Goal: Contribute content: Contribute content

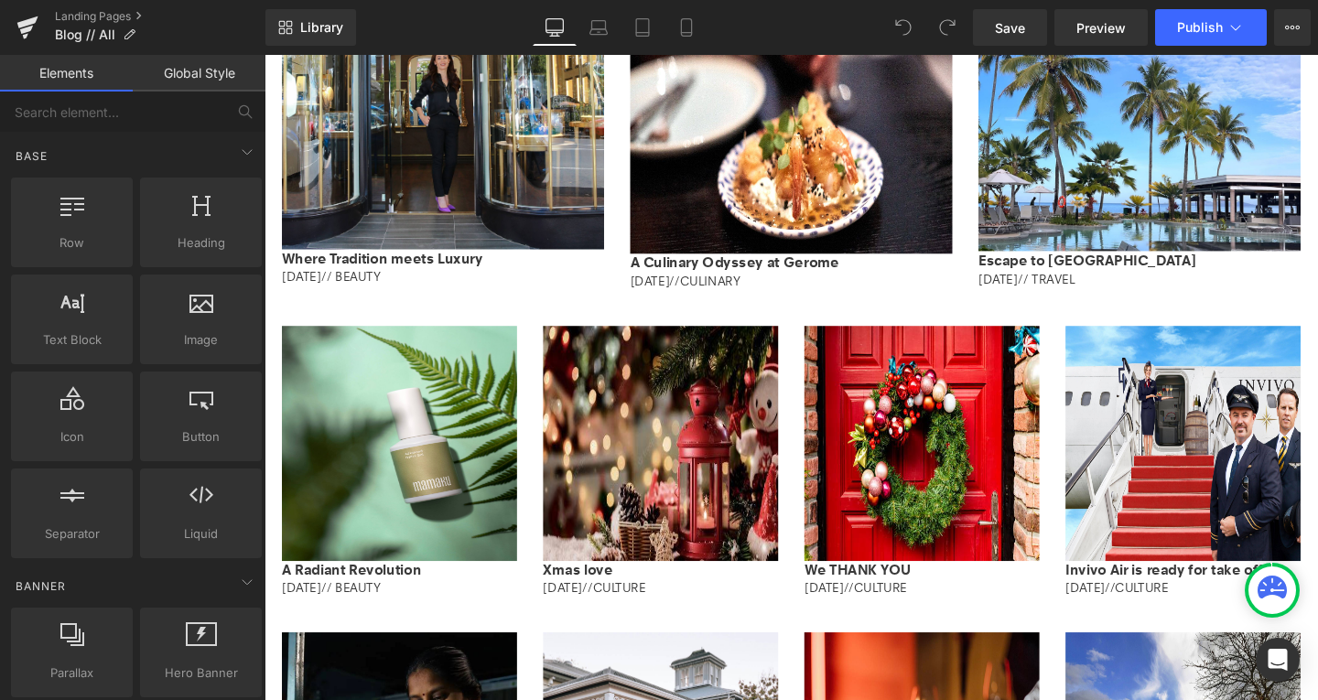
scroll to position [951, 0]
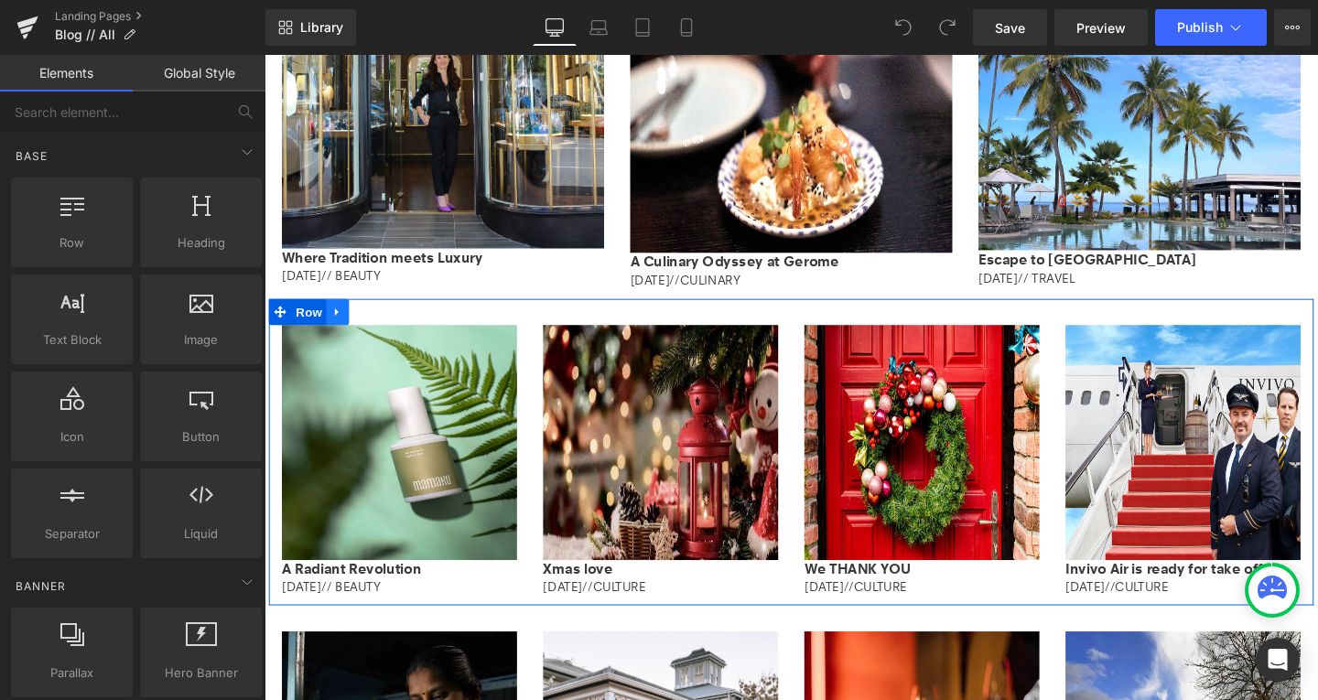
click at [335, 320] on icon at bounding box center [341, 325] width 13 height 14
click at [359, 320] on icon at bounding box center [365, 325] width 13 height 13
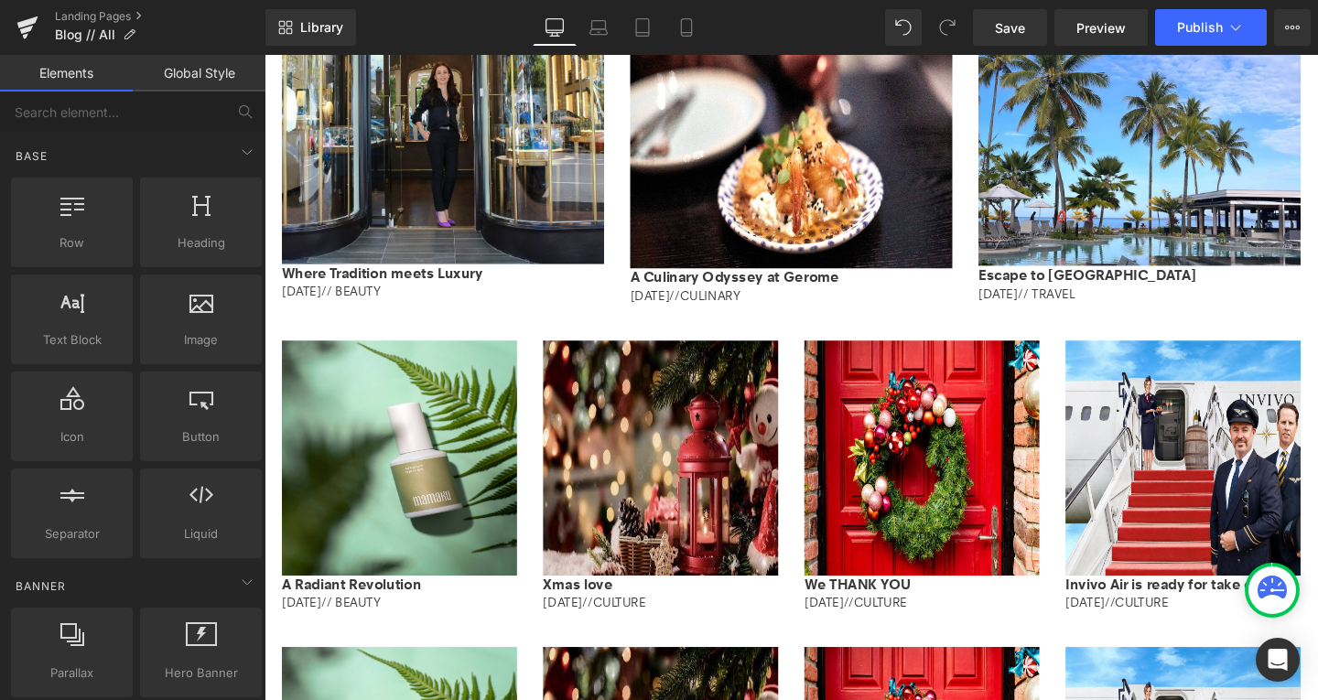
scroll to position [934, 0]
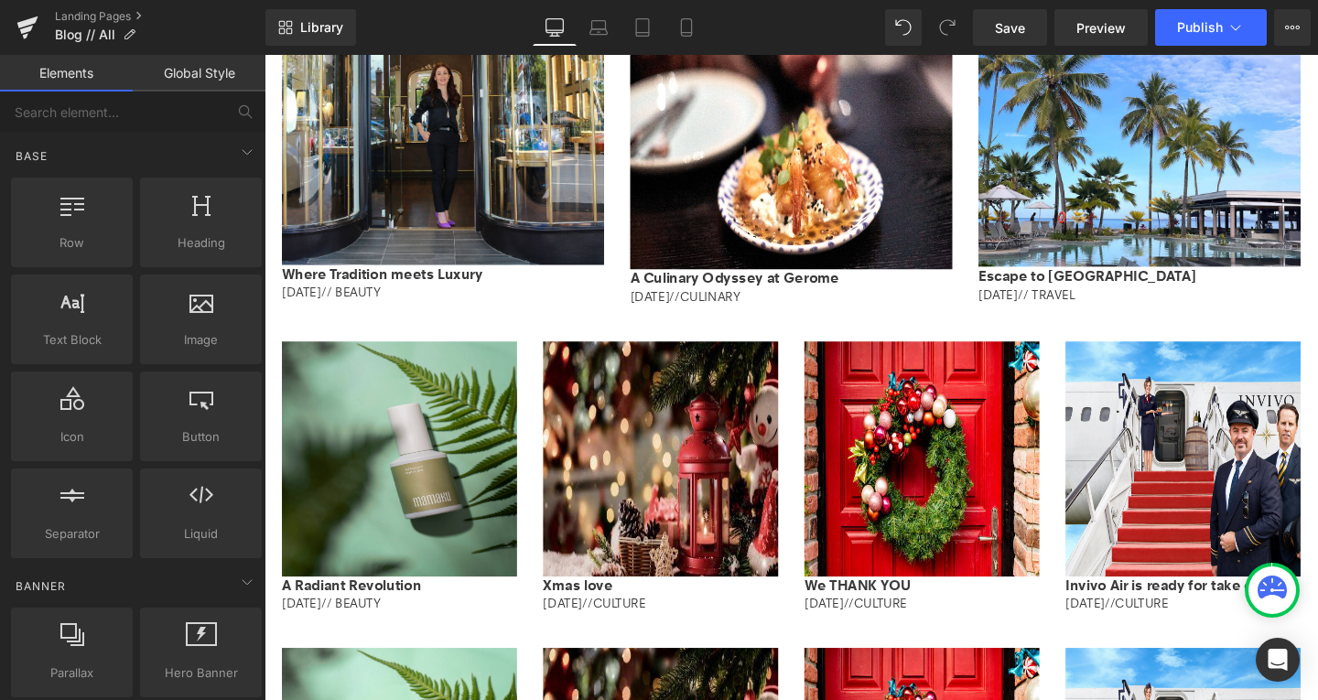
click at [373, 432] on img at bounding box center [406, 479] width 247 height 247
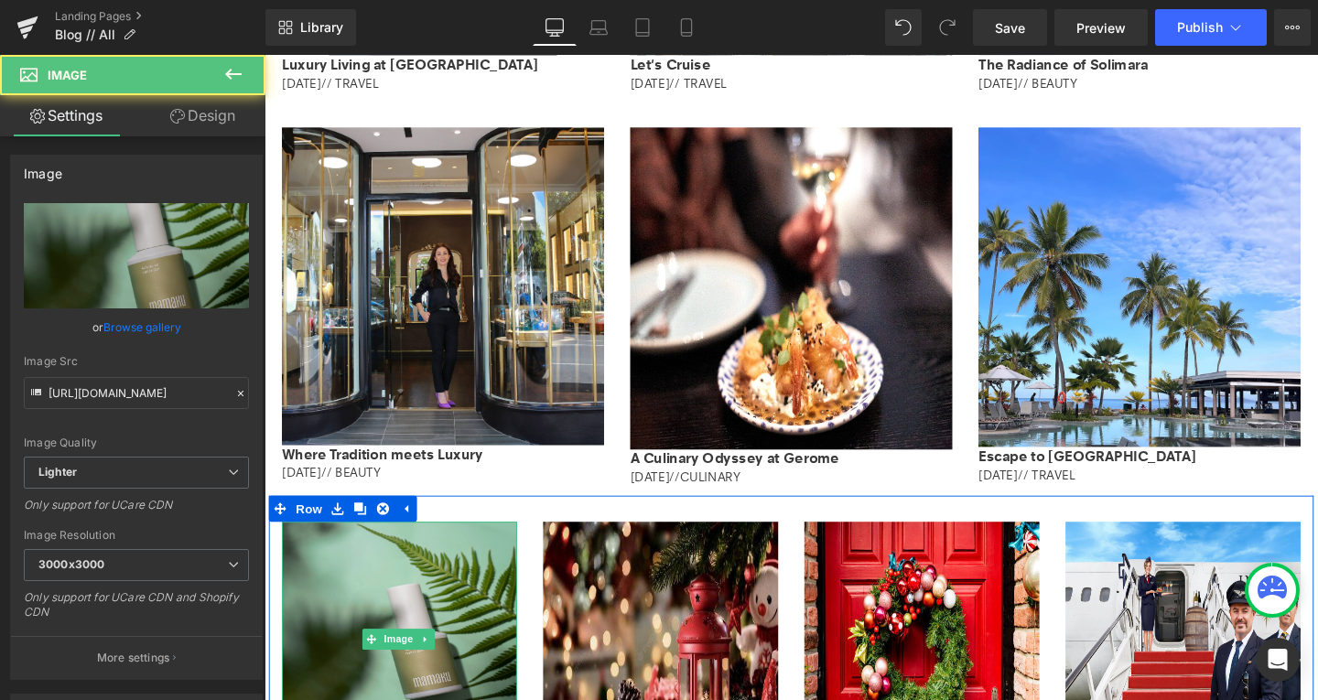
scroll to position [742, 0]
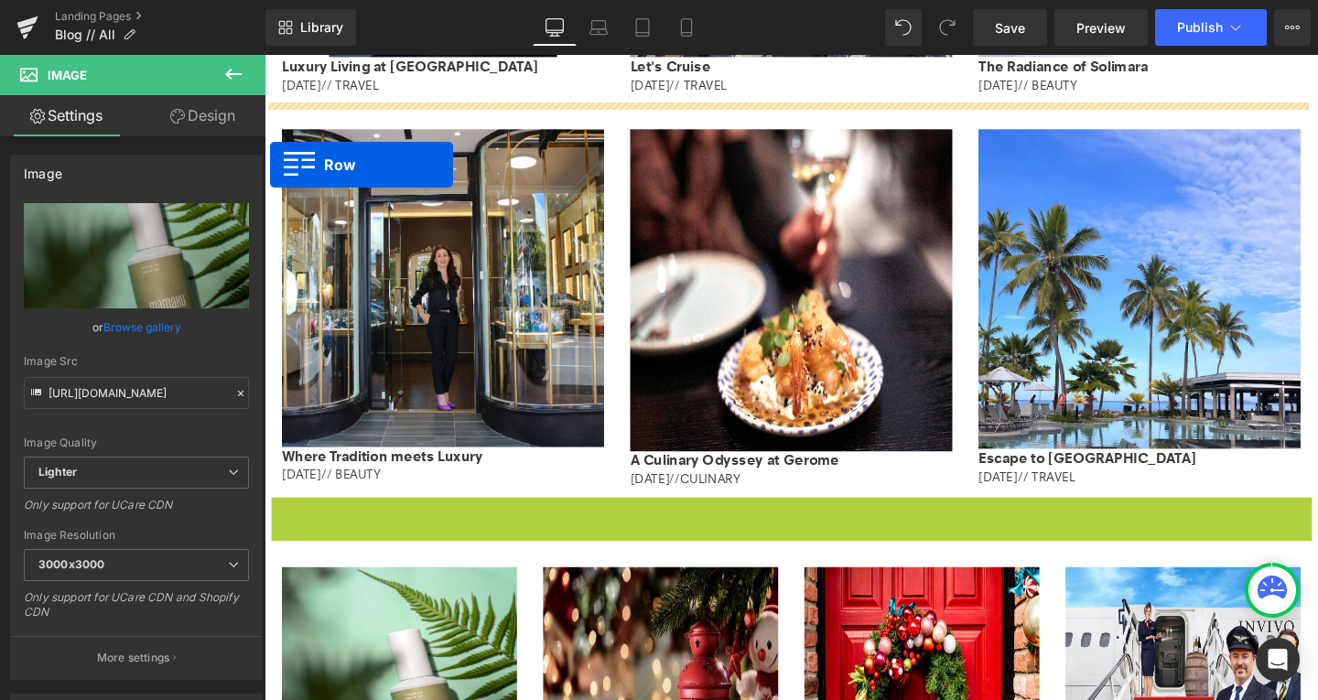
drag, startPoint x: 276, startPoint y: 536, endPoint x: 269, endPoint y: 168, distance: 368.1
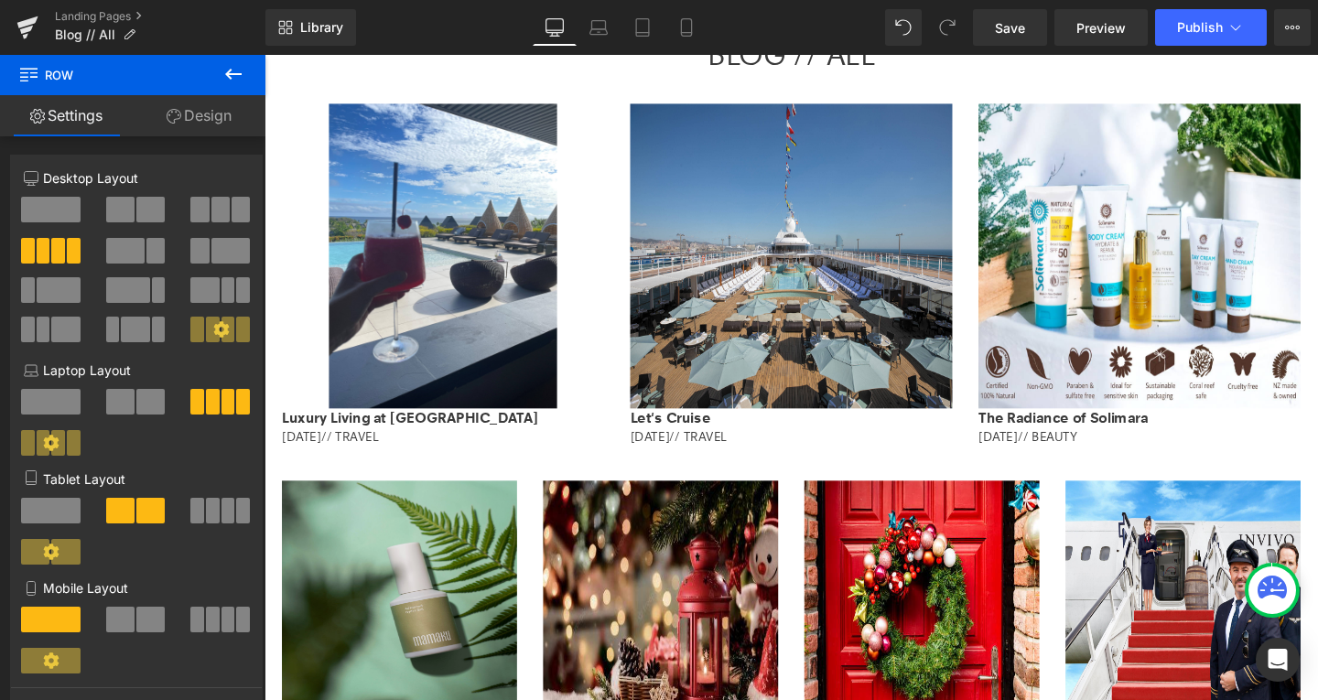
scroll to position [372, 0]
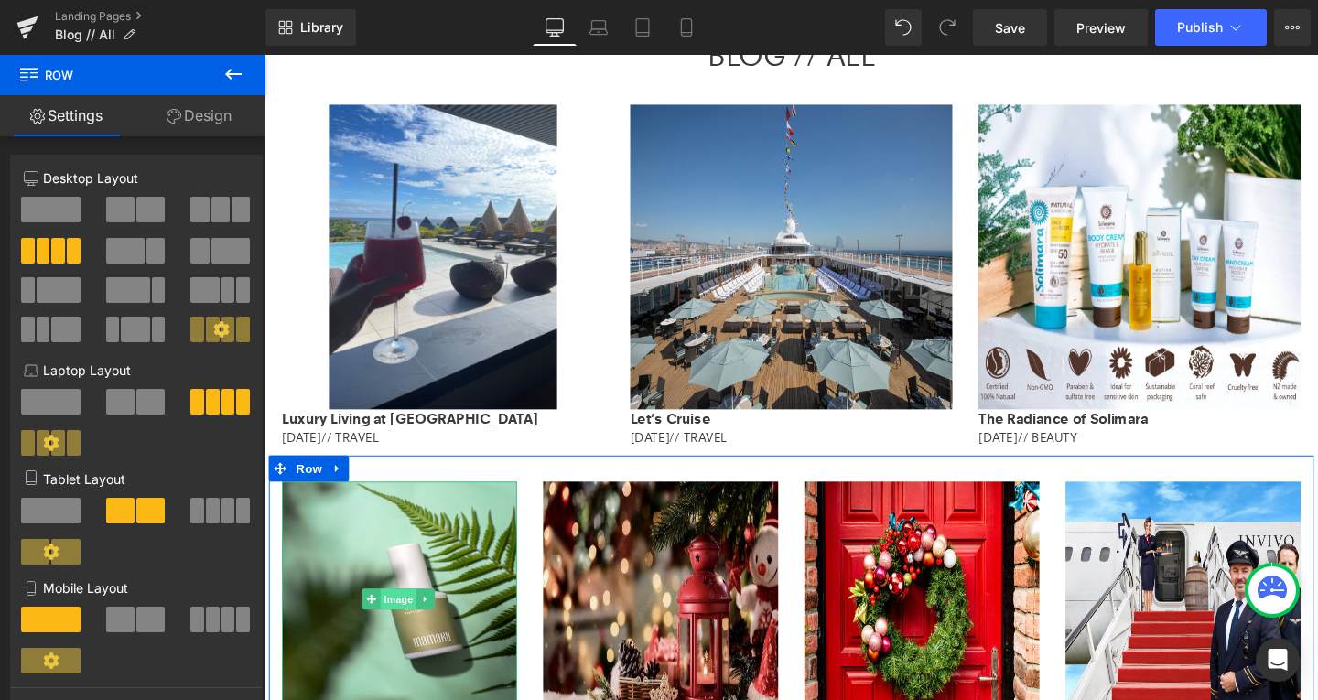
click at [387, 626] on span "Image" at bounding box center [406, 627] width 38 height 22
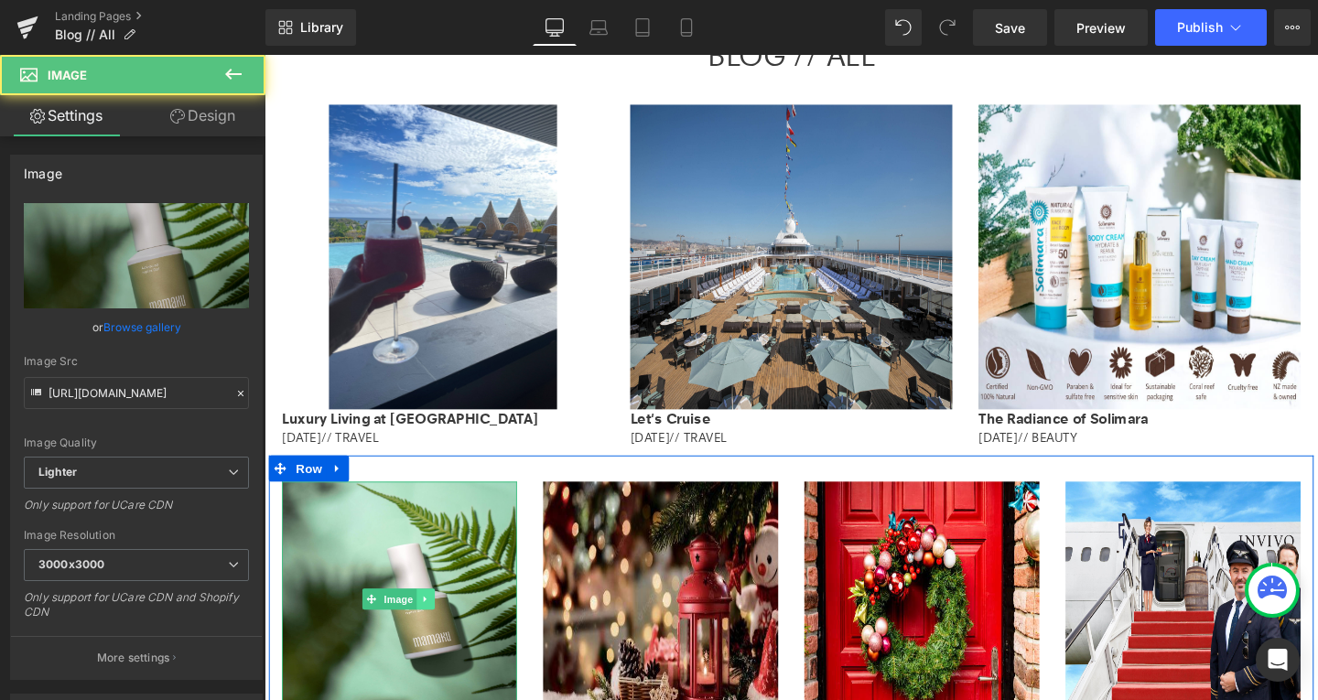
click at [432, 629] on icon at bounding box center [433, 627] width 3 height 6
click at [435, 629] on link at bounding box center [444, 627] width 19 height 22
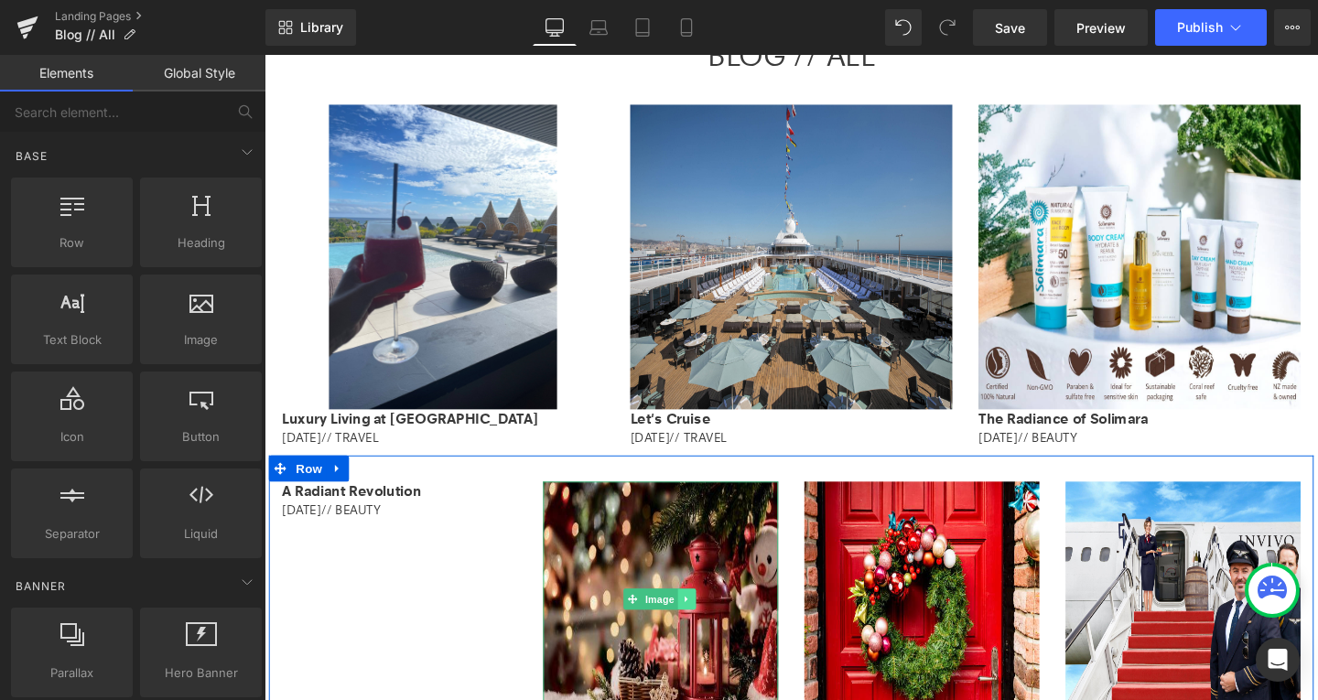
click at [704, 624] on icon at bounding box center [709, 627] width 10 height 11
click at [709, 624] on link at bounding box center [718, 627] width 19 height 22
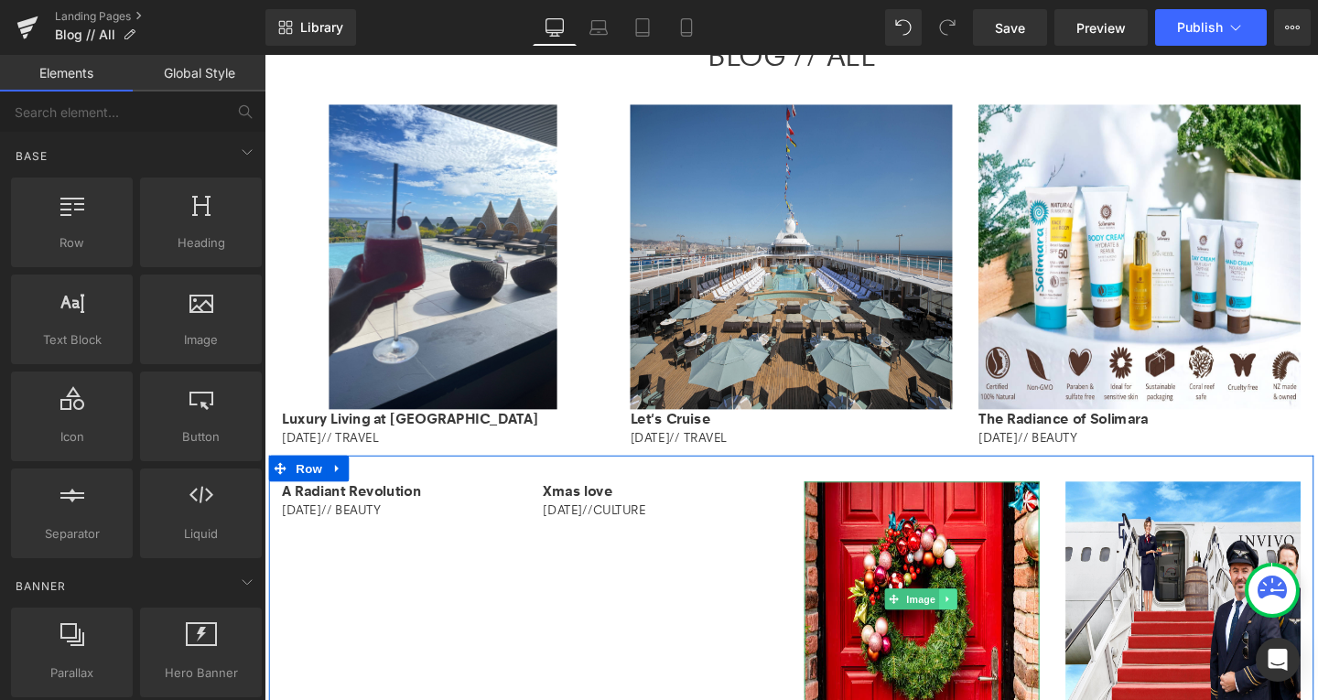
click at [979, 629] on icon at bounding box center [984, 627] width 10 height 11
click at [984, 629] on link at bounding box center [993, 627] width 19 height 22
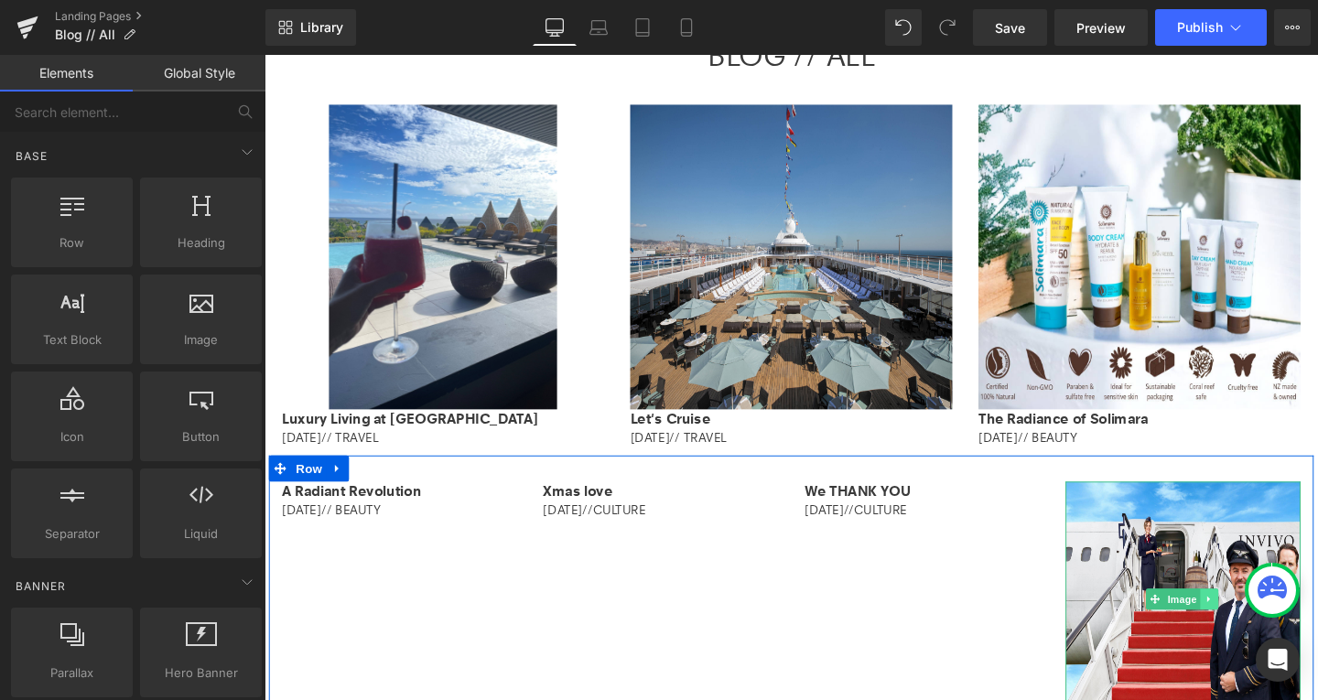
click at [1253, 625] on icon at bounding box center [1258, 627] width 10 height 11
click at [1259, 625] on link at bounding box center [1268, 627] width 19 height 22
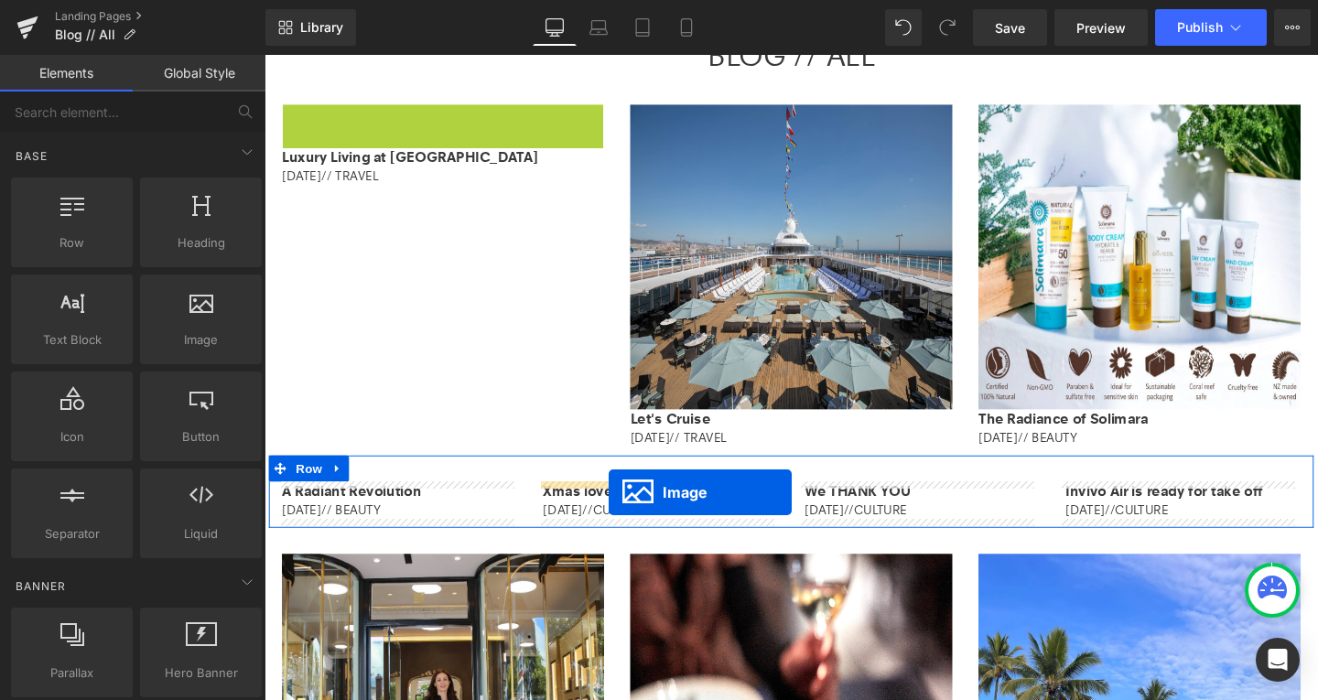
drag, startPoint x: 448, startPoint y: 268, endPoint x: 626, endPoint y: 515, distance: 304.9
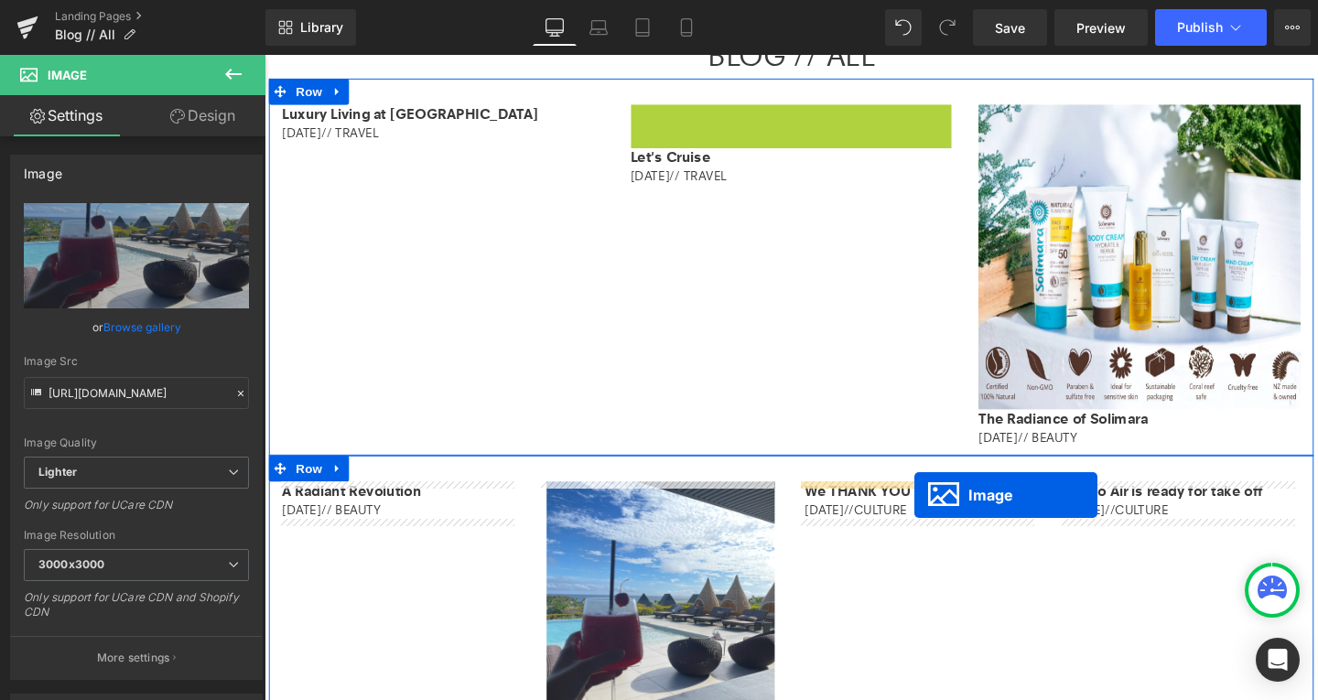
drag, startPoint x: 809, startPoint y: 258, endPoint x: 955, endPoint y: 511, distance: 291.6
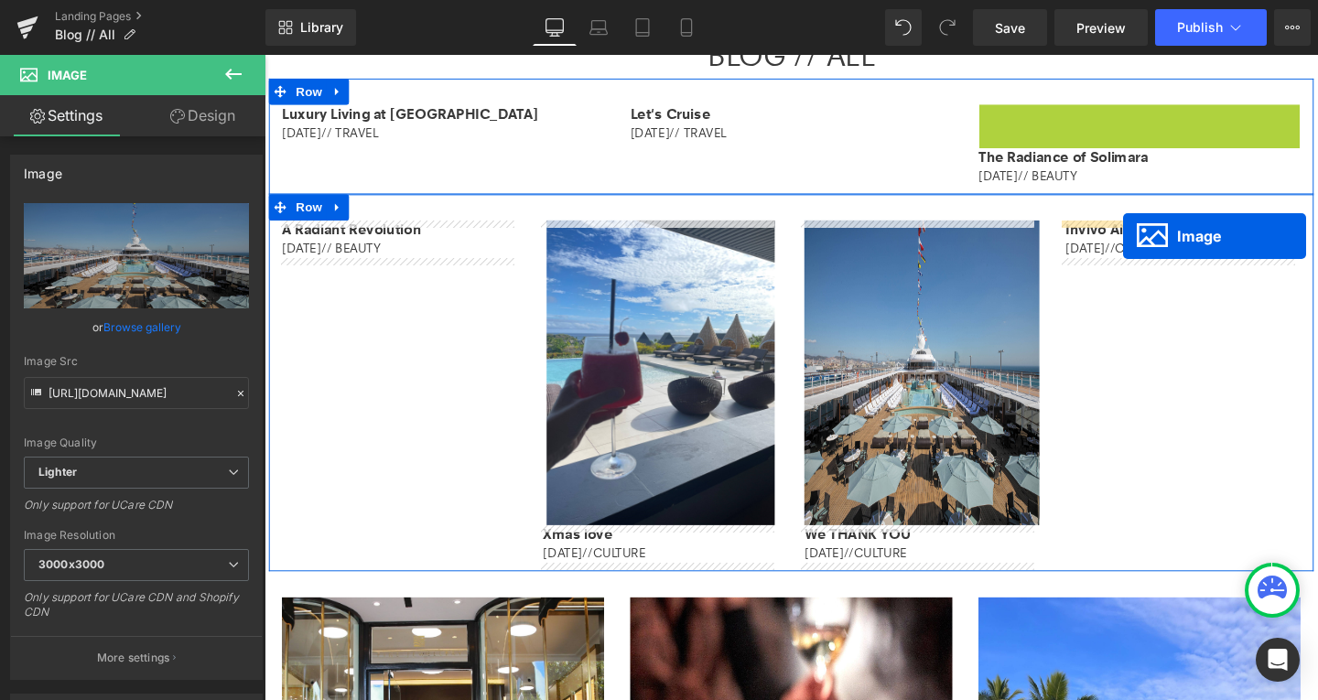
drag, startPoint x: 1163, startPoint y: 265, endPoint x: 1166, endPoint y: 245, distance: 19.4
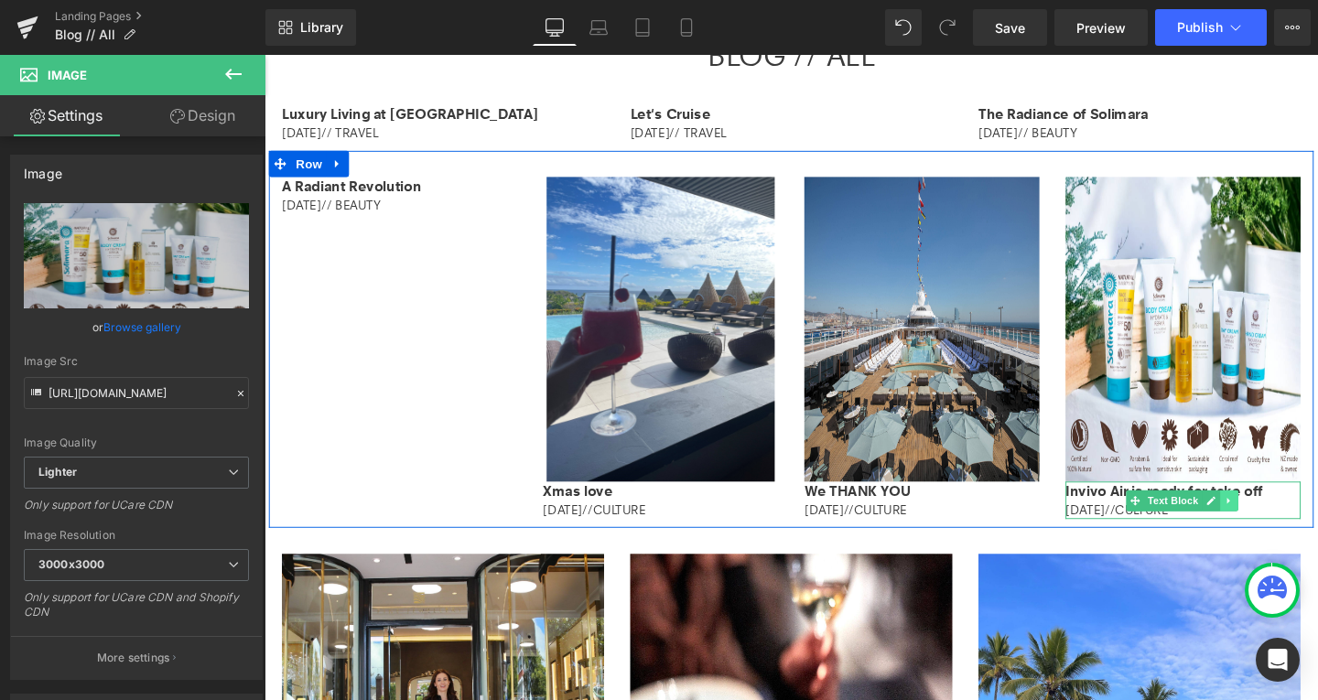
click at [1274, 525] on icon at bounding box center [1279, 523] width 10 height 11
click at [1279, 525] on link at bounding box center [1288, 524] width 19 height 22
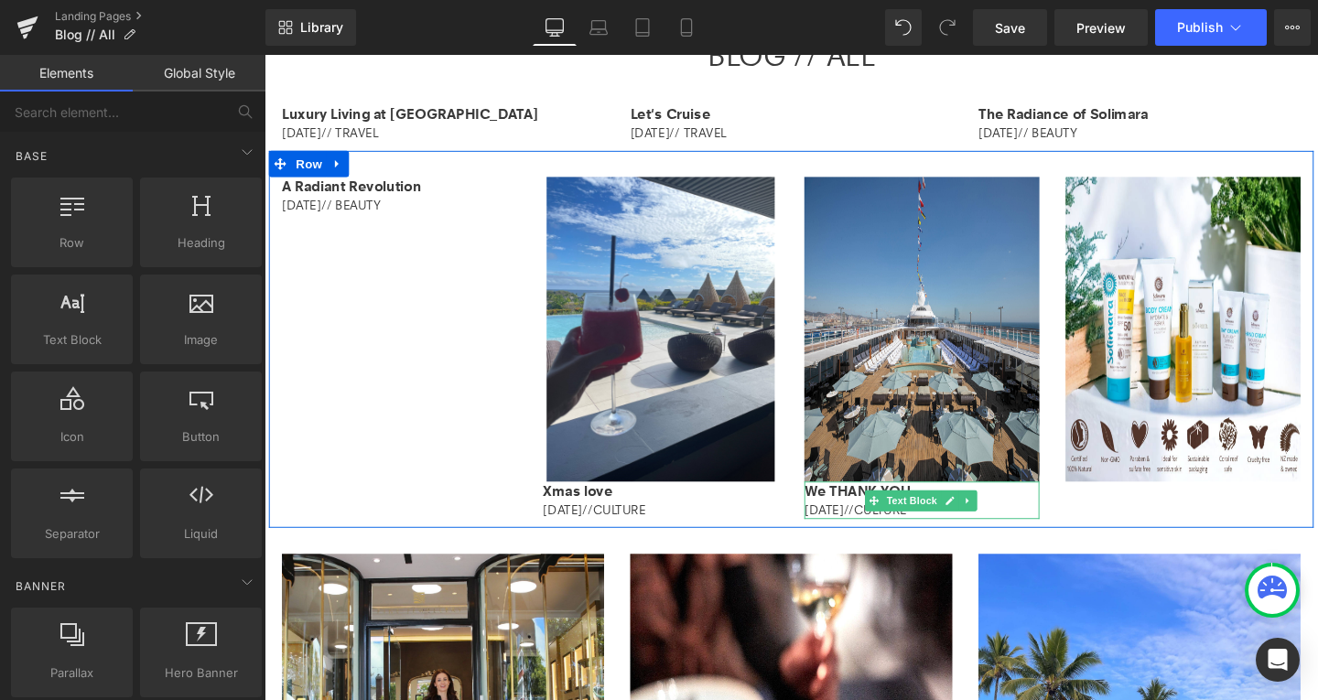
click at [1018, 527] on div "[DATE] // CULTURE" at bounding box center [955, 533] width 247 height 19
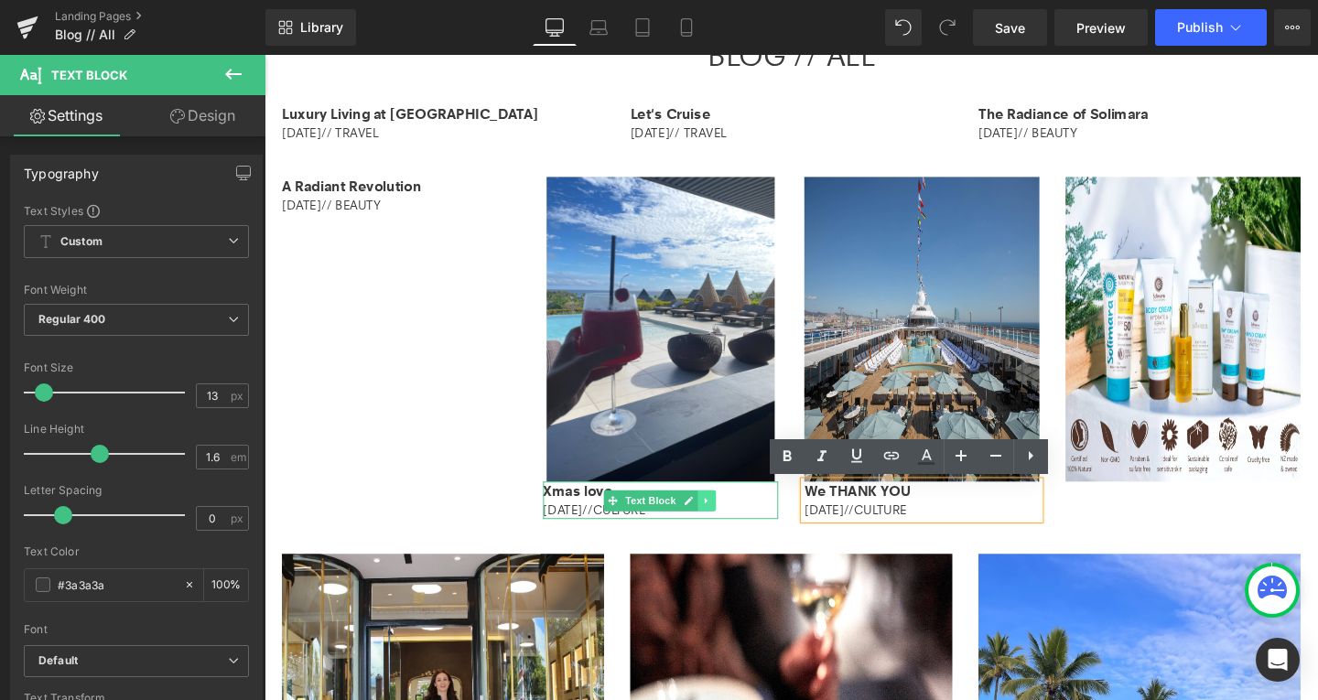
click at [726, 526] on icon at bounding box center [730, 523] width 10 height 11
click at [730, 526] on link at bounding box center [739, 524] width 19 height 22
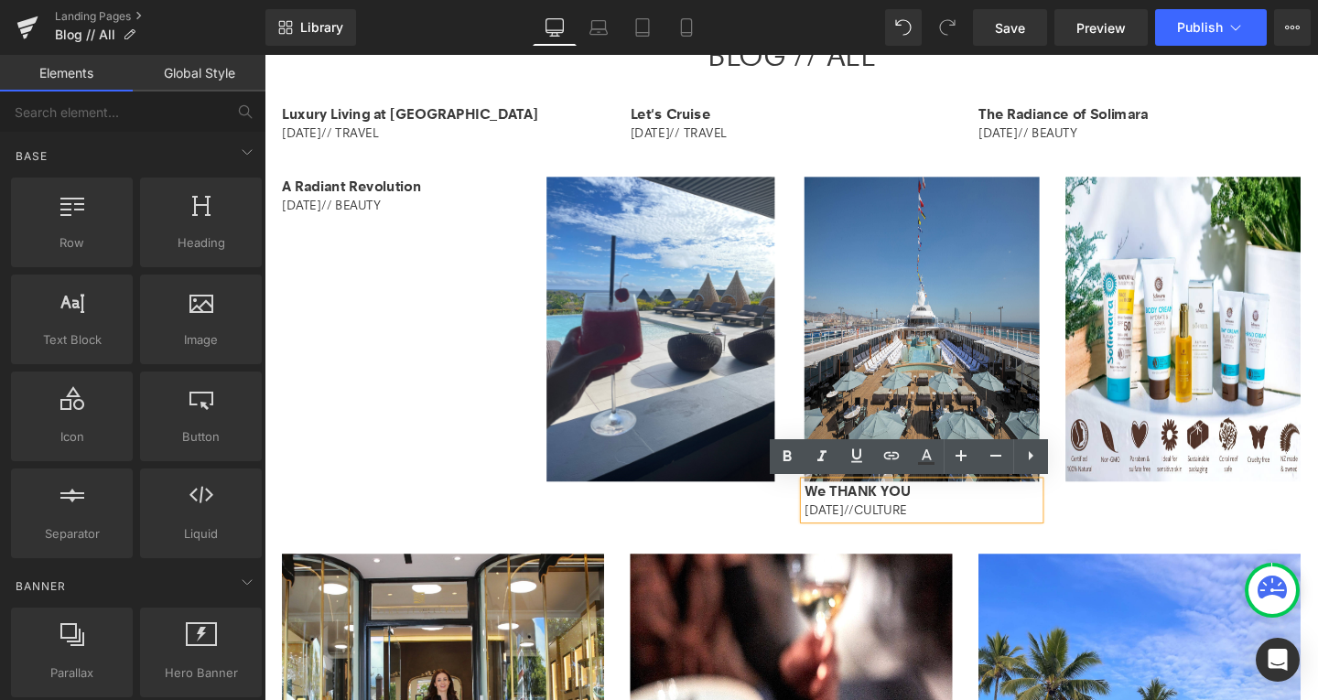
click at [1173, 548] on div "A Radiant Revolution [DATE] // BEAUTY Text Block Image Image We THANK YOU [DATE…" at bounding box center [818, 354] width 1098 height 396
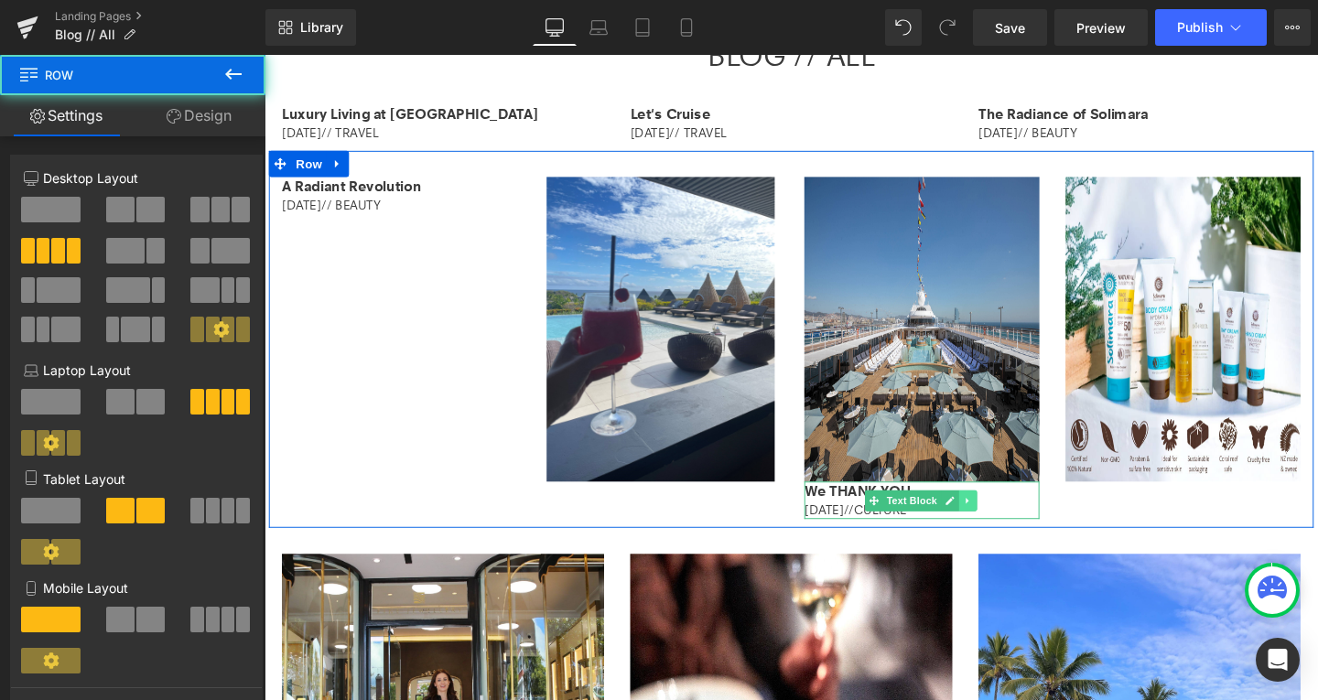
click at [1002, 523] on icon at bounding box center [1003, 523] width 3 height 6
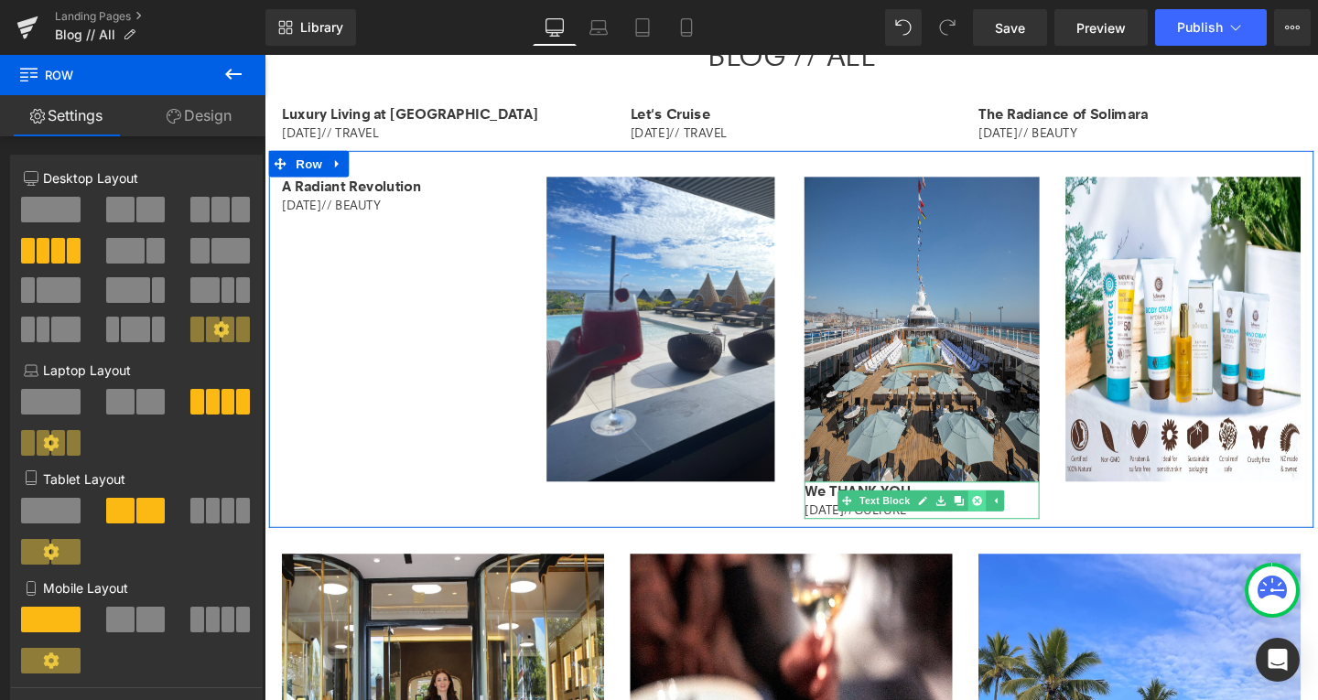
click at [1009, 523] on icon at bounding box center [1014, 523] width 10 height 11
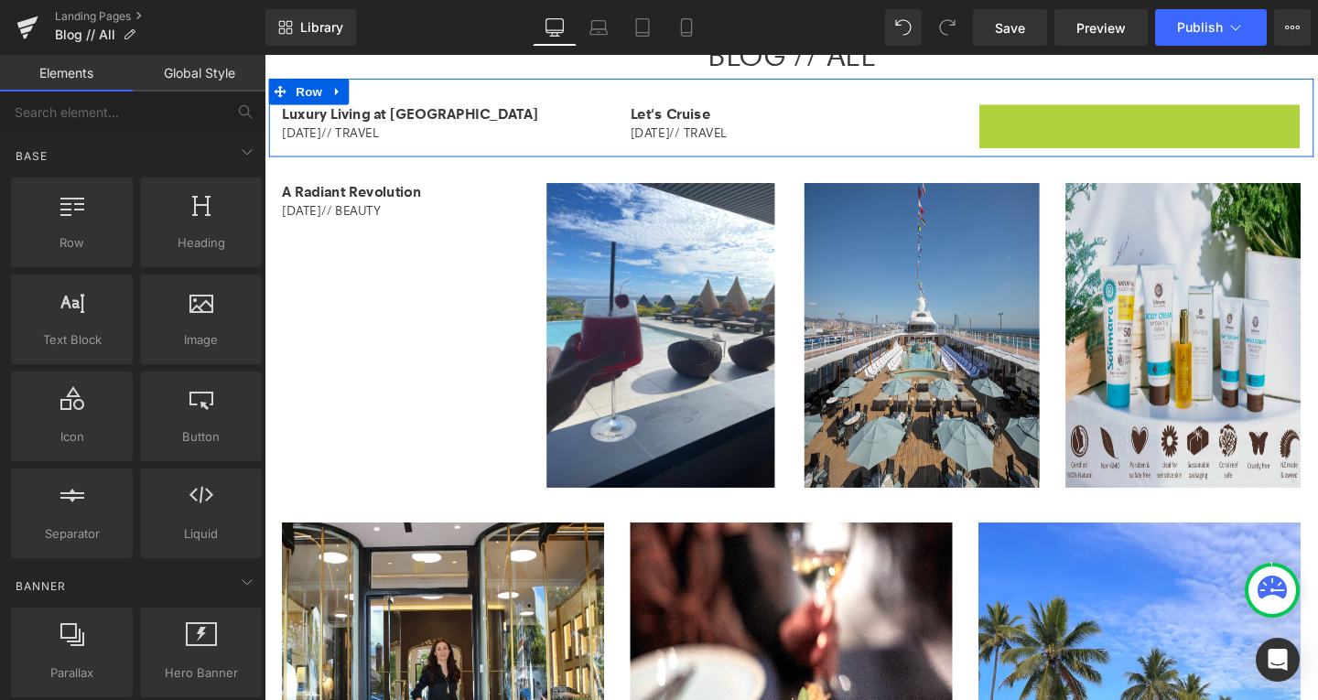
scroll to position [353, 0]
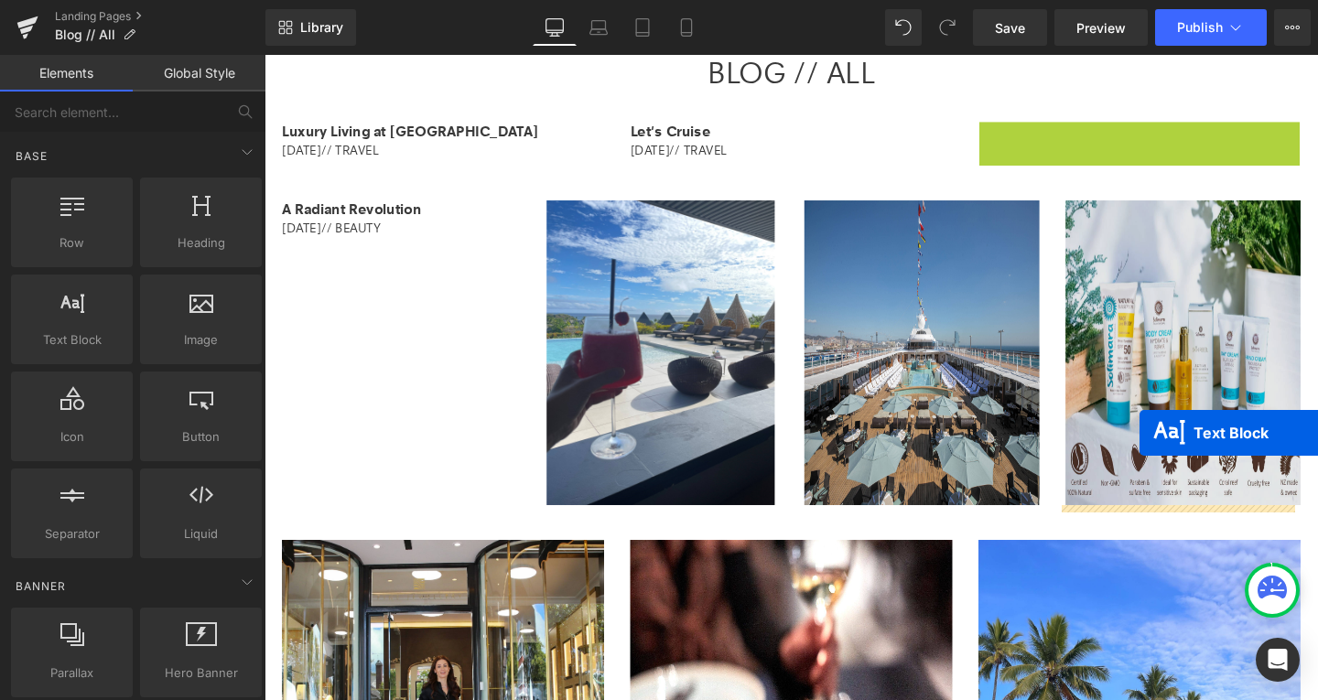
drag, startPoint x: 1166, startPoint y: 121, endPoint x: 1182, endPoint y: 450, distance: 329.9
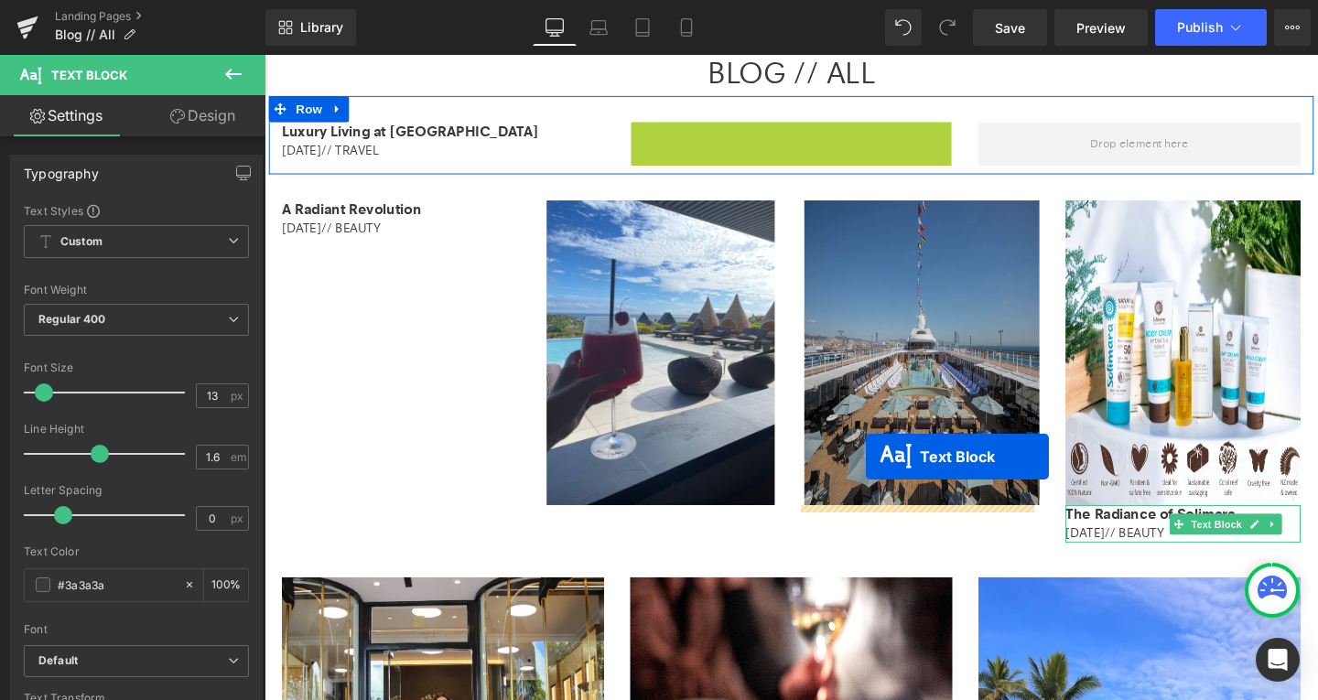
drag, startPoint x: 795, startPoint y: 146, endPoint x: 897, endPoint y: 478, distance: 347.8
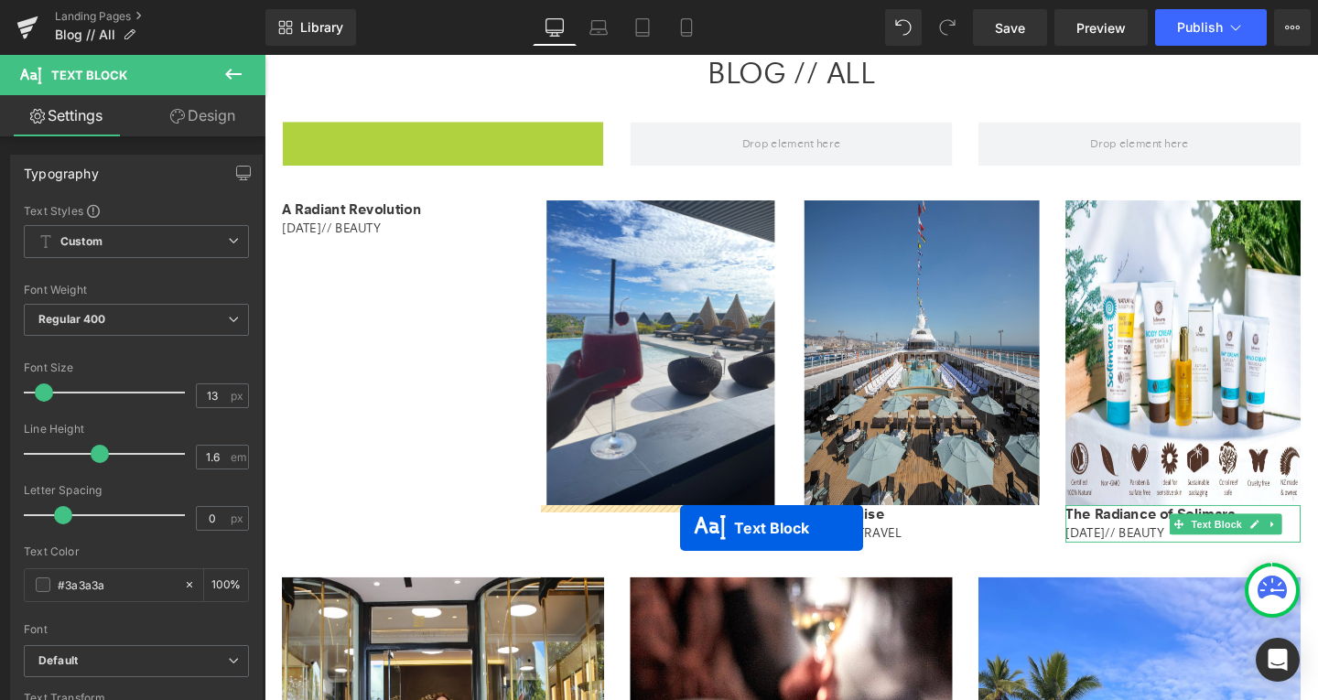
drag, startPoint x: 437, startPoint y: 148, endPoint x: 701, endPoint y: 552, distance: 482.7
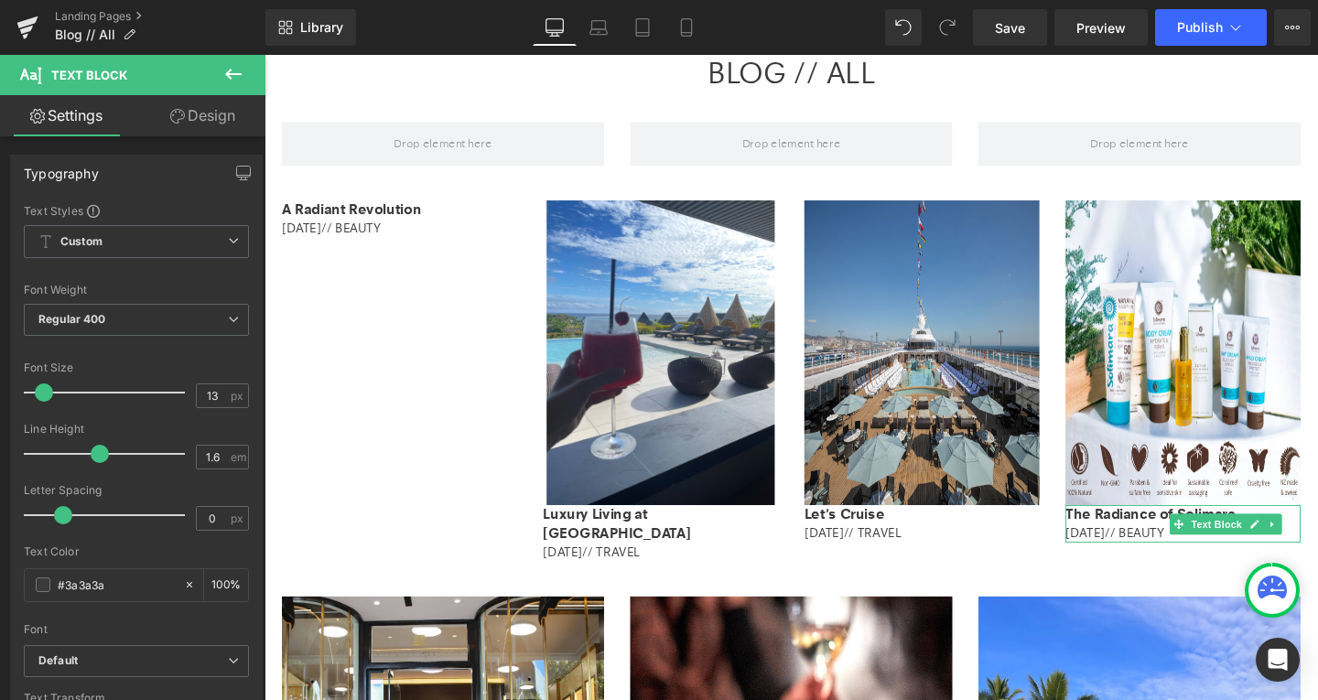
click at [225, 82] on icon at bounding box center [233, 74] width 22 height 22
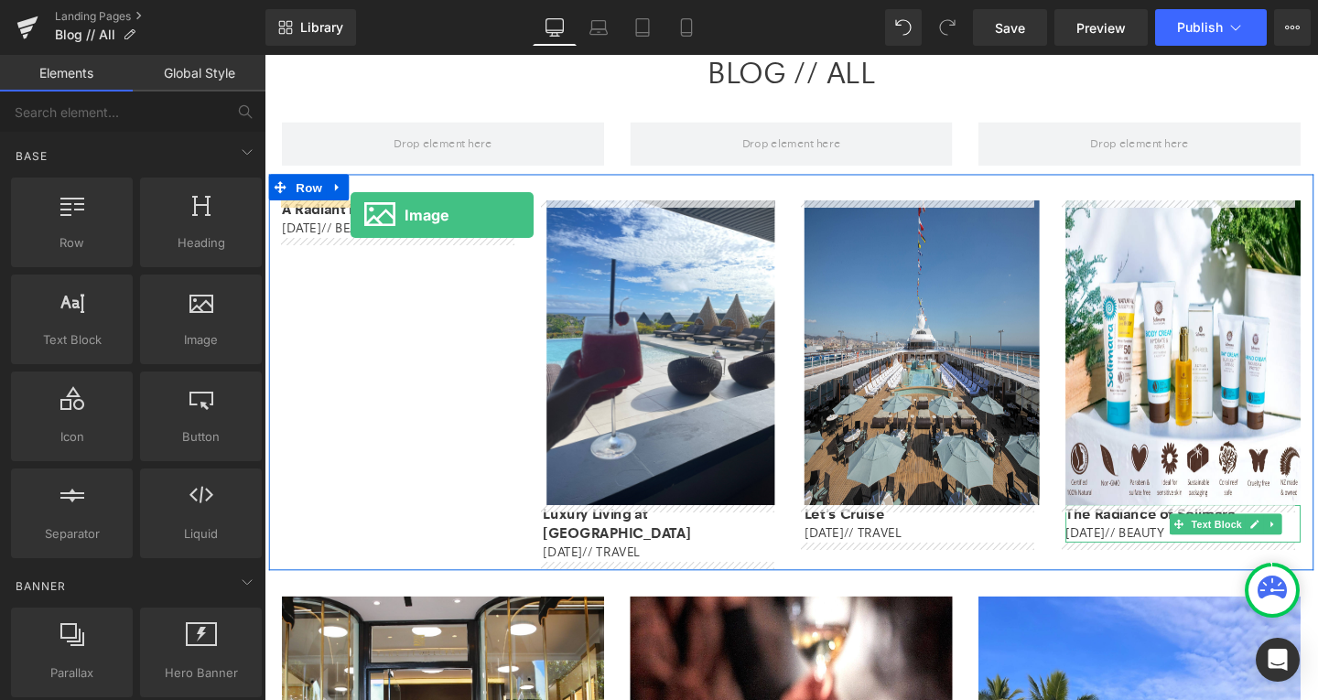
drag, startPoint x: 435, startPoint y: 383, endPoint x: 355, endPoint y: 223, distance: 178.1
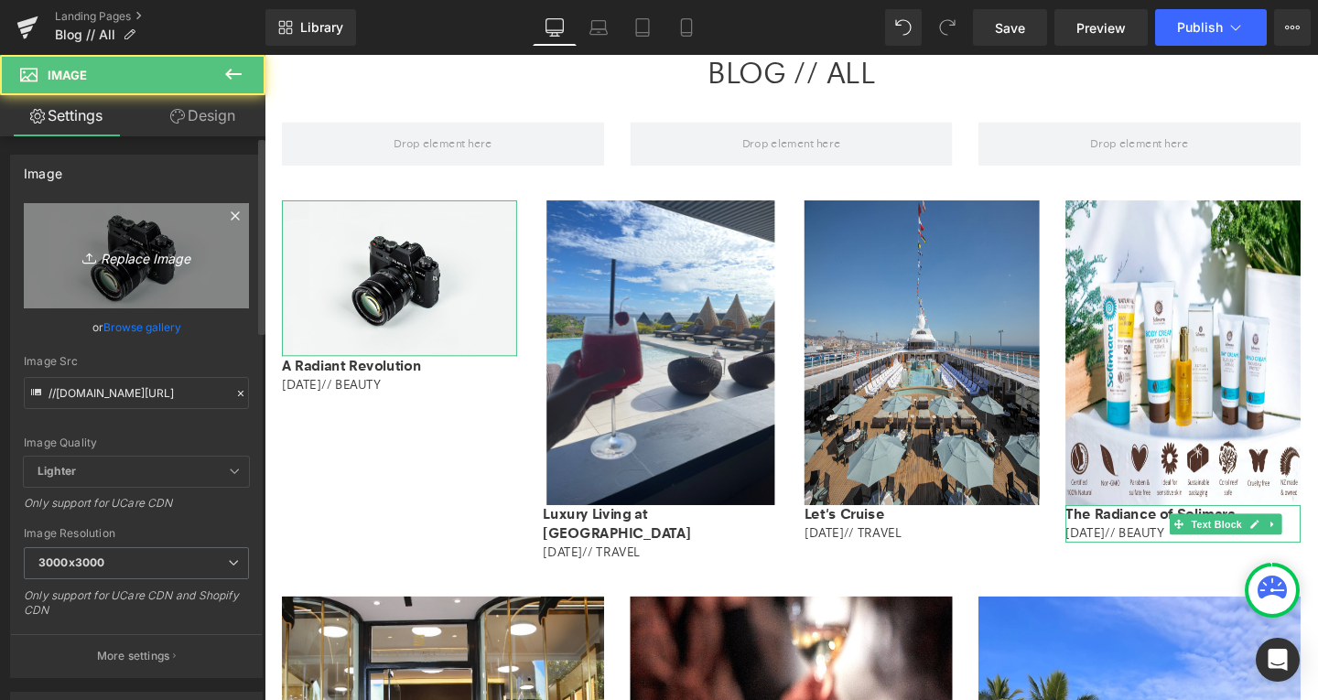
click at [131, 256] on icon "Replace Image" at bounding box center [136, 255] width 146 height 23
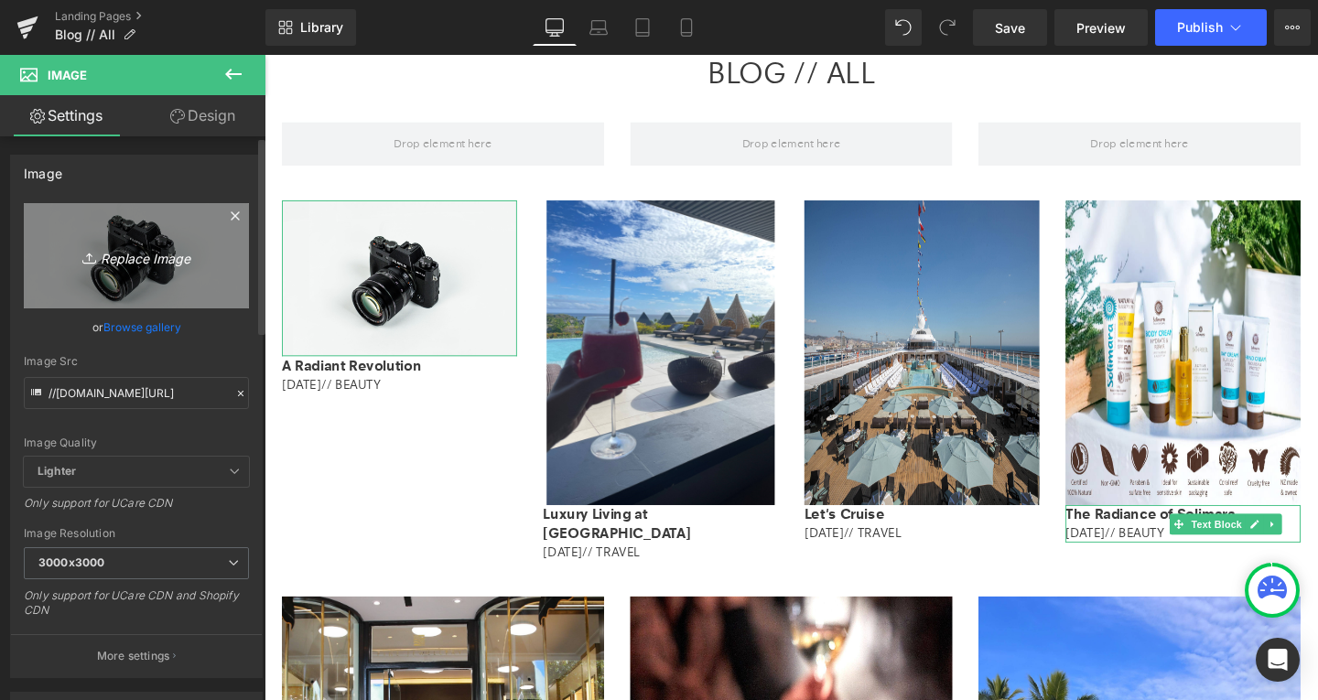
type input "C:\fakepath\Screenshot [DATE] 133744.jpg"
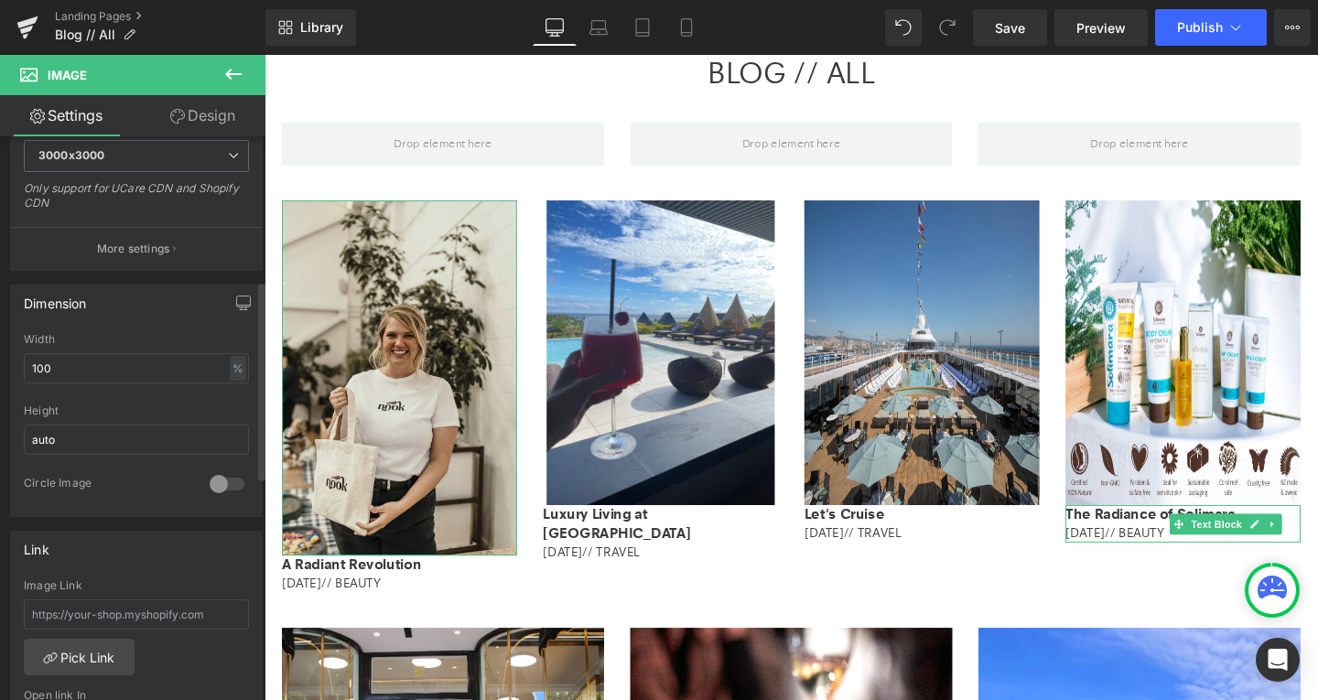
scroll to position [409, 0]
click at [94, 606] on input "text" at bounding box center [136, 615] width 225 height 30
paste input "[URL][DOMAIN_NAME]"
type input "[URL][DOMAIN_NAME]"
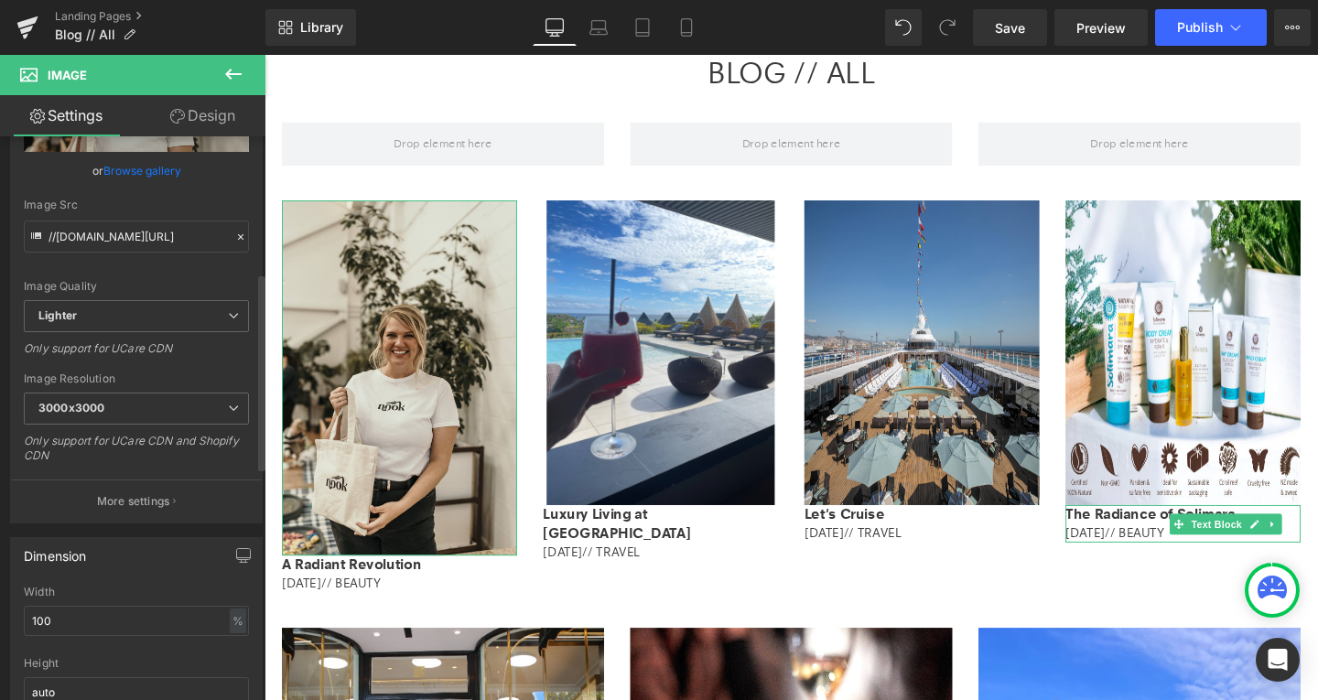
scroll to position [154, 0]
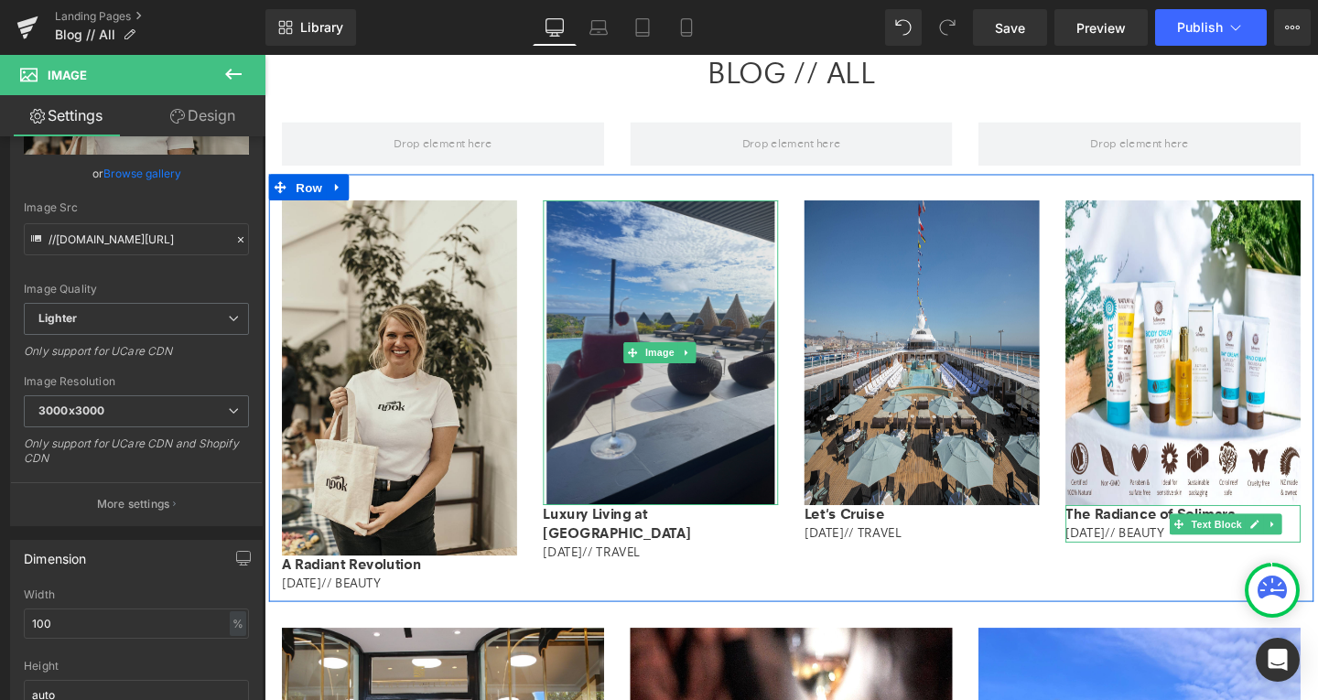
click at [766, 407] on img at bounding box center [681, 368] width 241 height 320
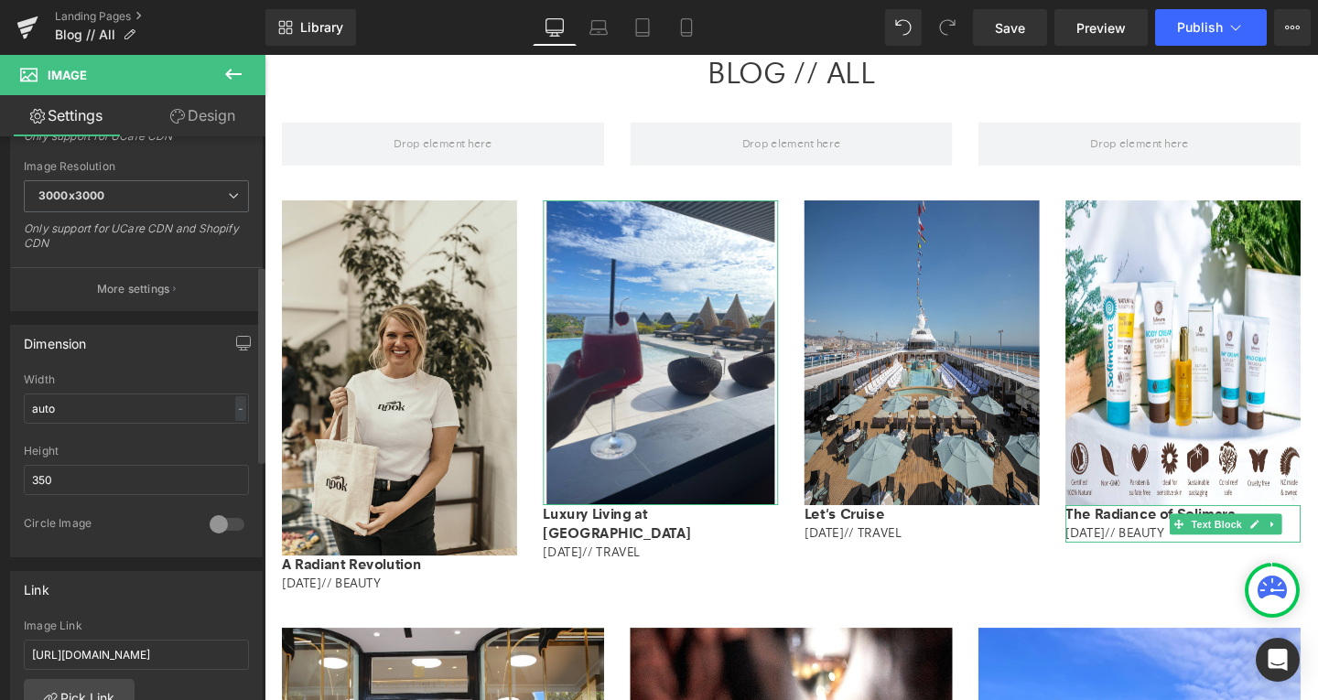
scroll to position [368, 0]
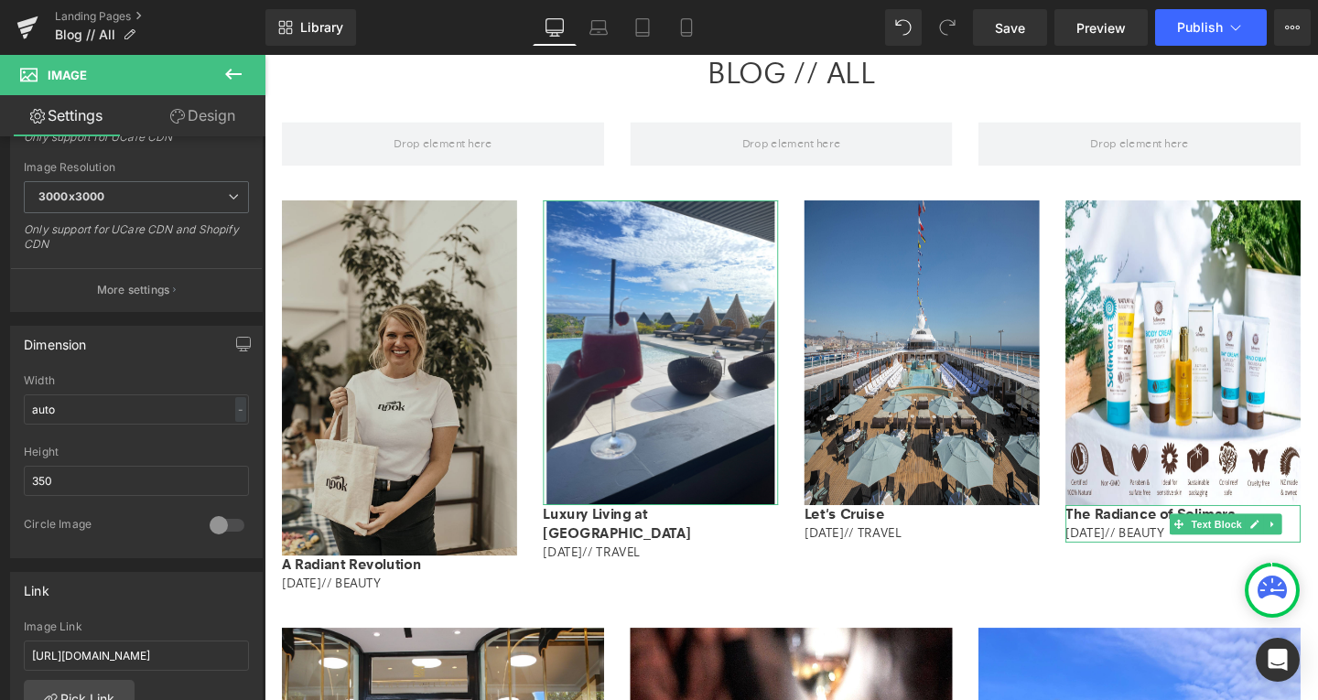
click at [441, 397] on img at bounding box center [406, 394] width 247 height 373
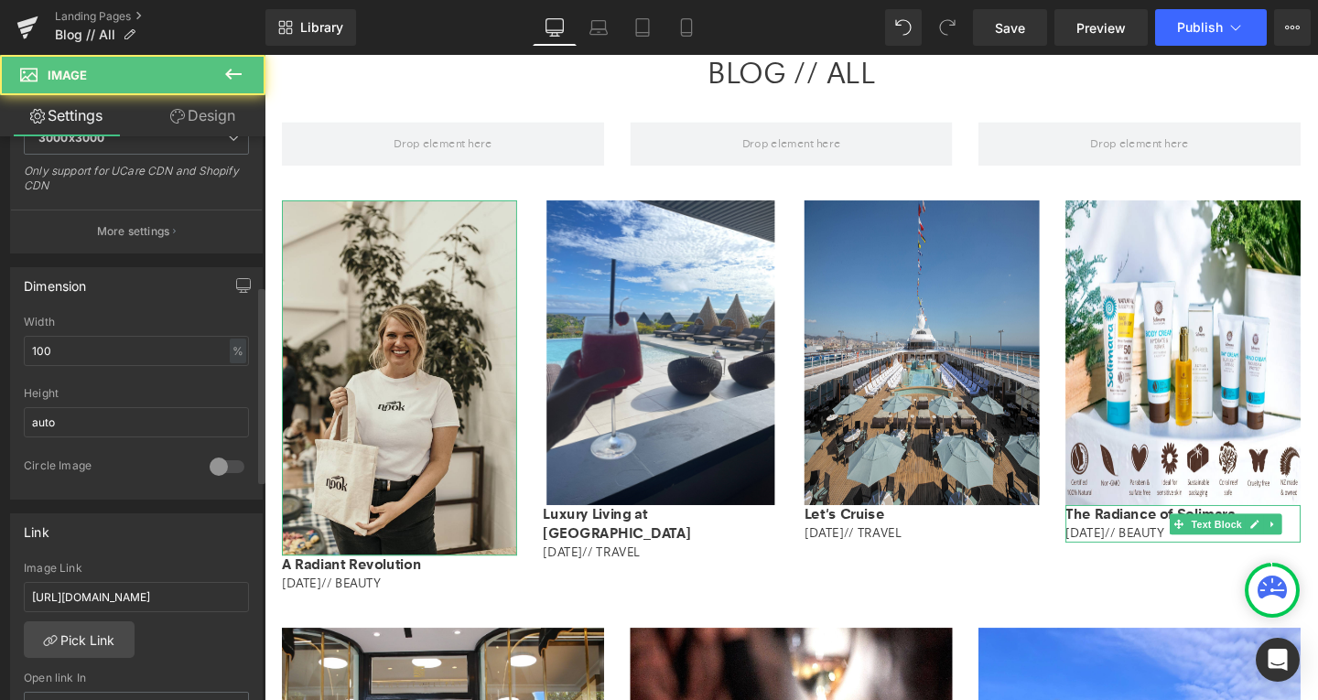
scroll to position [427, 0]
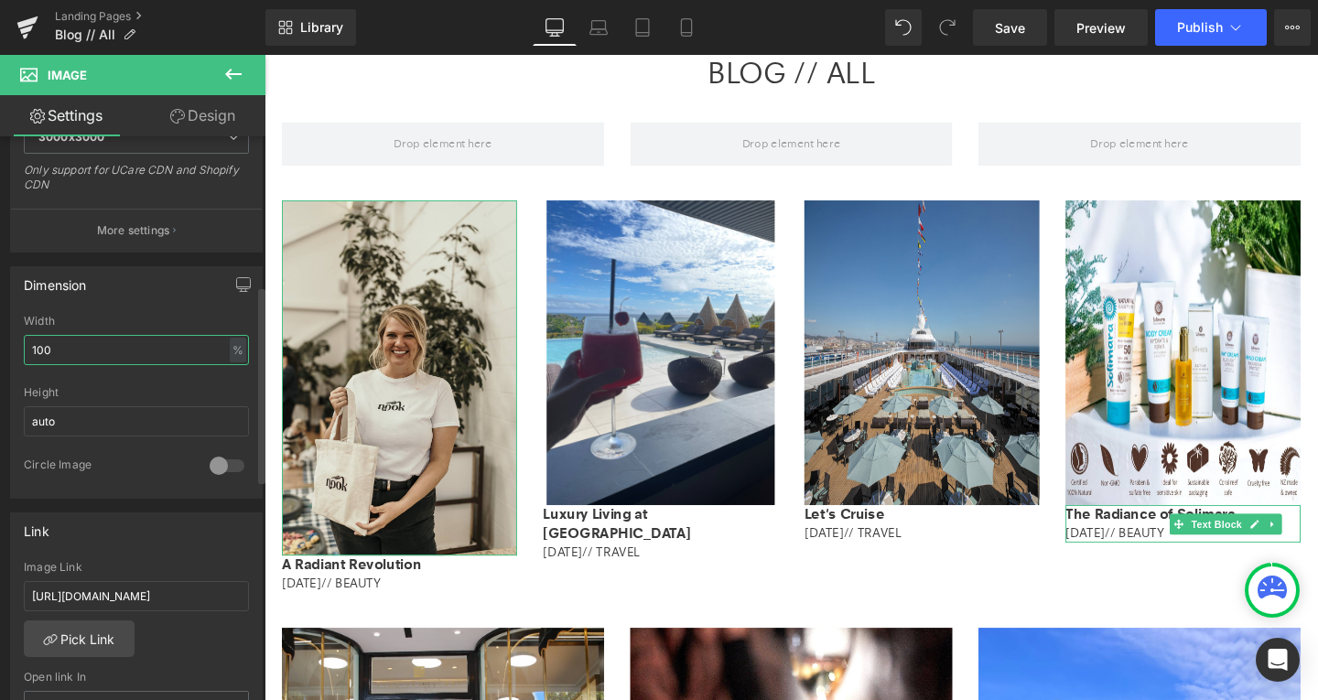
click at [64, 347] on input "100" at bounding box center [136, 350] width 225 height 30
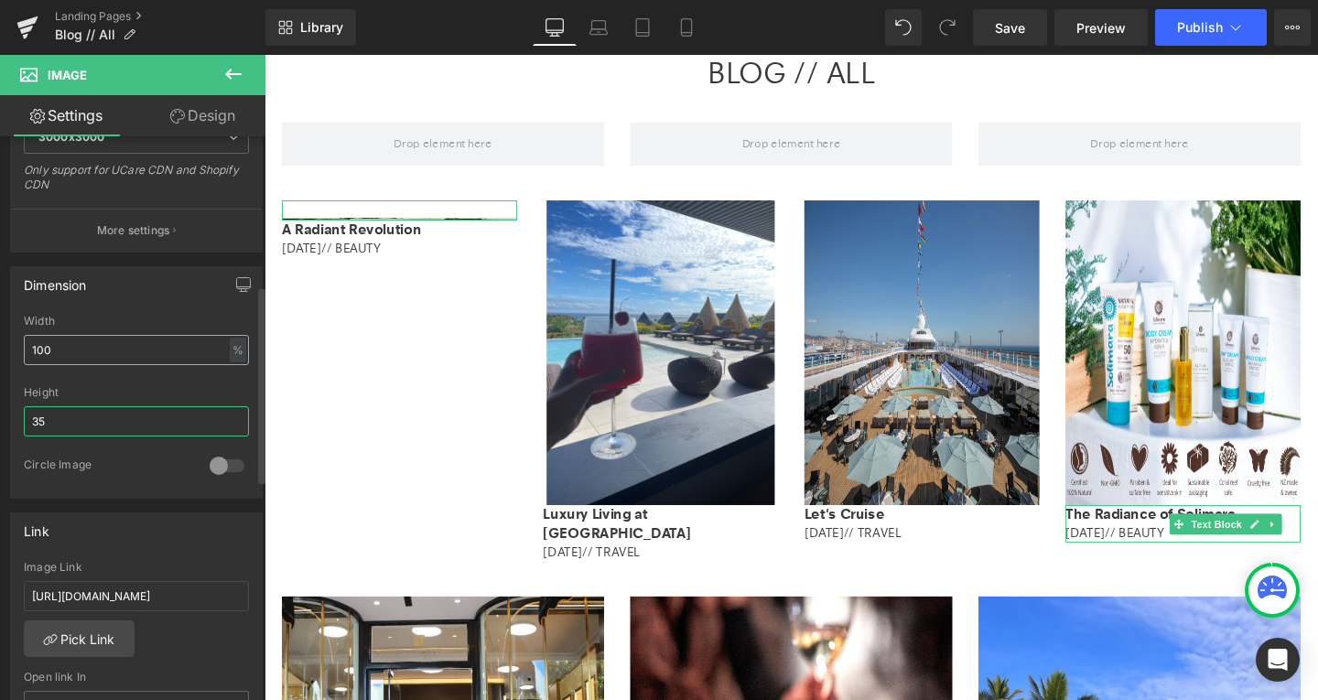
type input "350"
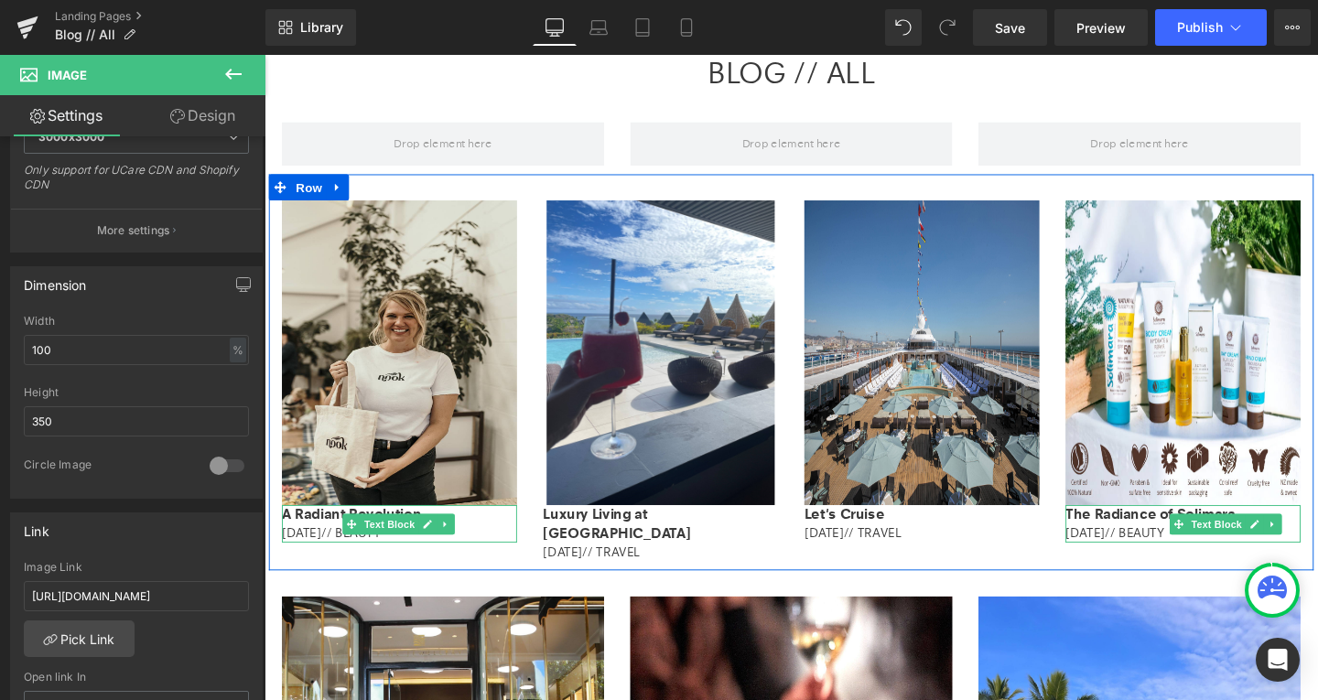
click at [323, 539] on b "A Radiant Revolution" at bounding box center [356, 537] width 146 height 18
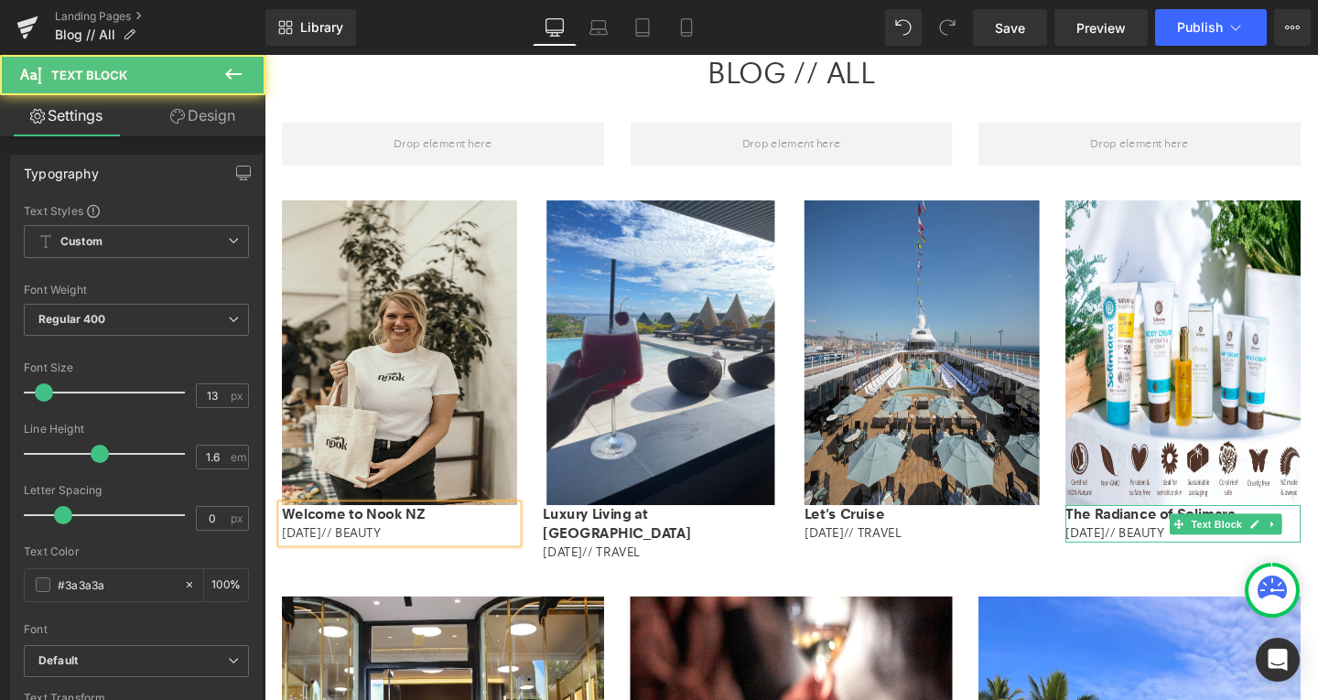
click at [290, 560] on span "[DATE]" at bounding box center [303, 557] width 41 height 16
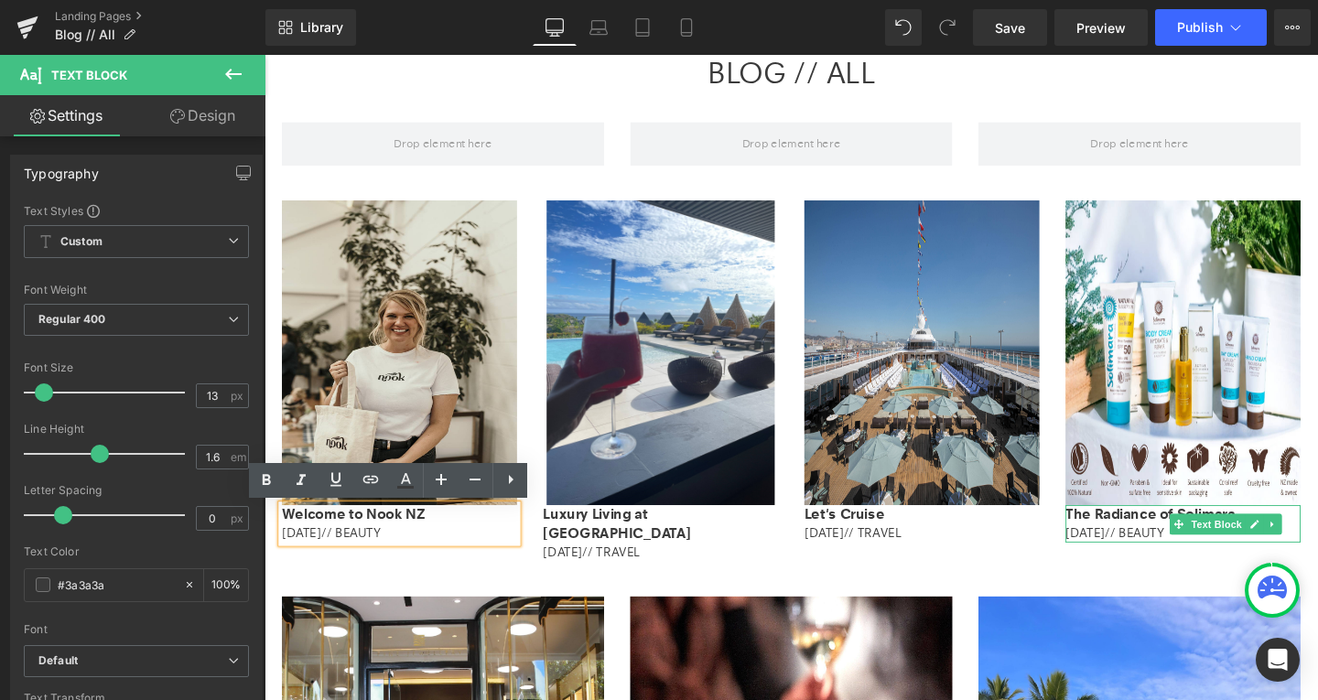
click at [386, 558] on span "// BEAUTY" at bounding box center [355, 557] width 62 height 16
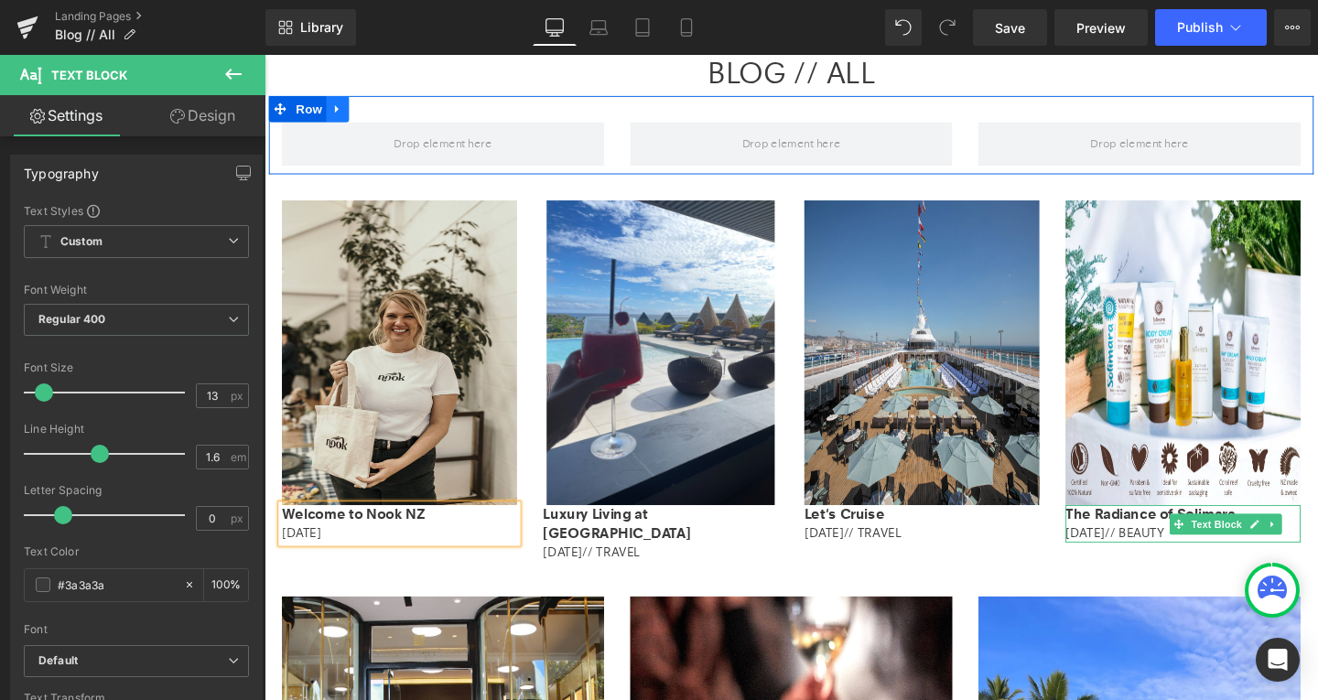
click at [344, 110] on link at bounding box center [342, 111] width 24 height 27
click at [388, 117] on icon at bounding box center [389, 111] width 13 height 13
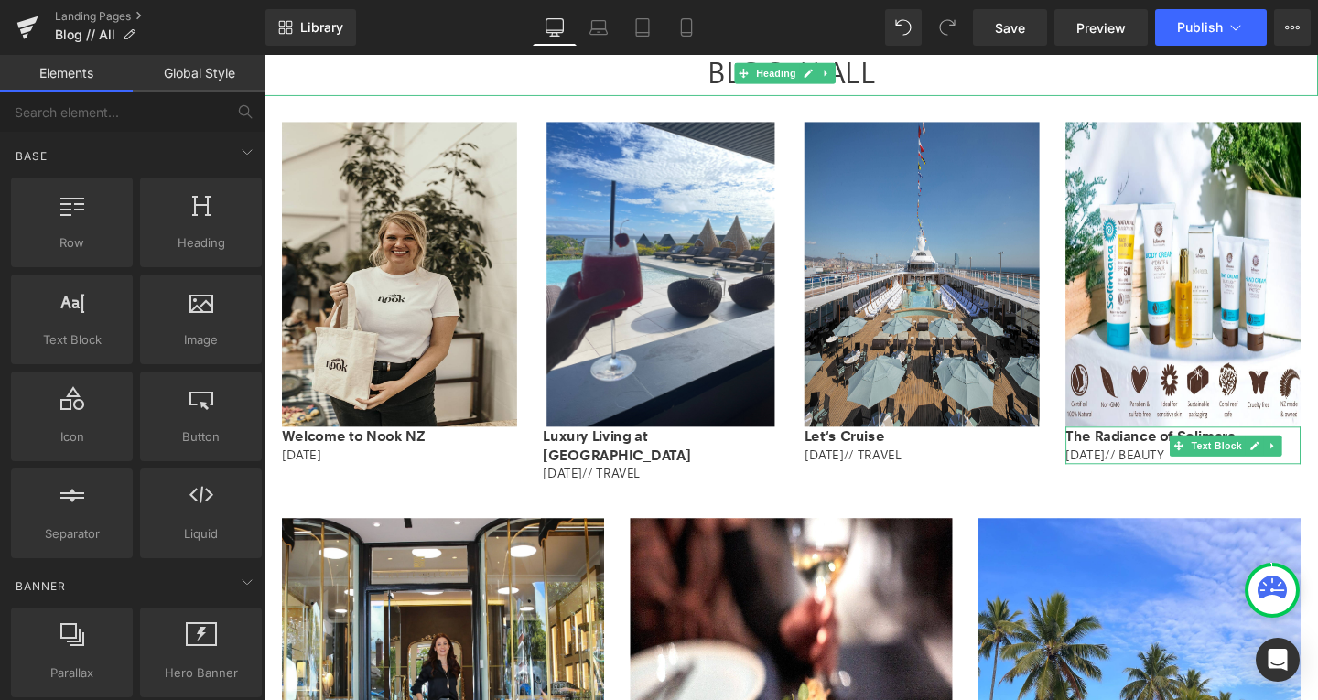
click at [1195, 49] on div "Library Desktop Desktop Laptop Tablet Mobile Save Preview Publish Scheduled Vie…" at bounding box center [791, 27] width 1053 height 55
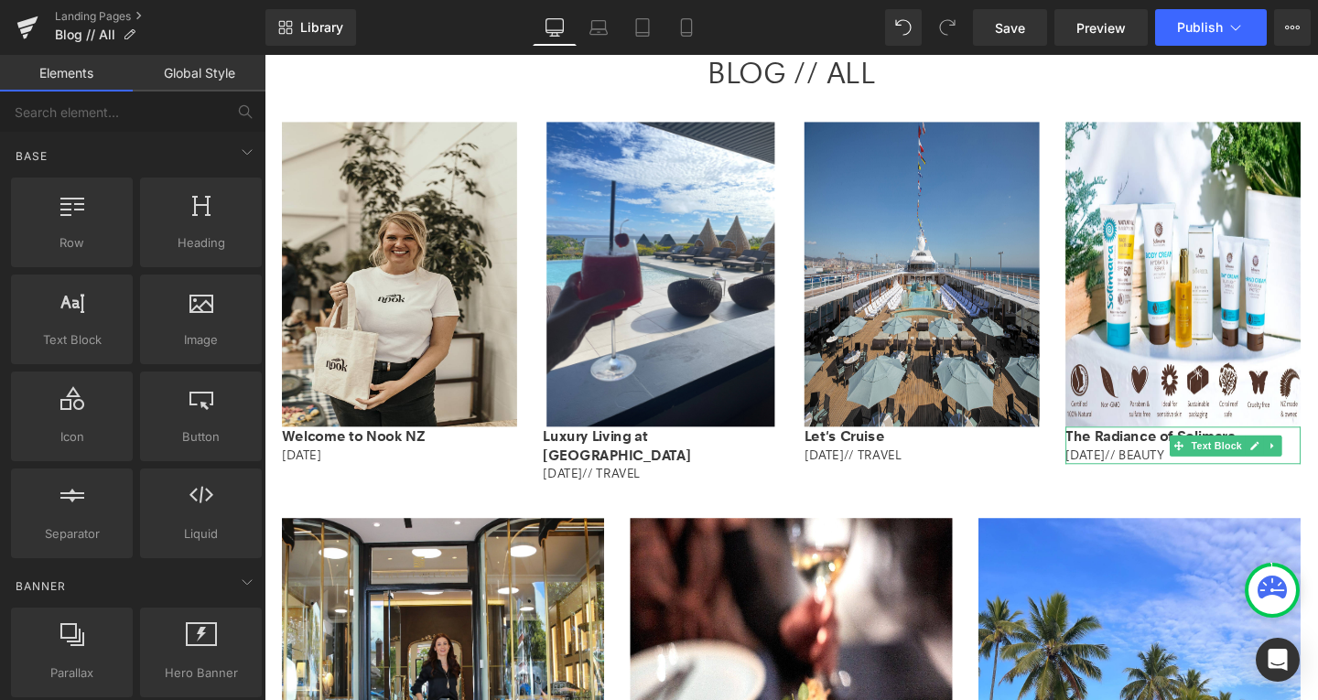
click at [1195, 48] on div "Library Desktop Desktop Laptop Tablet Mobile Save Preview Publish Scheduled Vie…" at bounding box center [791, 27] width 1053 height 55
click at [1190, 32] on span "Publish" at bounding box center [1200, 27] width 46 height 15
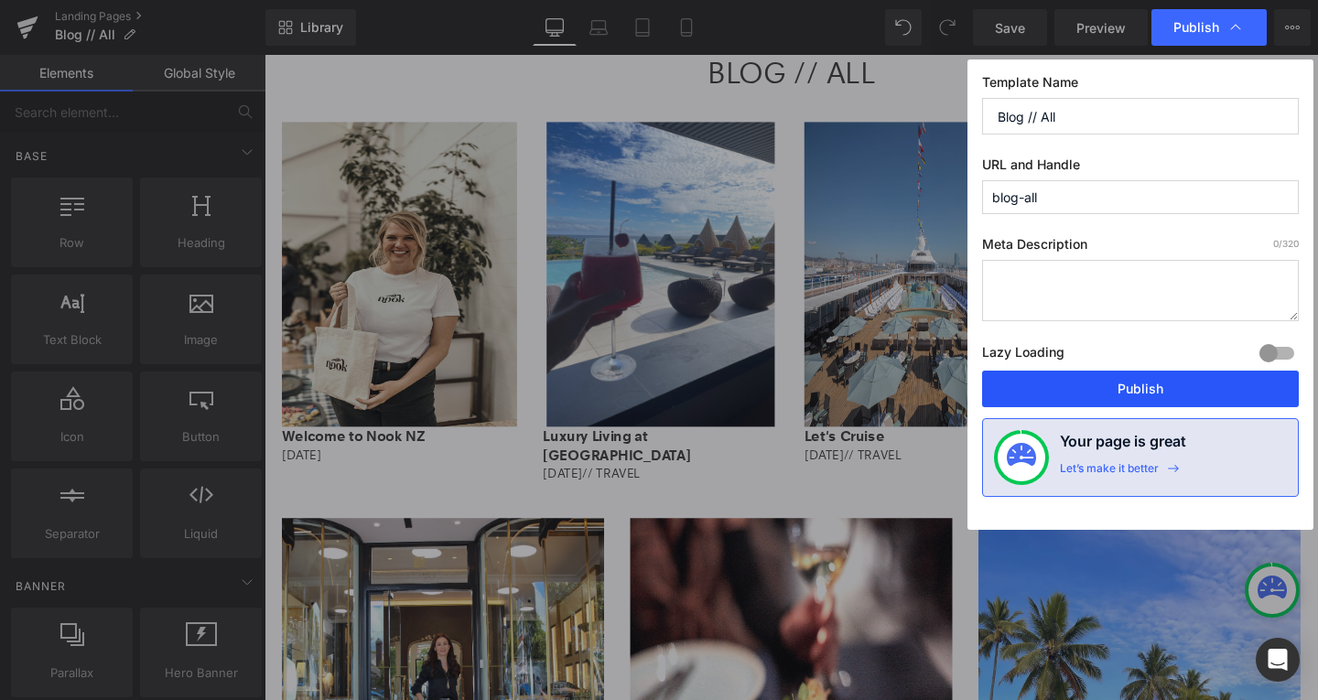
drag, startPoint x: 1100, startPoint y: 398, endPoint x: 685, endPoint y: 6, distance: 571.2
click at [1100, 398] on button "Publish" at bounding box center [1140, 389] width 317 height 37
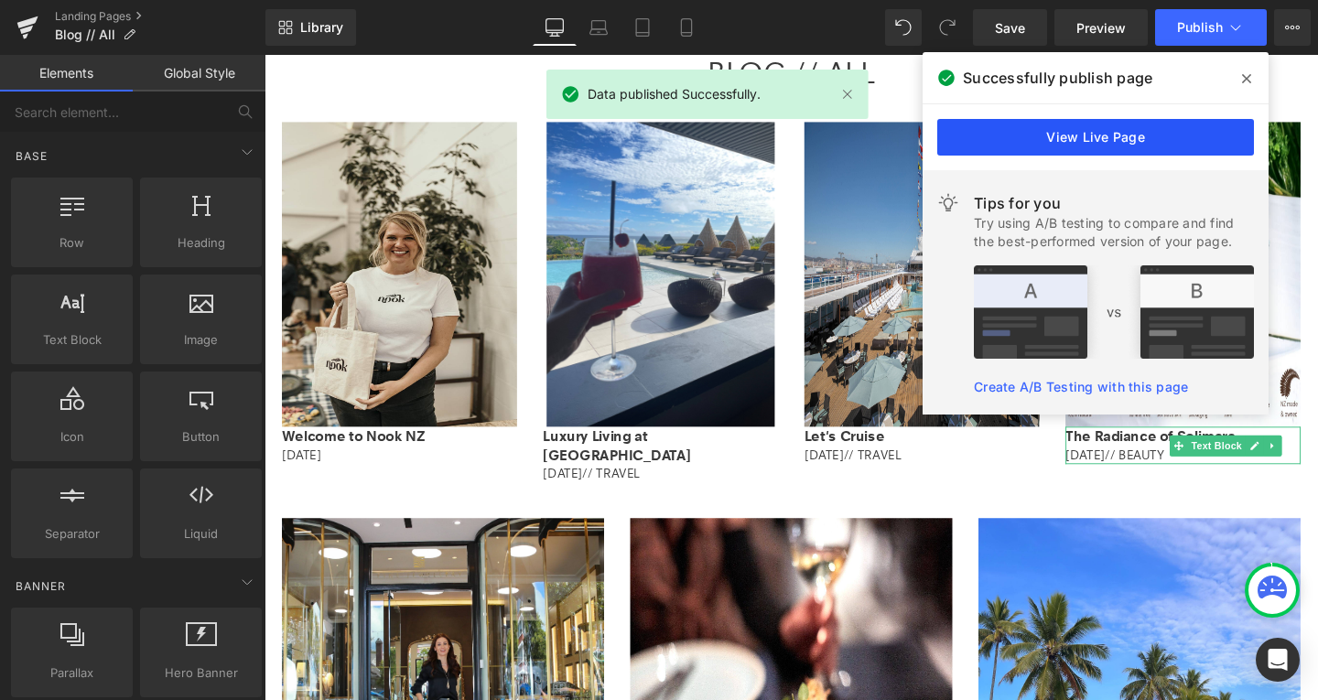
click at [1059, 139] on link "View Live Page" at bounding box center [1095, 137] width 317 height 37
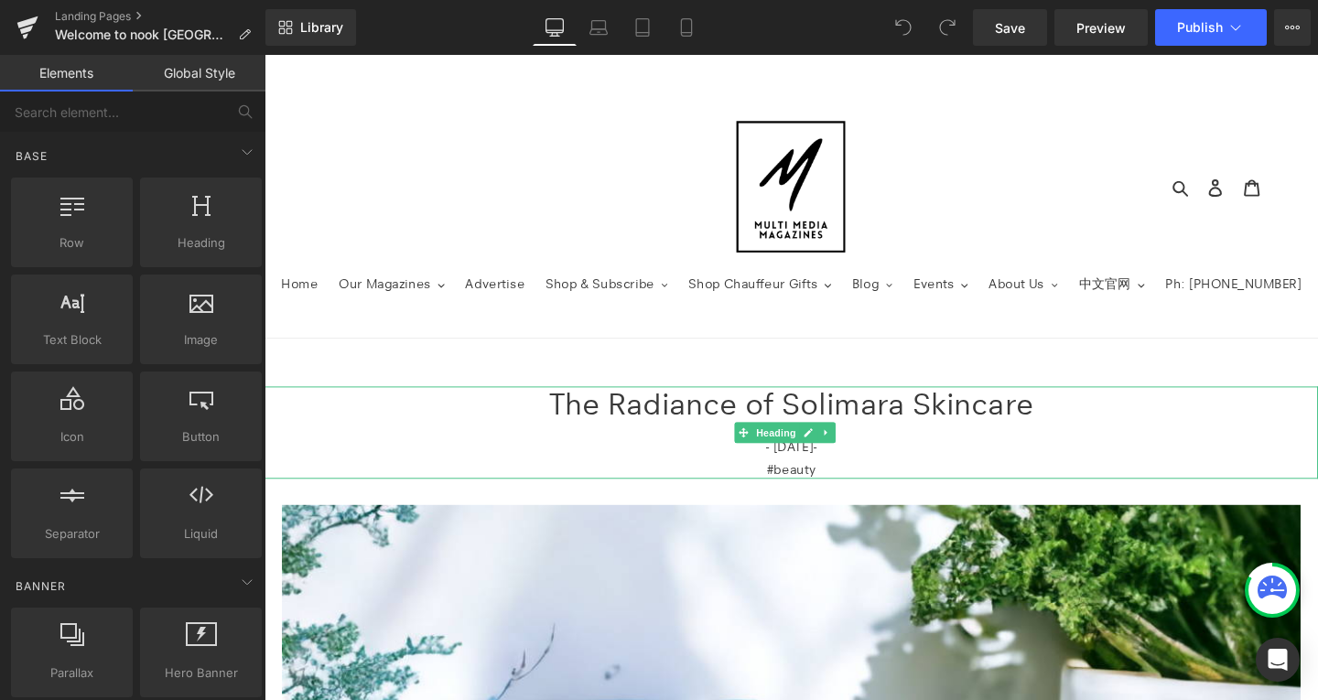
click at [777, 423] on span "The Radiance of Solimara Skincare" at bounding box center [818, 423] width 509 height 38
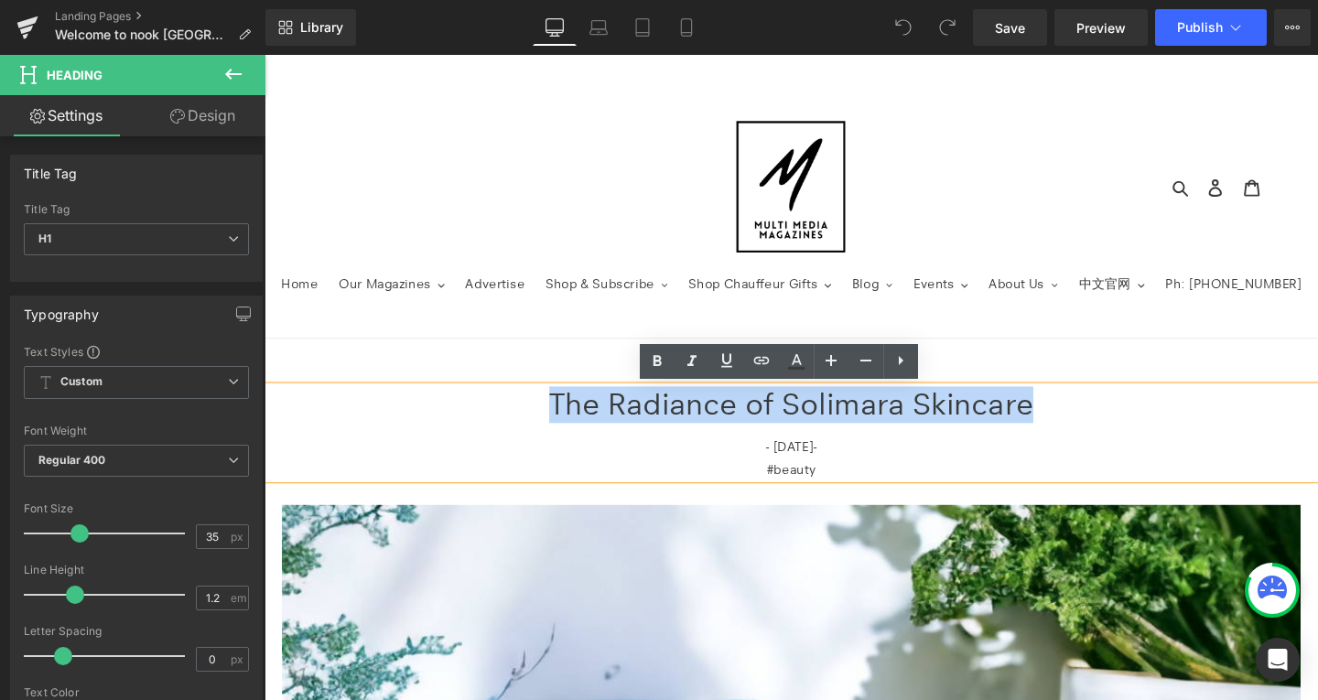
paste div
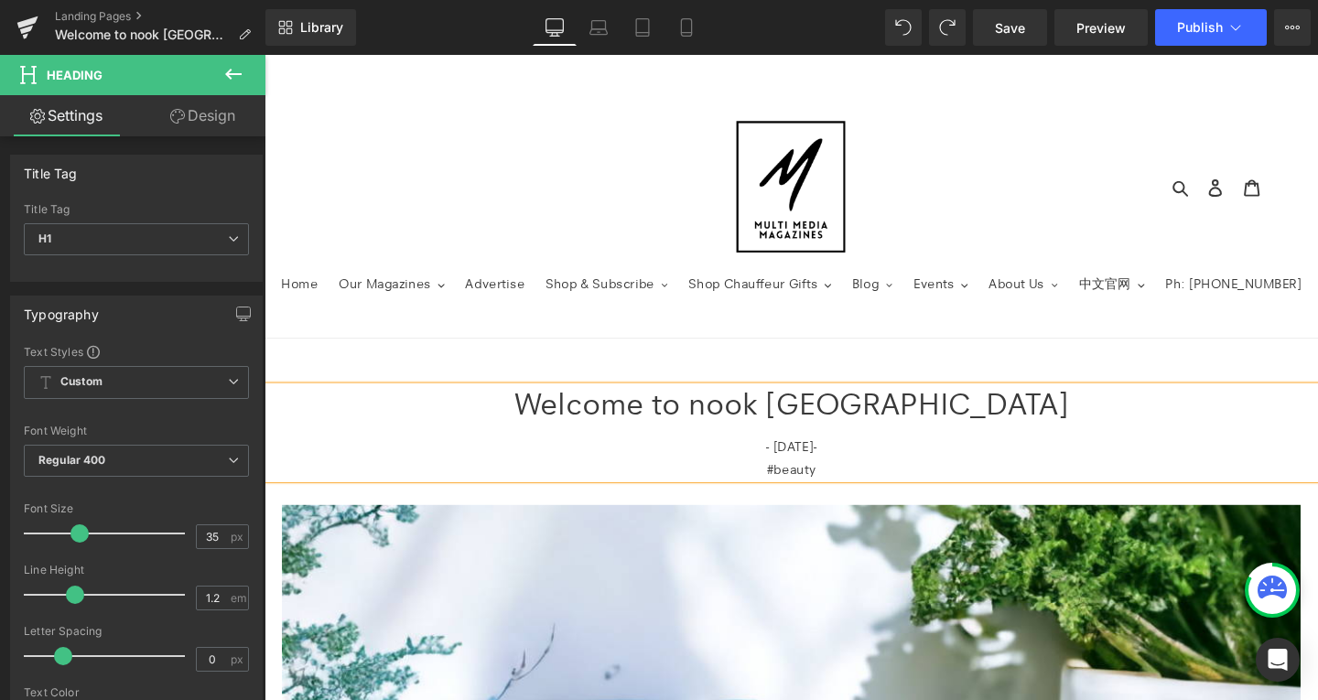
click at [793, 487] on div "#beauty" at bounding box center [819, 491] width 1108 height 21
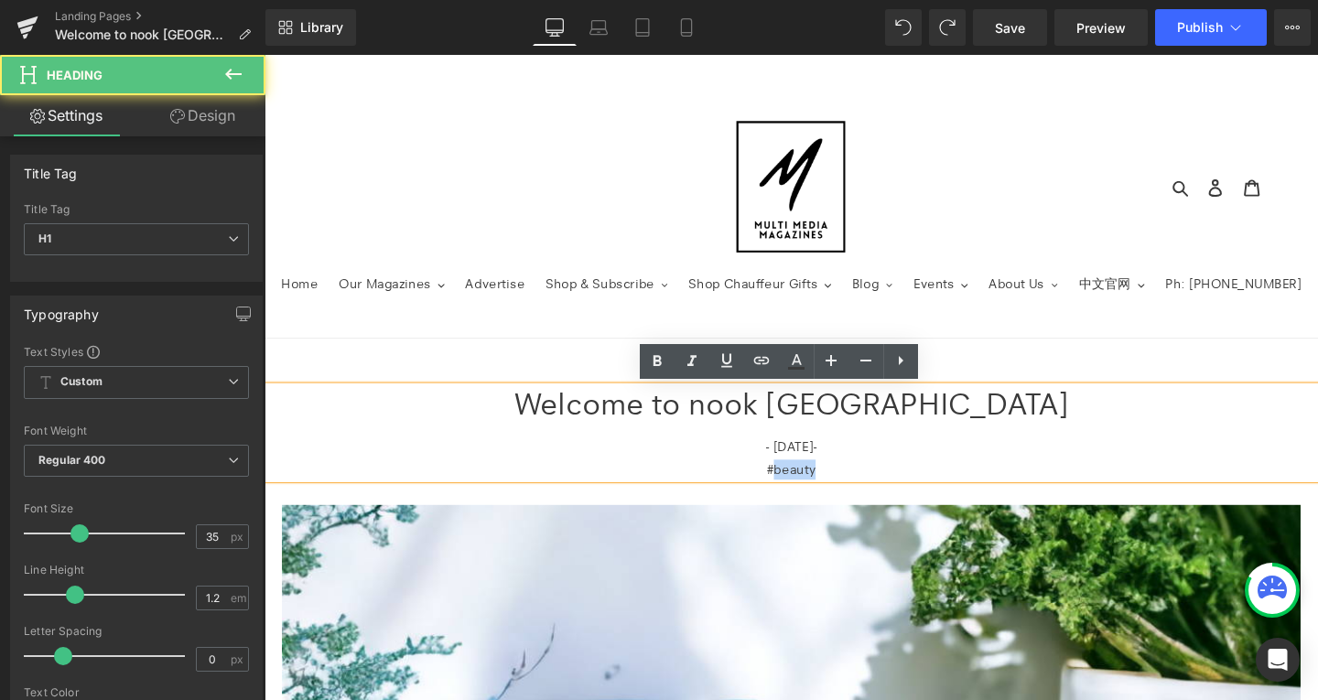
click at [793, 487] on div "#beauty" at bounding box center [819, 491] width 1108 height 21
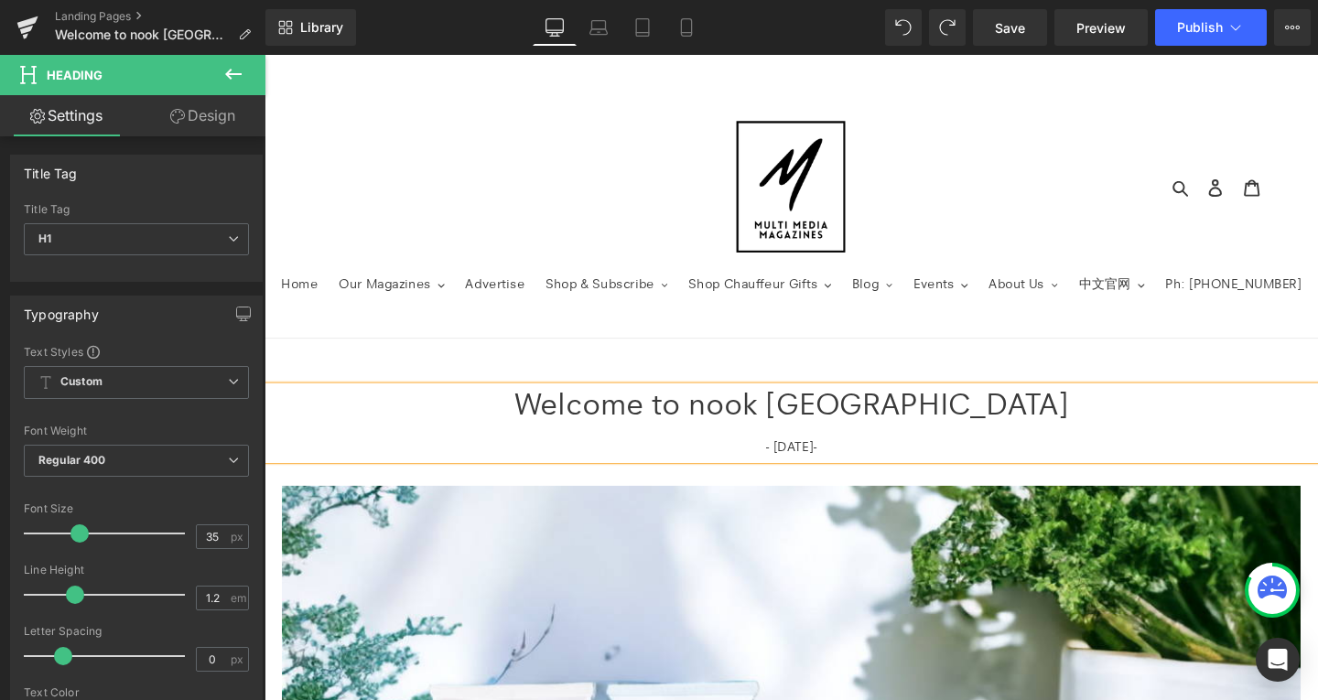
click at [782, 479] on h1 "- 13th May 2024-" at bounding box center [819, 461] width 1108 height 38
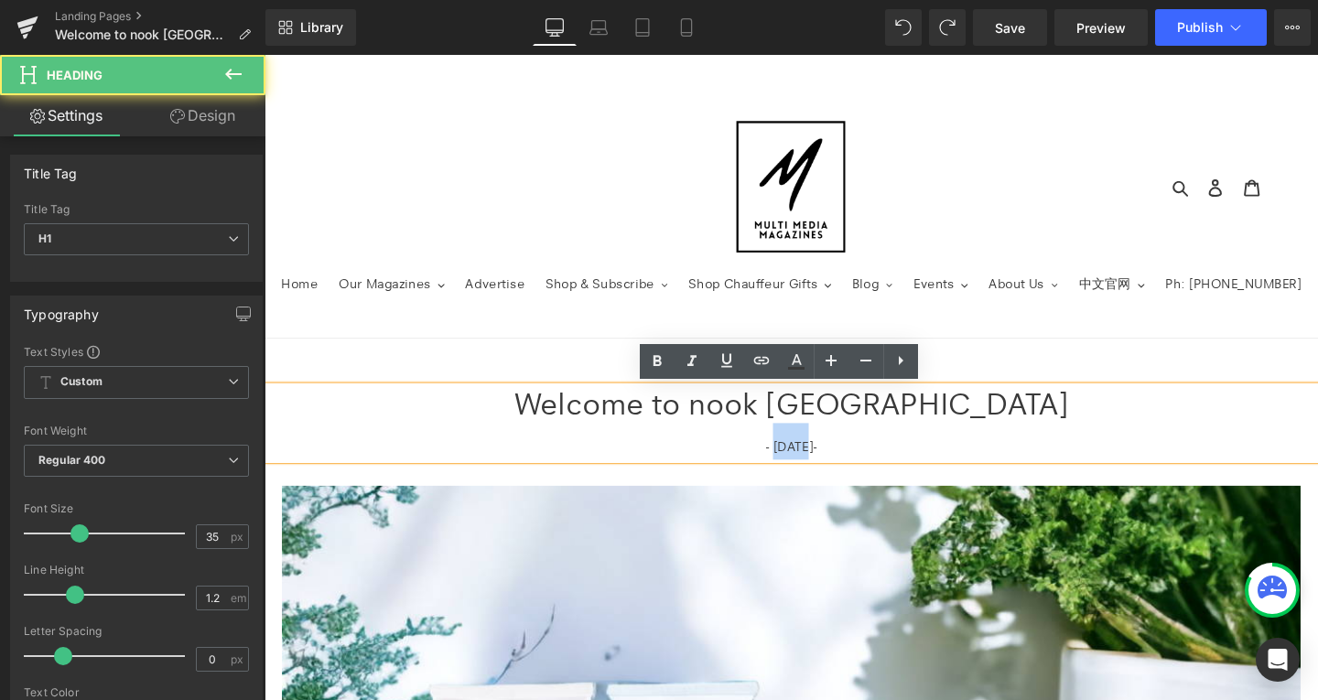
click at [782, 479] on h1 "- 13th May 2024-" at bounding box center [819, 461] width 1108 height 38
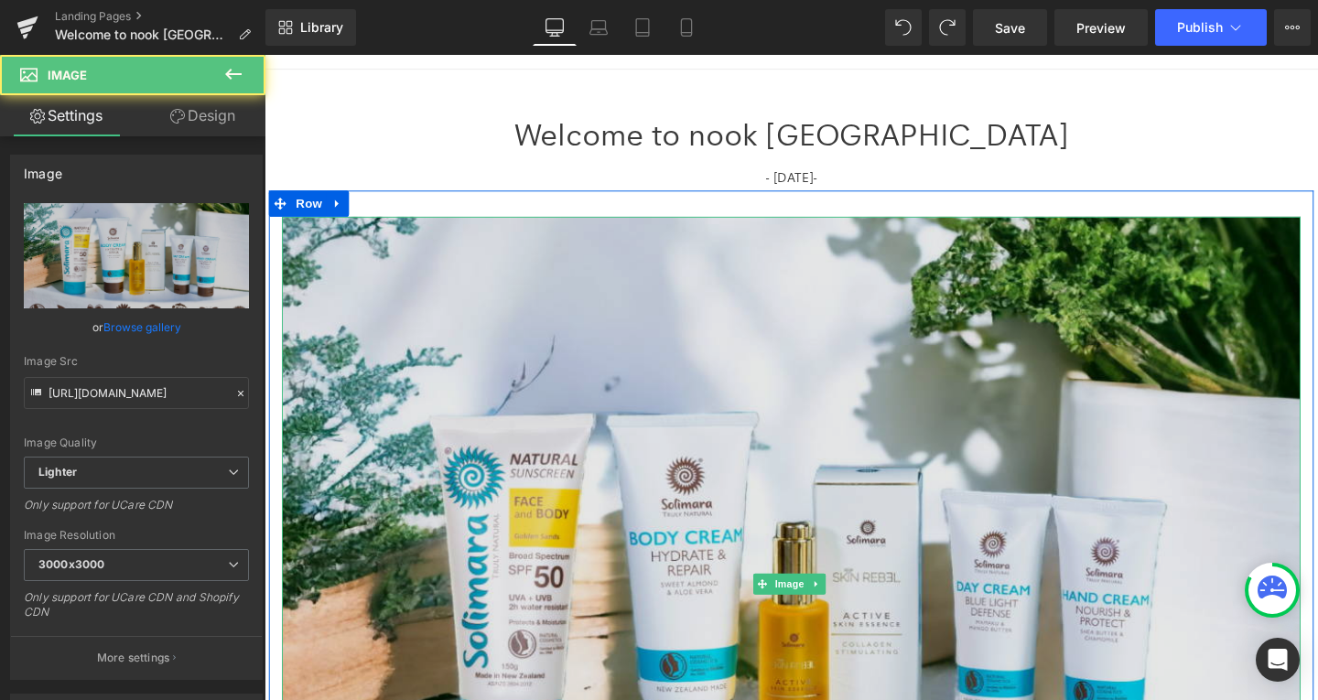
scroll to position [363, 0]
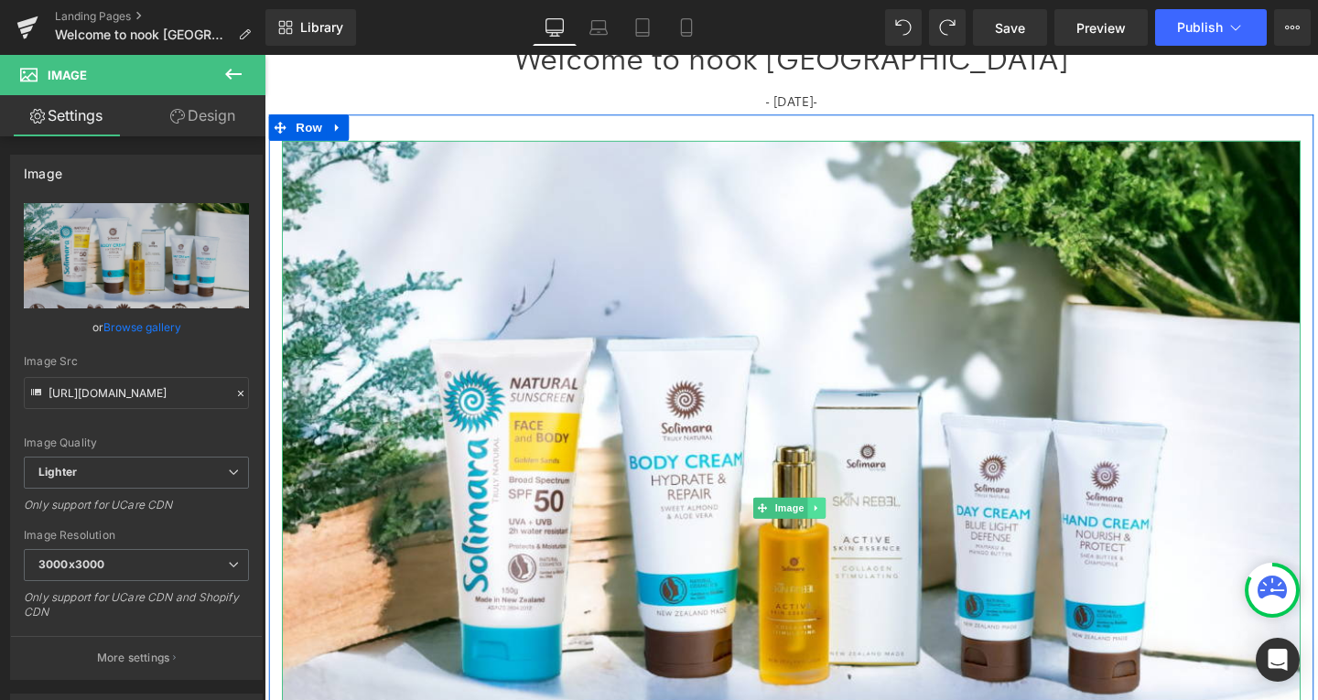
click at [843, 533] on icon at bounding box center [844, 531] width 10 height 11
click at [849, 535] on icon at bounding box center [854, 531] width 10 height 11
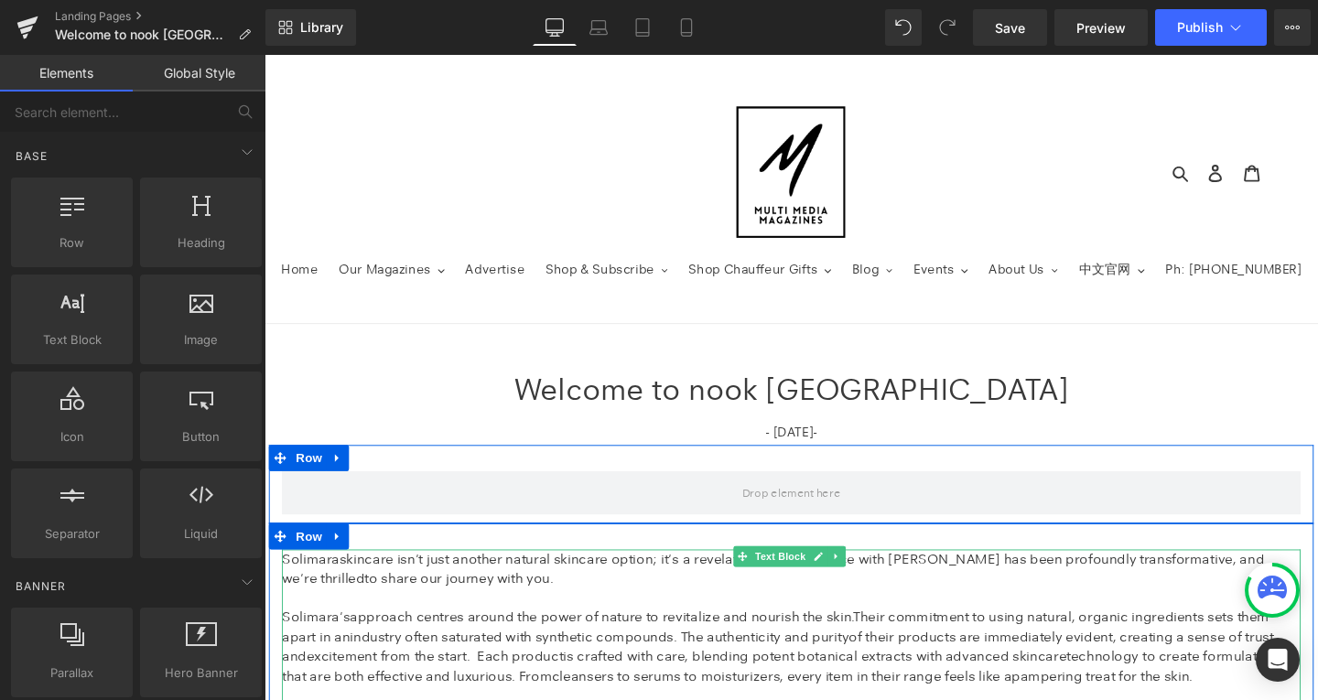
scroll to position [11, 0]
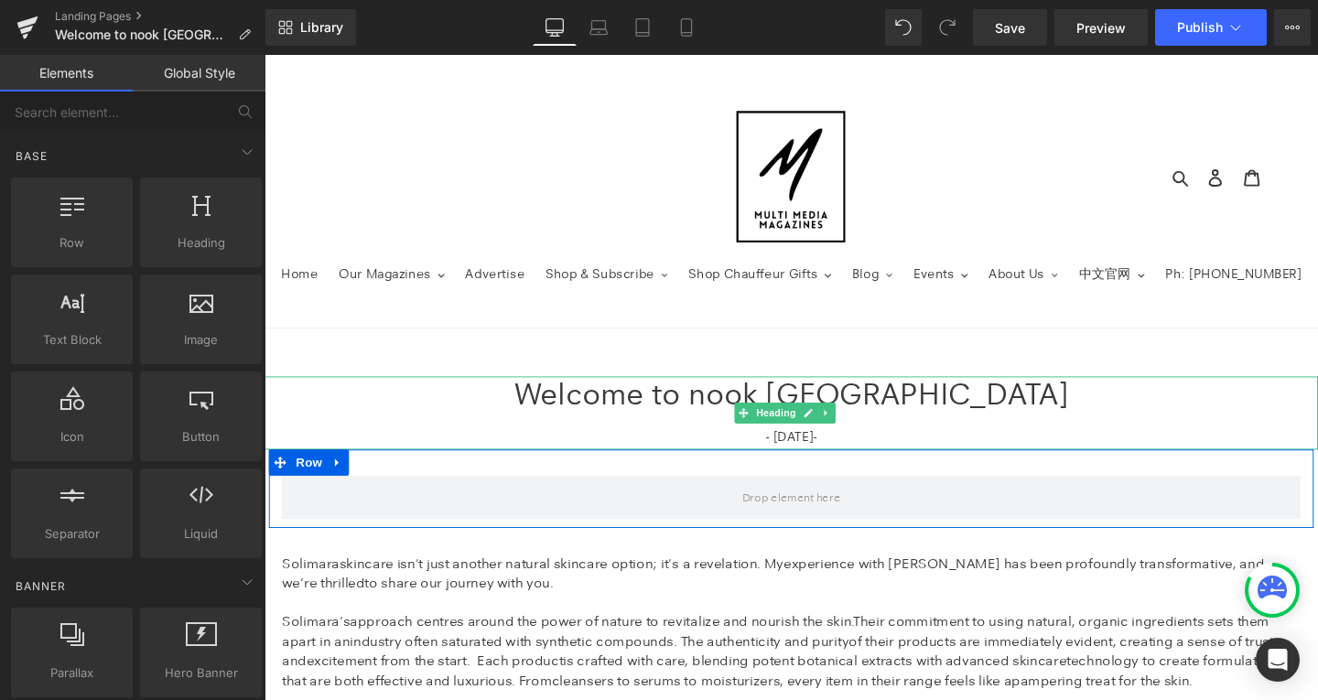
click at [664, 417] on span "Welcome to nook NZ" at bounding box center [818, 412] width 583 height 38
click at [677, 418] on span "Welcome to nook NZ" at bounding box center [818, 412] width 583 height 38
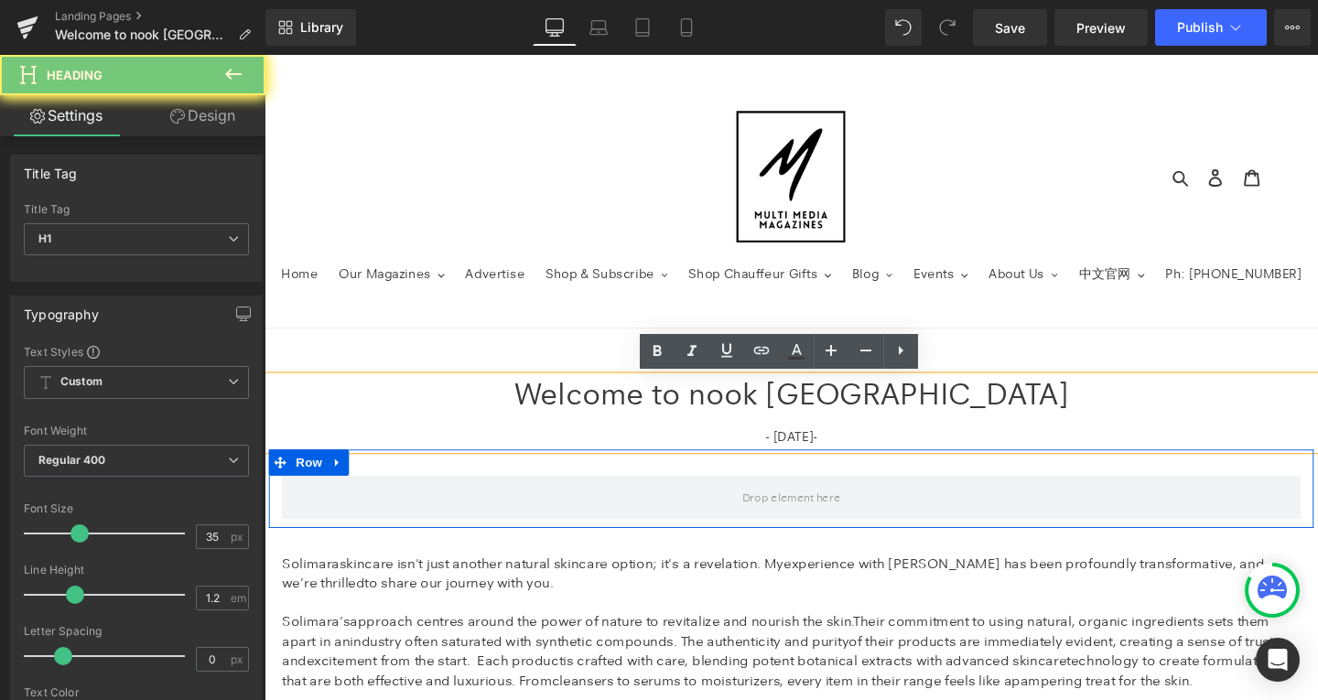
click at [677, 418] on span "Welcome to nook NZ" at bounding box center [818, 412] width 583 height 38
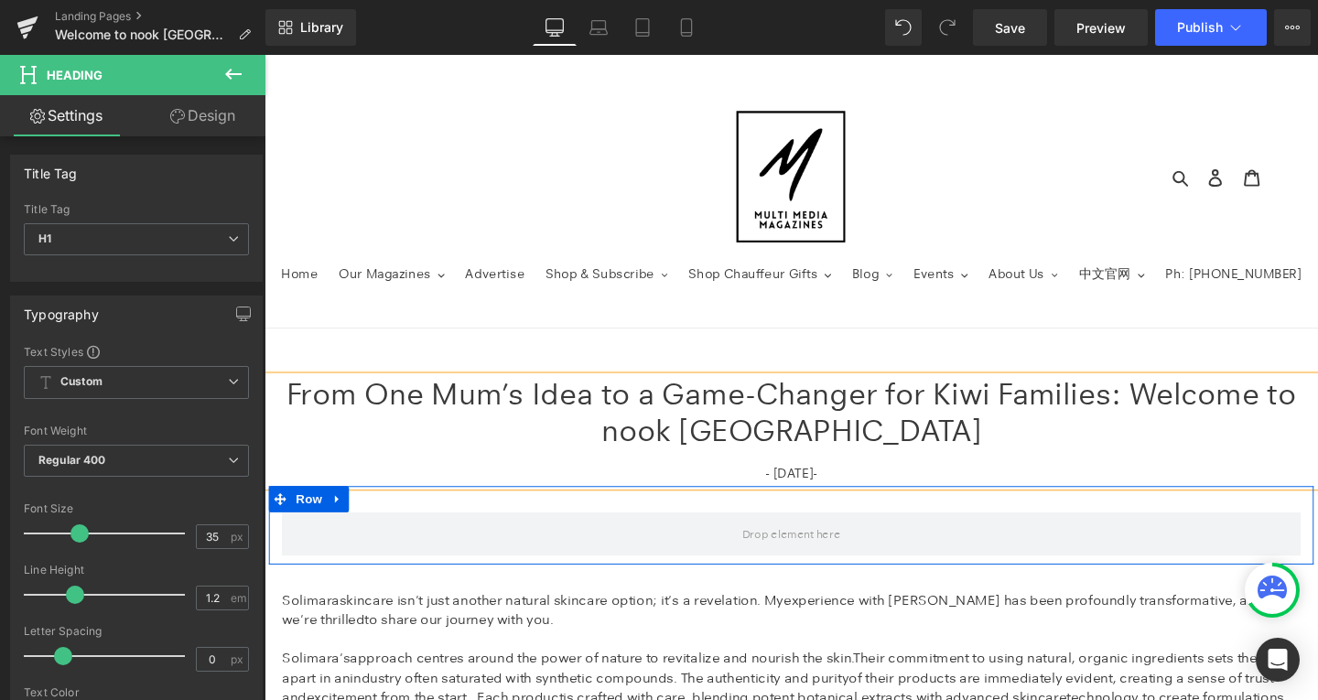
click at [1164, 406] on span "From One Mum’s Idea to a Game-Changer for Kiwi Families: Welcome to nook NZ" at bounding box center [818, 431] width 1061 height 76
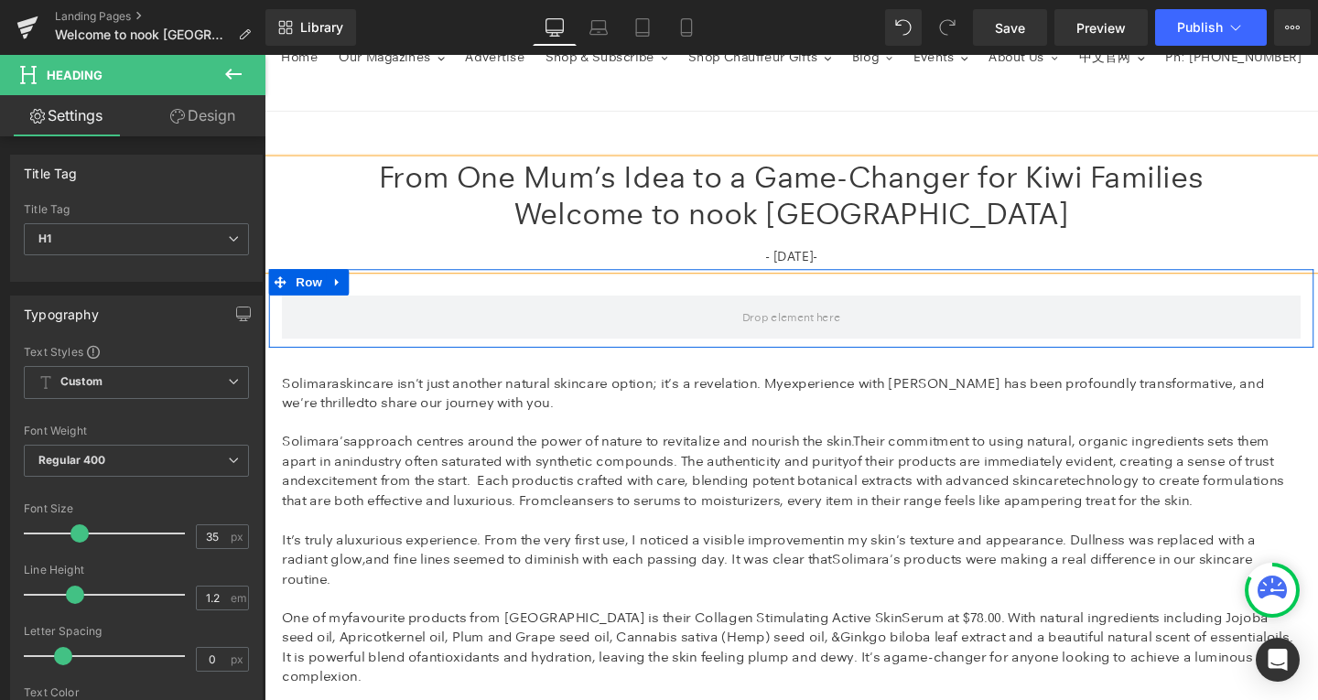
scroll to position [293, 0]
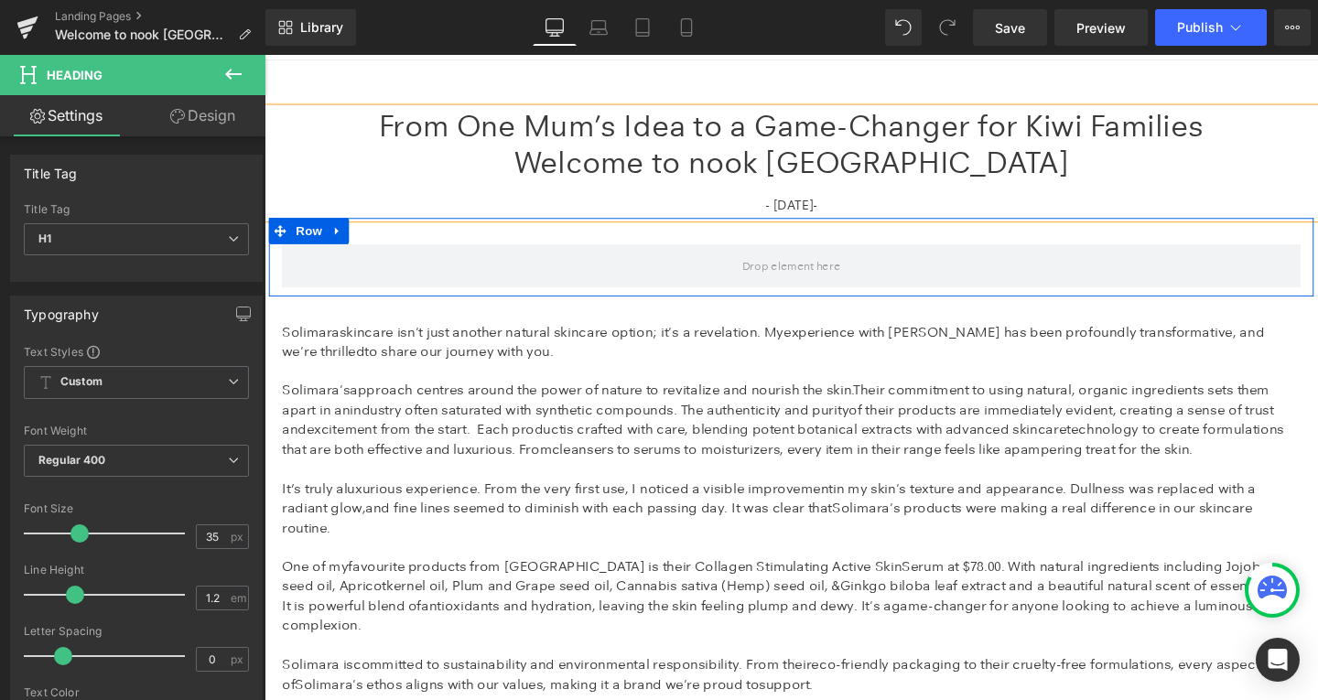
click at [785, 439] on p "Solimara'sapproach centres around the power of nature to revitalize and nourish…" at bounding box center [818, 438] width 1071 height 82
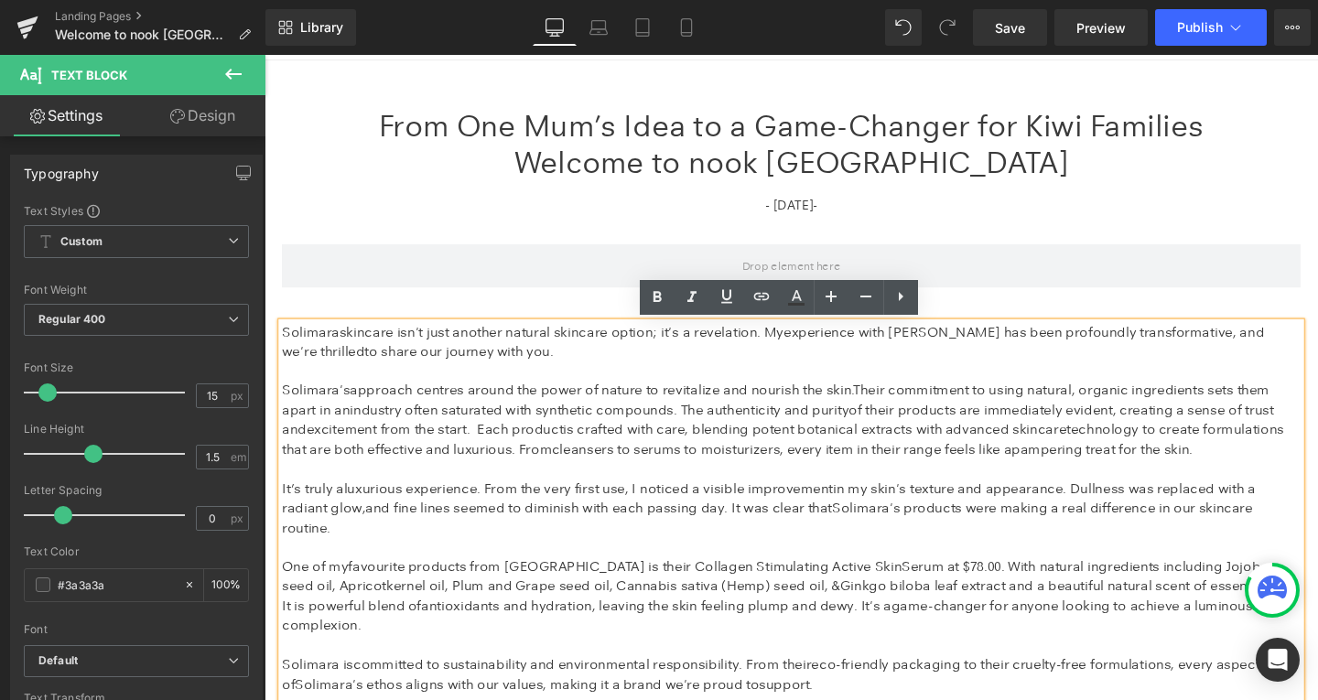
click at [632, 409] on span "Solimara'sapproach centres around the power of nature to revitalize and nourish…" at bounding box center [810, 438] width 1054 height 80
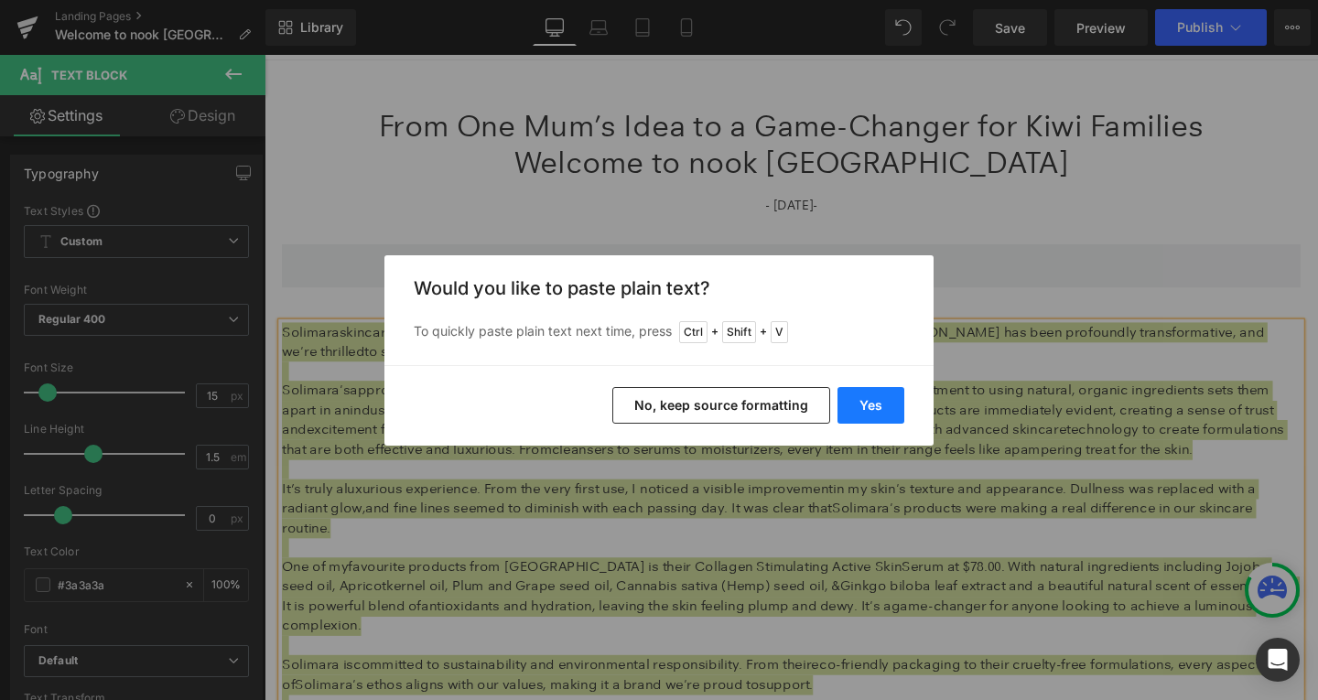
click at [867, 408] on button "Yes" at bounding box center [871, 405] width 67 height 37
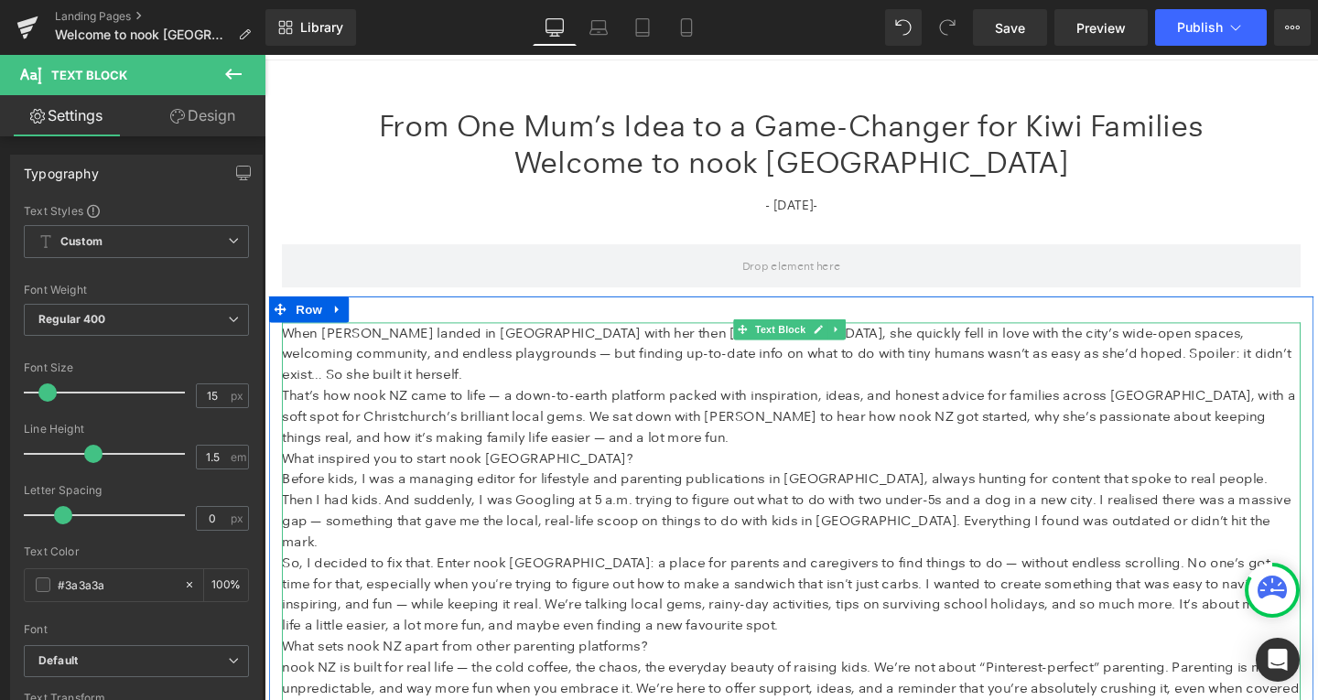
click at [425, 388] on p "When Lexi Davey landed in Christchurch with her then 6-month-old, she quickly f…" at bounding box center [818, 369] width 1071 height 66
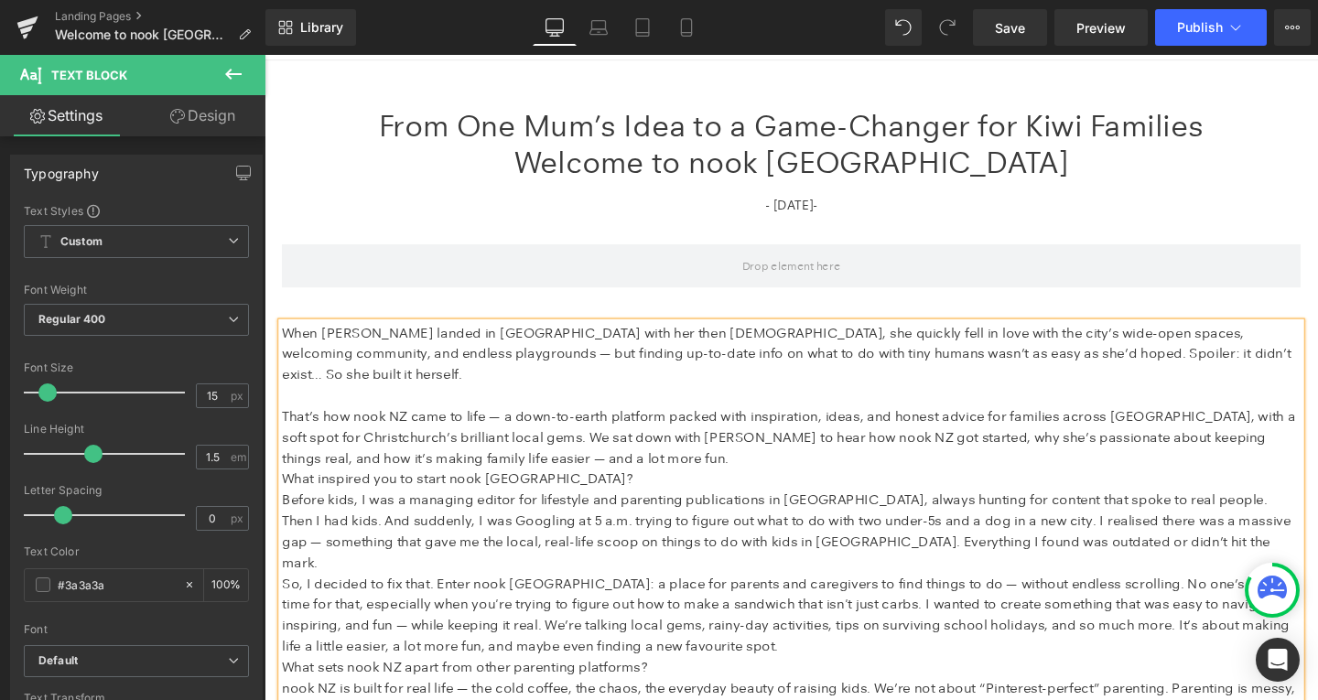
click at [620, 476] on p "That’s how nook NZ came to life — a down-to-earth platform packed with inspirat…" at bounding box center [818, 457] width 1071 height 66
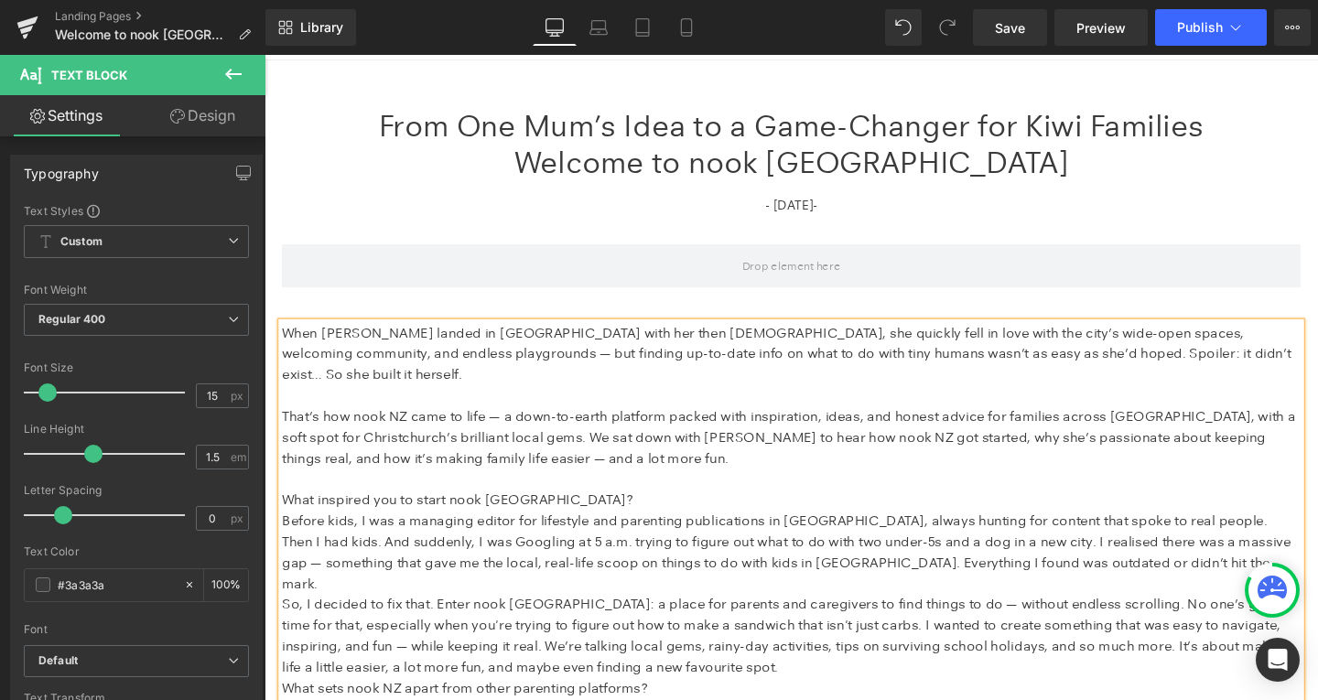
click at [438, 528] on span "What inspired you to start nook NZ?" at bounding box center [467, 522] width 369 height 17
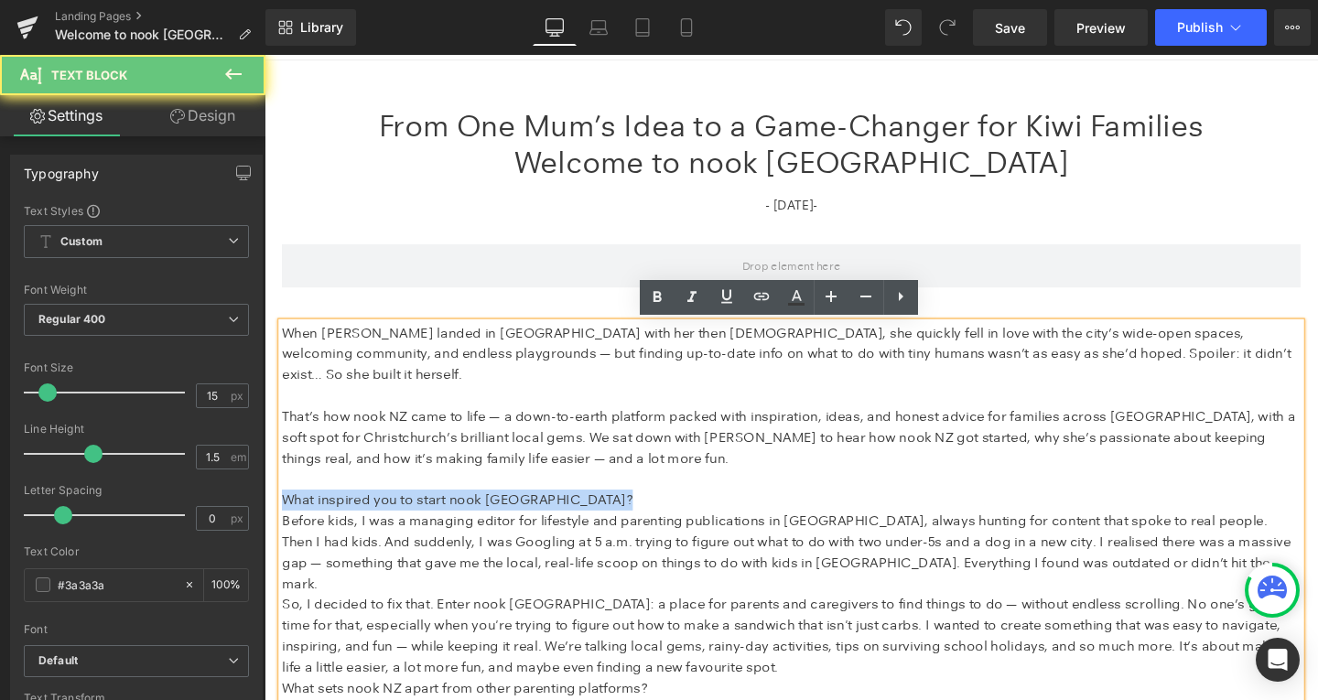
click at [438, 528] on span "What inspired you to start nook NZ?" at bounding box center [467, 522] width 369 height 17
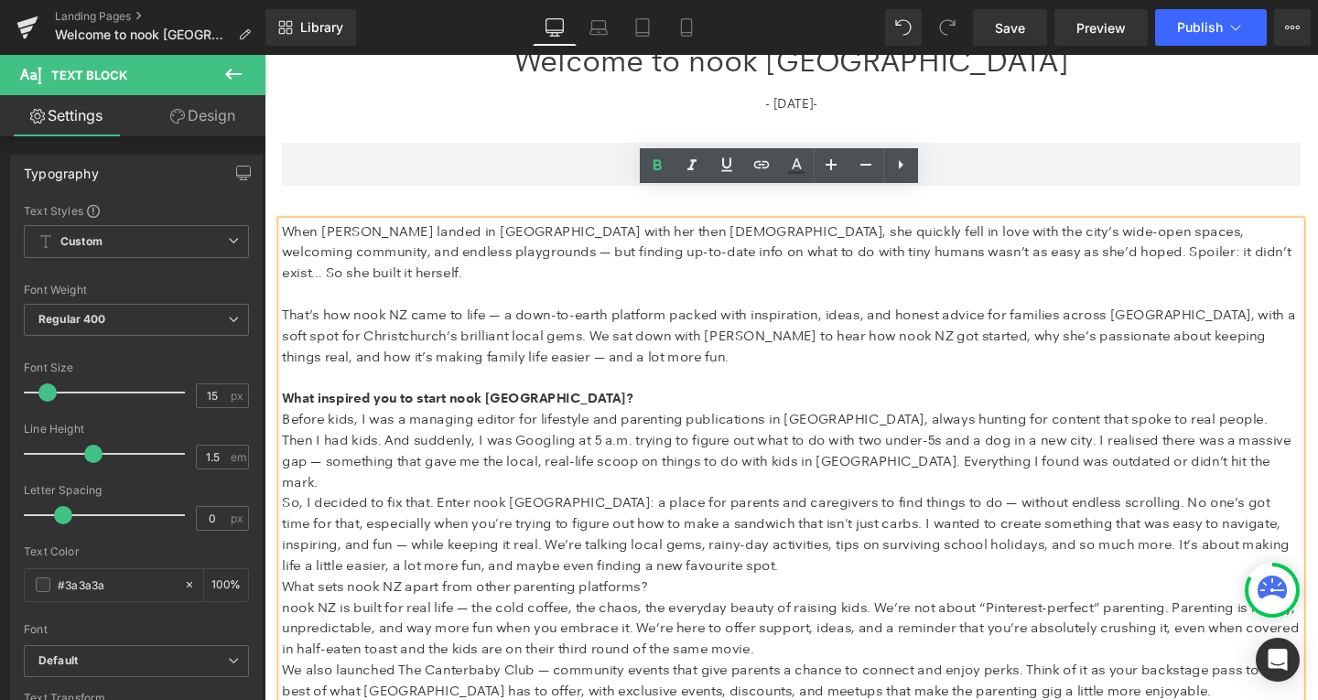
scroll to position [445, 0]
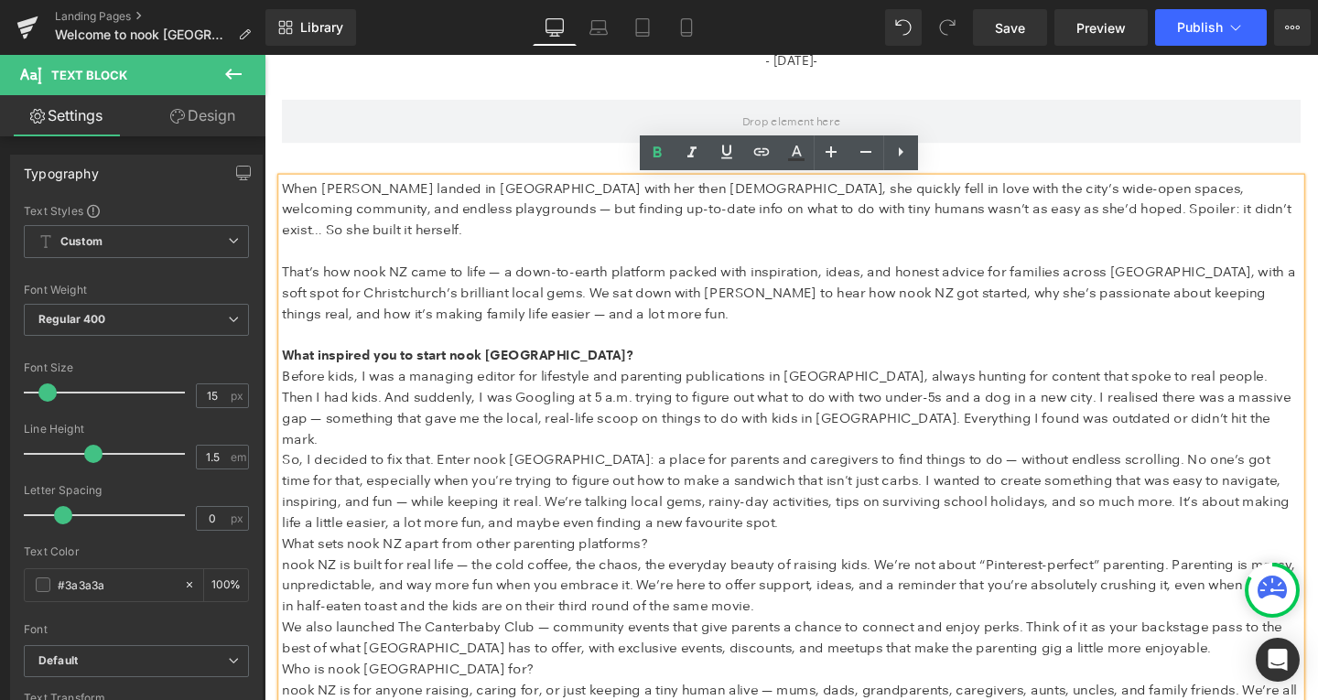
click at [406, 559] on span "What sets nook NZ apart from other parenting platforms?" at bounding box center [475, 567] width 384 height 17
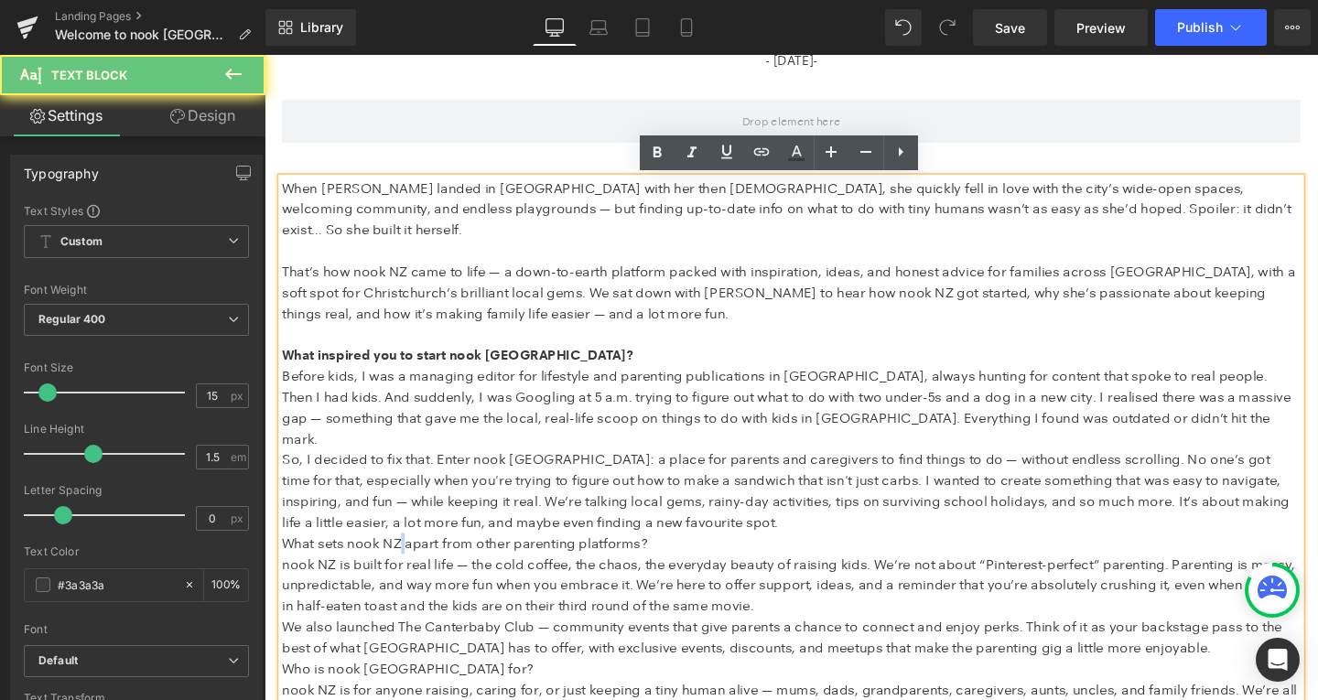
click at [406, 559] on span "What sets nook NZ apart from other parenting platforms?" at bounding box center [475, 567] width 384 height 17
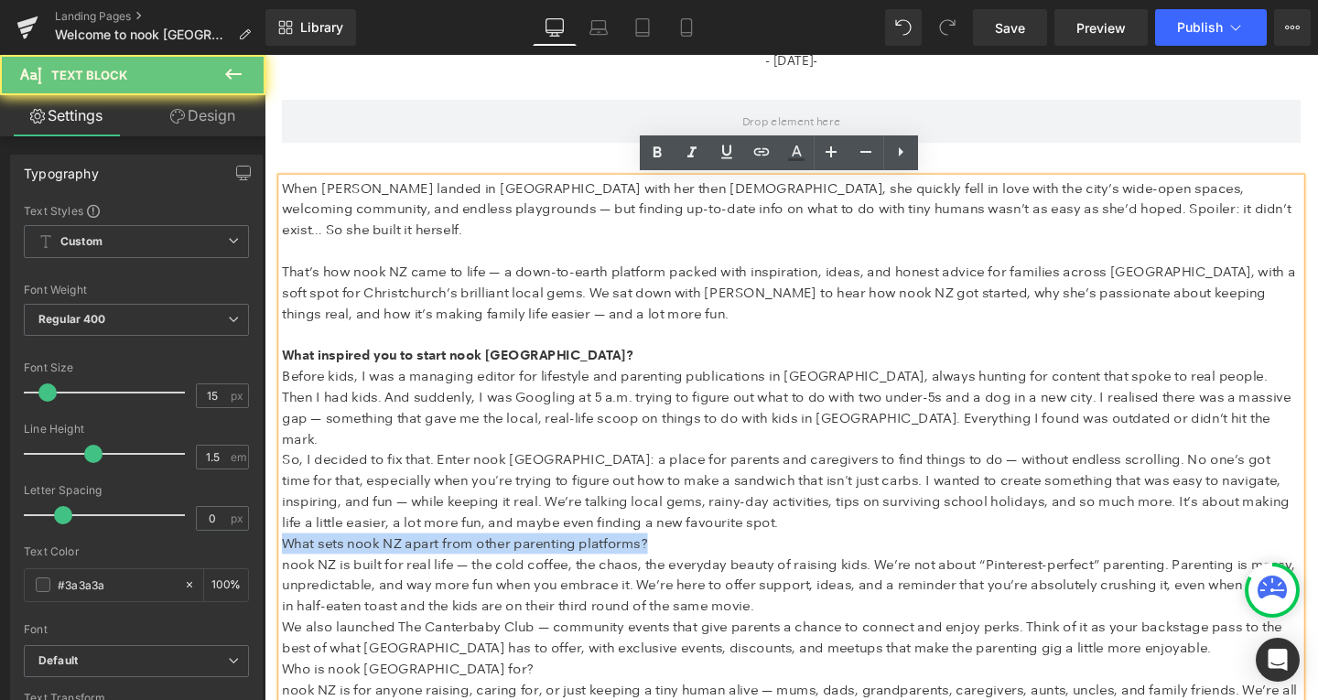
click at [406, 559] on span "What sets nook NZ apart from other parenting platforms?" at bounding box center [475, 567] width 384 height 17
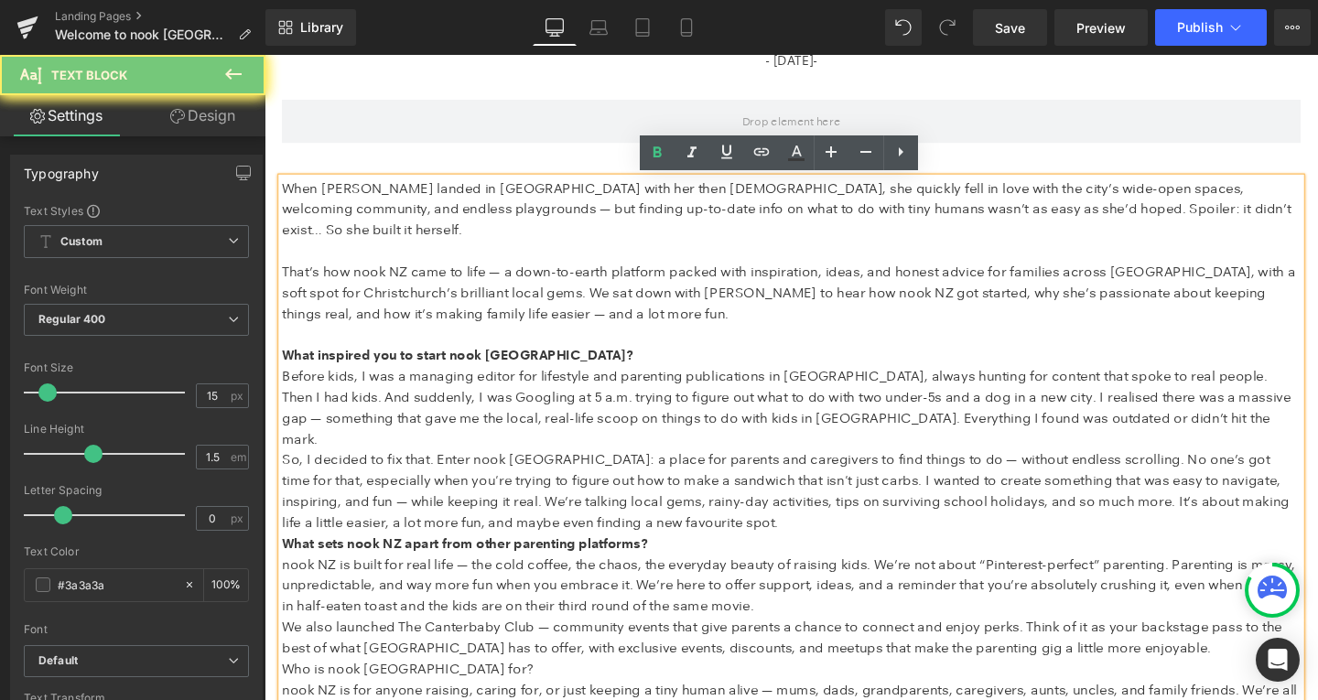
click at [833, 526] on p "So, I decided to fix that. Enter nook NZ: a place for parents and caregivers to…" at bounding box center [818, 514] width 1071 height 88
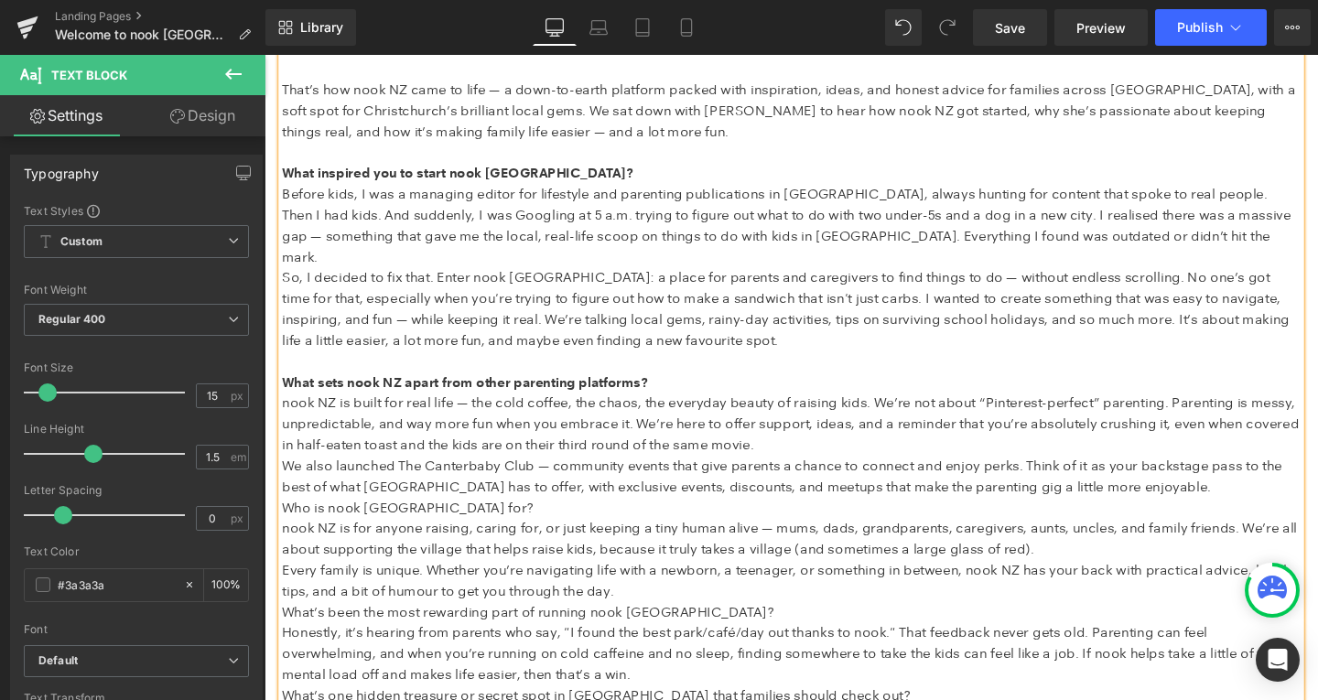
scroll to position [639, 0]
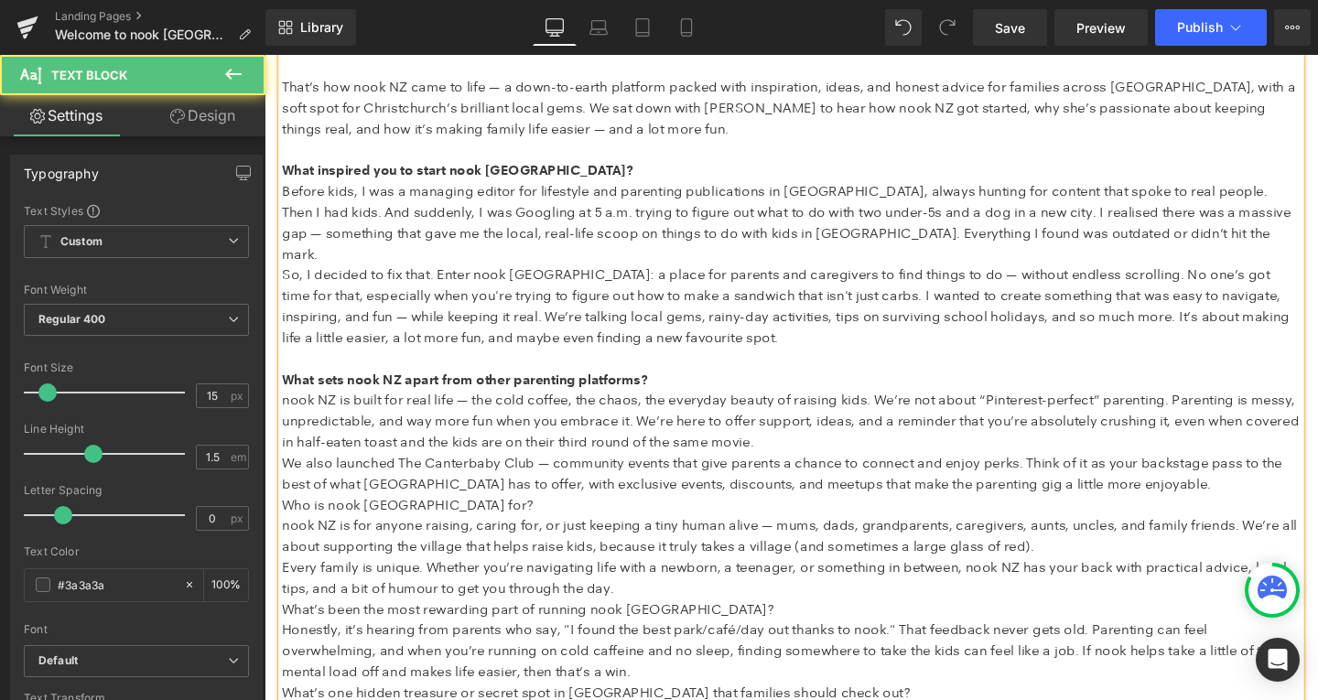
click at [373, 517] on p "Who is nook NZ for?" at bounding box center [818, 528] width 1071 height 22
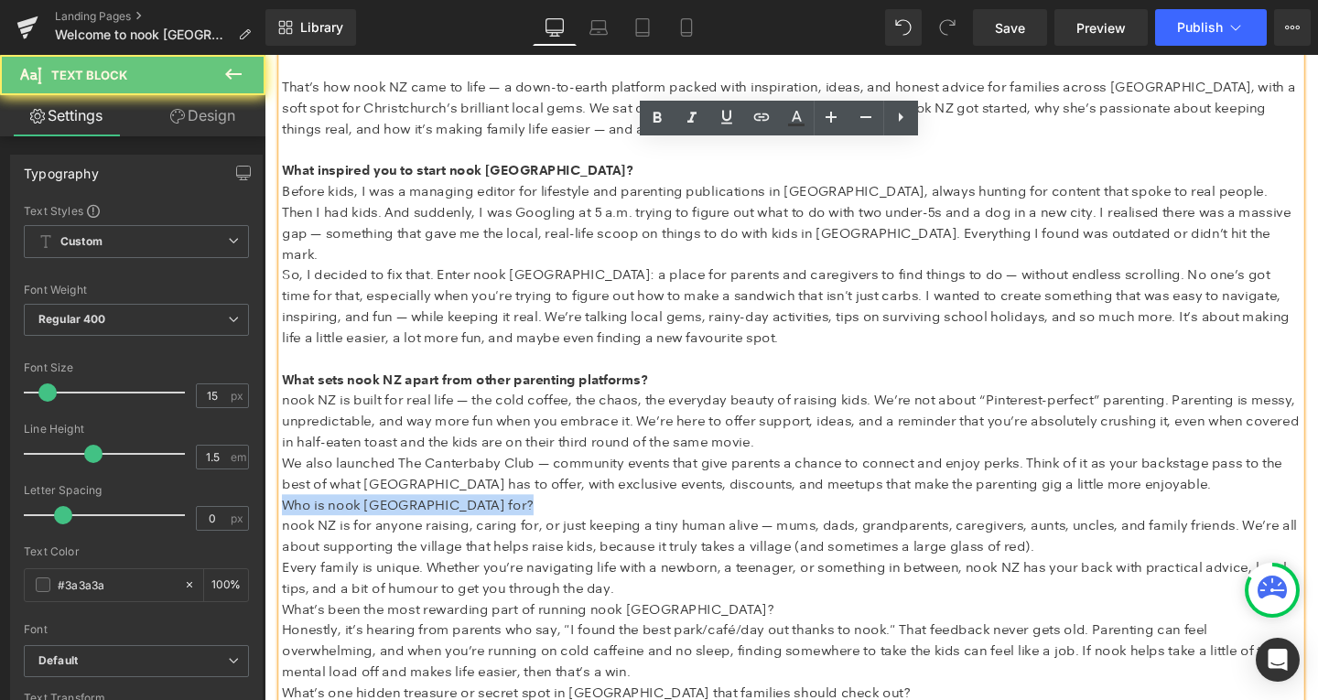
click at [373, 517] on p "Who is nook NZ for?" at bounding box center [818, 528] width 1071 height 22
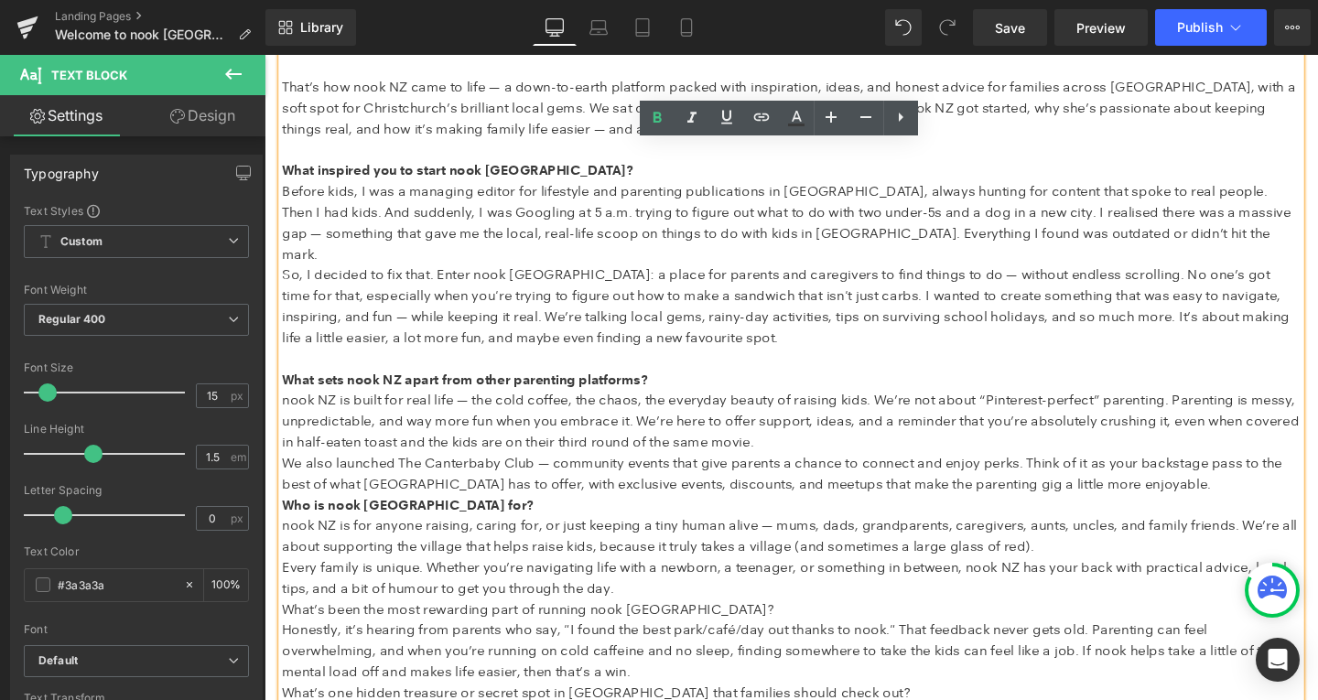
click at [283, 519] on strong "Who is nook NZ for?" at bounding box center [415, 527] width 265 height 17
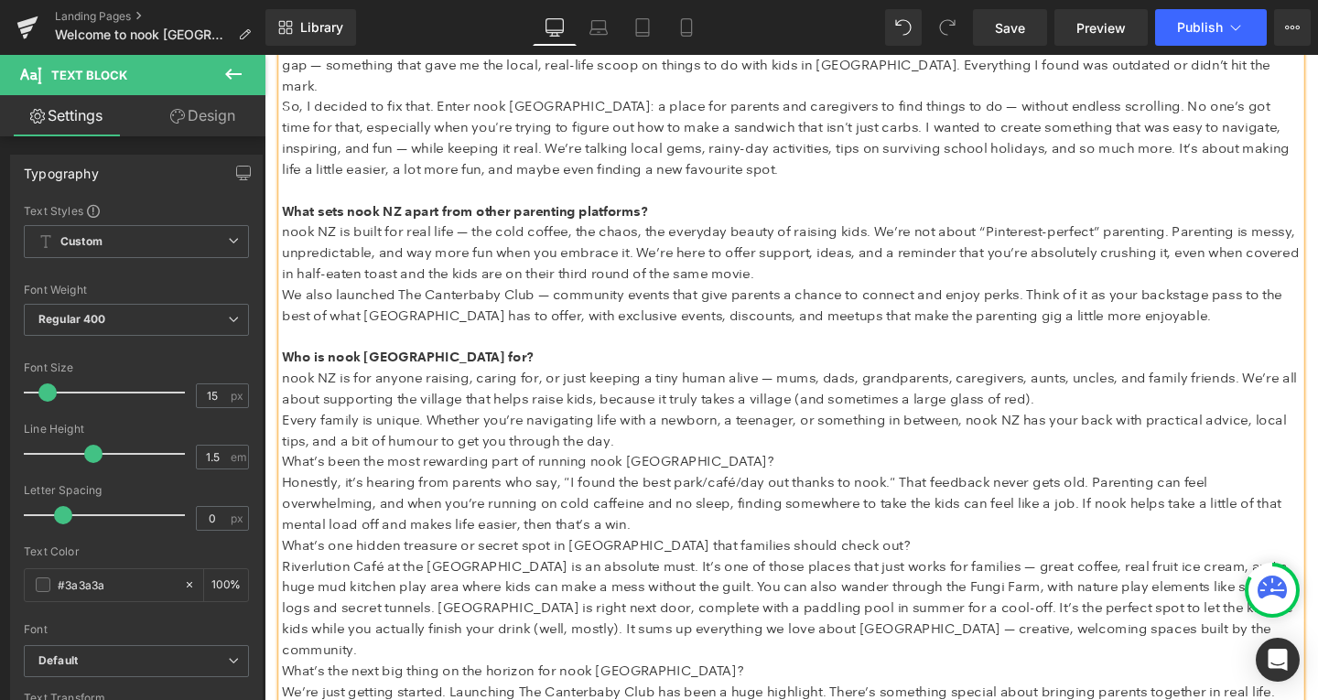
scroll to position [817, 0]
click at [386, 448] on p "Every family is unique. Whether you’re navigating life with a newborn, a teenag…" at bounding box center [818, 449] width 1071 height 44
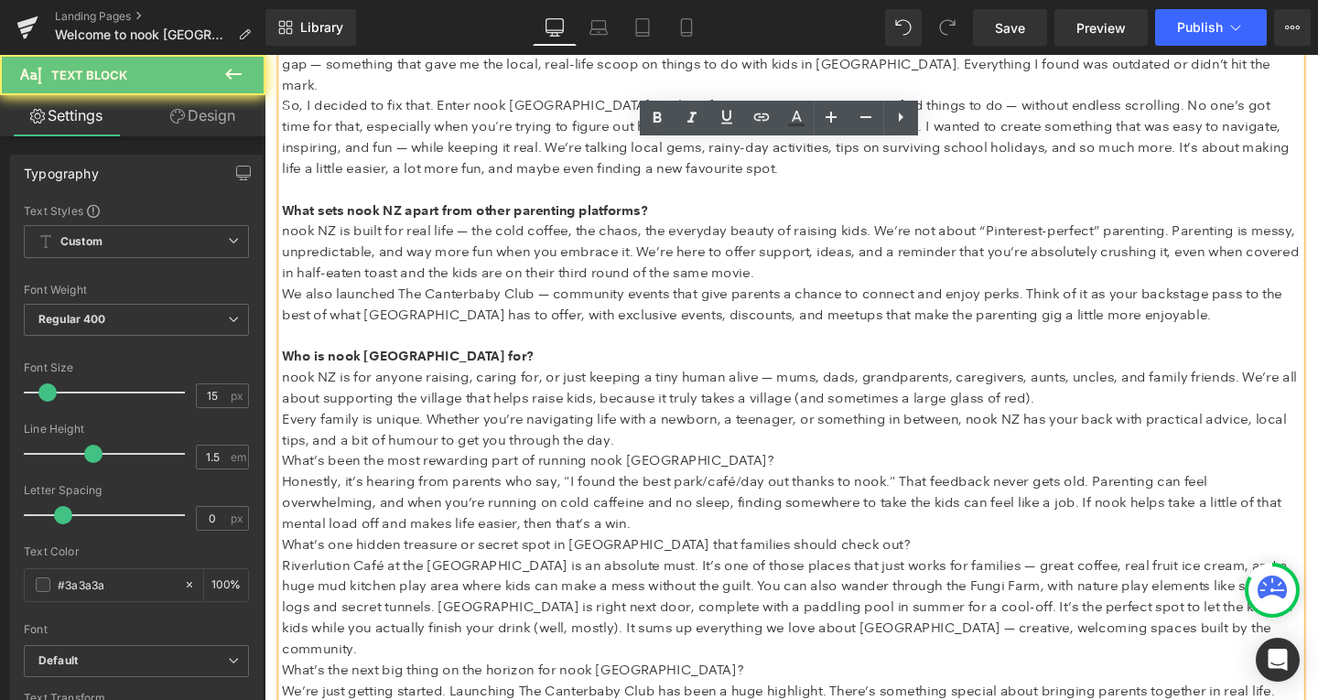
click at [386, 448] on p "Every family is unique. Whether you’re navigating life with a newborn, a teenag…" at bounding box center [818, 449] width 1071 height 44
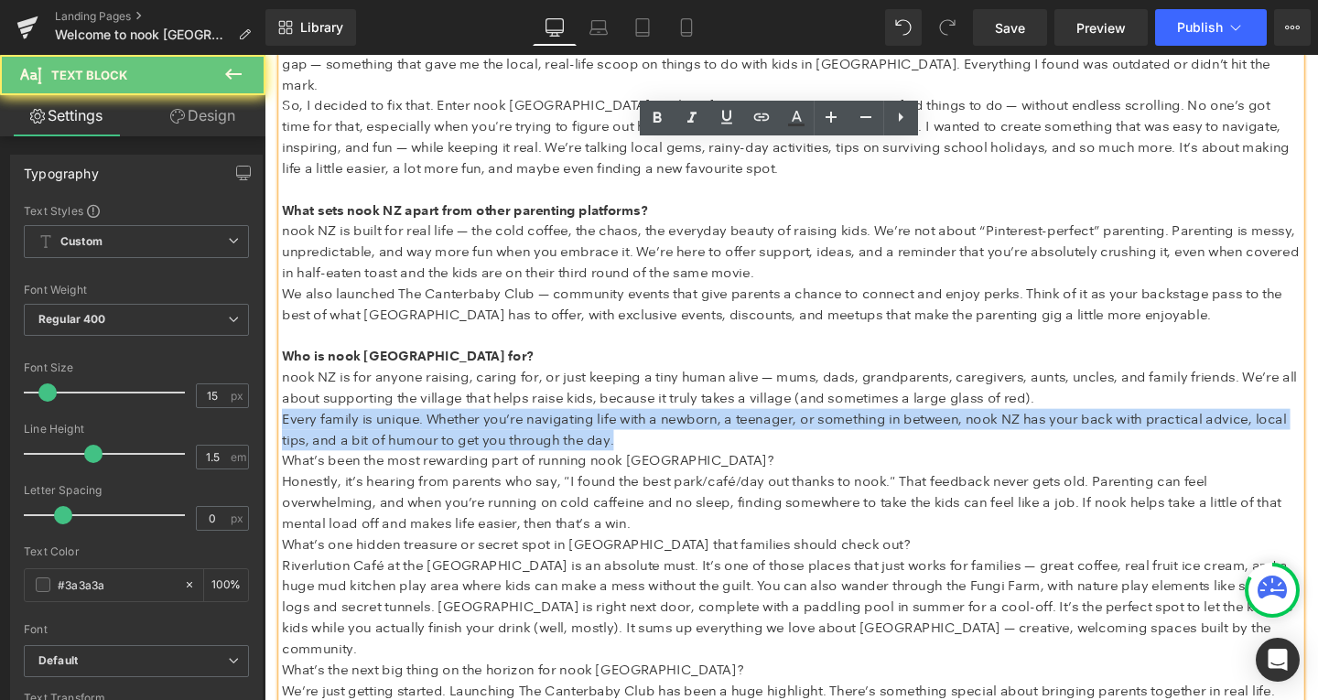
click at [386, 448] on p "Every family is unique. Whether you’re navigating life with a newborn, a teenag…" at bounding box center [818, 449] width 1071 height 44
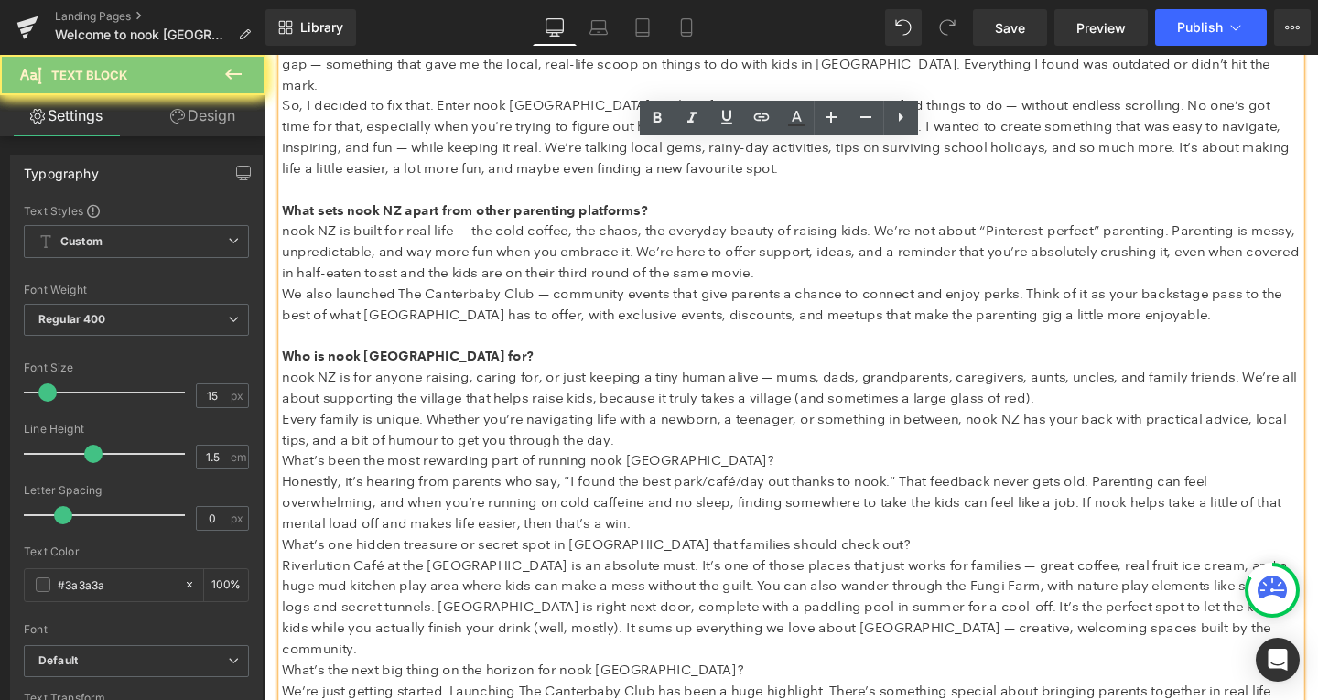
click at [364, 473] on span "What’s been the most rewarding part of running nook NZ?" at bounding box center [541, 481] width 517 height 17
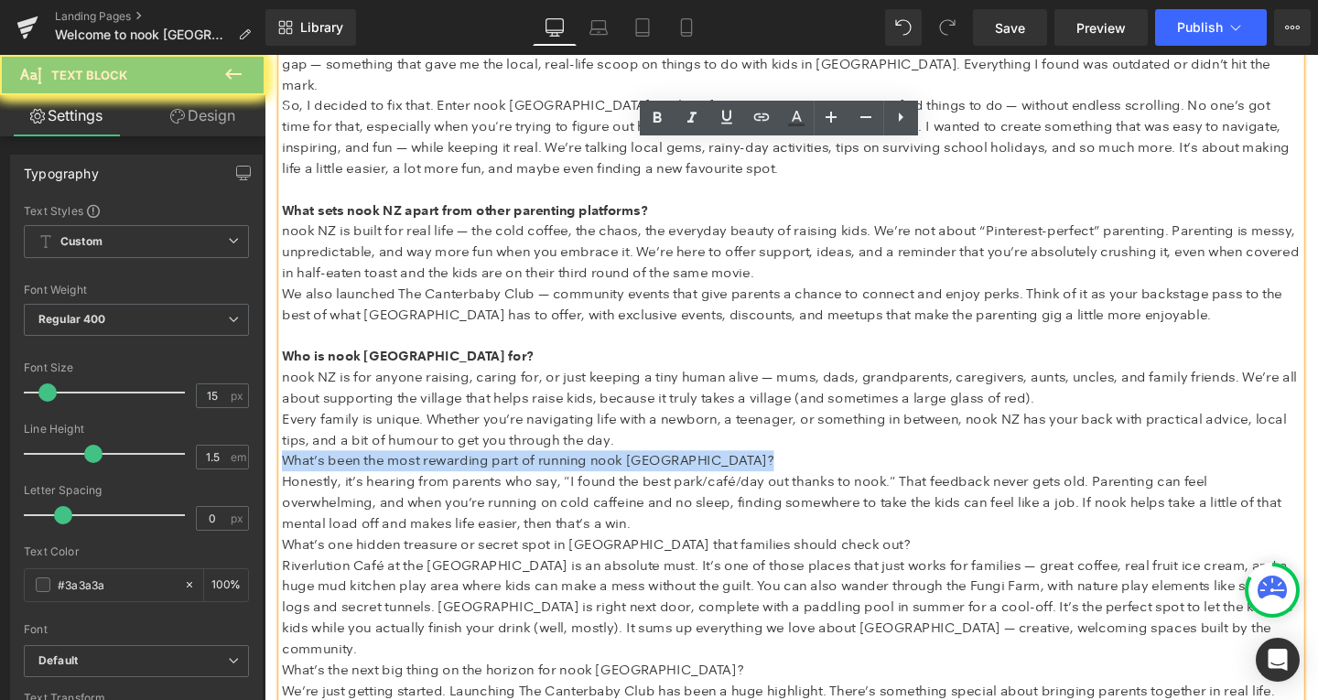
click at [364, 473] on span "What’s been the most rewarding part of running nook NZ?" at bounding box center [541, 481] width 517 height 17
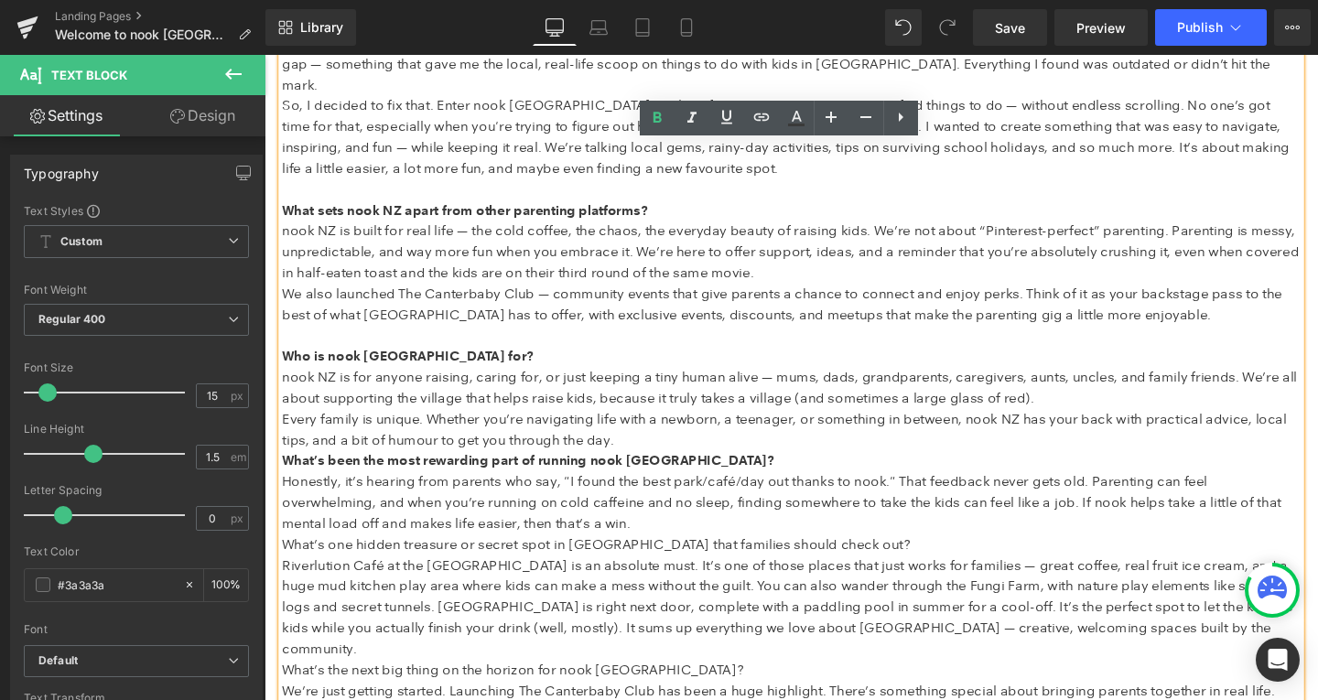
click at [372, 561] on span "What’s one hidden treasure or secret spot in Christchurch that families should …" at bounding box center [613, 569] width 661 height 17
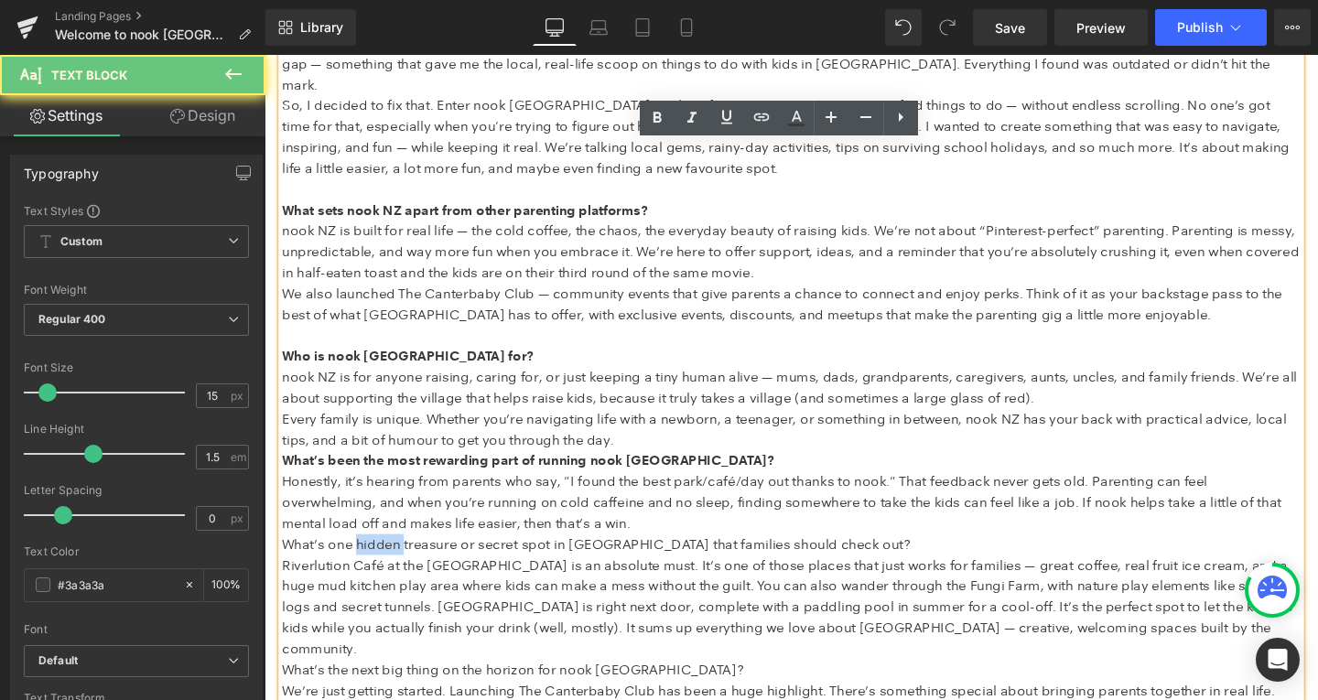
click at [372, 561] on span "What’s one hidden treasure or secret spot in Christchurch that families should …" at bounding box center [613, 569] width 661 height 17
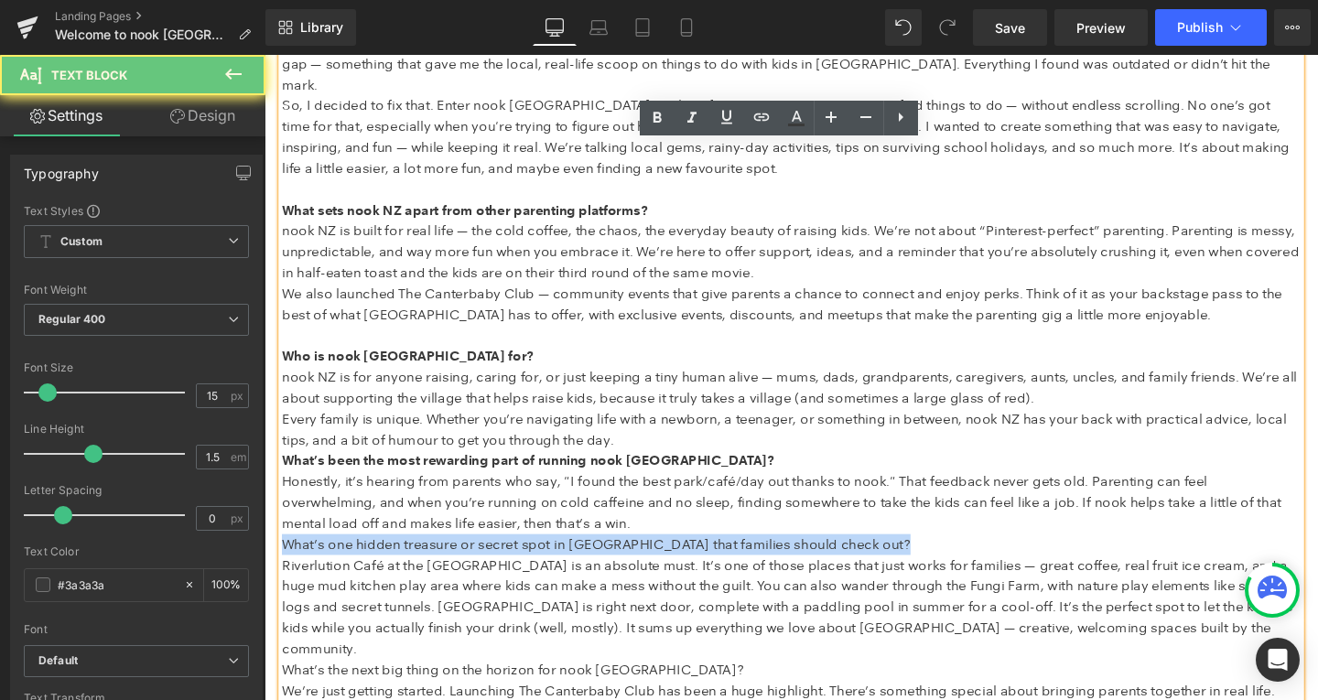
click at [372, 561] on span "What’s one hidden treasure or secret spot in Christchurch that families should …" at bounding box center [613, 569] width 661 height 17
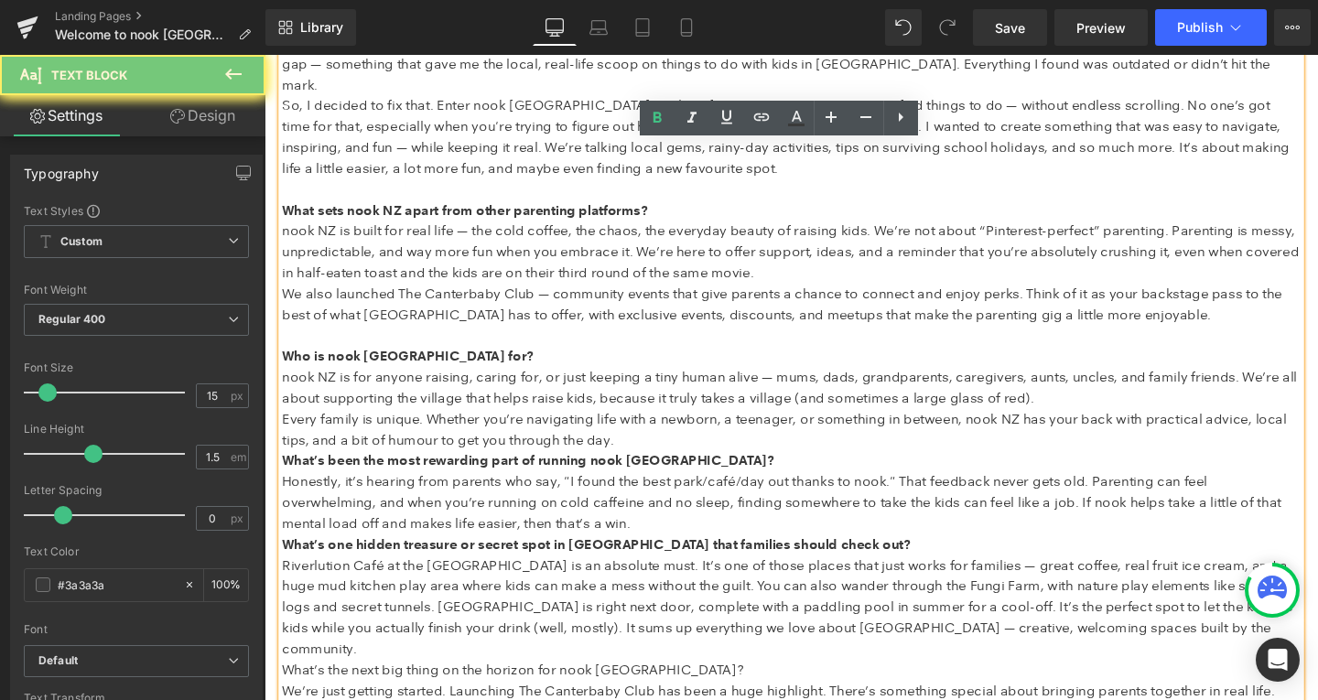
click at [674, 440] on p "Every family is unique. Whether you’re navigating life with a newborn, a teenag…" at bounding box center [818, 449] width 1071 height 44
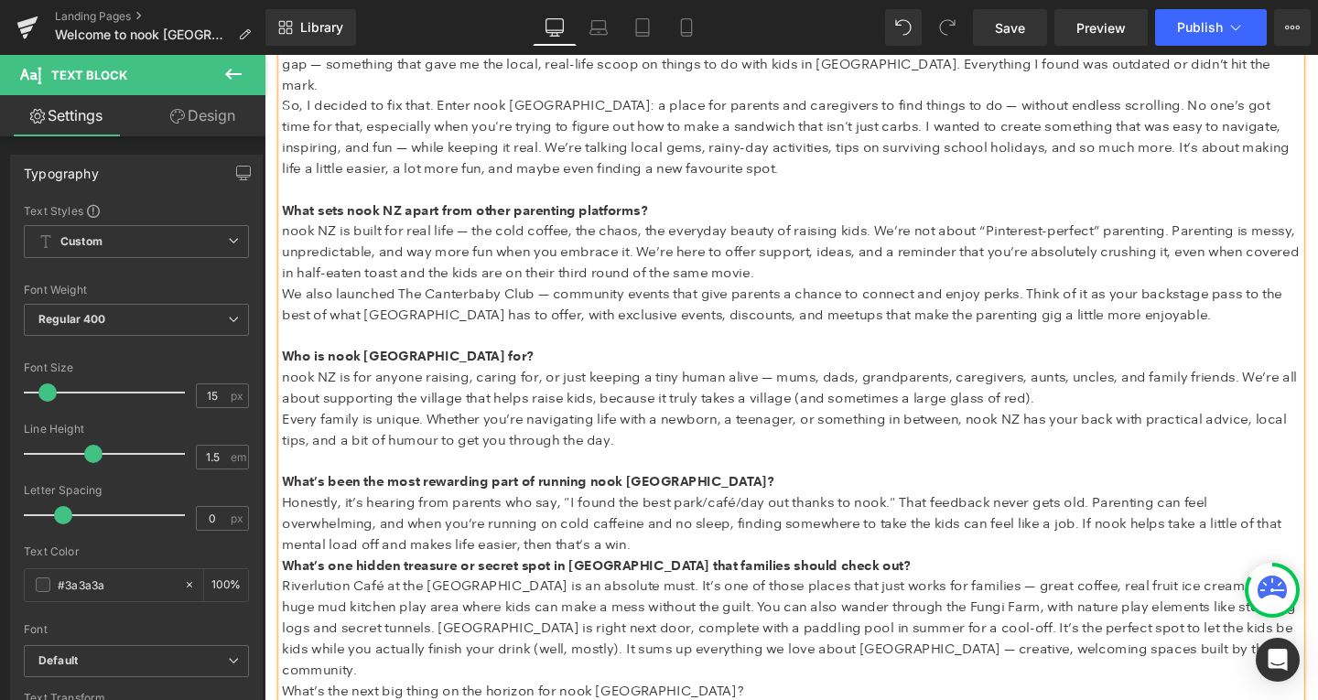
click at [670, 583] on strong "What’s one hidden treasure or secret spot in Christchurch that families should …" at bounding box center [613, 591] width 661 height 17
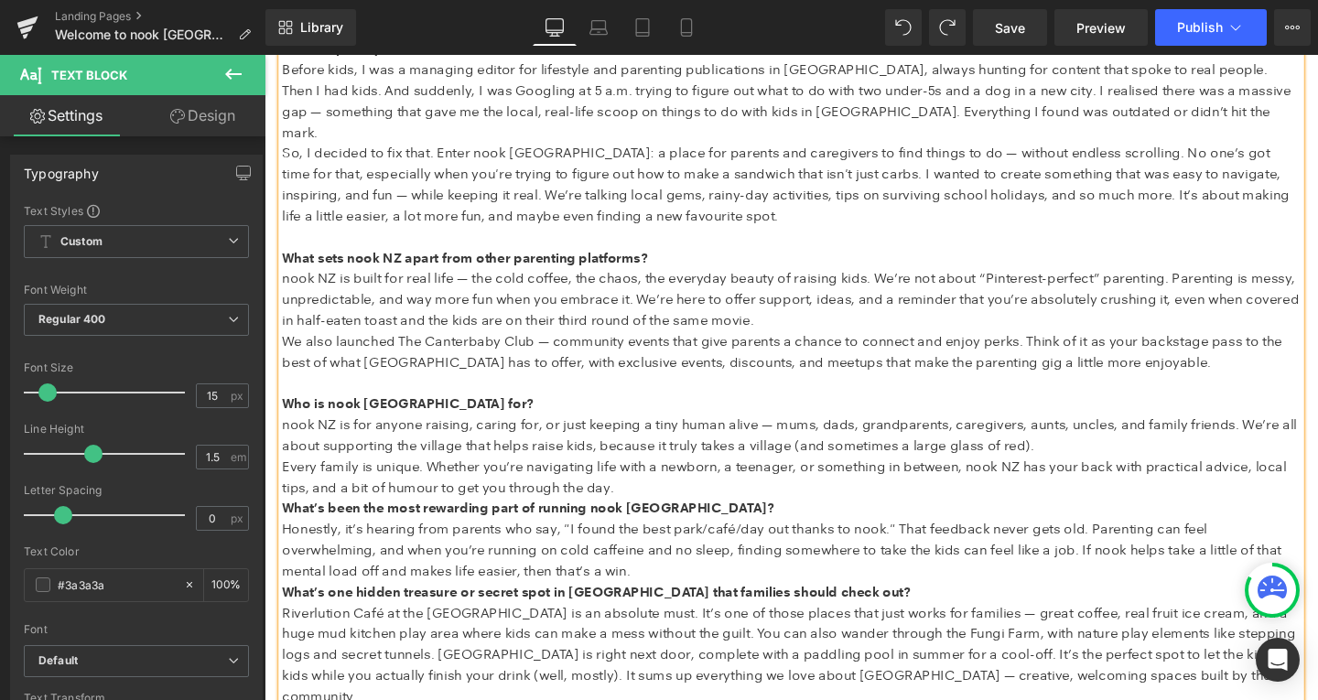
scroll to position [773, 0]
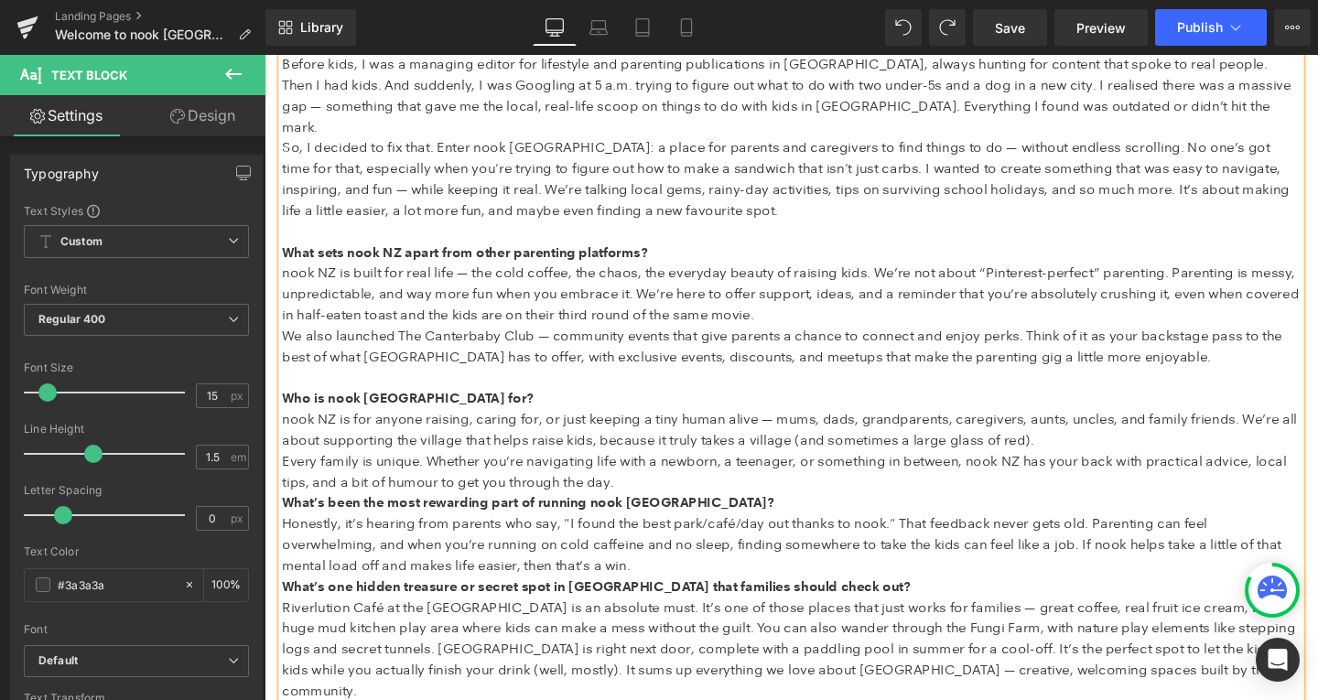
click at [687, 475] on p "Every family is unique. Whether you’re navigating life with a newborn, a teenag…" at bounding box center [818, 493] width 1071 height 44
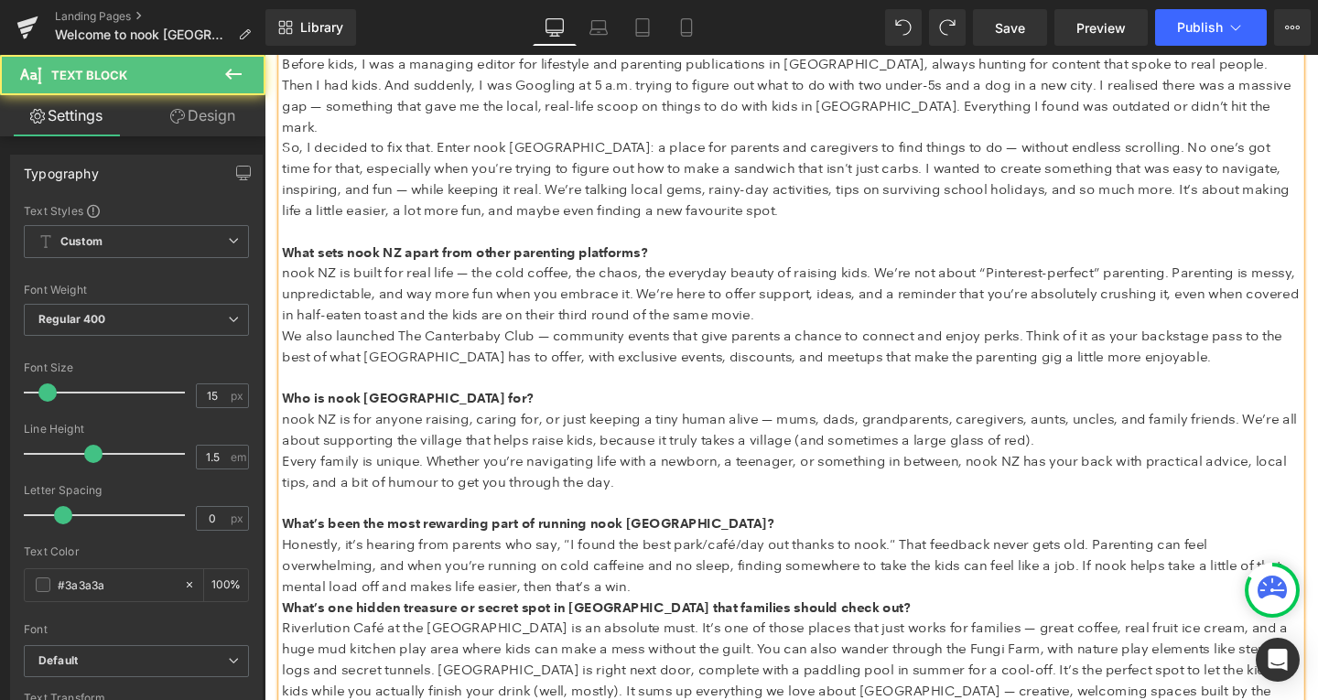
click at [684, 594] on p "Honestly, it’s hearing from parents who say, "I found the best park/café/day ou…" at bounding box center [818, 592] width 1071 height 66
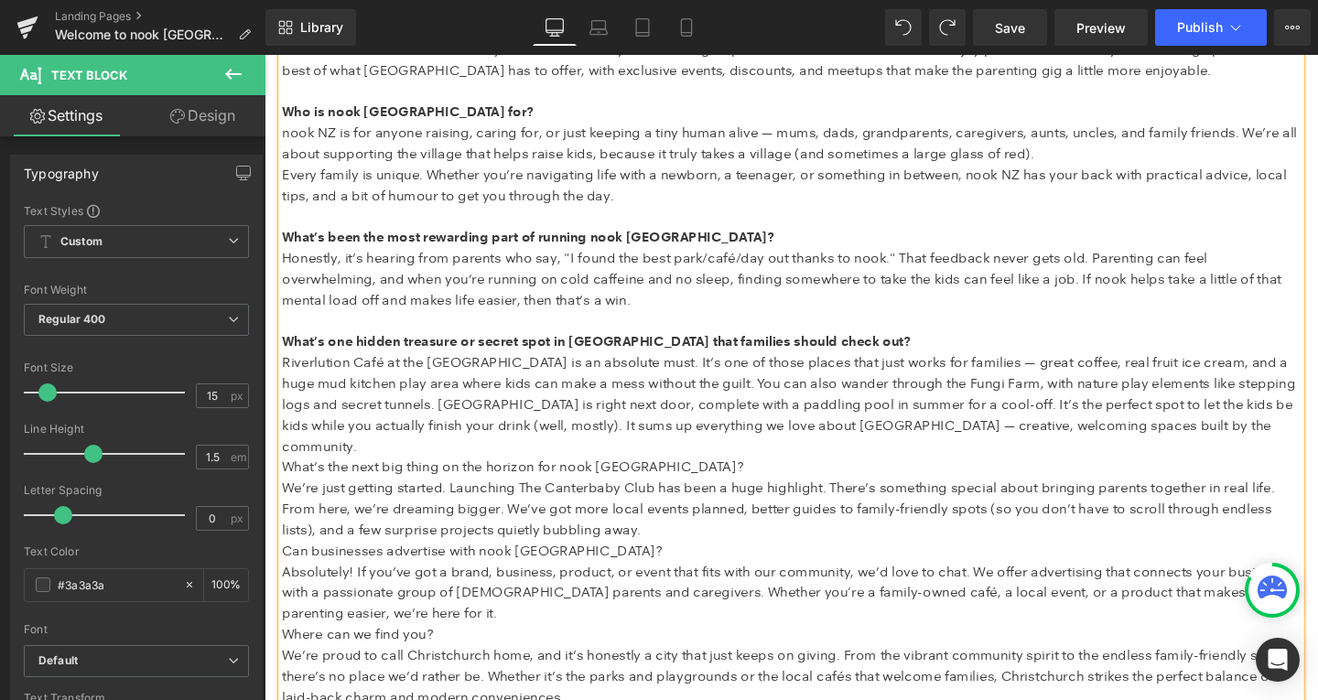
scroll to position [1075, 0]
click at [348, 479] on span "What’s the next big thing on the horizon for nook NZ?" at bounding box center [525, 487] width 485 height 17
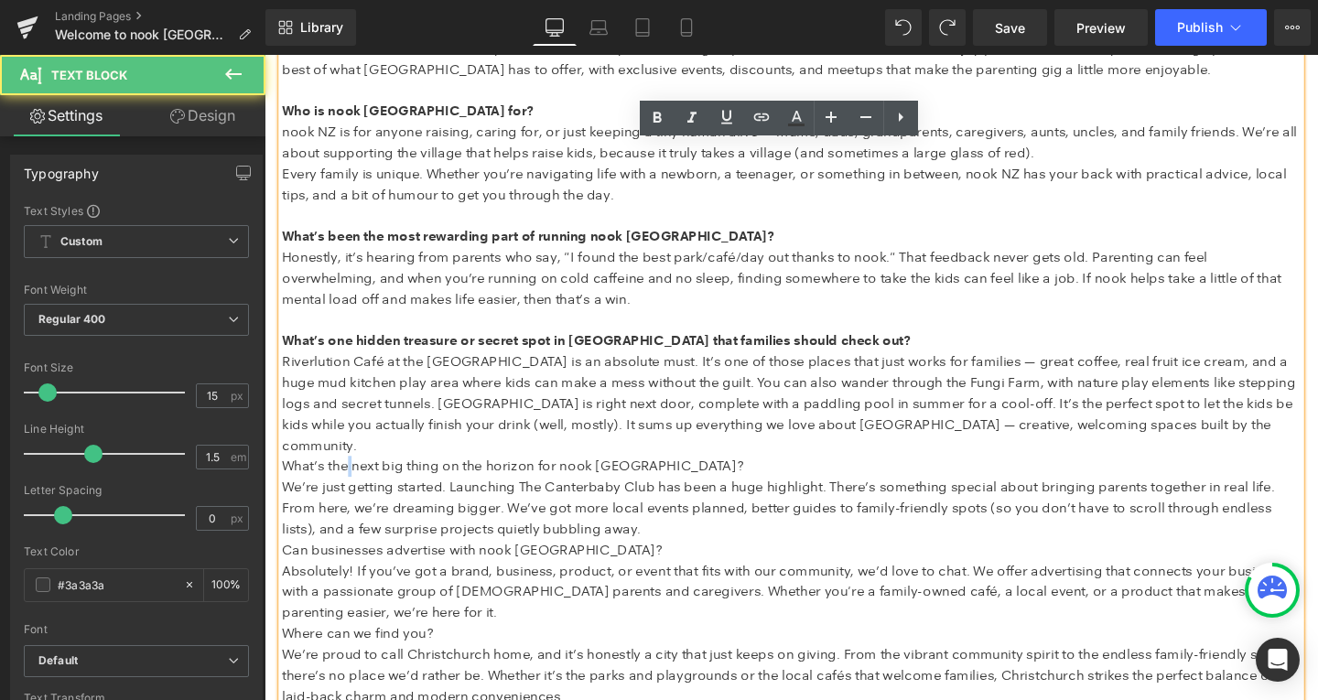
click at [348, 479] on span "What’s the next big thing on the horizon for nook NZ?" at bounding box center [525, 487] width 485 height 17
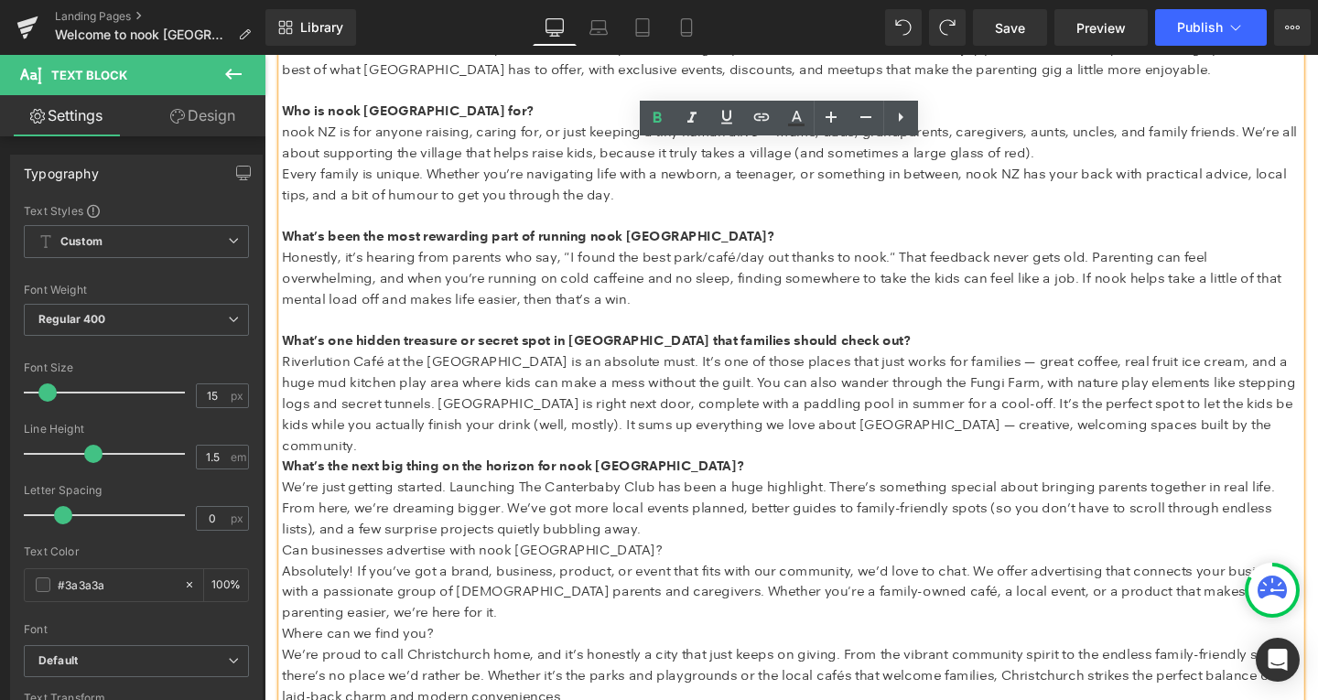
click at [346, 567] on span "Can businesses advertise with nook NZ?" at bounding box center [483, 575] width 400 height 17
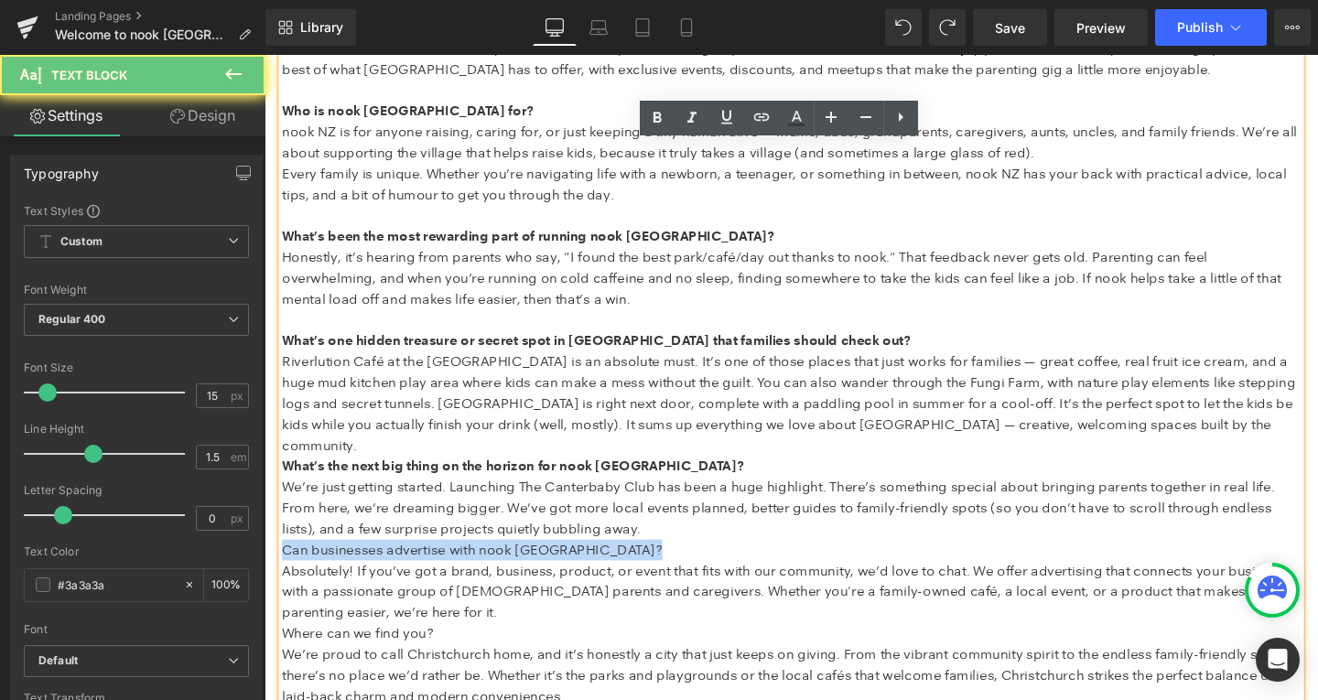
click at [346, 567] on span "Can businesses advertise with nook NZ?" at bounding box center [483, 575] width 400 height 17
click at [423, 451] on p "Riverlution Café at the Richmond Community Gardens is an absolute must. It’s on…" at bounding box center [818, 422] width 1071 height 110
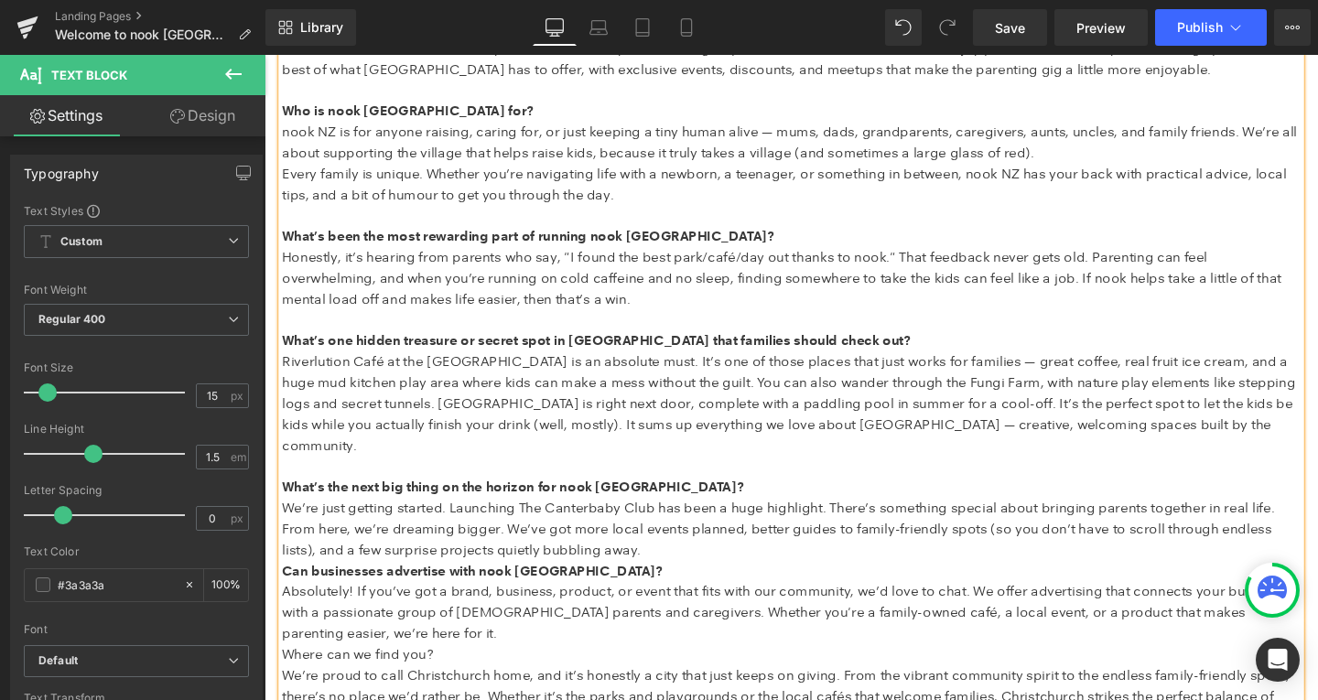
click at [676, 553] on p "We’re just getting started. Launching The Canterbaby Club has been a huge highl…" at bounding box center [818, 554] width 1071 height 66
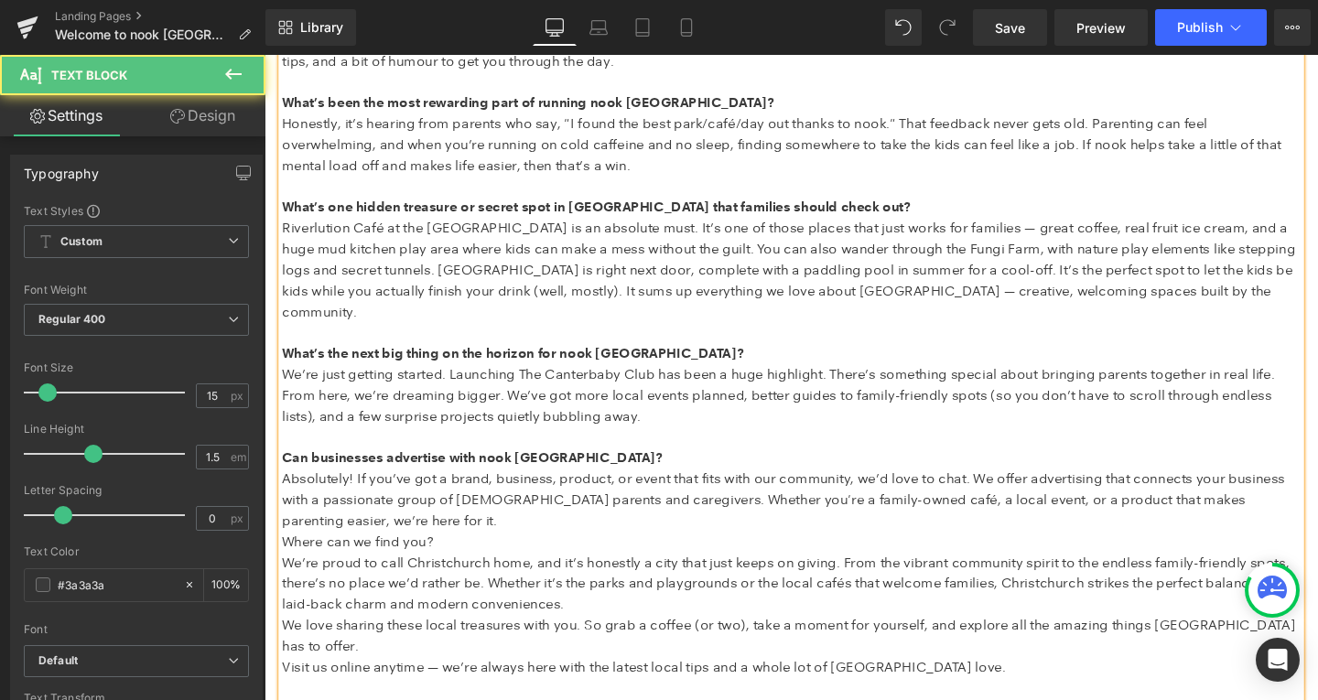
scroll to position [1235, 0]
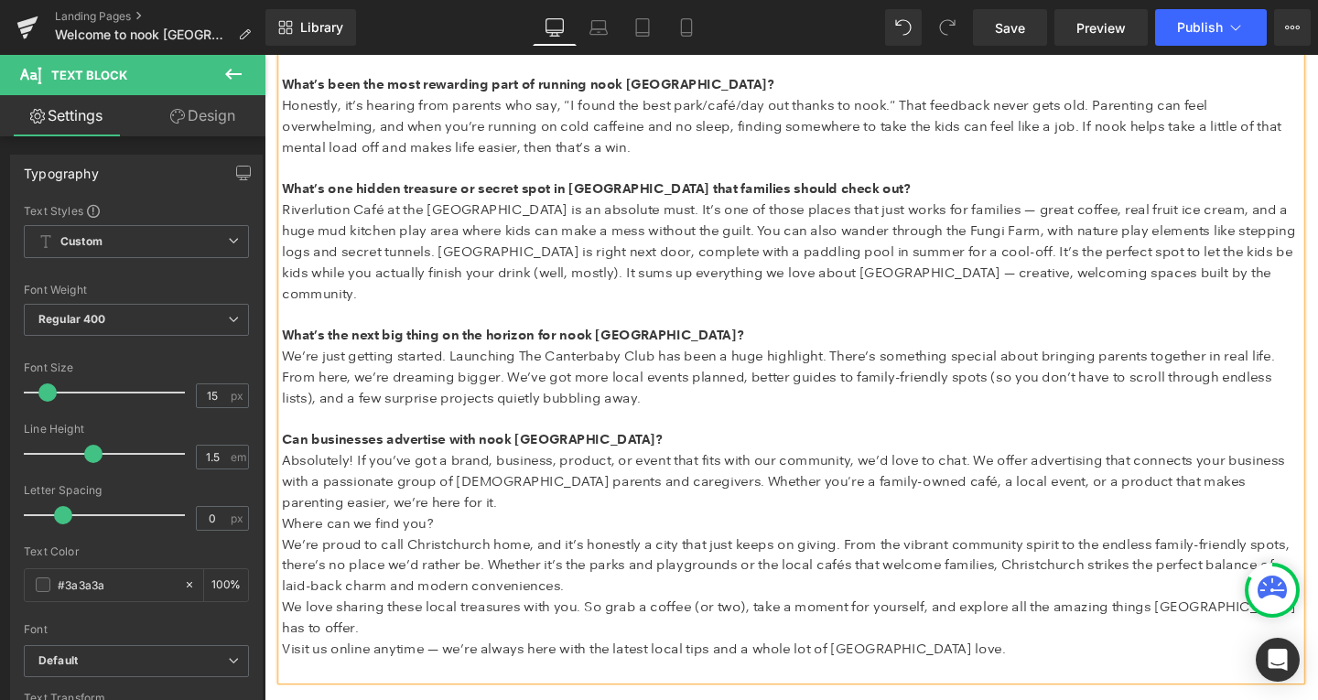
click at [398, 538] on span "Where can we find you?" at bounding box center [362, 546] width 159 height 17
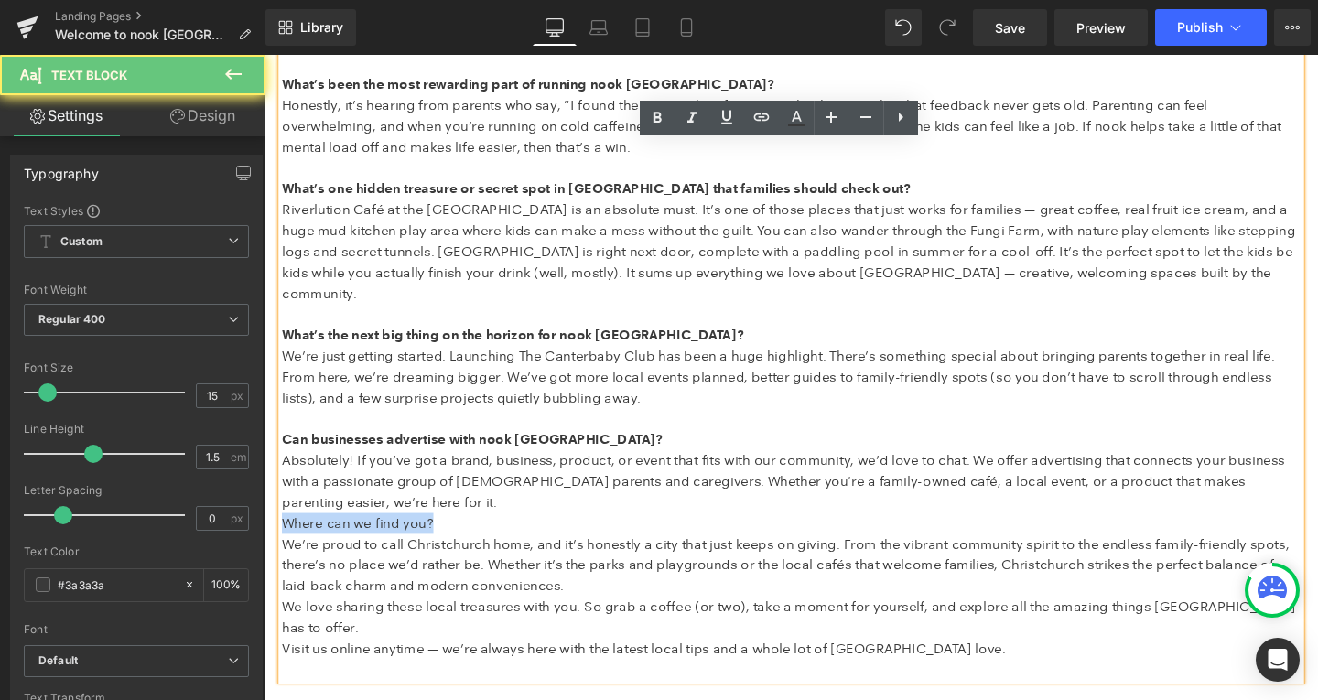
click at [398, 538] on span "Where can we find you?" at bounding box center [362, 546] width 159 height 17
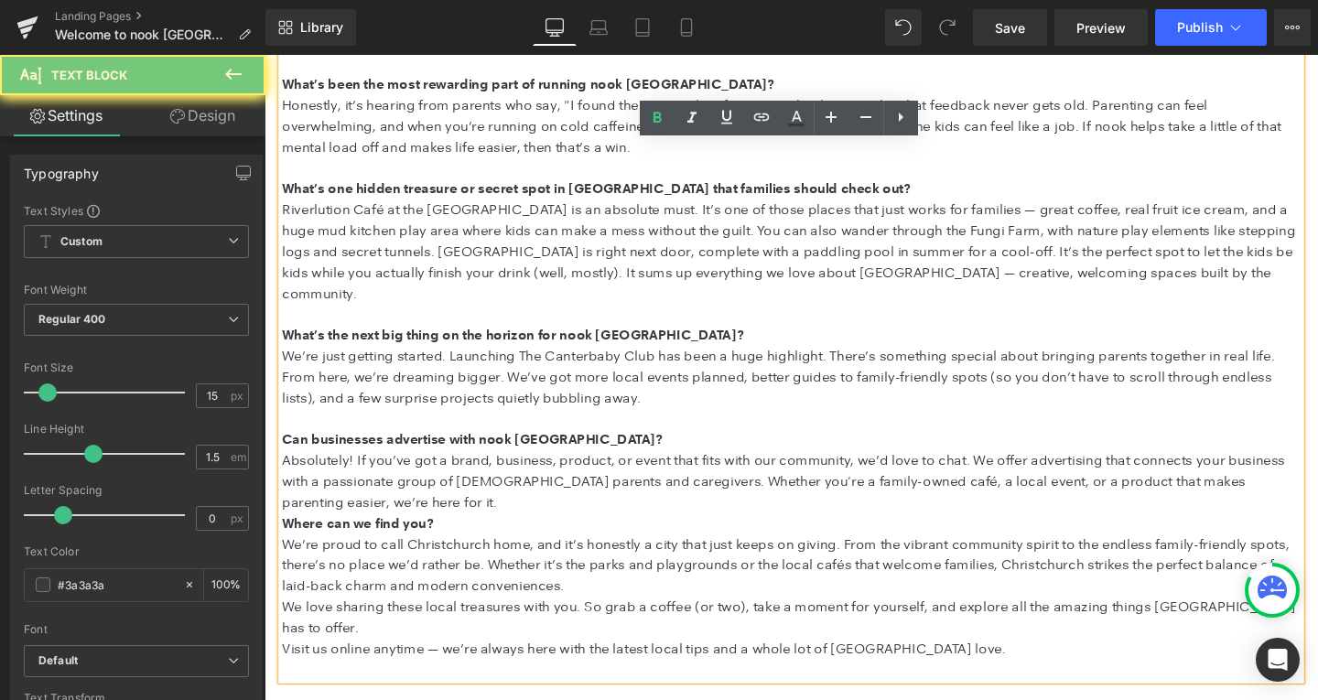
click at [458, 496] on p "Absolutely! If you’ve got a brand, business, product, or event that fits with o…" at bounding box center [818, 504] width 1071 height 66
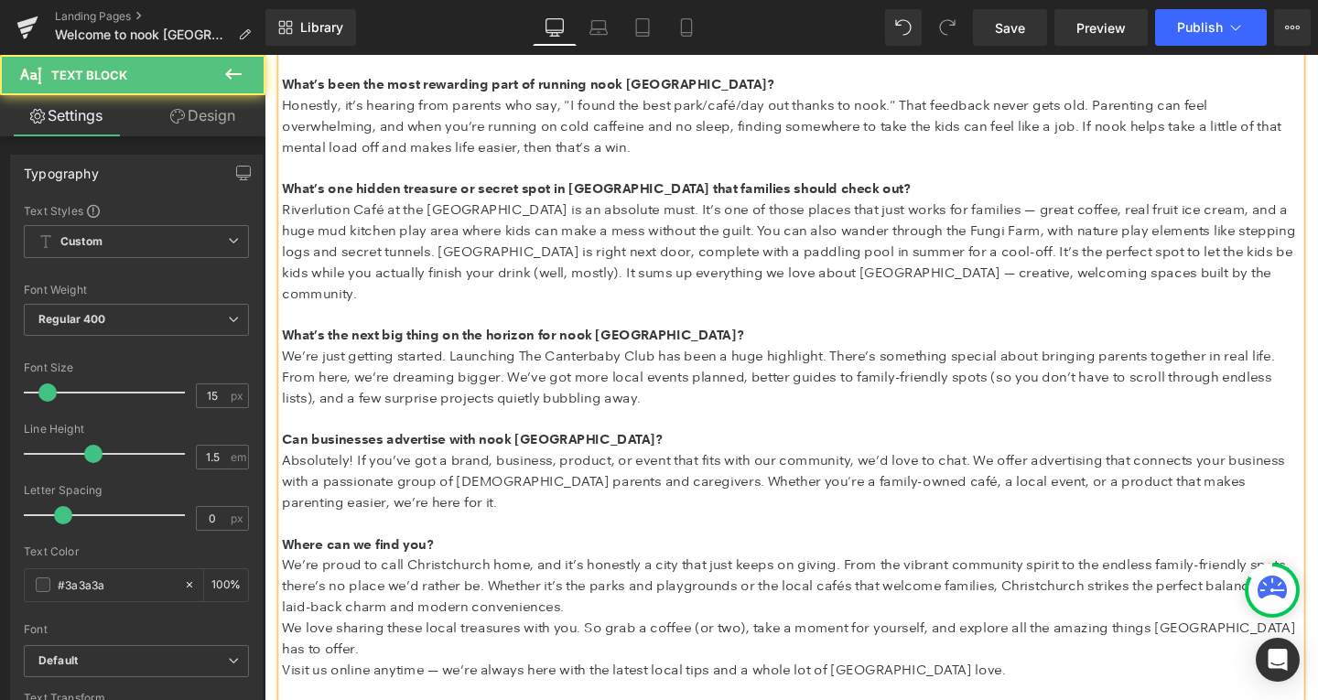
click at [672, 611] on p "We’re proud to call Christchurch home, and it’s honestly a city that just keeps…" at bounding box center [818, 613] width 1071 height 66
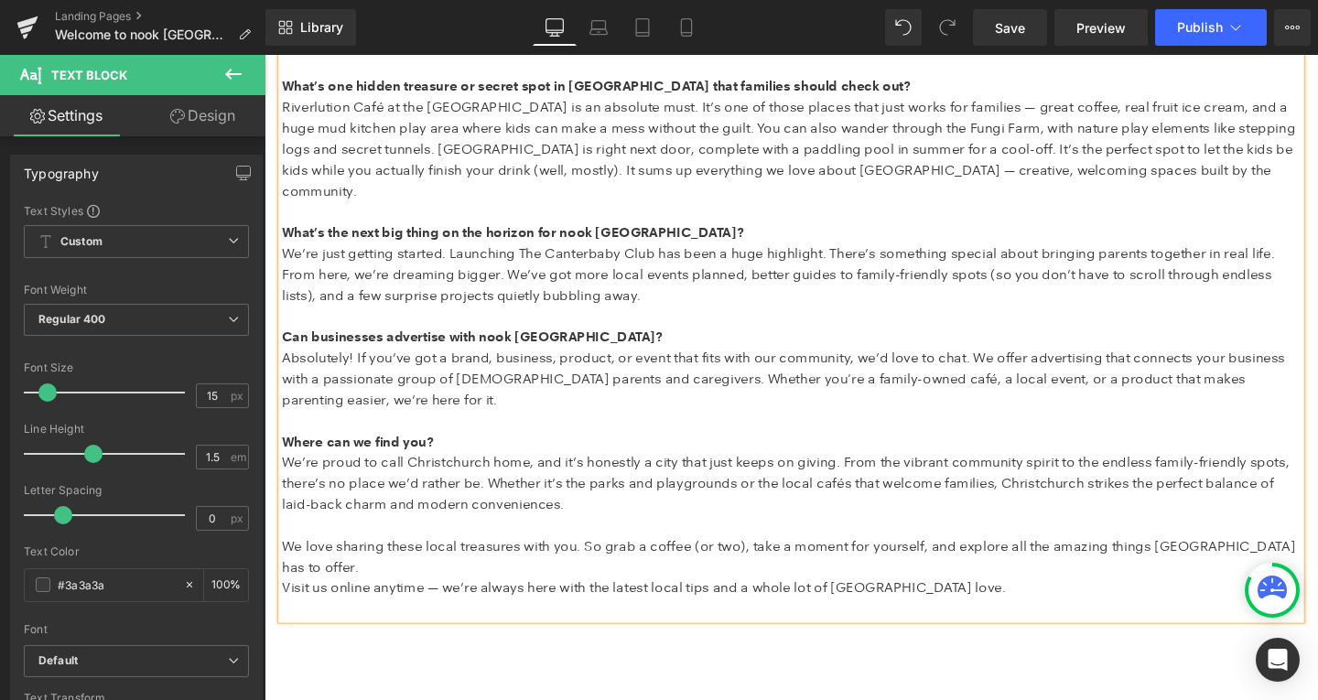
scroll to position [1344, 0]
click at [430, 605] on span "Visit us online anytime — we’re always here with the latest local tips and a wh…" at bounding box center [663, 613] width 761 height 17
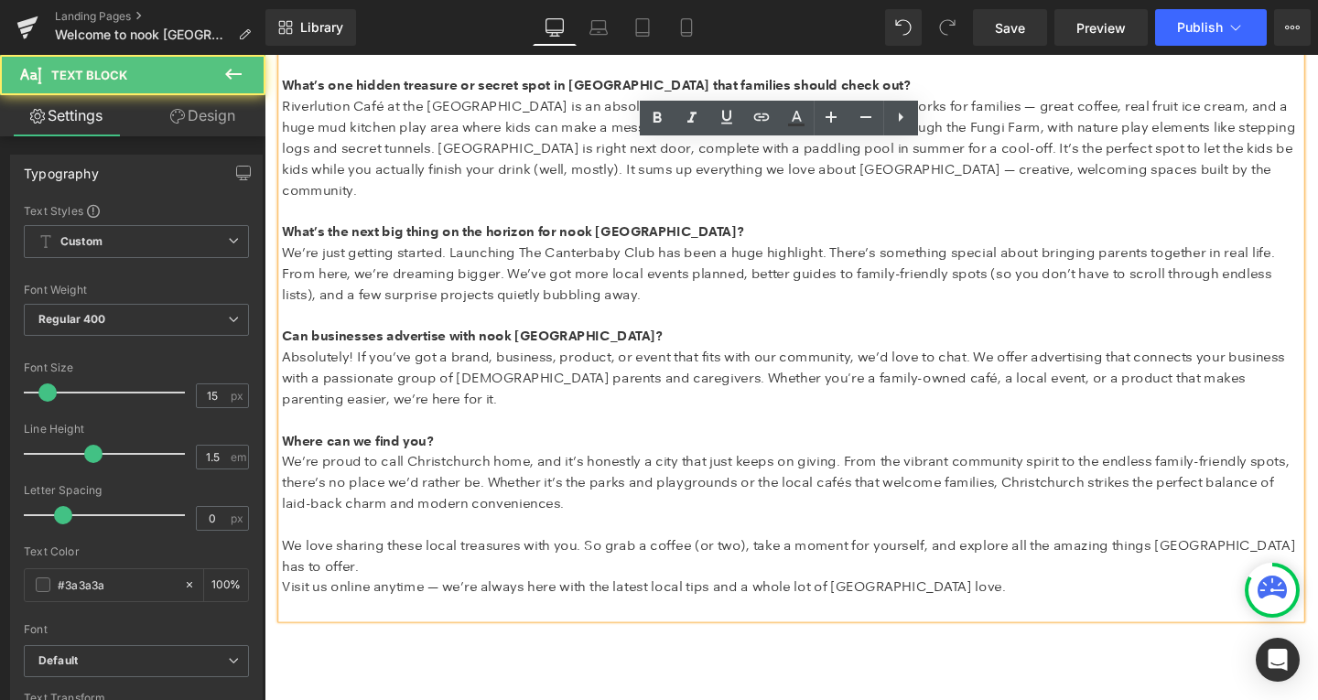
click at [418, 571] on p "We love sharing these local treasures with you. So grab a coffee (or two), take…" at bounding box center [818, 581] width 1071 height 44
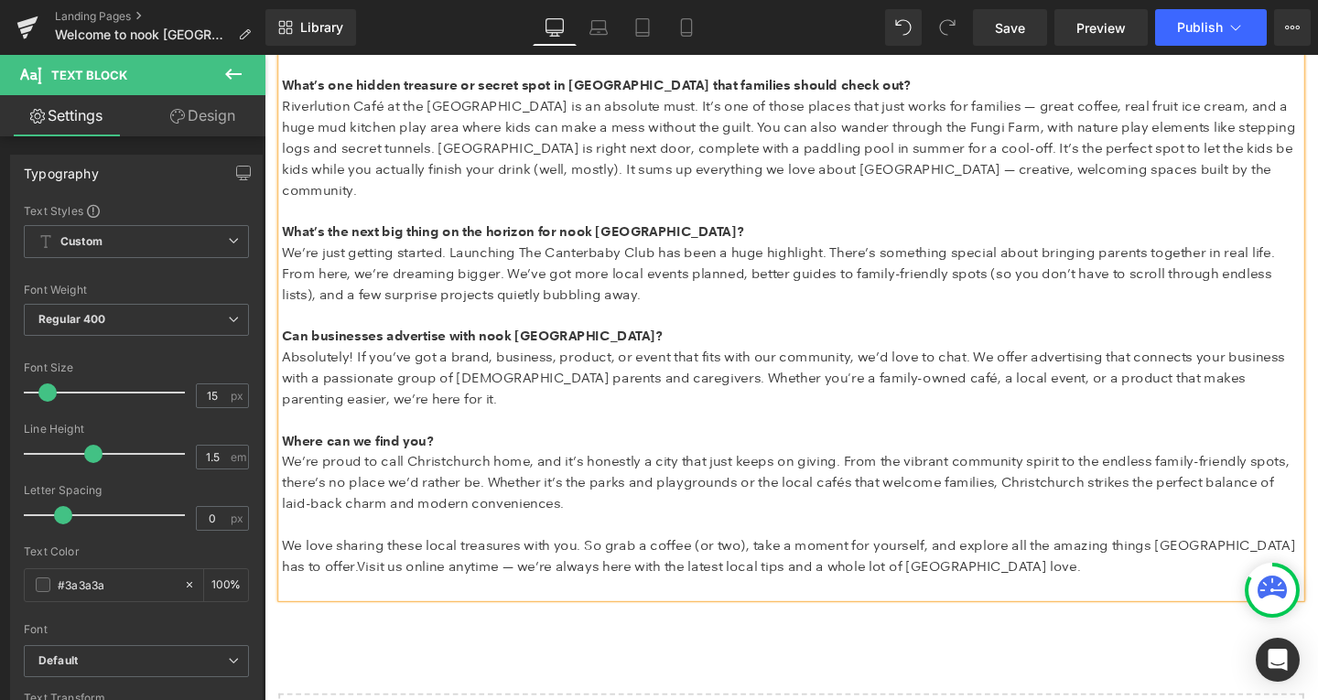
click at [387, 603] on p at bounding box center [818, 614] width 1071 height 22
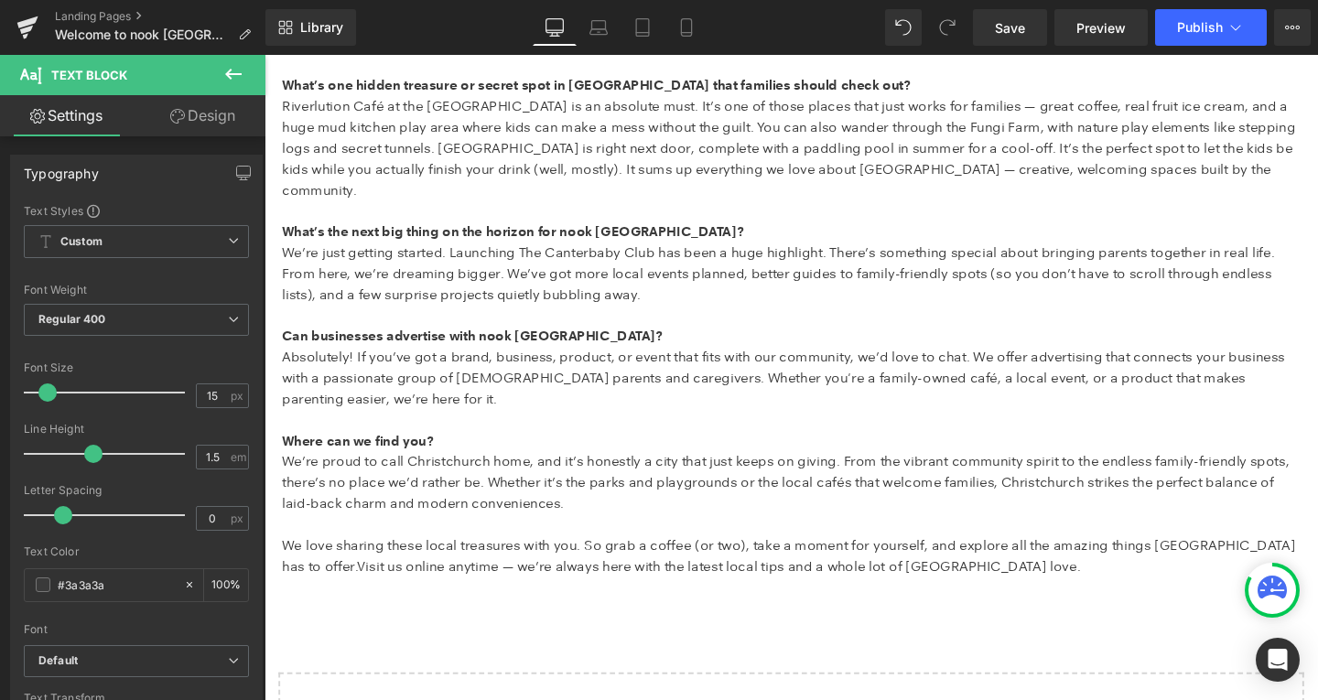
click at [244, 80] on button at bounding box center [233, 75] width 64 height 40
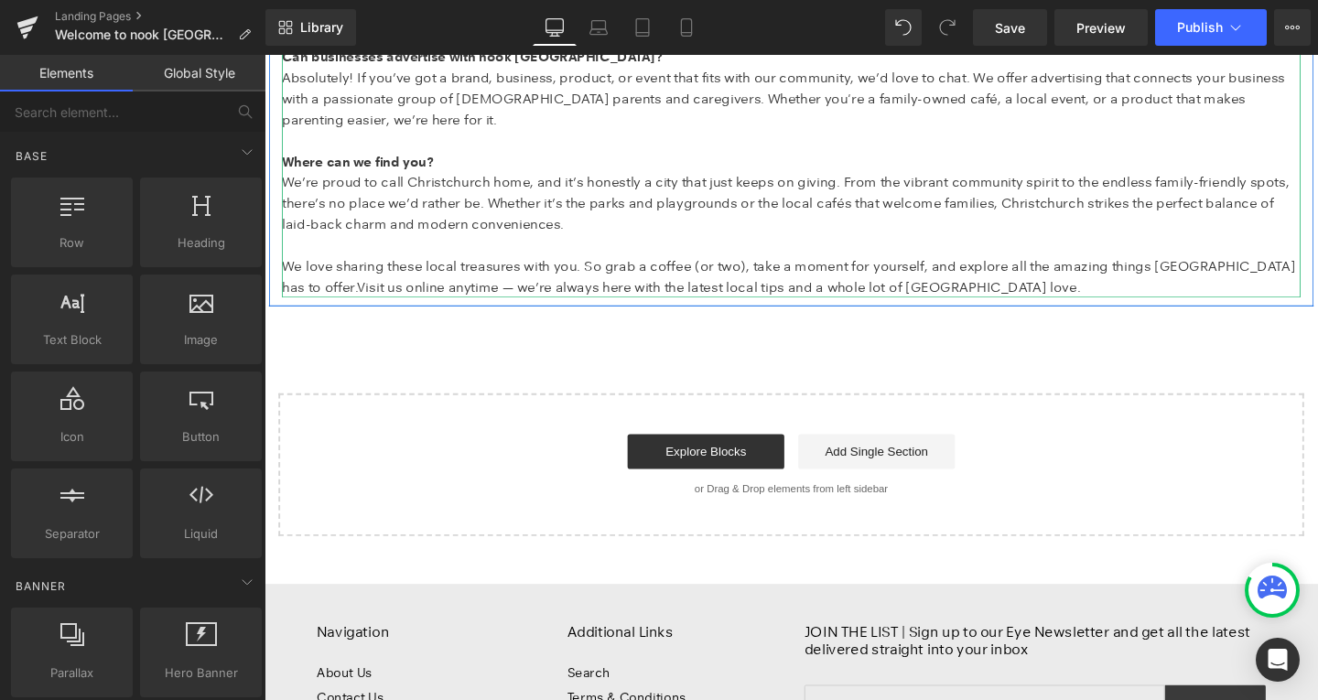
scroll to position [1647, 0]
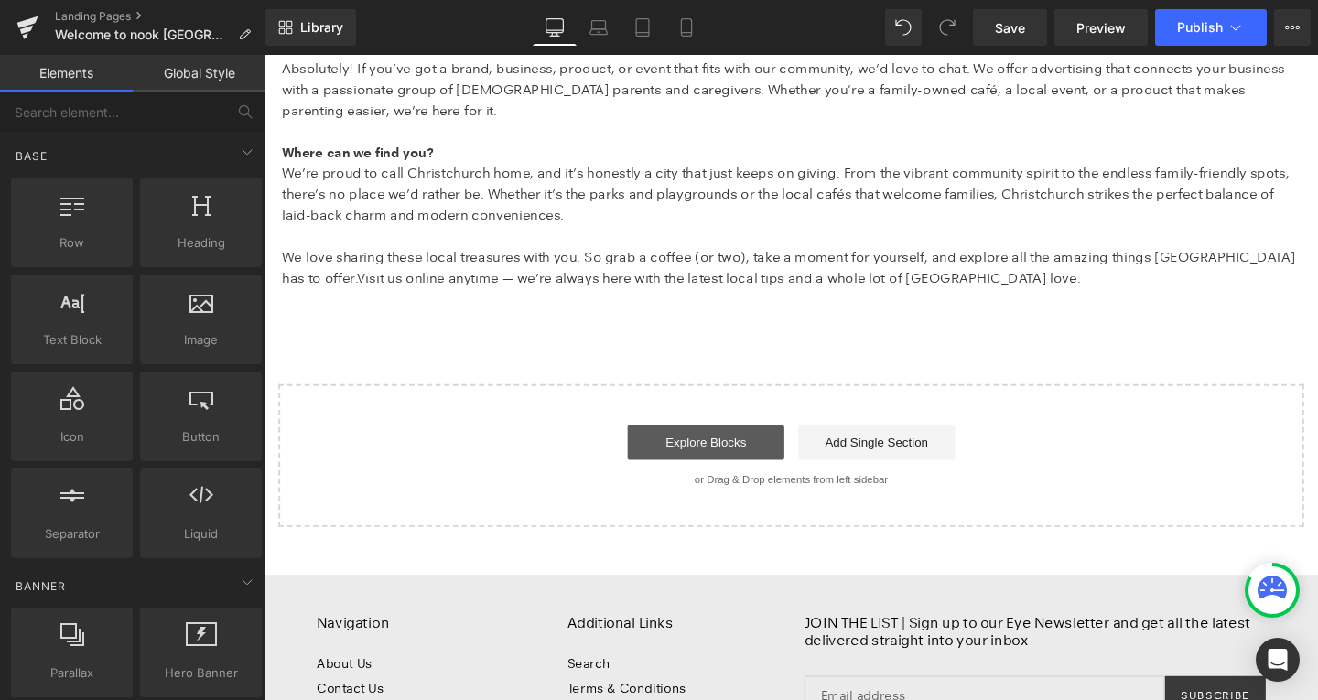
click at [676, 444] on link "Explore Blocks" at bounding box center [728, 462] width 165 height 37
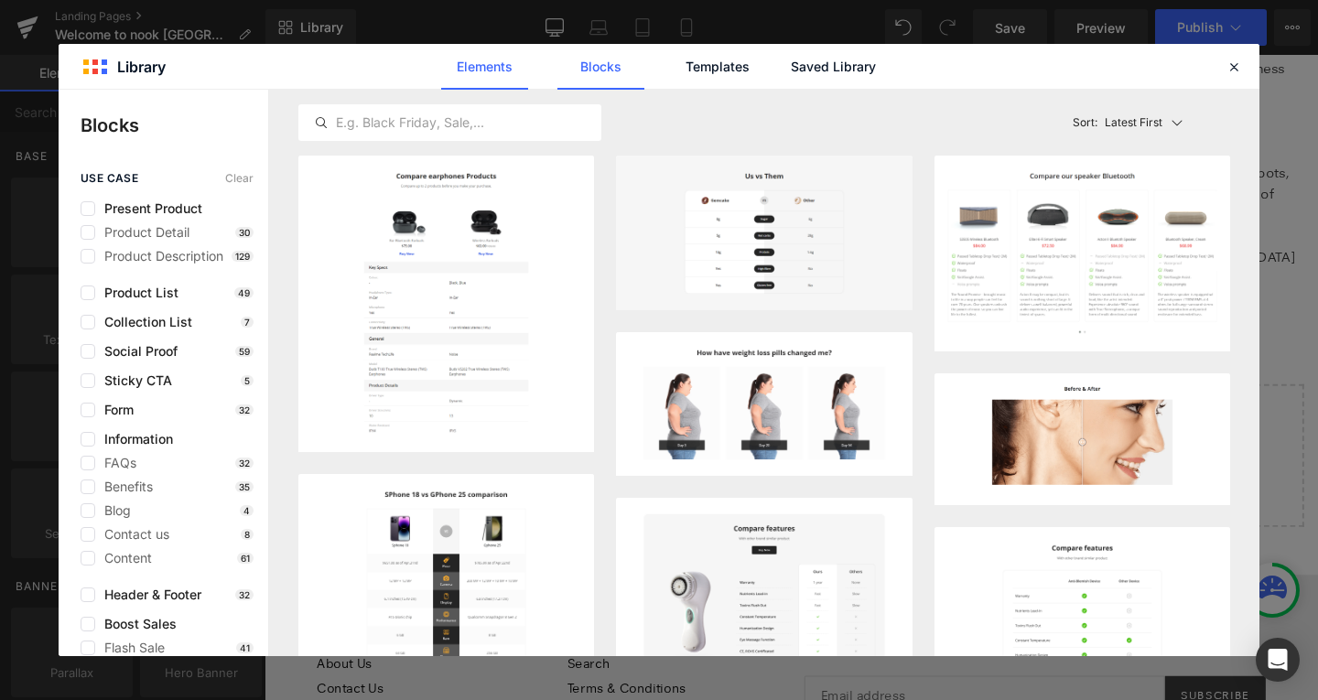
click at [674, 69] on link "Elements" at bounding box center [717, 67] width 87 height 46
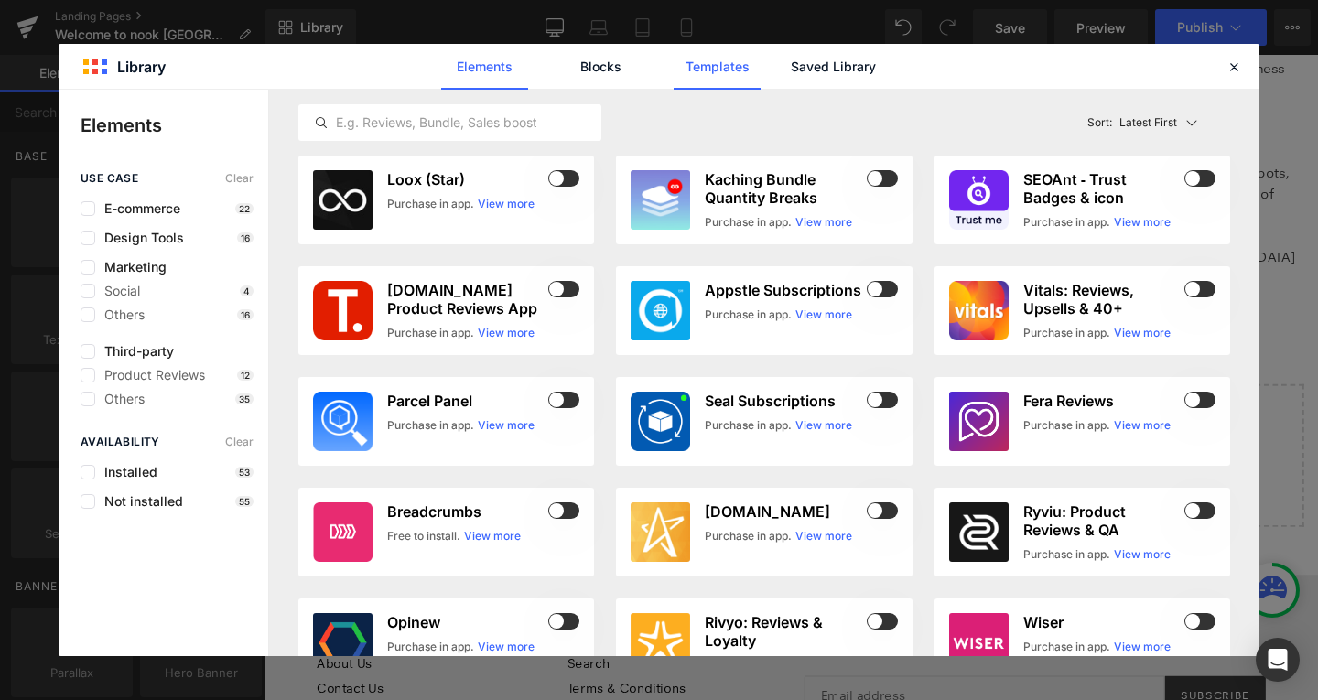
click at [679, 65] on link "Templates" at bounding box center [717, 67] width 87 height 46
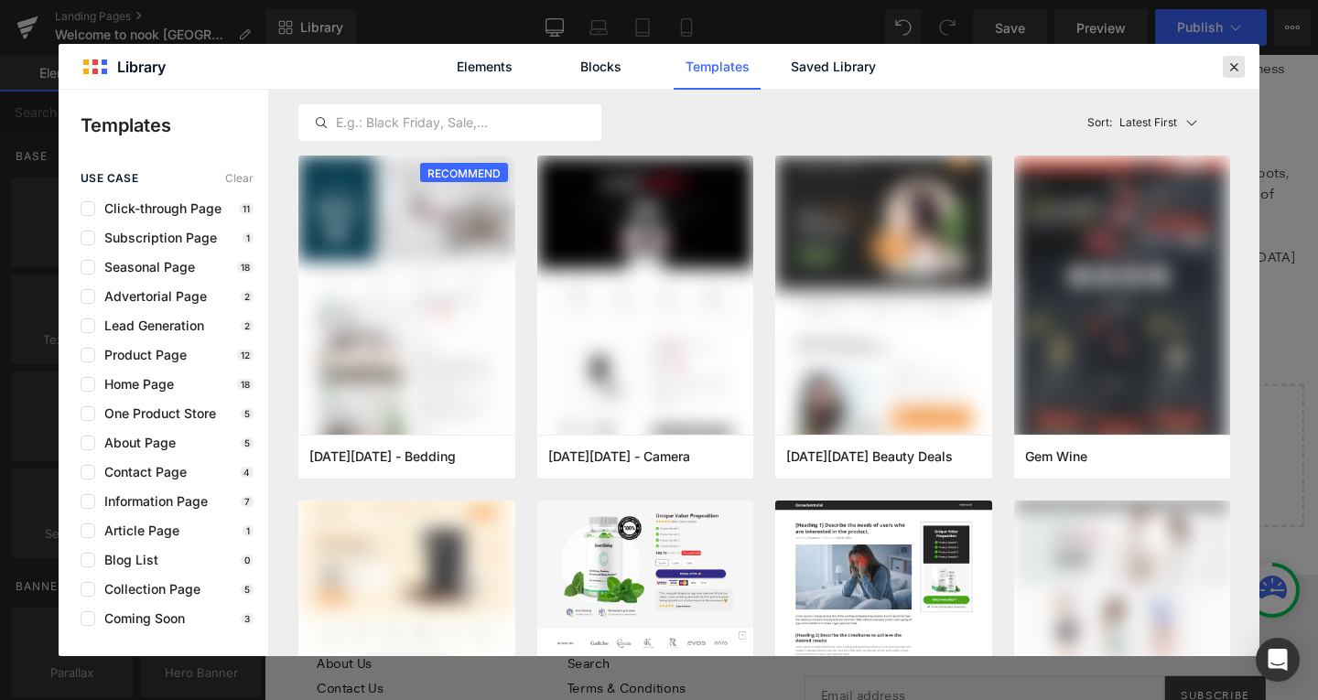
click at [1238, 67] on icon at bounding box center [1234, 67] width 16 height 16
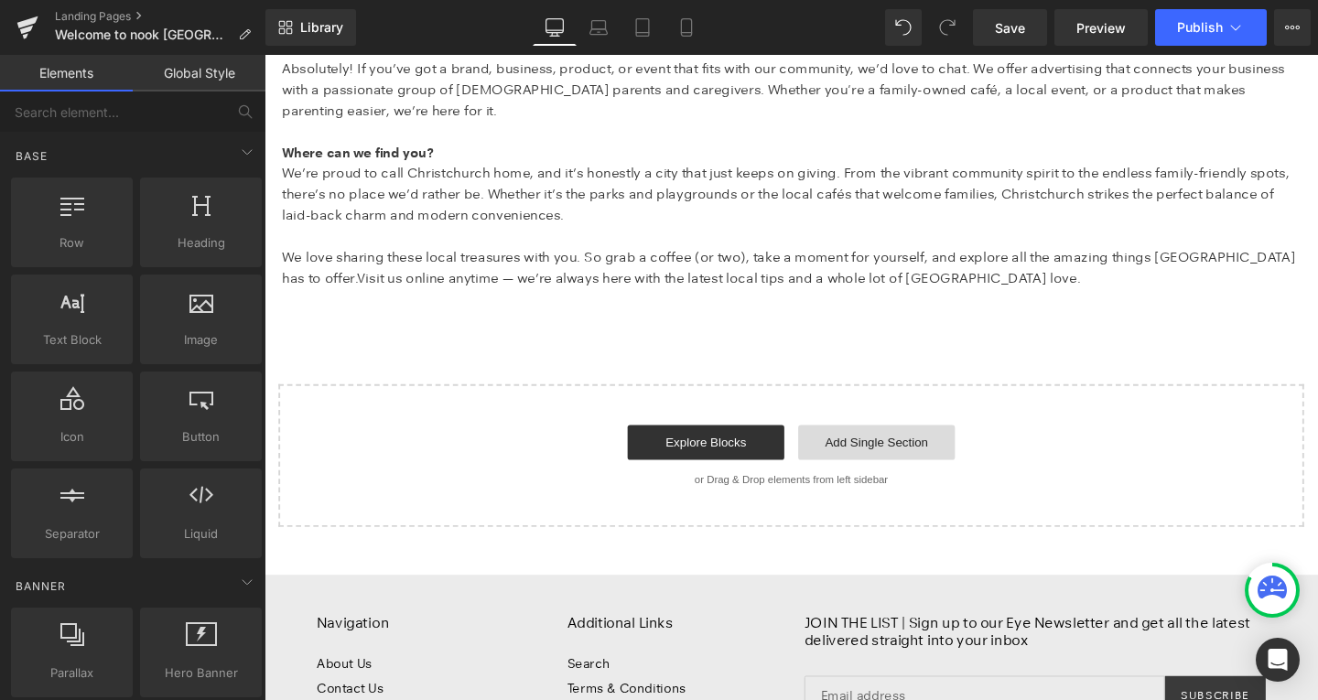
click at [879, 444] on link "Add Single Section" at bounding box center [908, 462] width 165 height 37
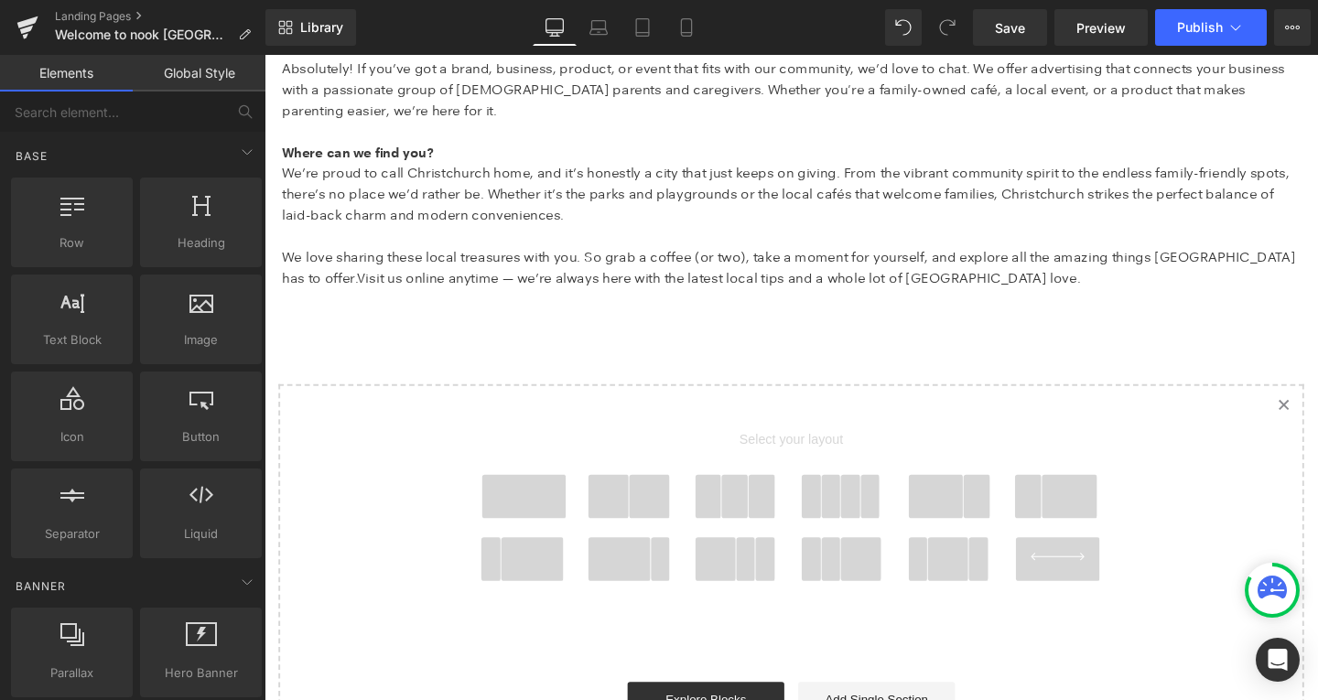
click at [946, 496] on span at bounding box center [971, 519] width 59 height 46
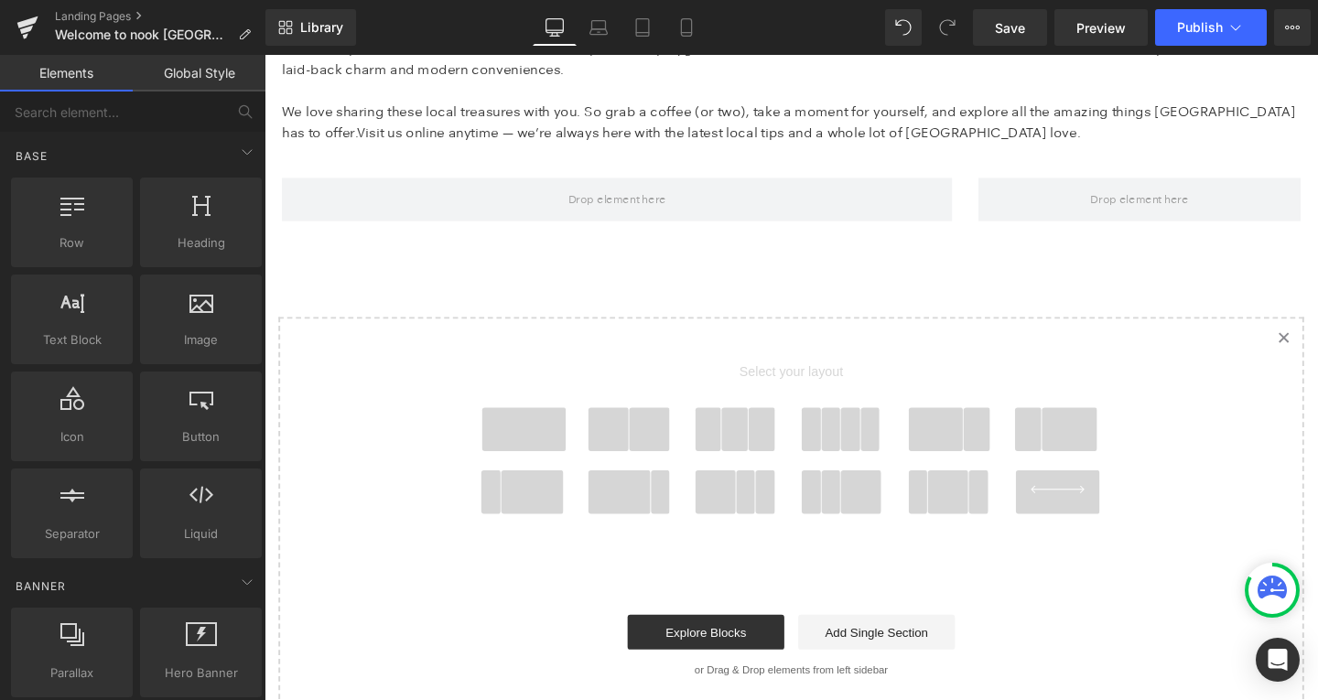
scroll to position [1806, 0]
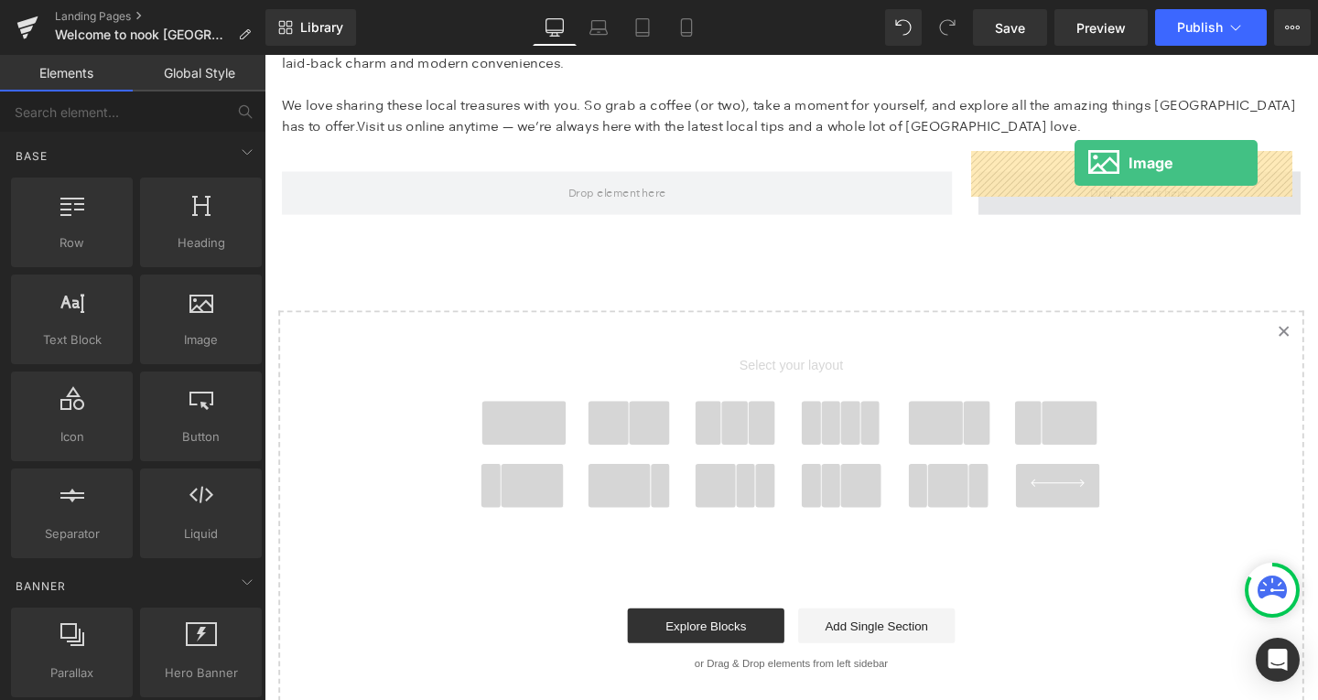
drag, startPoint x: 478, startPoint y: 389, endPoint x: 1114, endPoint y: 166, distance: 674.3
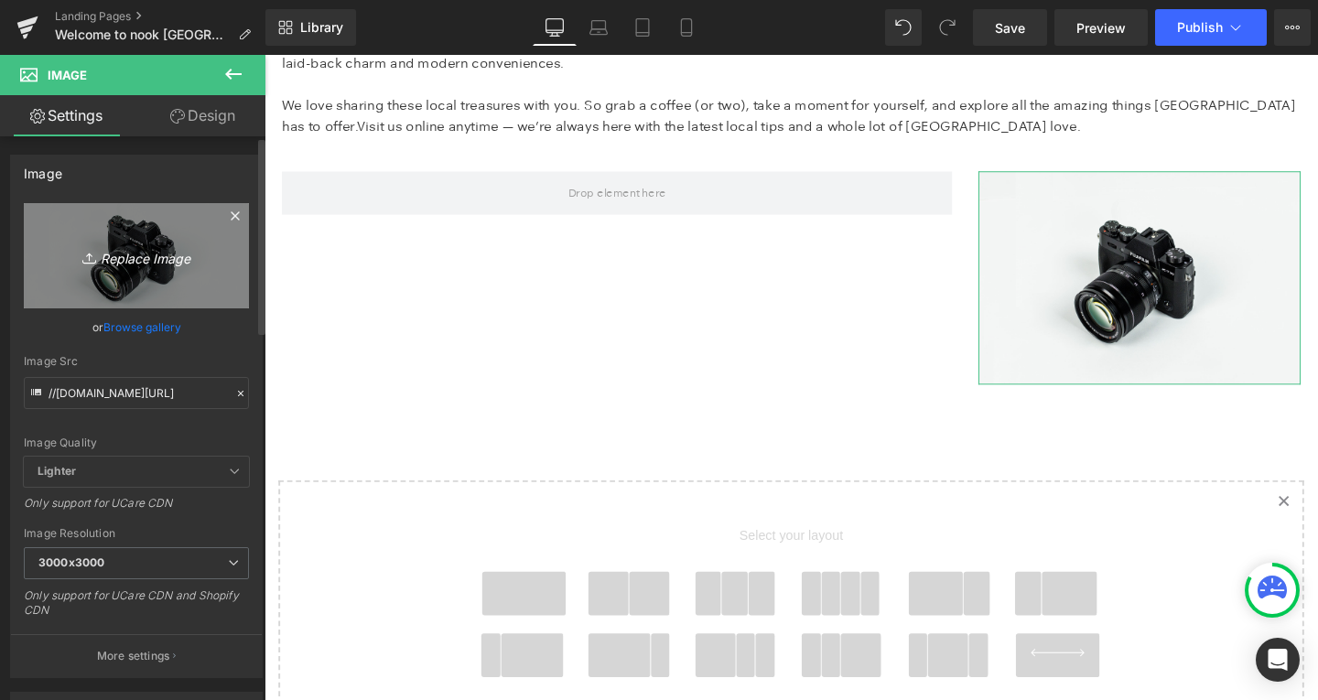
click at [144, 239] on link "Replace Image" at bounding box center [136, 255] width 225 height 105
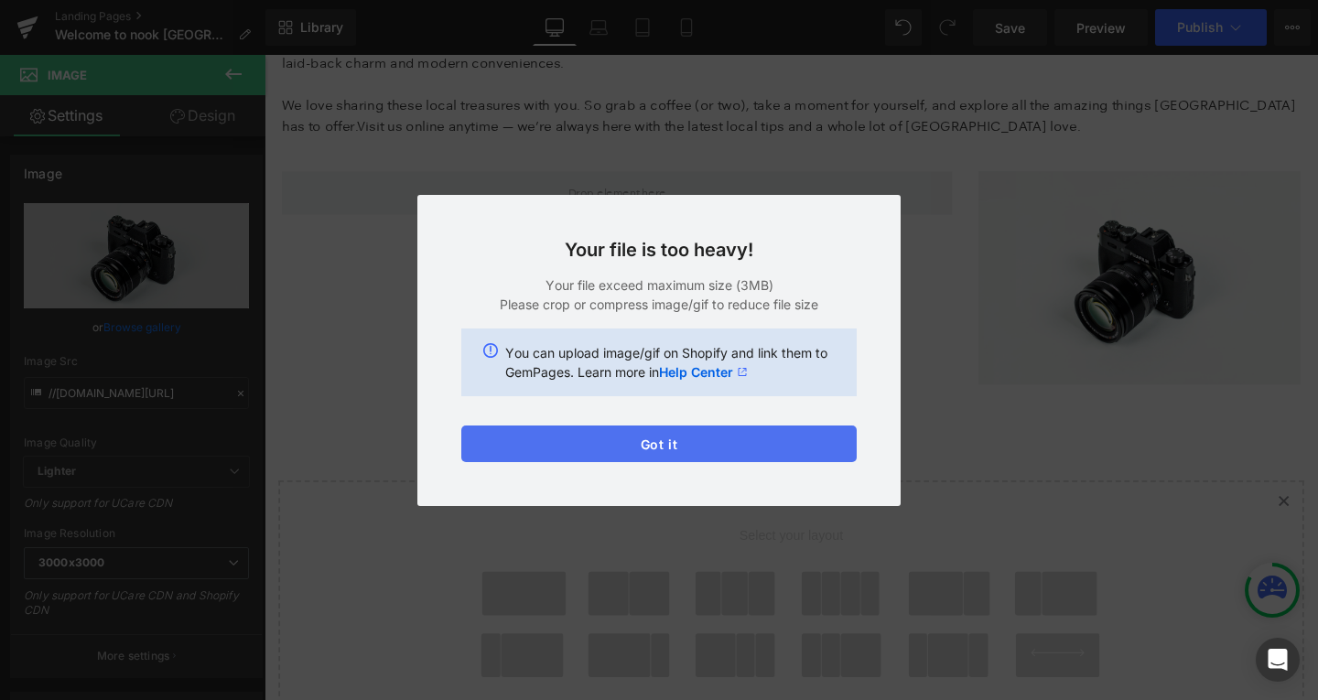
click at [704, 444] on button "Got it" at bounding box center [658, 444] width 395 height 37
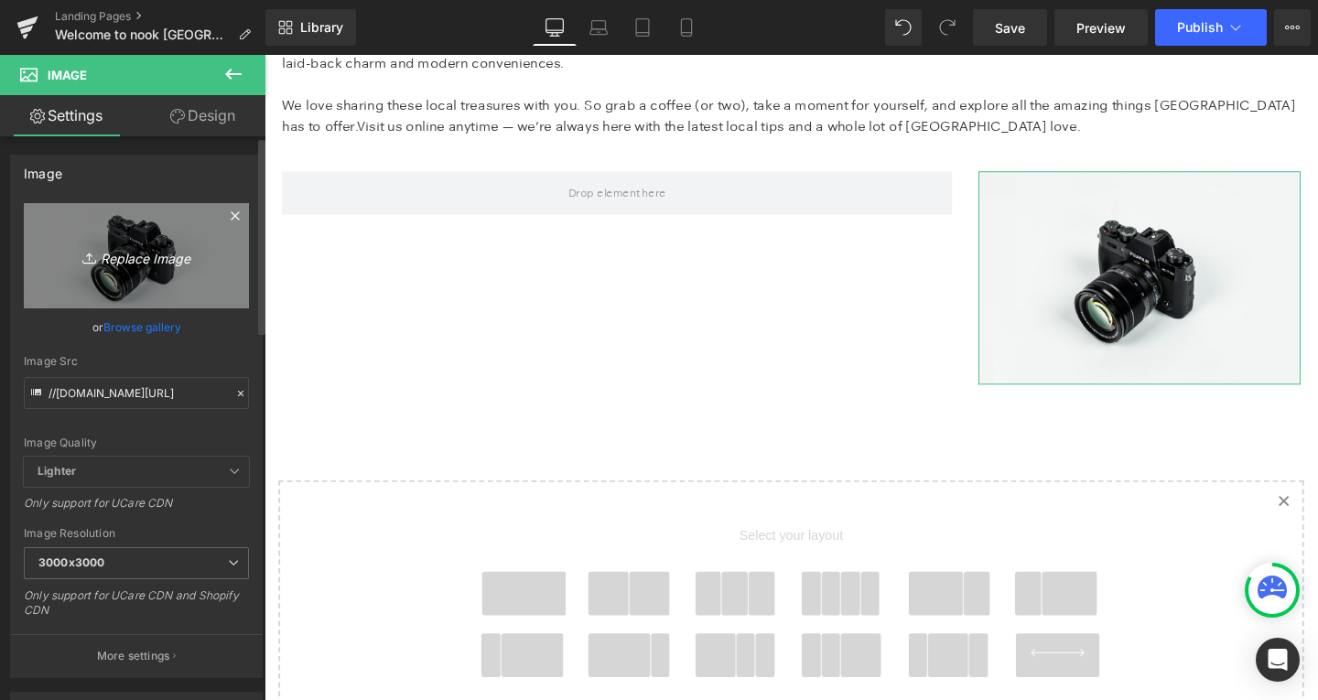
click at [158, 237] on link "Replace Image" at bounding box center [136, 255] width 225 height 105
type input "C:\fakepath\Screenshot [DATE] 133744.jpg"
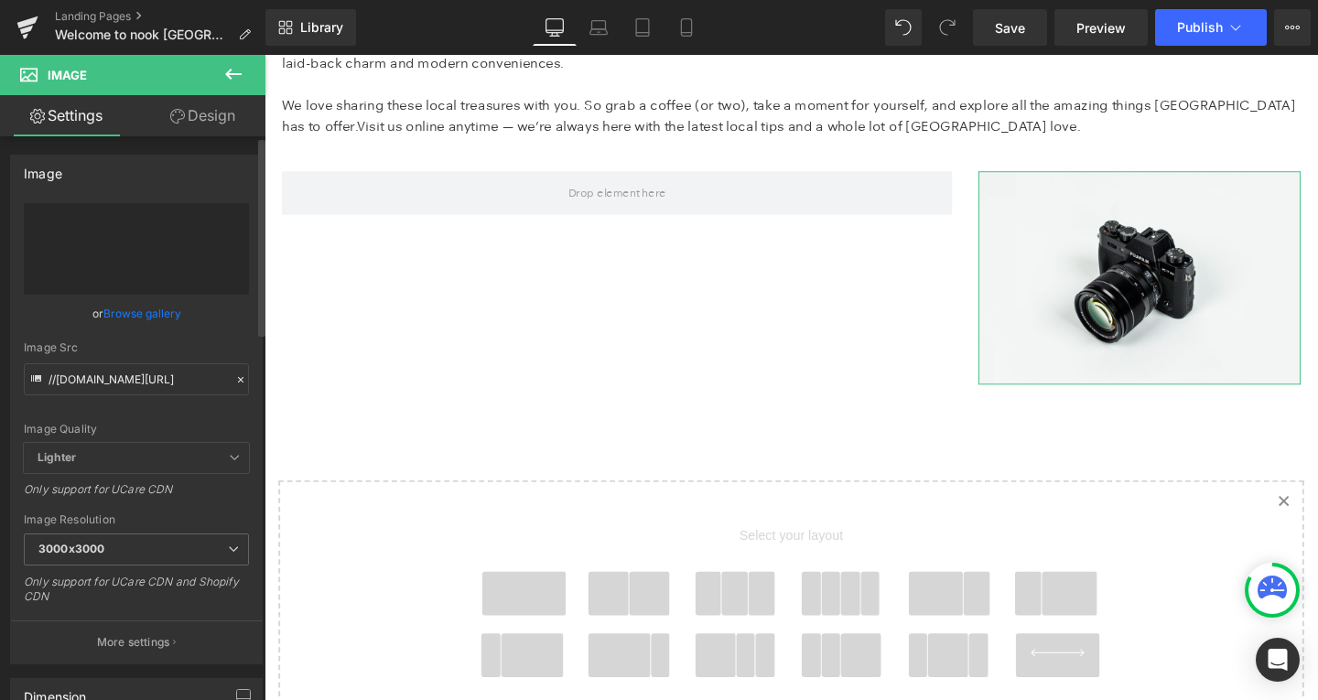
type input "https://ucarecdn.com/fe85f01e-0d7a-4c02-a57d-8f21e7d003b8/-/format/auto/-/previ…"
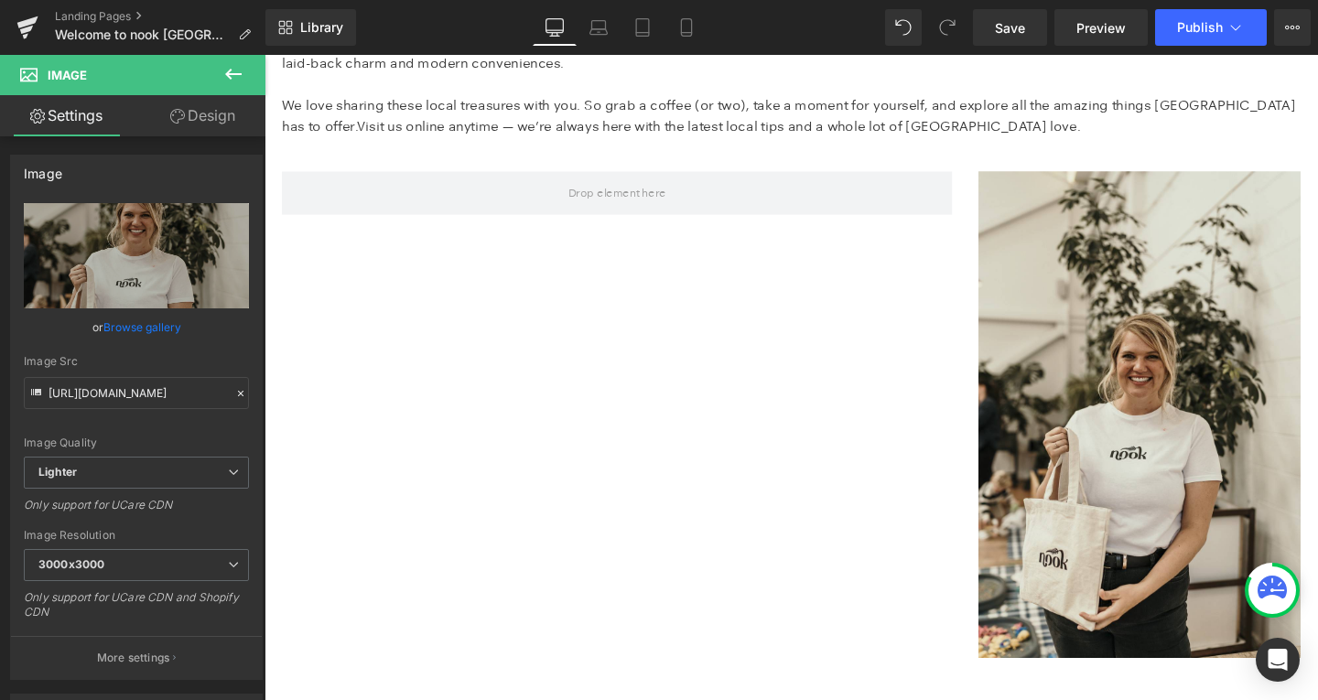
click at [229, 79] on icon at bounding box center [233, 74] width 22 height 22
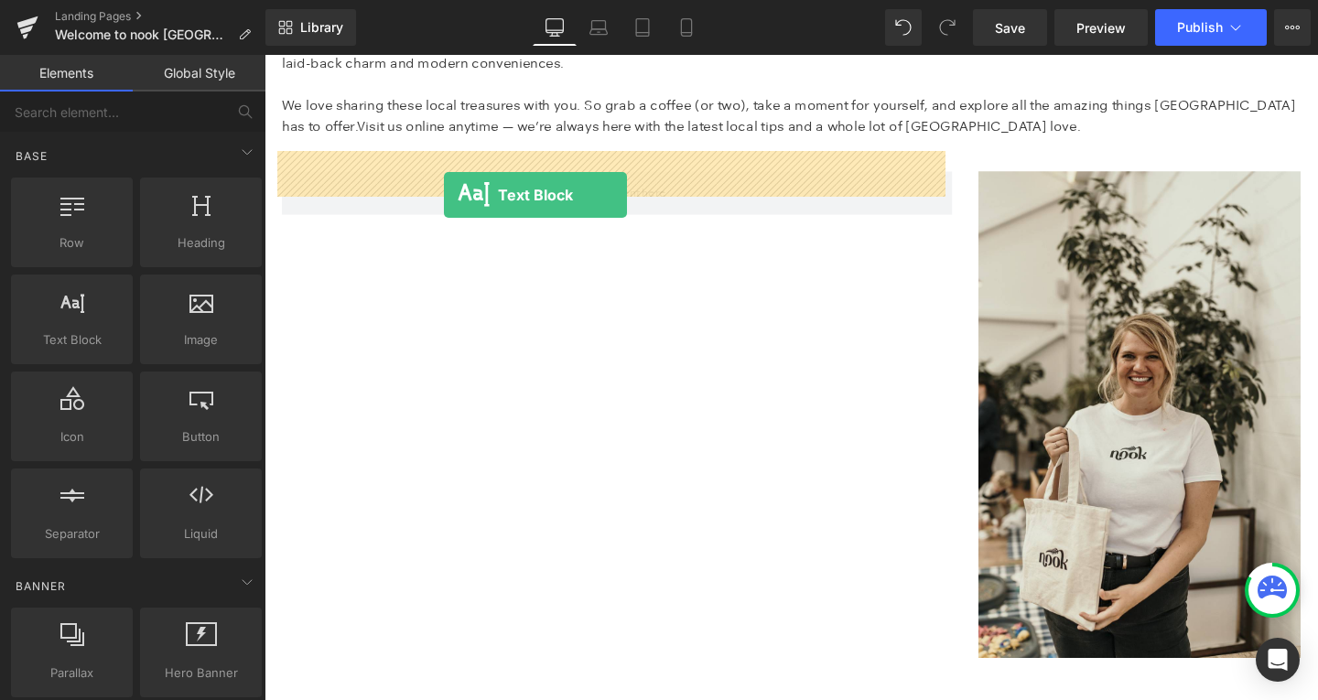
drag, startPoint x: 333, startPoint y: 383, endPoint x: 453, endPoint y: 202, distance: 216.6
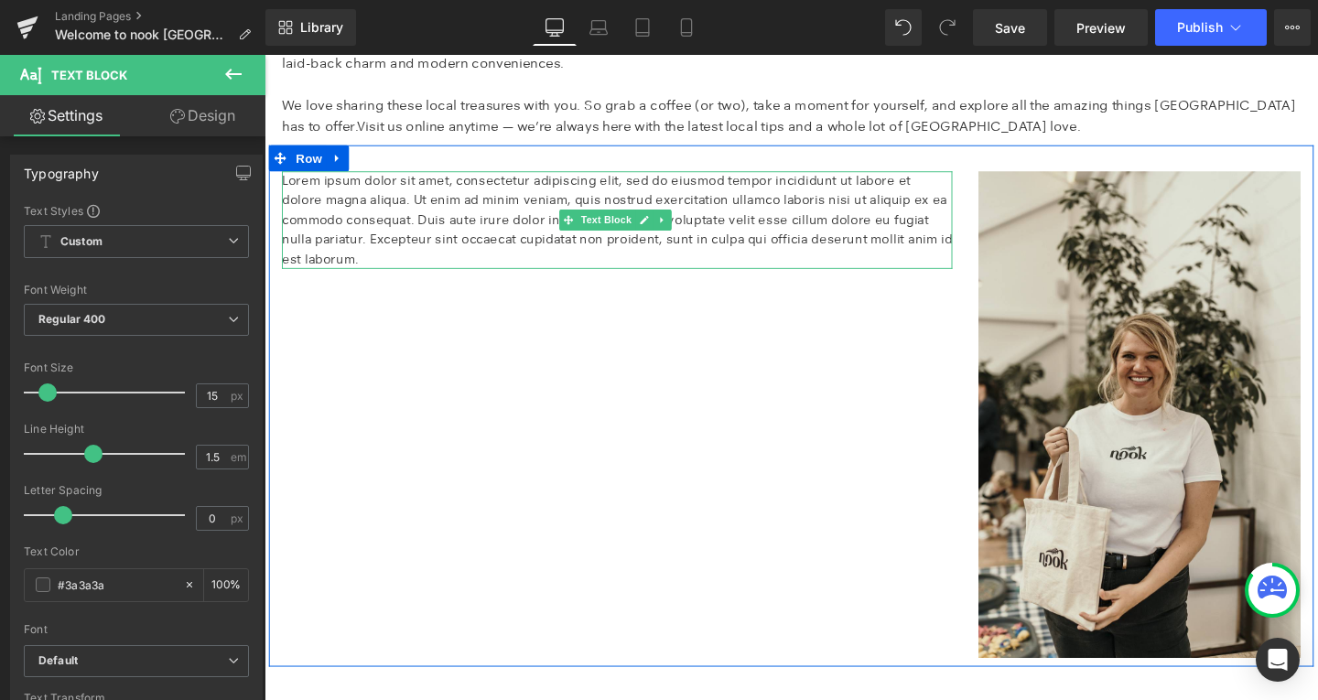
scroll to position [1355, 0]
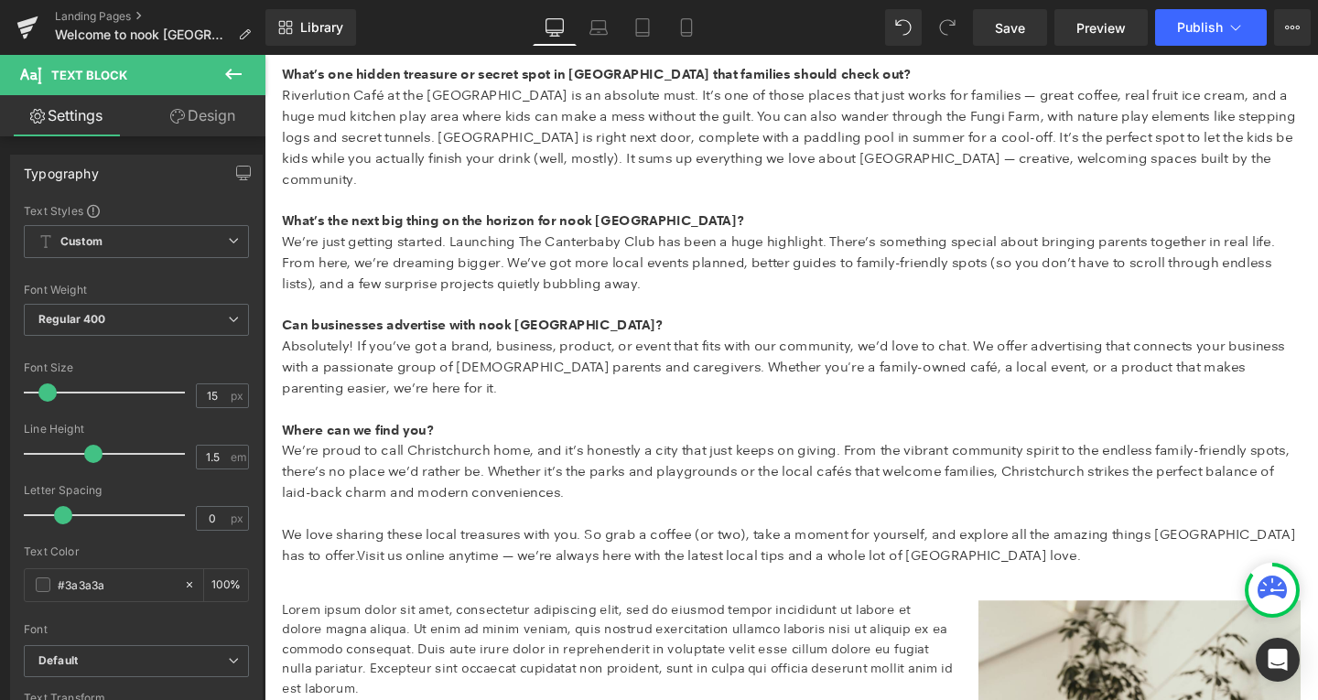
click at [453, 221] on strong "What’s the next big thing on the horizon for nook NZ?" at bounding box center [525, 229] width 485 height 17
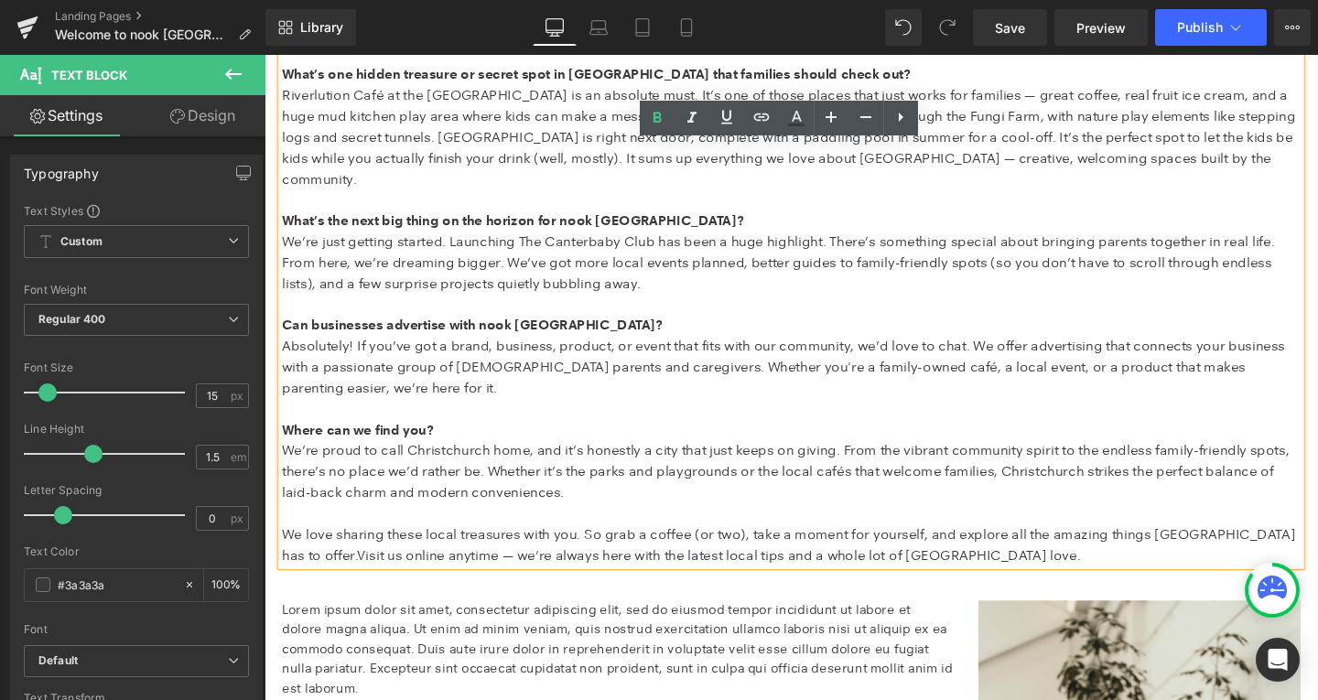
click at [591, 438] on p "Where can we find you?" at bounding box center [818, 449] width 1071 height 22
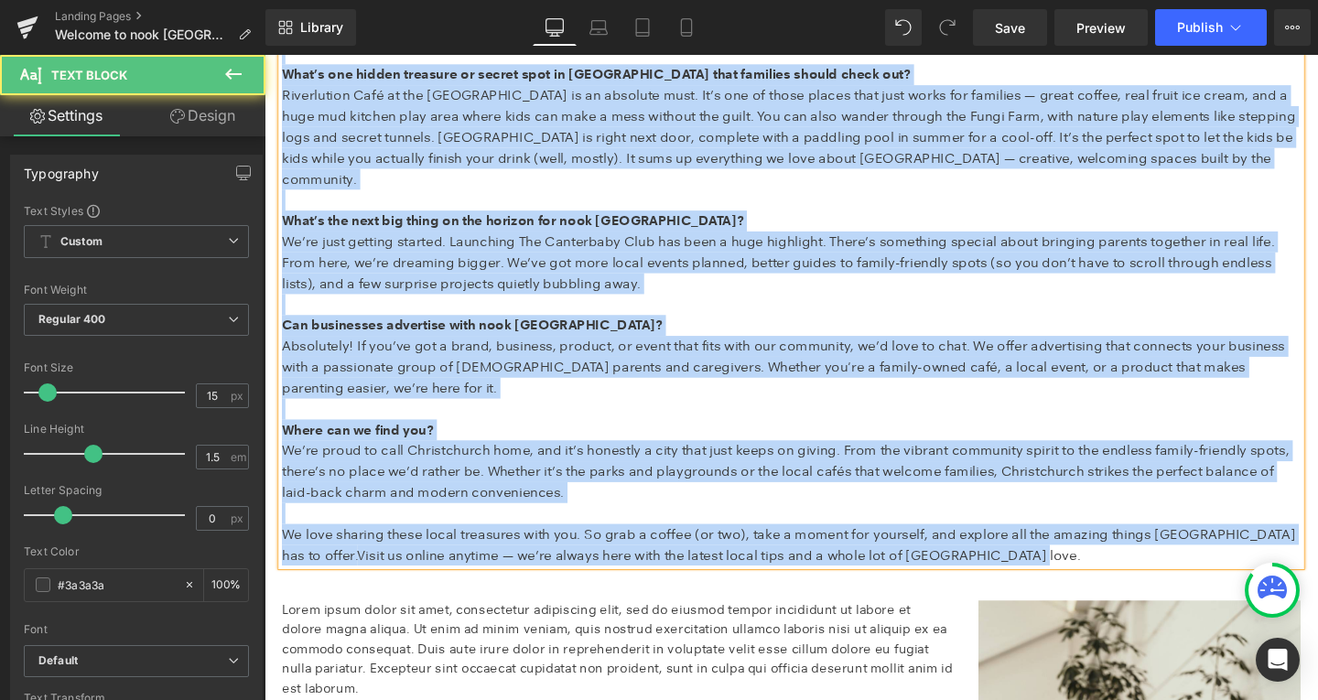
copy div "When Lexi Davey landed in Christchurch with her then 6-month-old, she quickly f…"
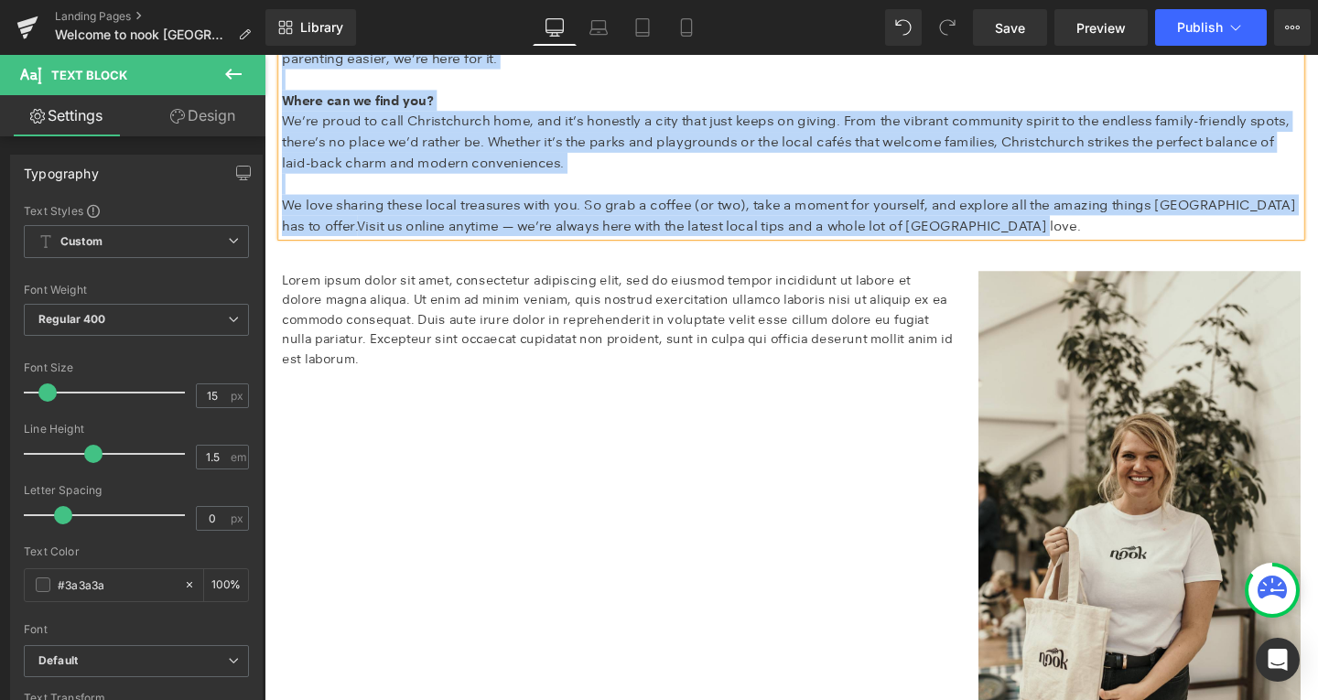
scroll to position [1706, 0]
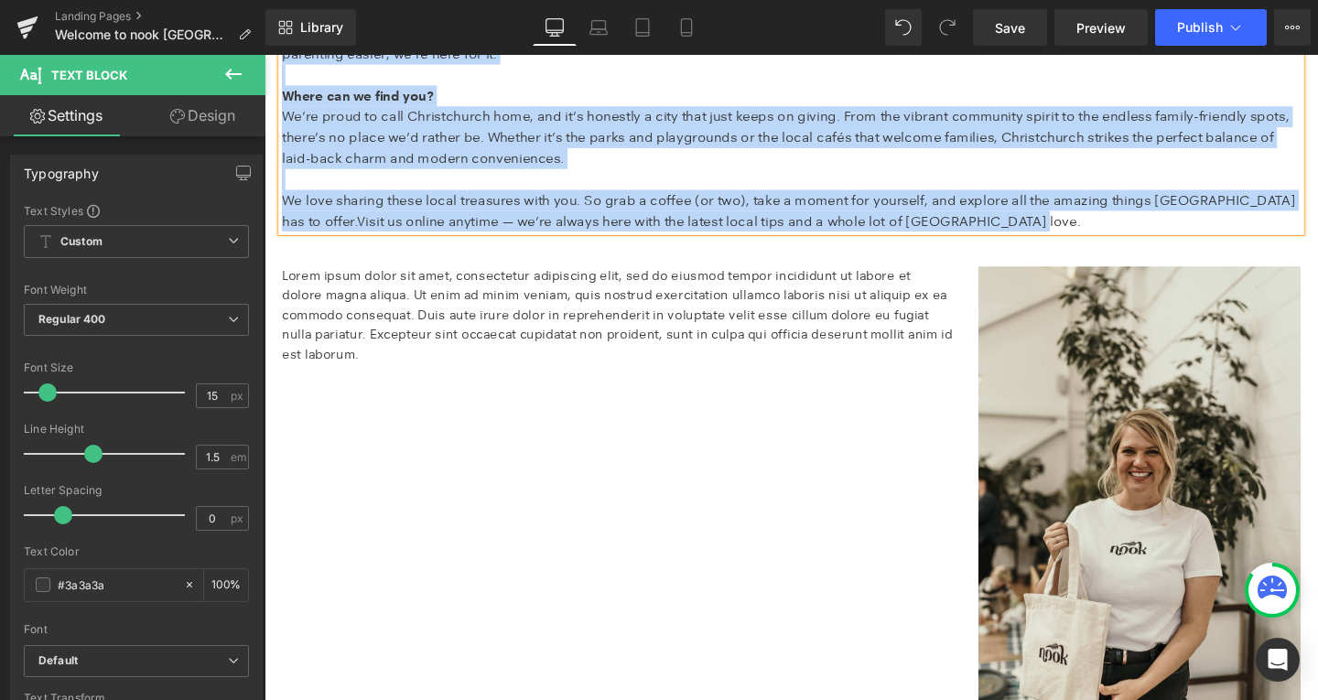
click at [479, 360] on div "Lorem ipsum dolor sit amet, consectetur adipiscing elit, sed do eiusmod tempor …" at bounding box center [818, 524] width 1098 height 548
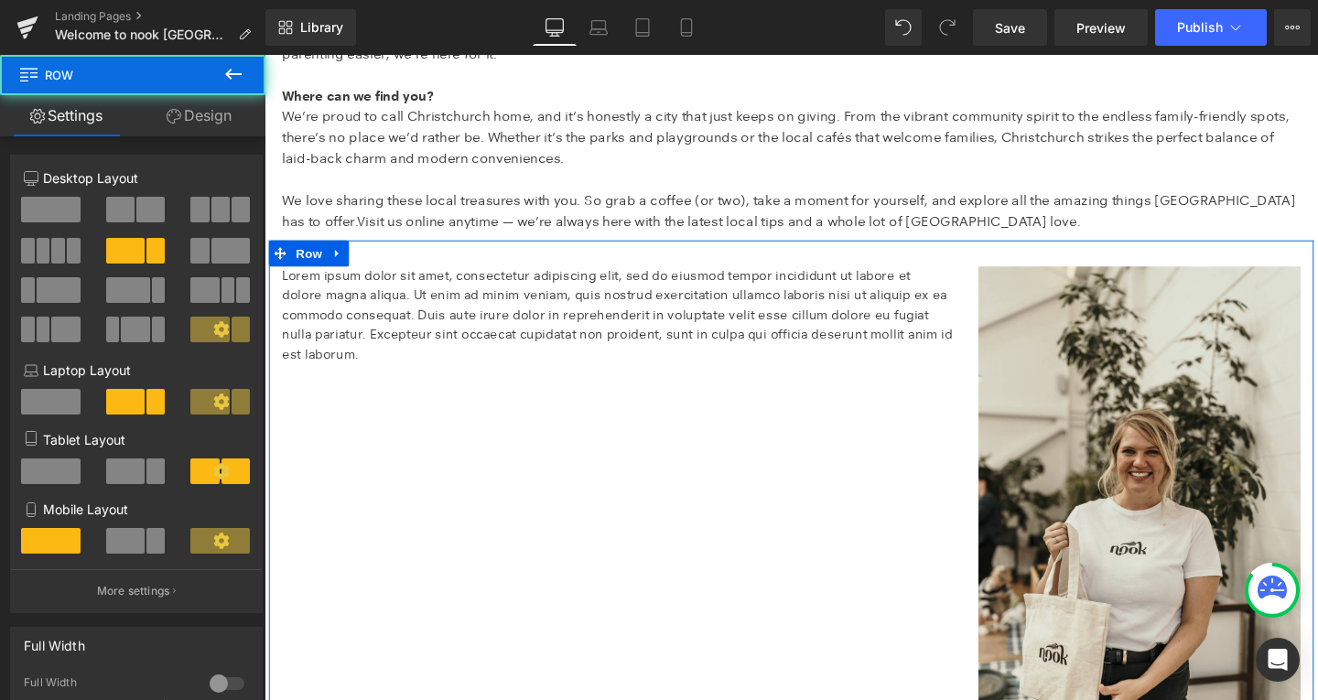
click at [392, 290] on p "Lorem ipsum dolor sit amet, consectetur adipiscing elit, sed do eiusmod tempor …" at bounding box center [635, 328] width 705 height 103
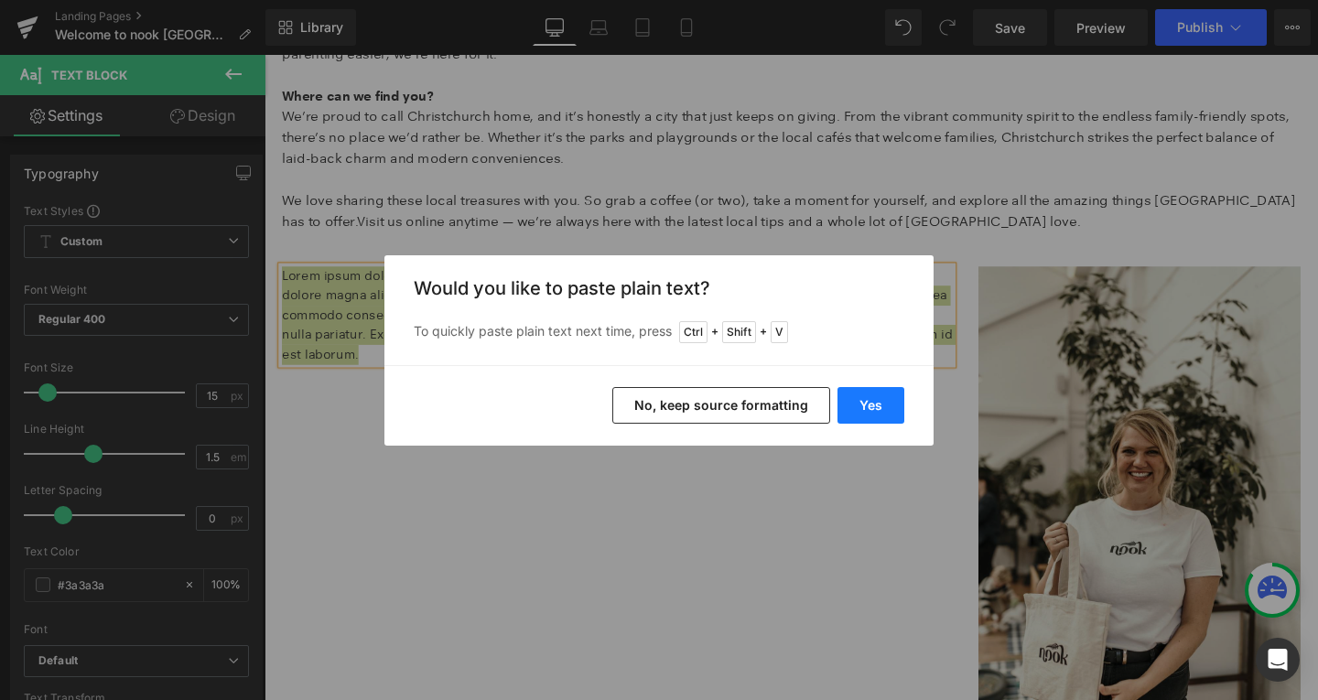
click at [870, 396] on button "Yes" at bounding box center [871, 405] width 67 height 37
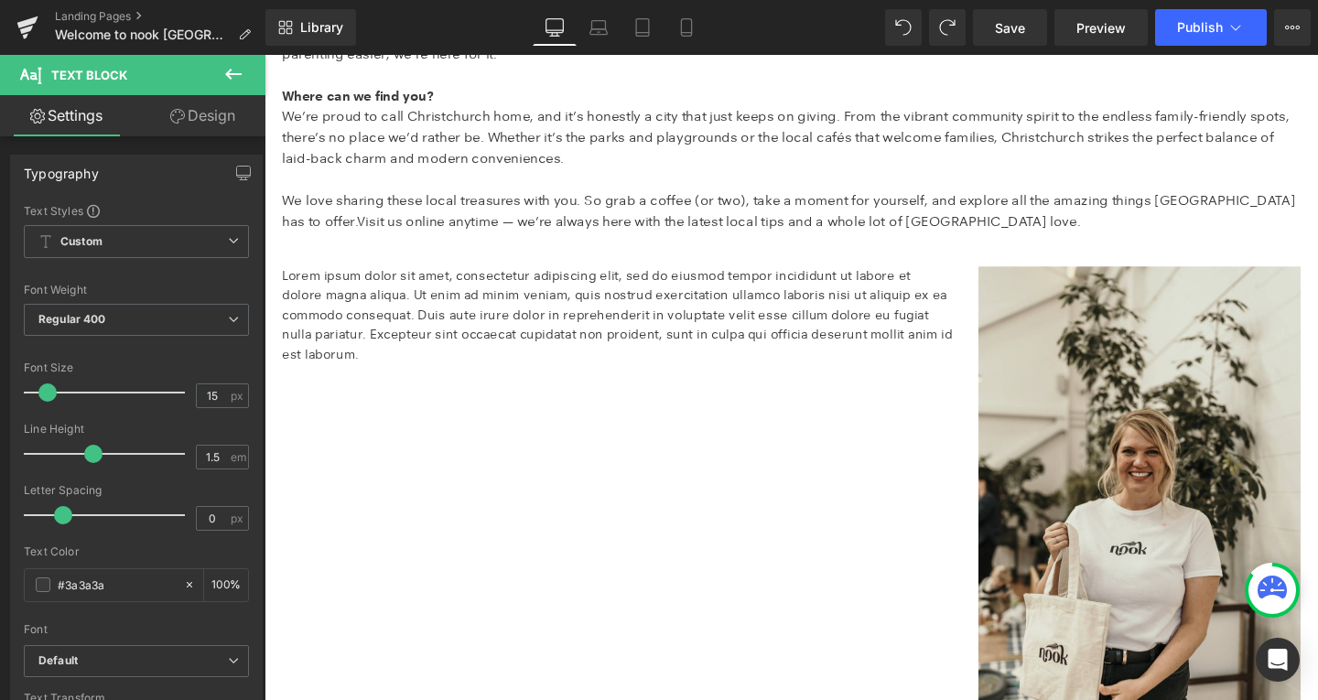
click at [530, 140] on span "We’re proud to call Christchurch home, and it’s honestly a city that just keeps…" at bounding box center [812, 141] width 1059 height 61
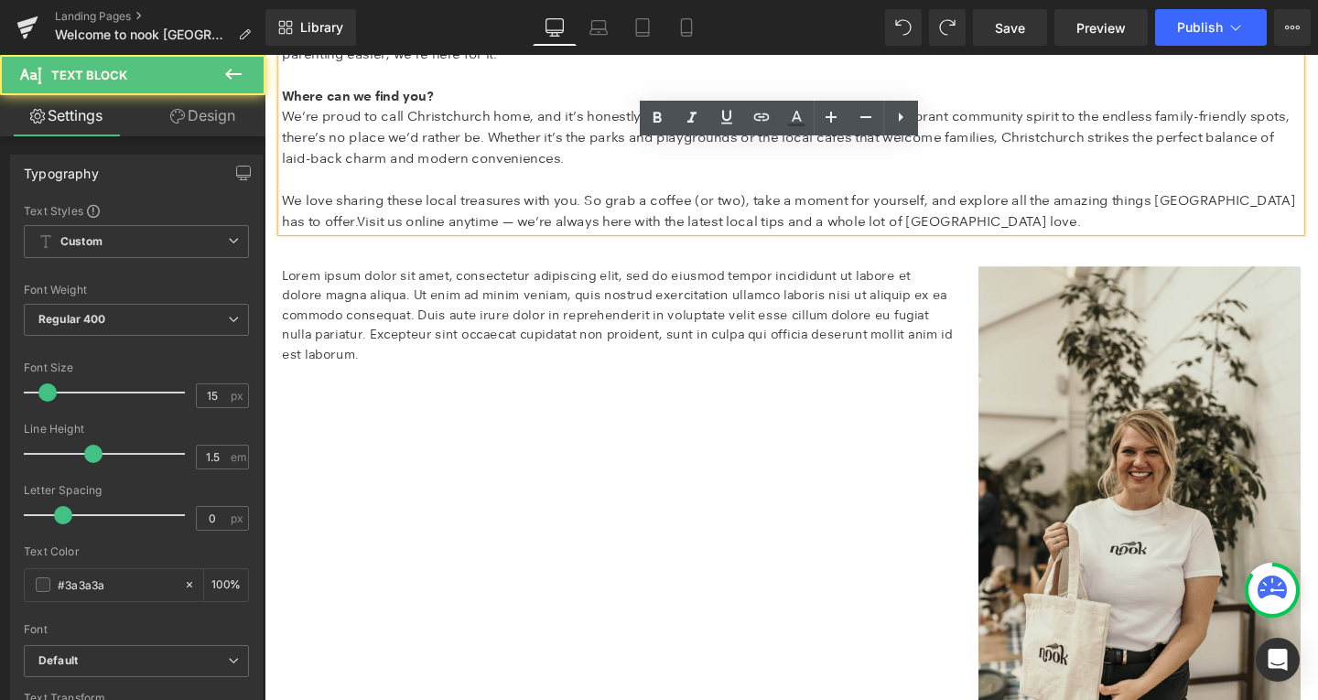
click at [492, 285] on p "Lorem ipsum dolor sit amet, consectetur adipiscing elit, sed do eiusmod tempor …" at bounding box center [635, 328] width 705 height 103
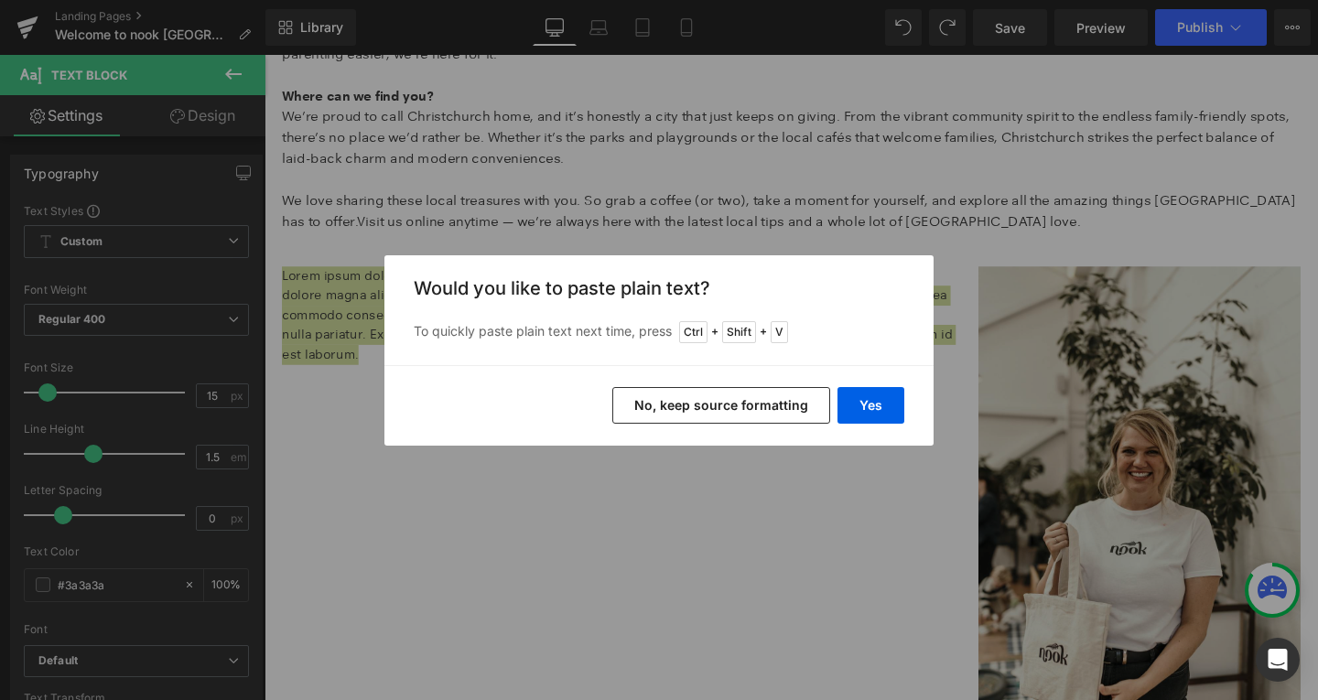
click at [679, 414] on button "No, keep source formatting" at bounding box center [721, 405] width 218 height 37
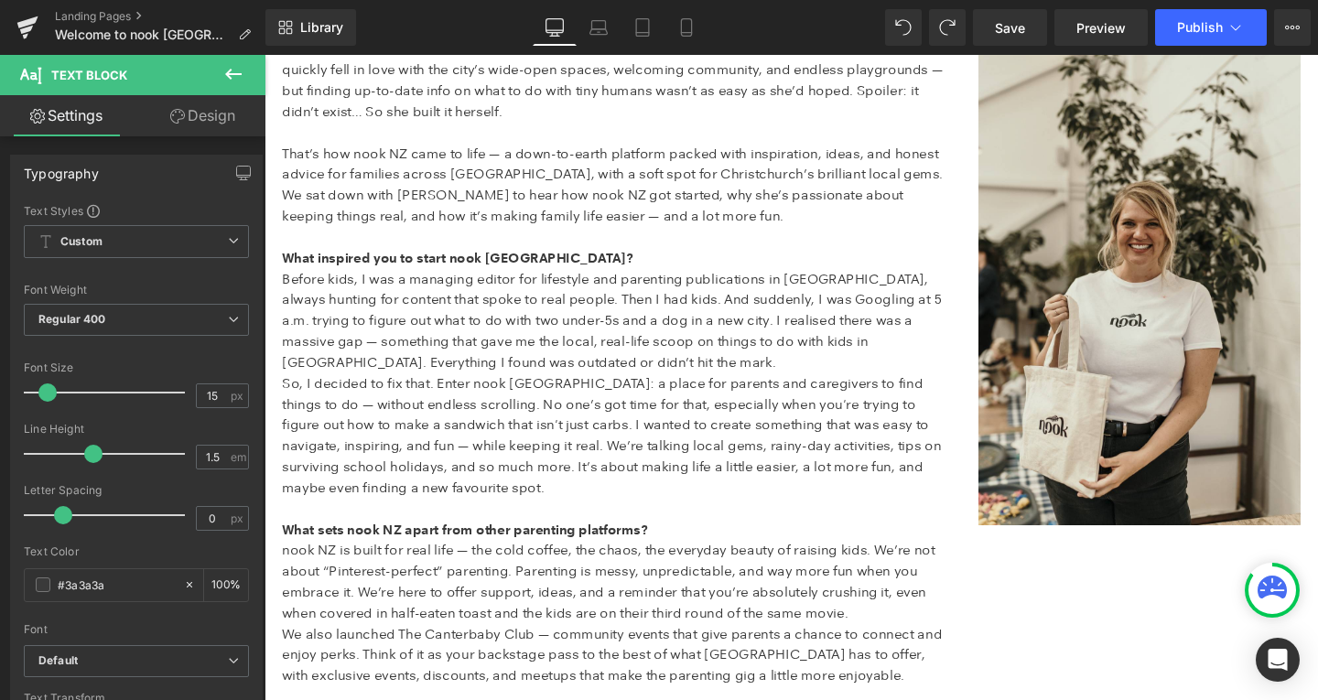
scroll to position [1945, 0]
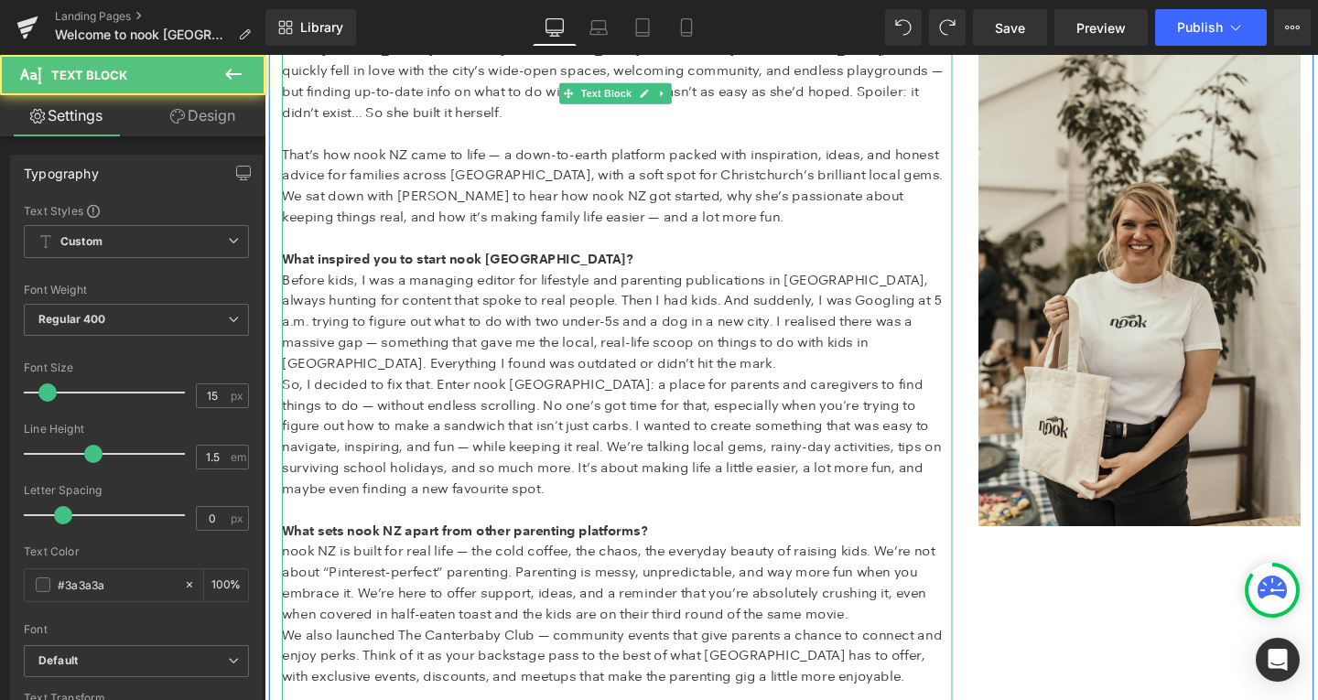
click at [371, 570] on span "nook NZ is built for real life — the cold coffee, the chaos, the everyday beaut…" at bounding box center [626, 609] width 687 height 83
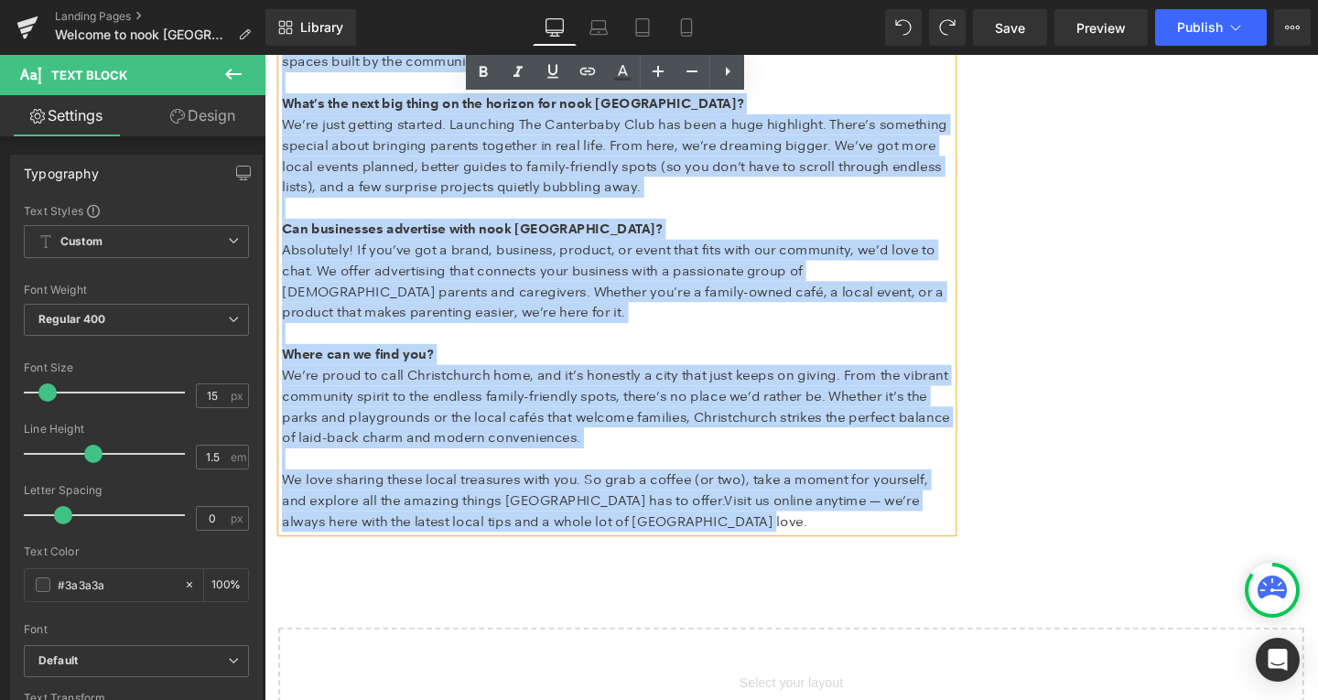
drag, startPoint x: 281, startPoint y: 534, endPoint x: 904, endPoint y: 574, distance: 623.8
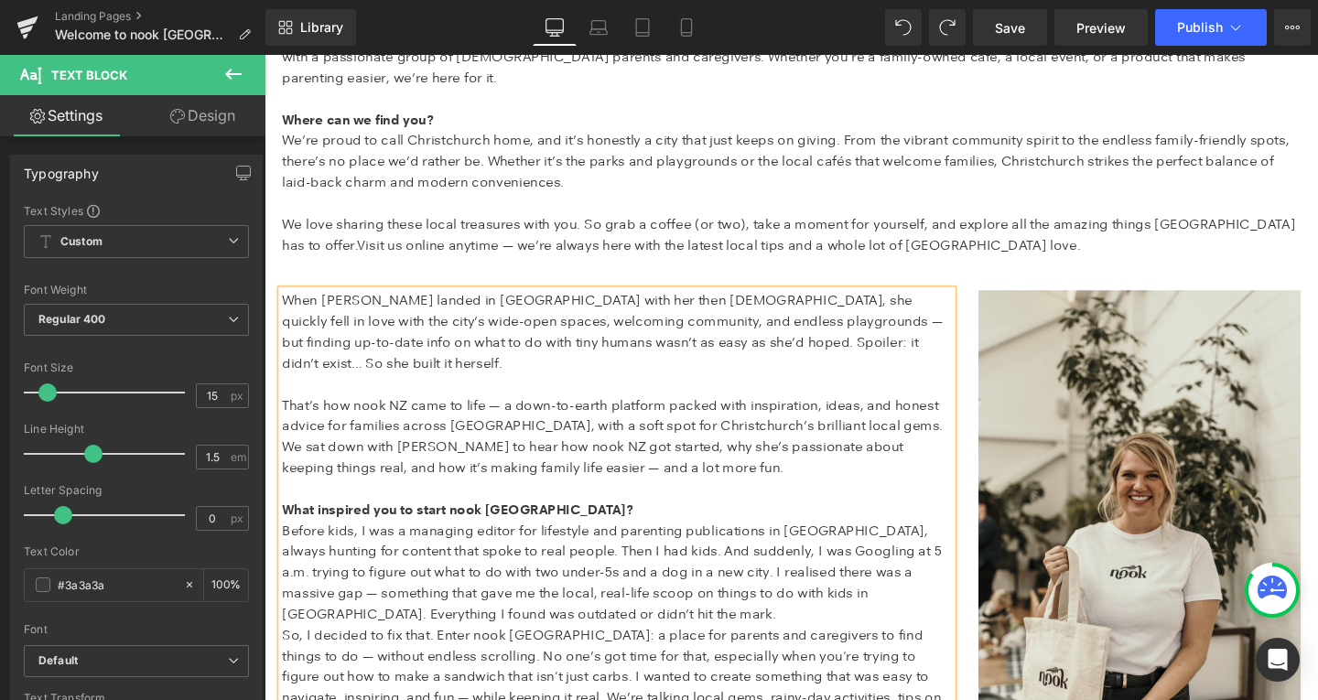
scroll to position [1681, 0]
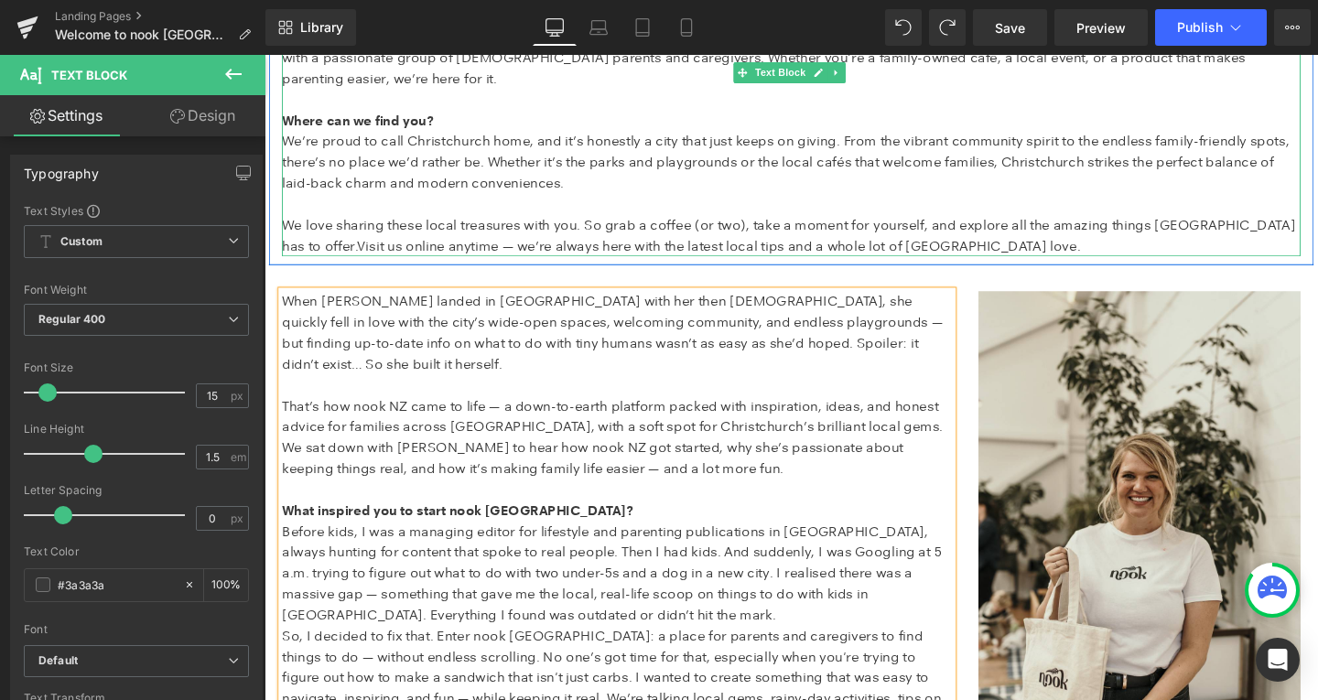
click at [308, 91] on p at bounding box center [818, 102] width 1071 height 22
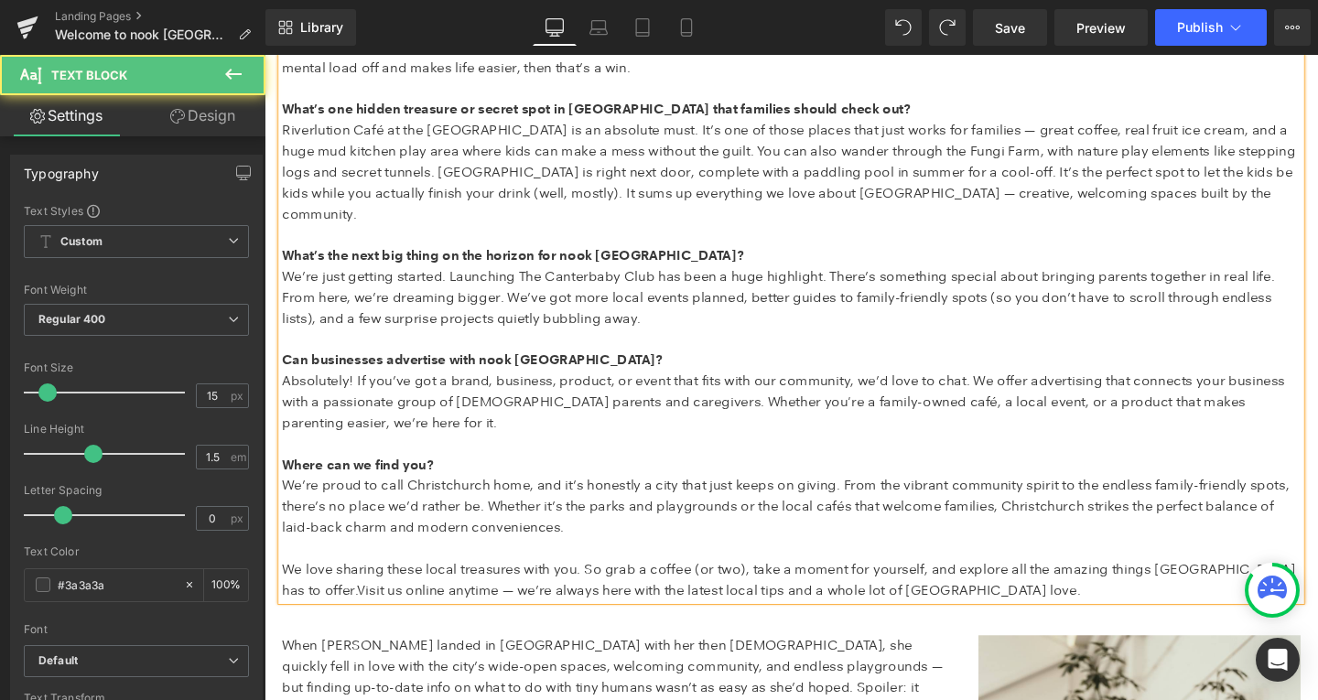
click at [469, 233] on p at bounding box center [818, 244] width 1071 height 22
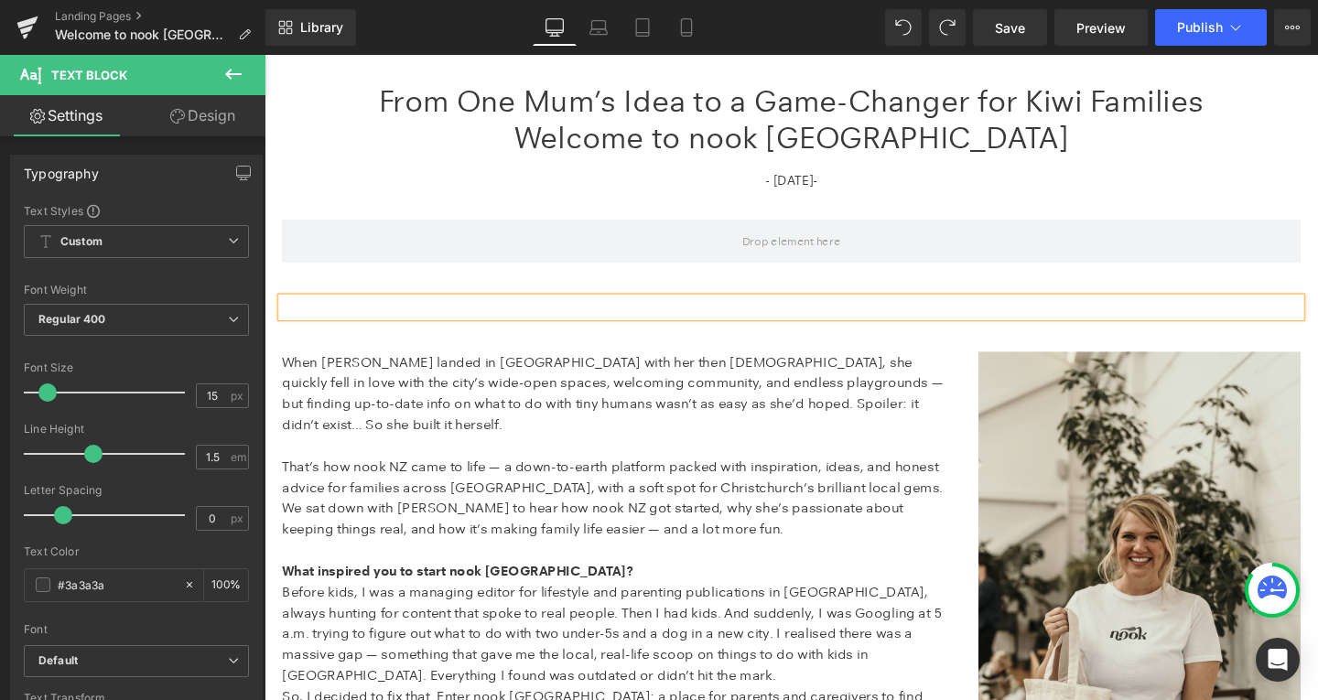
scroll to position [307, 0]
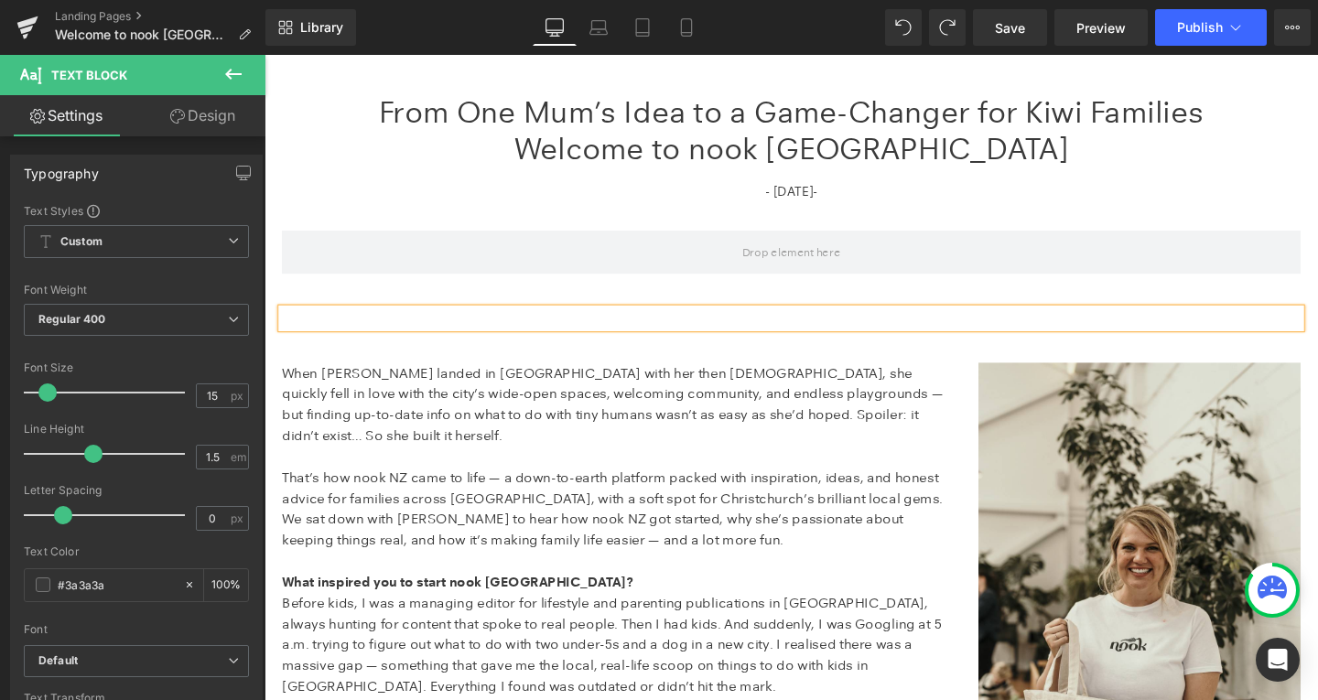
click at [303, 156] on h1 "Welcome to nook NZ" at bounding box center [819, 154] width 1108 height 38
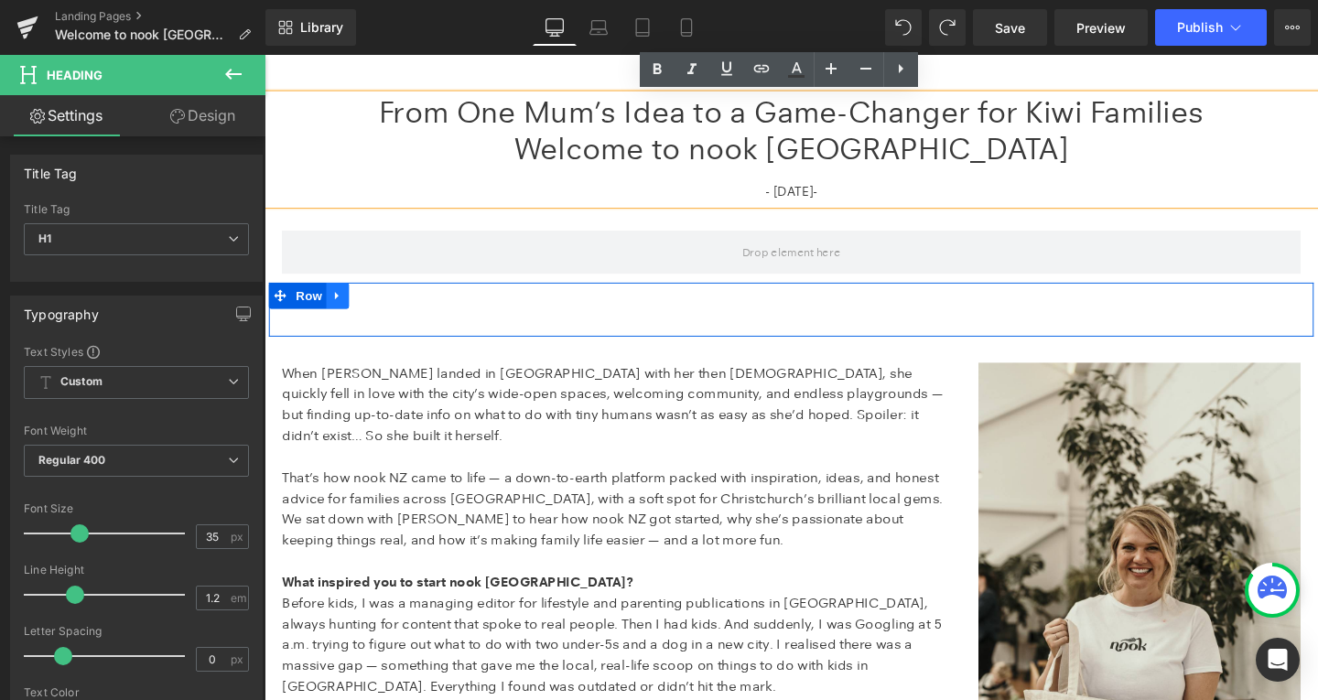
click at [336, 305] on icon at bounding box center [341, 308] width 13 height 14
click at [377, 313] on link at bounding box center [389, 308] width 24 height 27
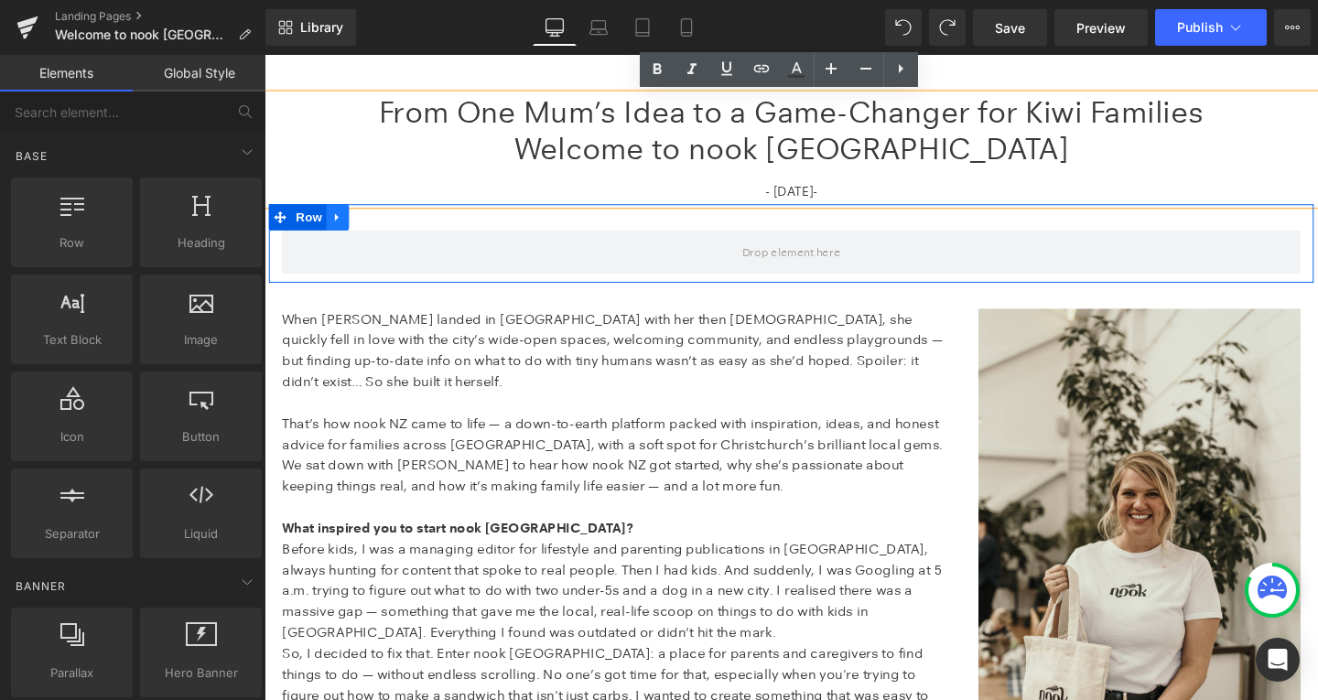
click at [335, 230] on icon at bounding box center [341, 226] width 13 height 14
click at [389, 222] on icon at bounding box center [389, 226] width 13 height 13
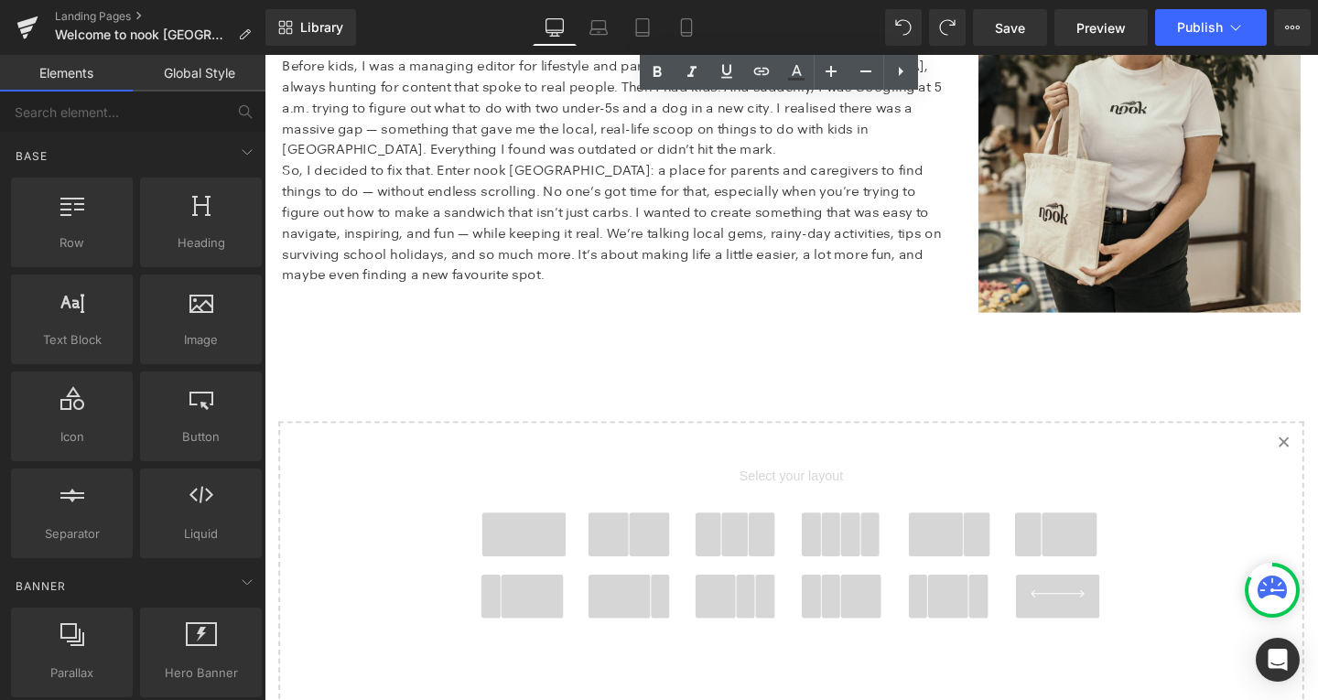
scroll to position [733, 0]
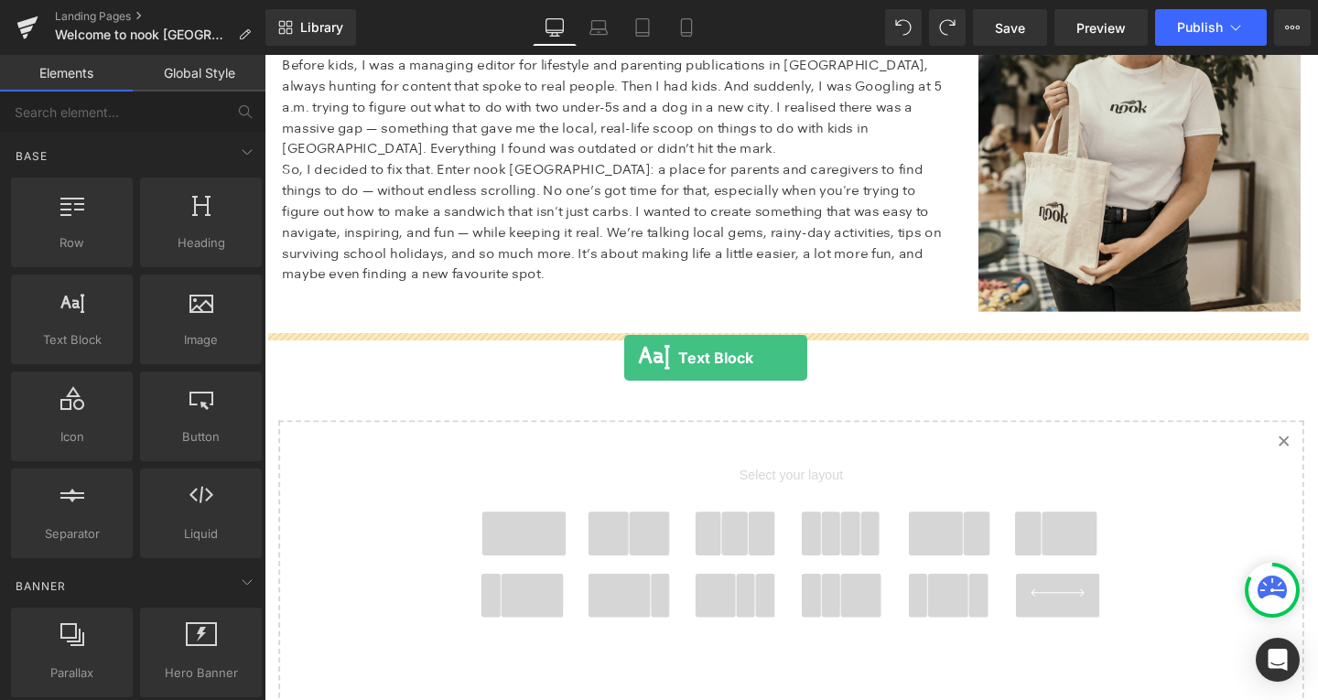
drag, startPoint x: 344, startPoint y: 380, endPoint x: 640, endPoint y: 371, distance: 295.8
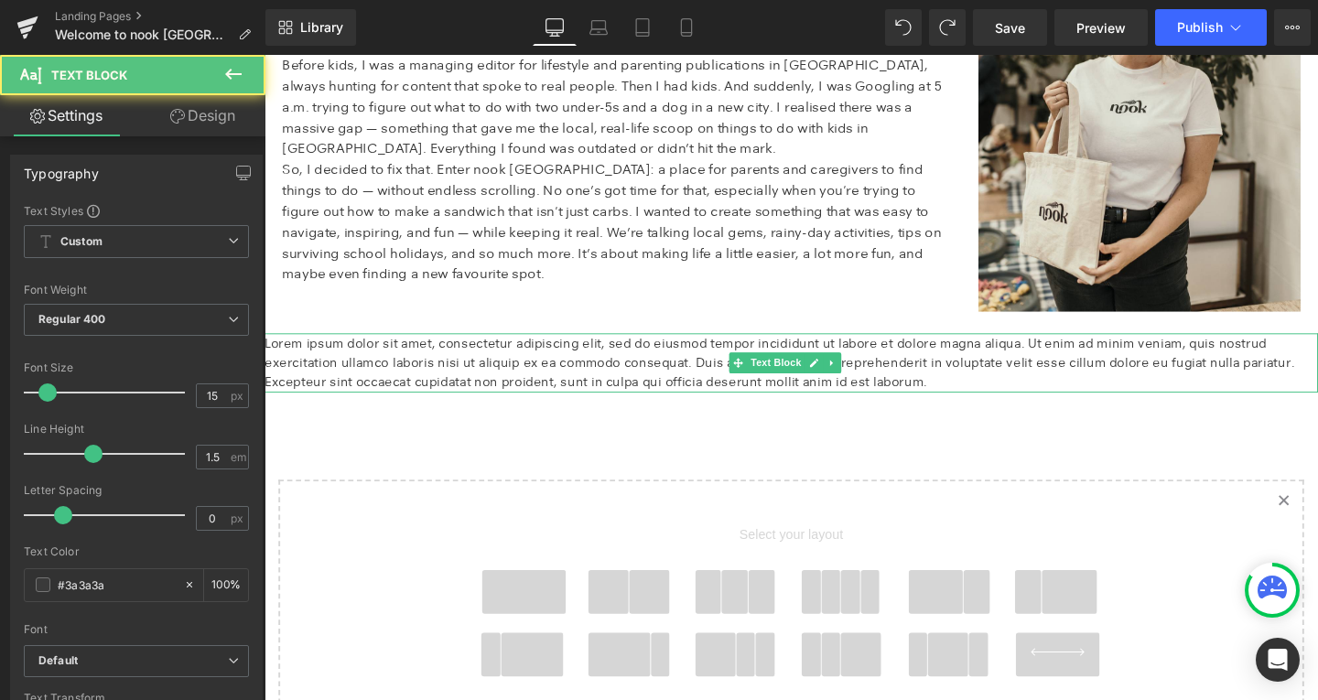
click at [418, 366] on p "Lorem ipsum dolor sit amet, consectetur adipiscing elit, sed do eiusmod tempor …" at bounding box center [819, 379] width 1108 height 62
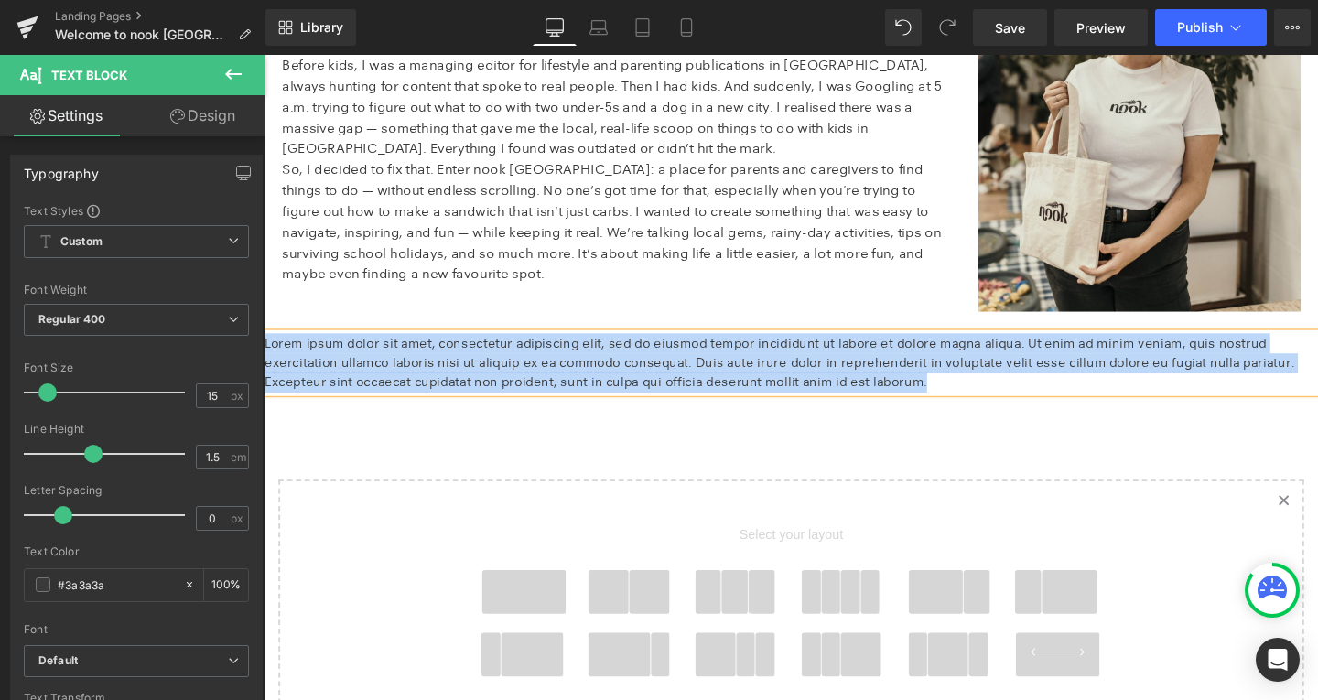
click at [351, 449] on div "From One Mum’s Idea to a Game-Changer for Kiwi Families Welcome to nook NZ - 18…" at bounding box center [819, 296] width 1108 height 1252
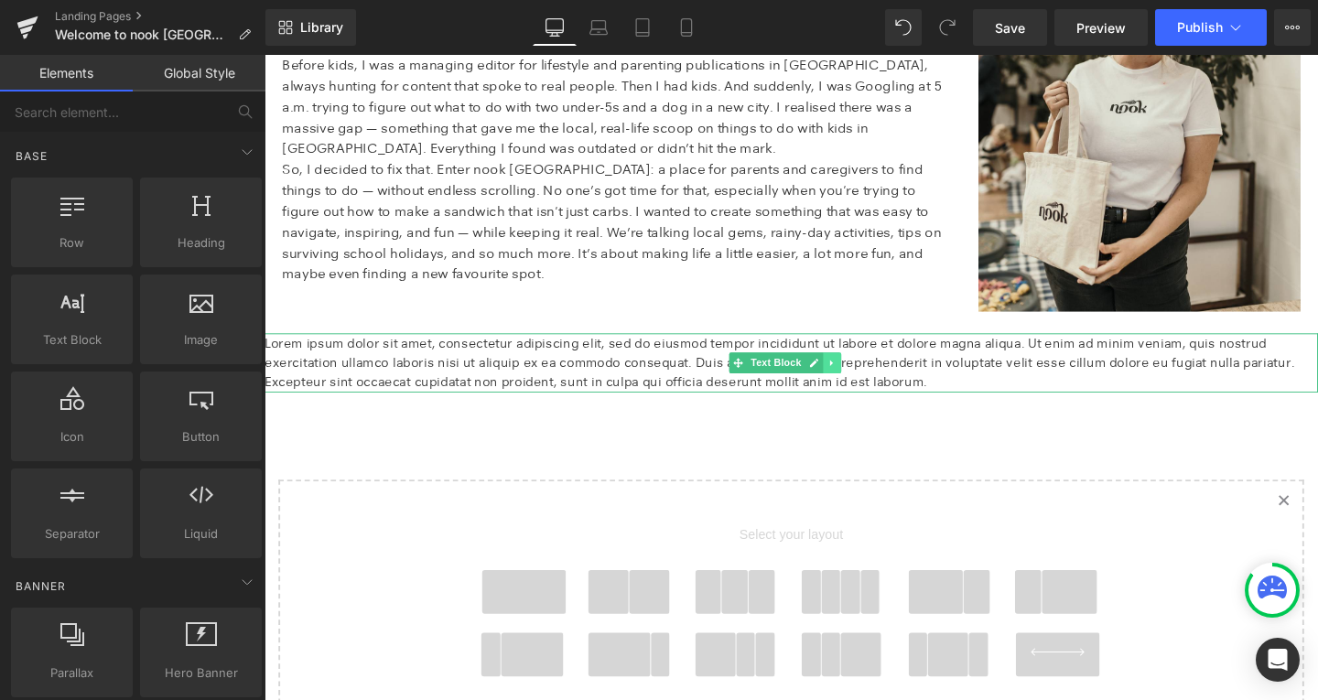
click at [860, 378] on icon at bounding box center [860, 379] width 3 height 6
click at [860, 378] on link at bounding box center [869, 379] width 19 height 22
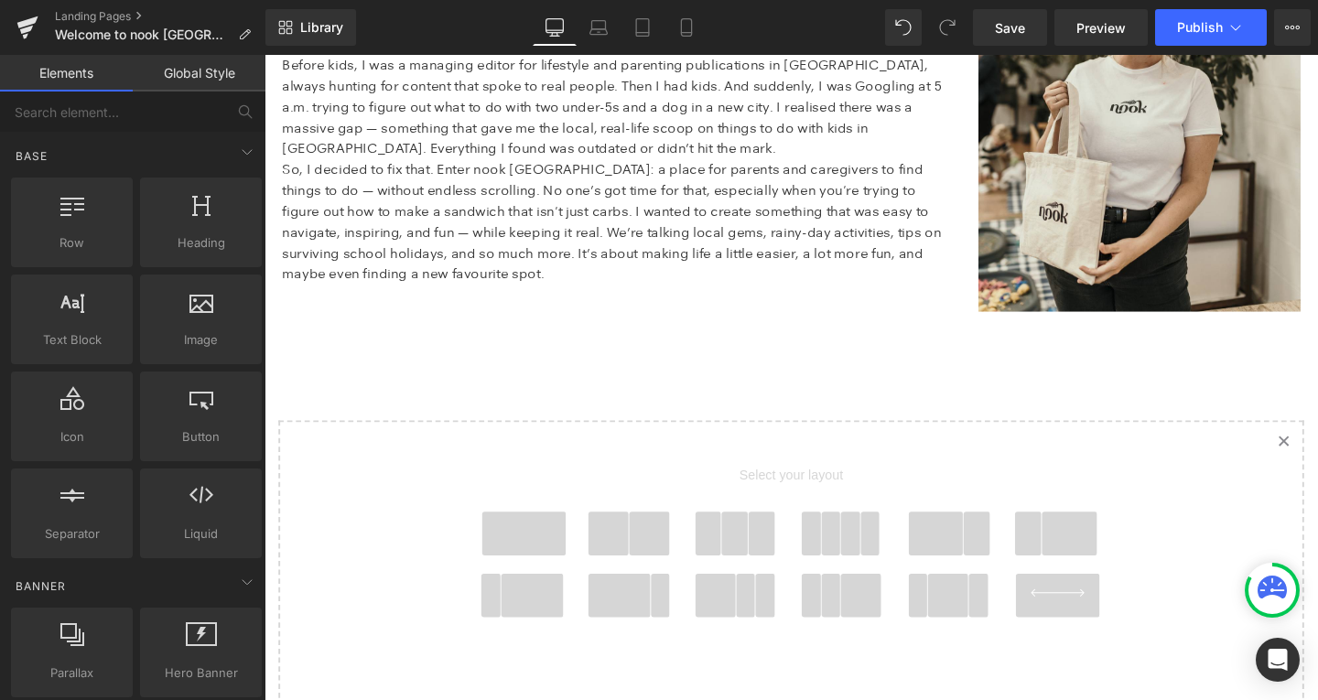
click at [526, 549] on span at bounding box center [537, 559] width 88 height 46
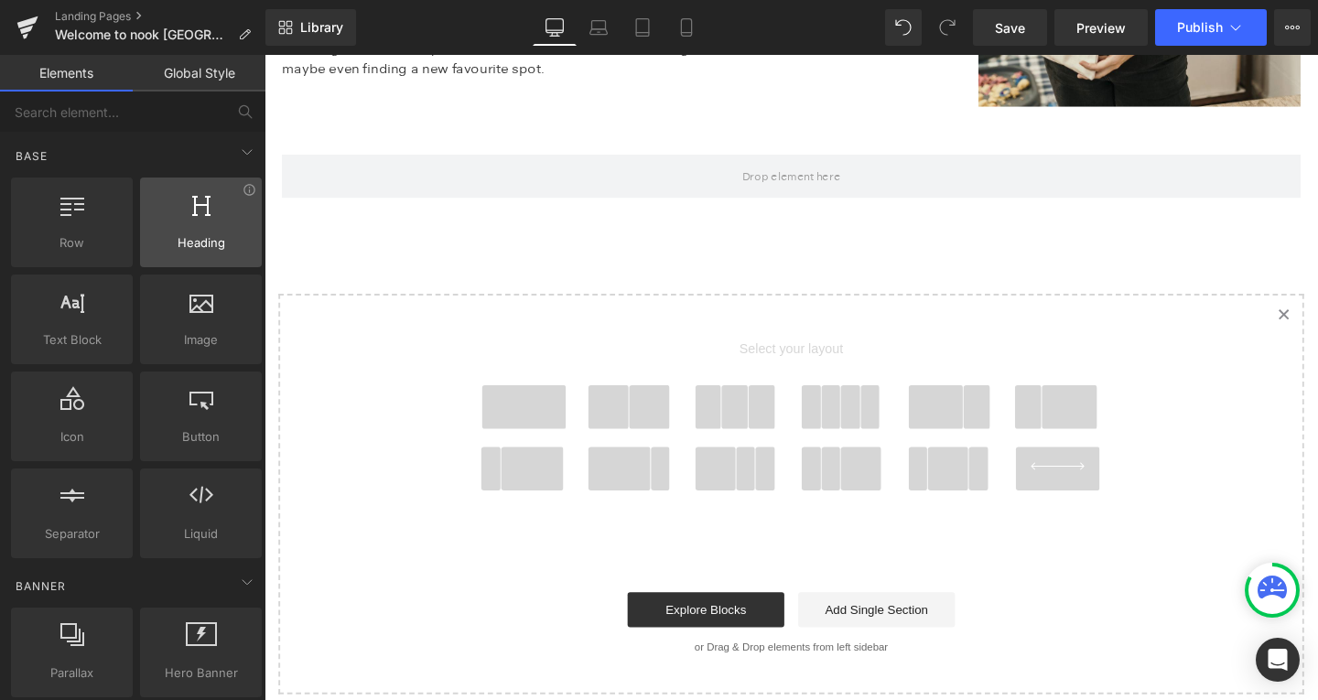
scroll to position [953, 0]
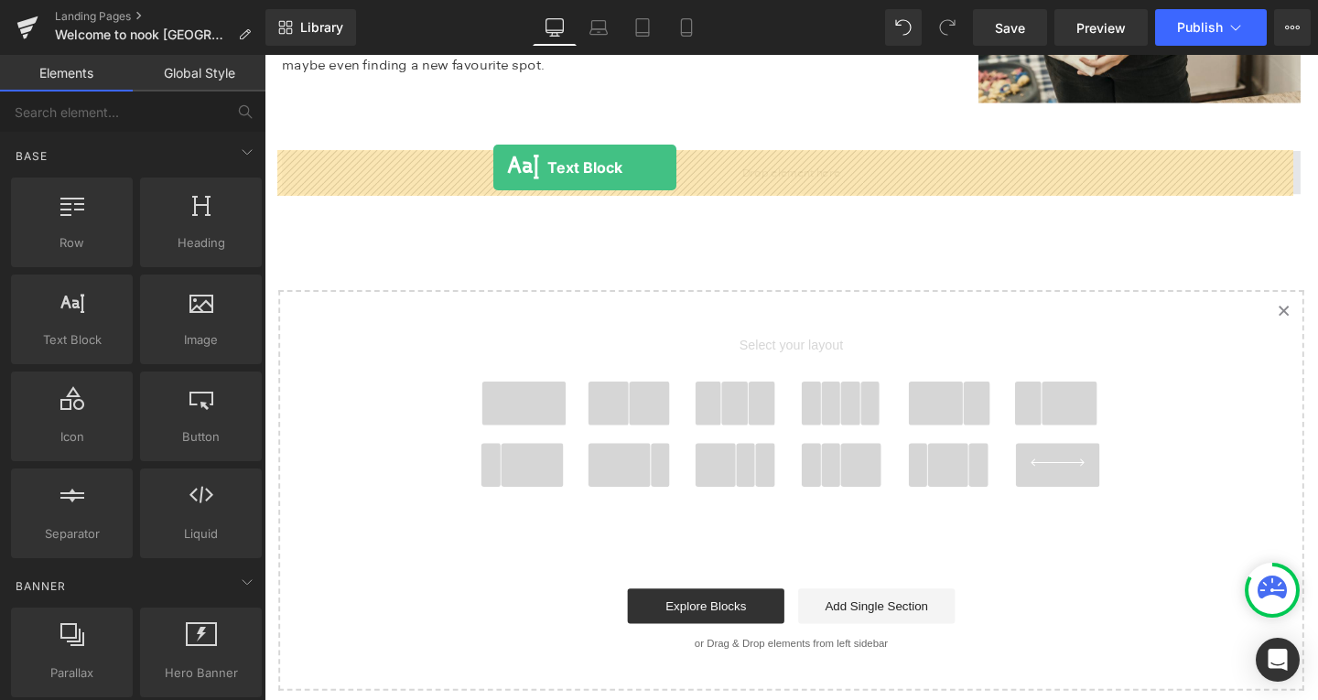
drag, startPoint x: 424, startPoint y: 349, endPoint x: 503, endPoint y: 173, distance: 193.0
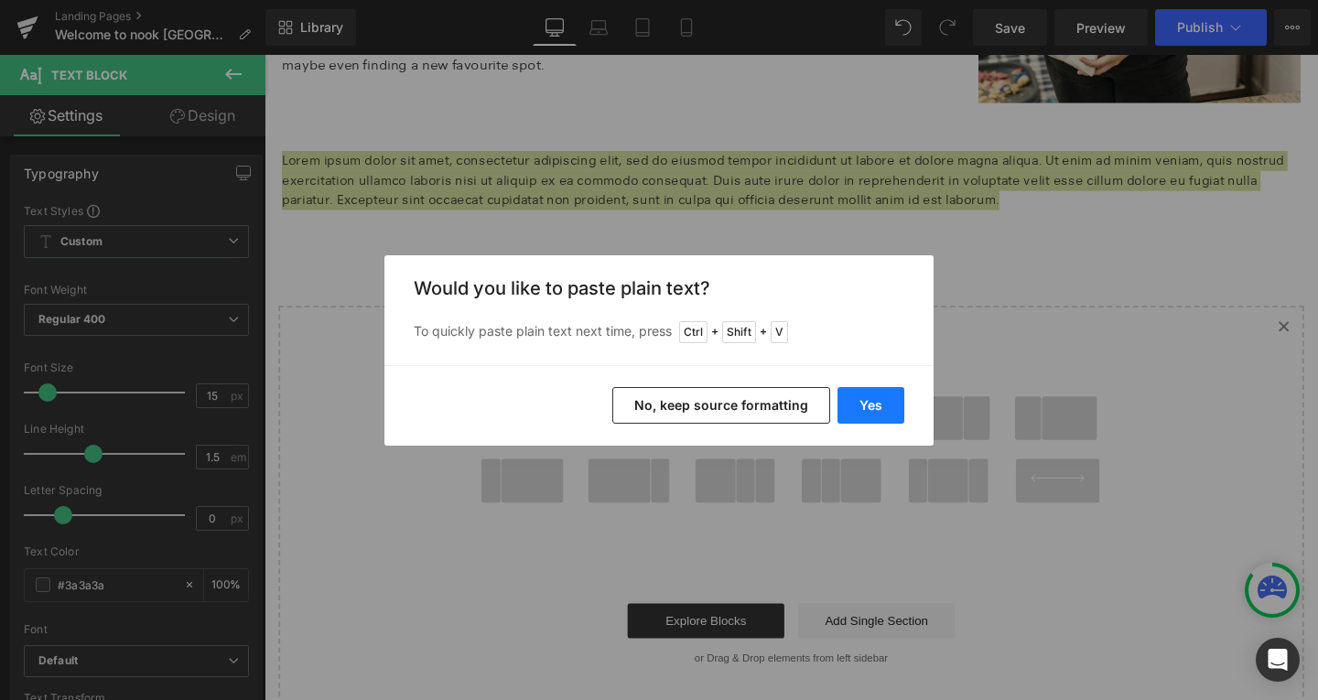
click at [879, 403] on button "Yes" at bounding box center [871, 405] width 67 height 37
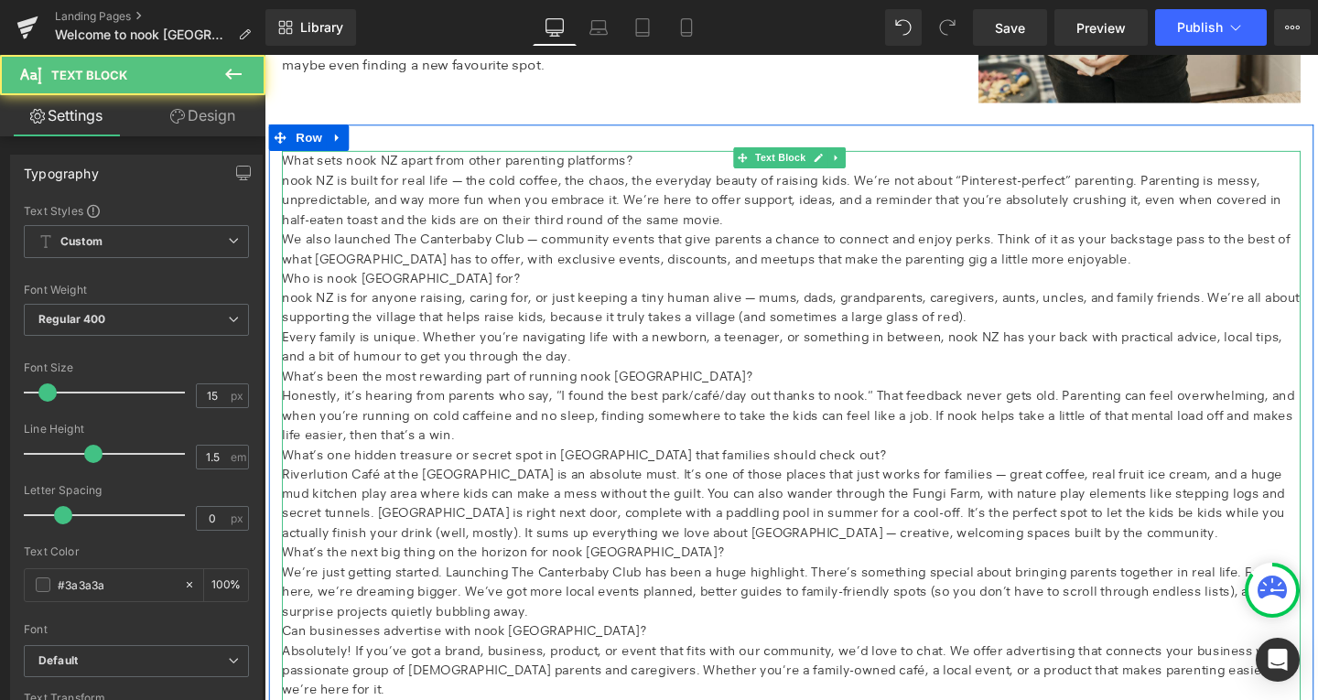
click at [454, 170] on p "What sets nook NZ apart from other parenting platforms?" at bounding box center [818, 166] width 1071 height 21
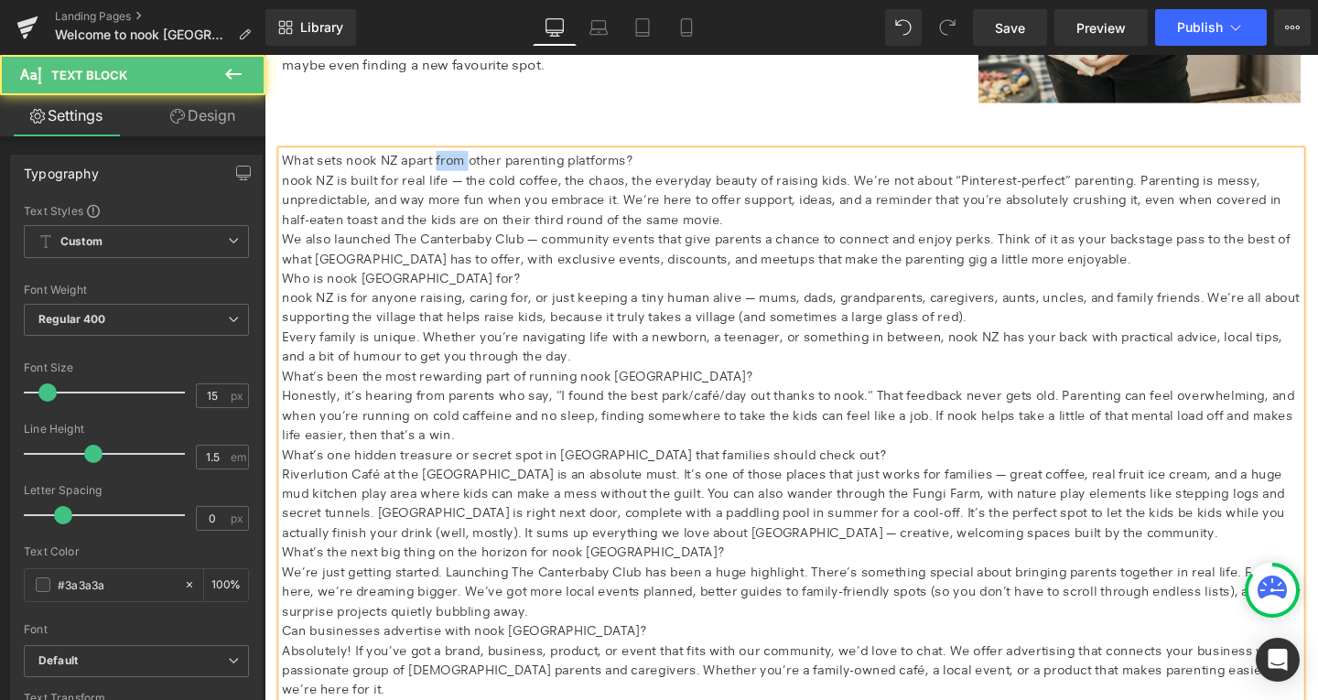
click at [454, 170] on p "What sets nook NZ apart from other parenting platforms?" at bounding box center [818, 166] width 1071 height 21
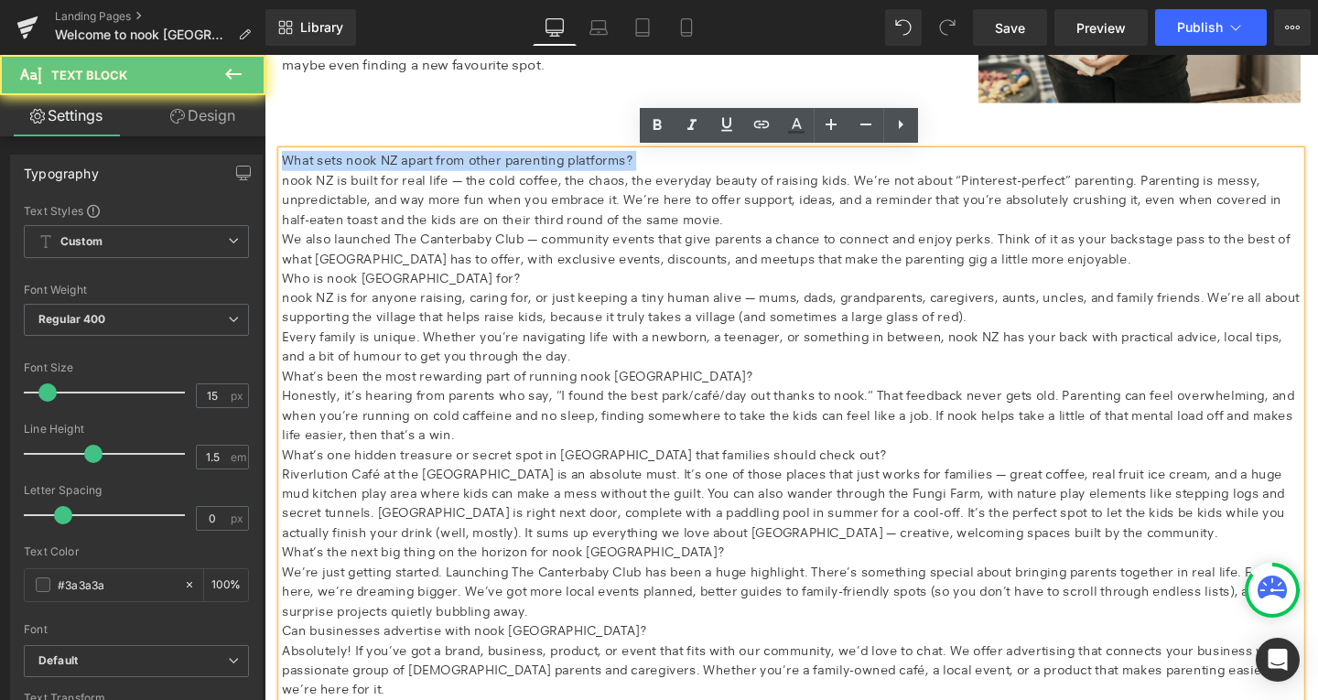
click at [454, 170] on p "What sets nook NZ apart from other parenting platforms?" at bounding box center [818, 166] width 1071 height 21
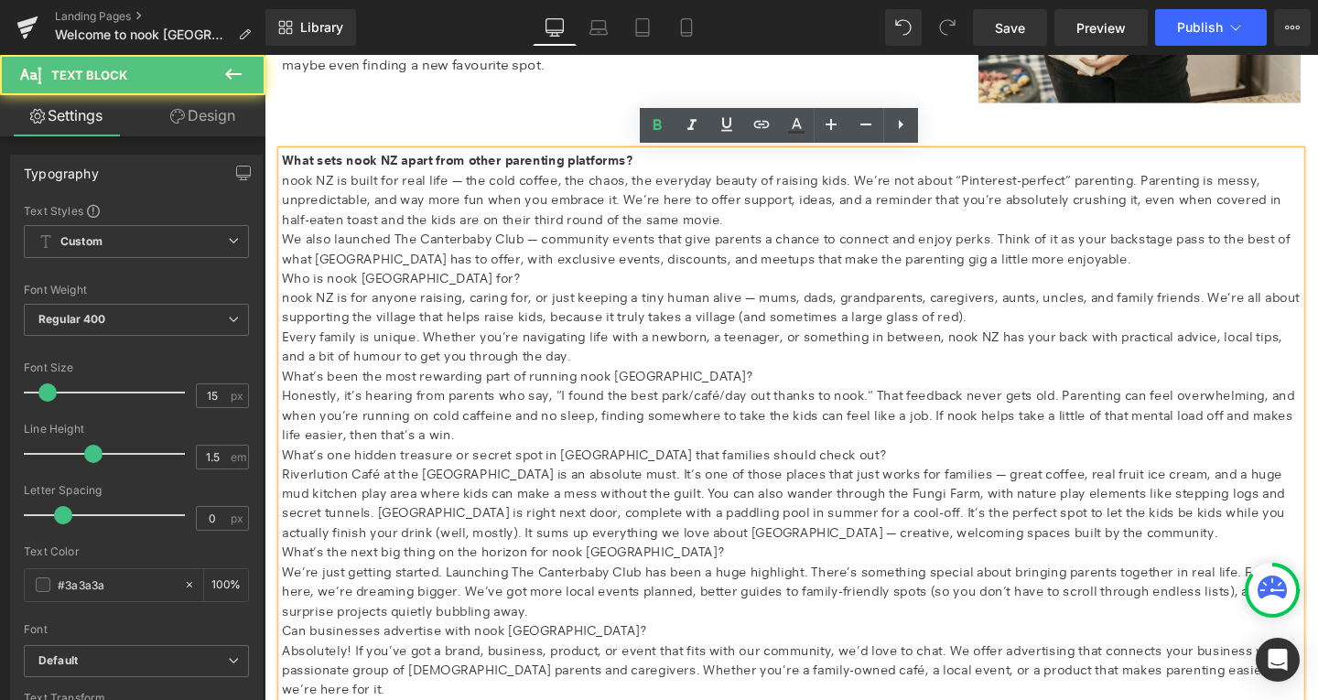
click at [714, 229] on p "nook NZ is built for real life — the cold coffee, the chaos, the everyday beaut…" at bounding box center [818, 208] width 1071 height 62
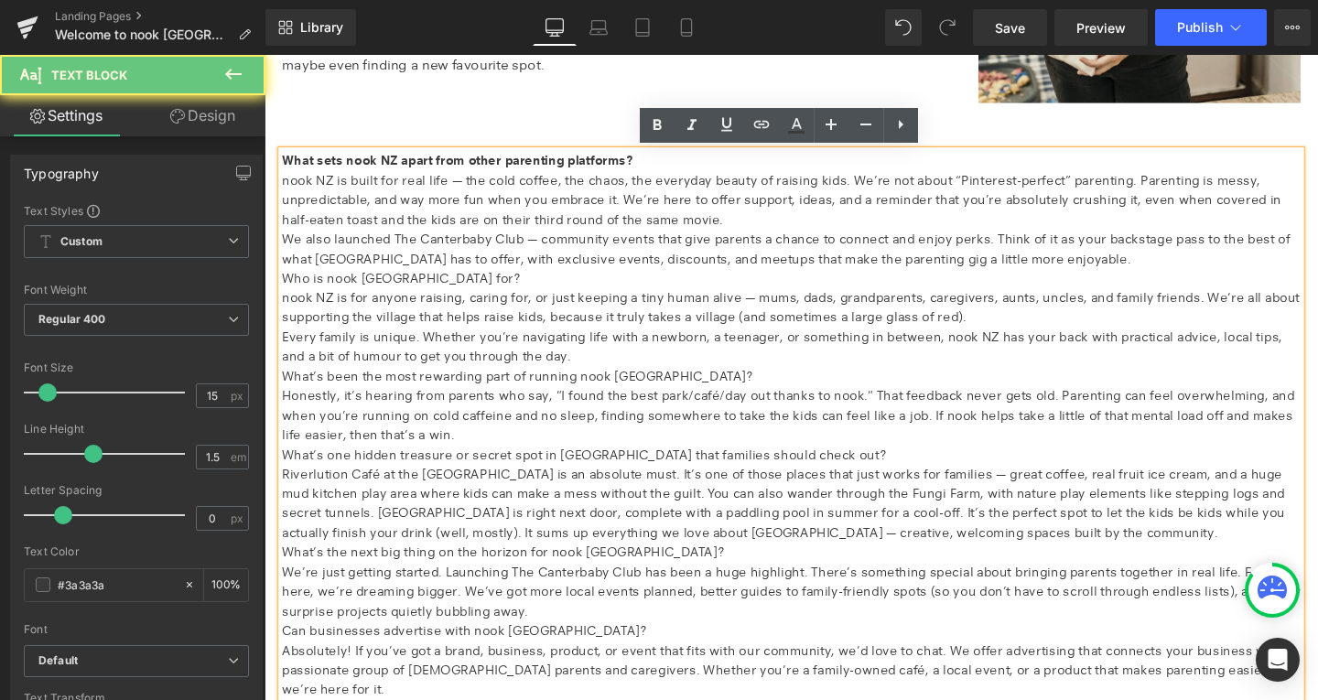
click at [482, 288] on p "Who is nook NZ for?" at bounding box center [818, 289] width 1071 height 21
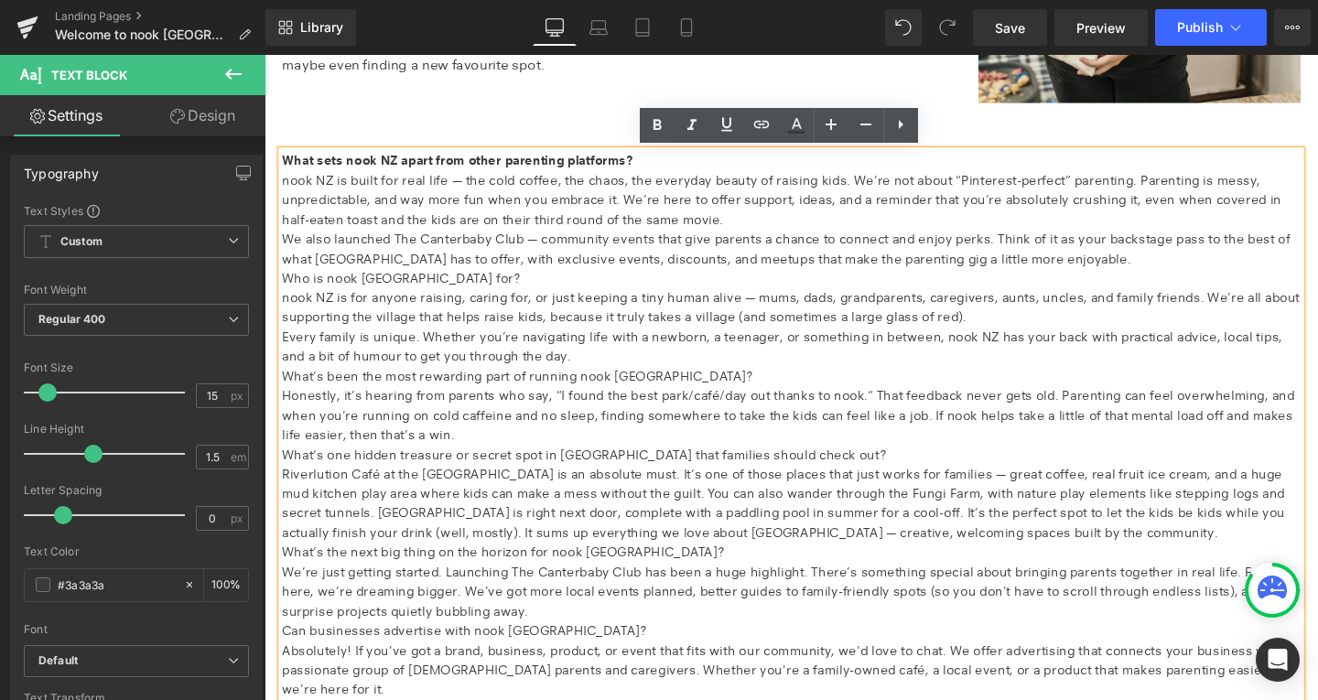
click at [350, 283] on p "Who is nook NZ for?" at bounding box center [818, 289] width 1071 height 21
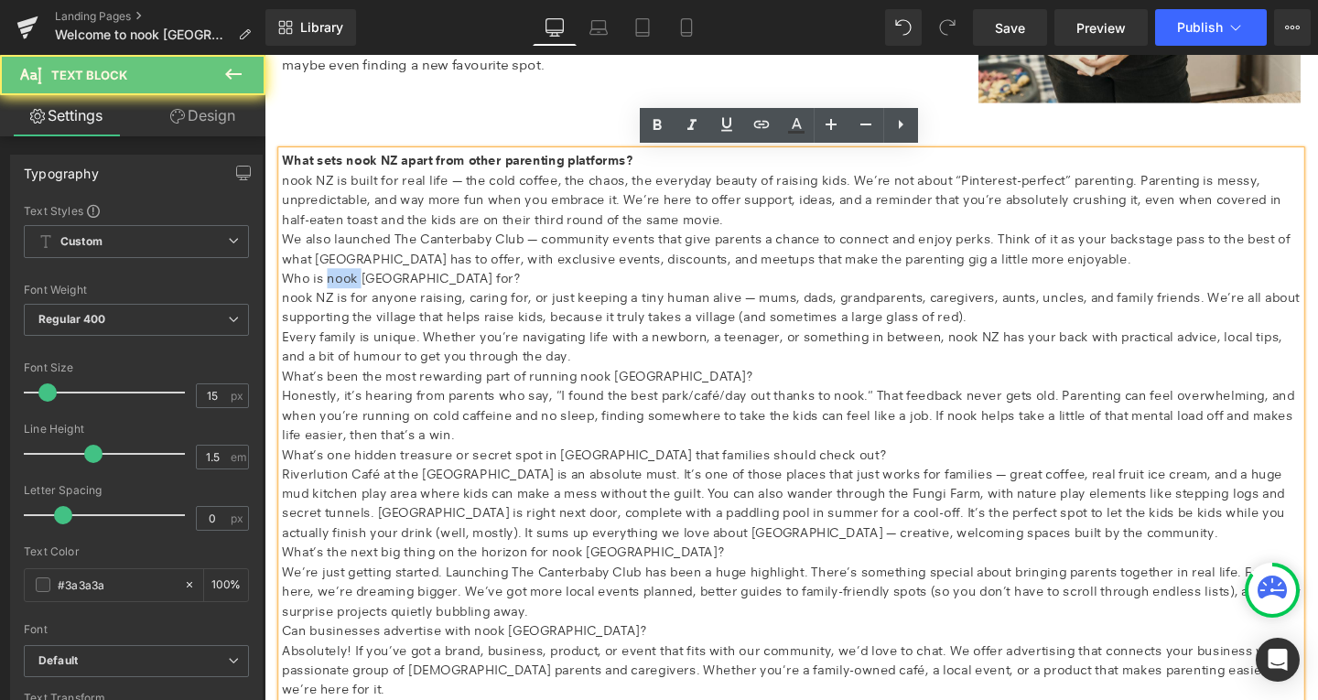
click at [350, 283] on p "Who is nook NZ for?" at bounding box center [818, 289] width 1071 height 21
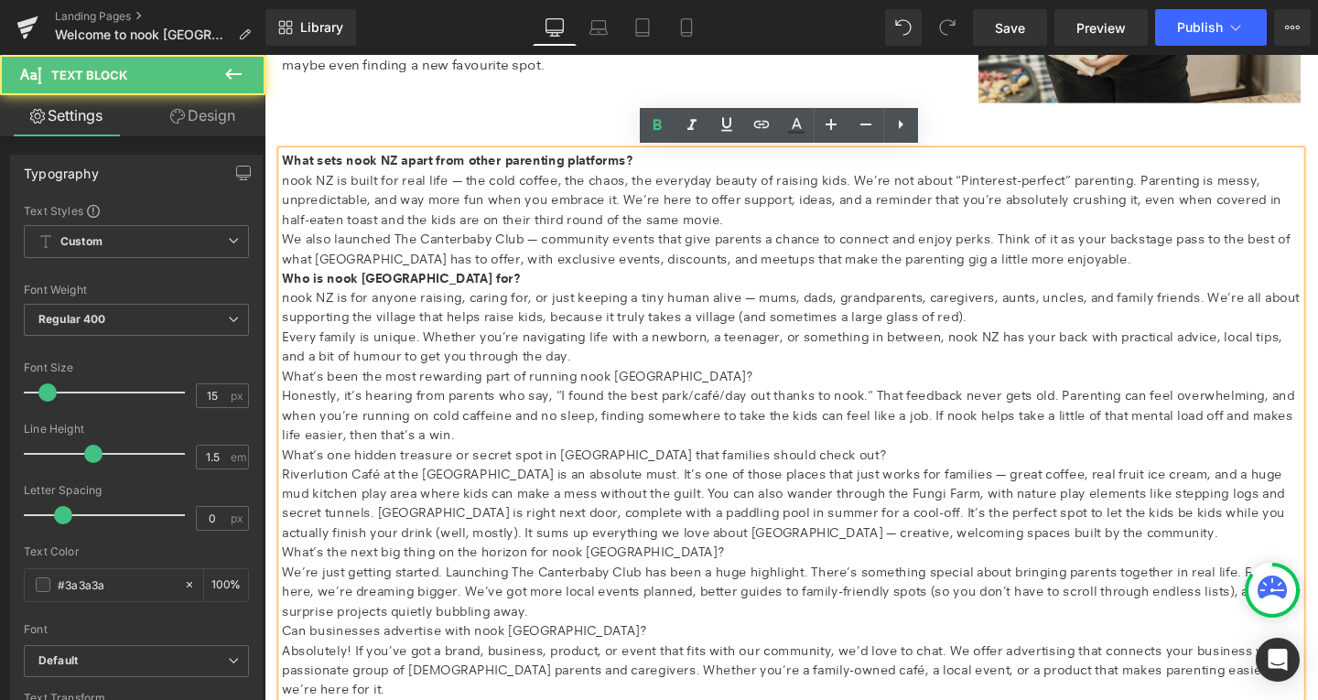
click at [359, 384] on p "What’s been the most rewarding part of running nook NZ?" at bounding box center [818, 393] width 1071 height 21
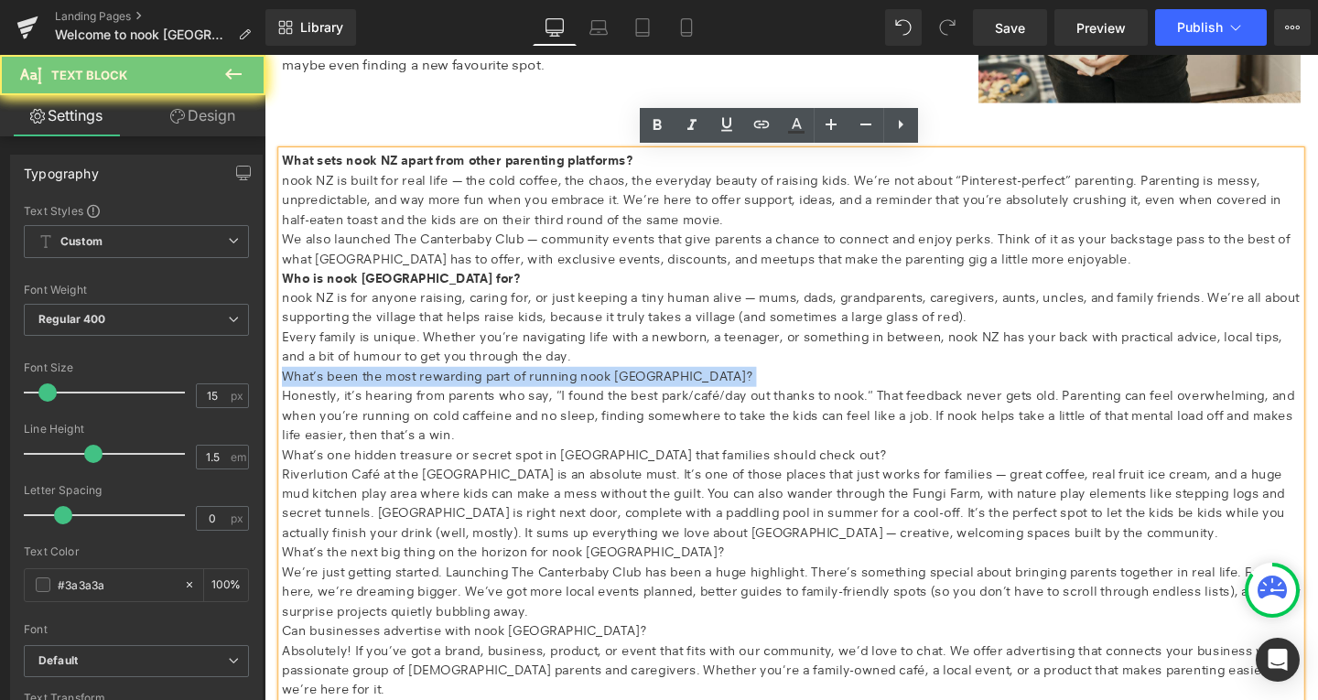
click at [359, 384] on p "What’s been the most rewarding part of running nook NZ?" at bounding box center [818, 393] width 1071 height 21
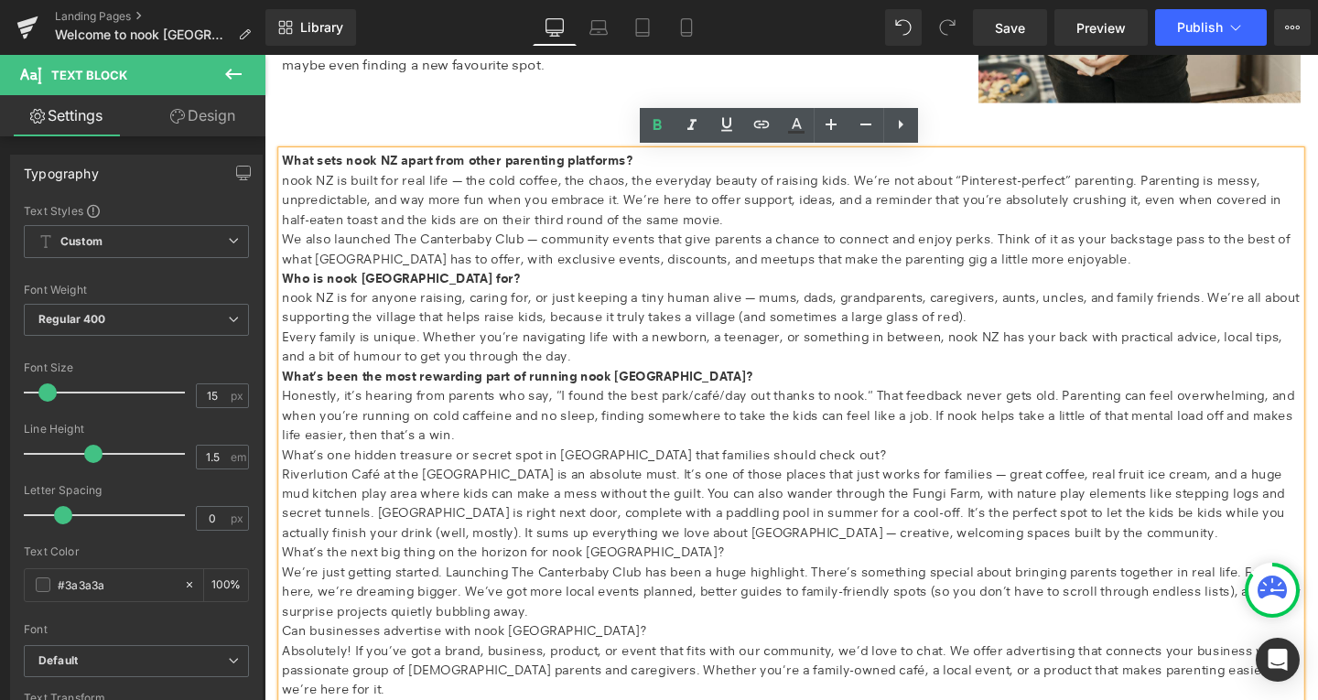
click at [344, 474] on p "What’s one hidden treasure or secret spot in Christchurch that families should …" at bounding box center [818, 475] width 1071 height 21
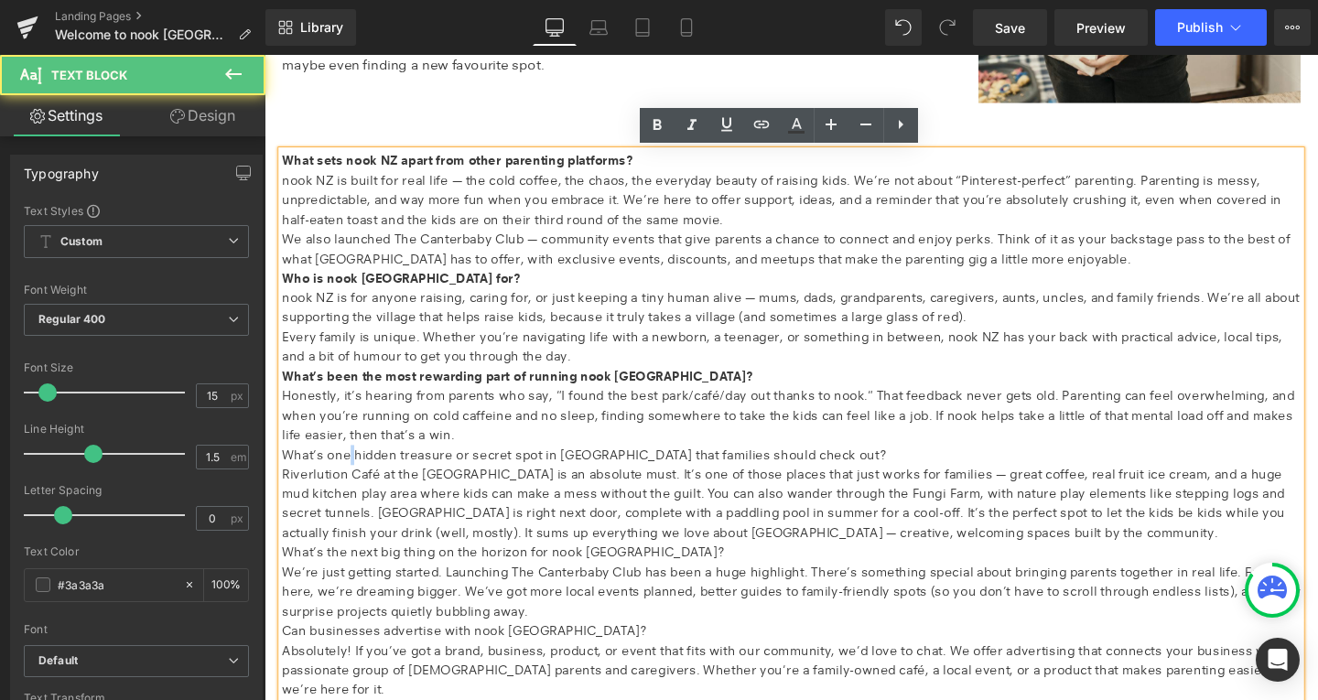
click at [344, 474] on p "What’s one hidden treasure or secret spot in Christchurch that families should …" at bounding box center [818, 475] width 1071 height 21
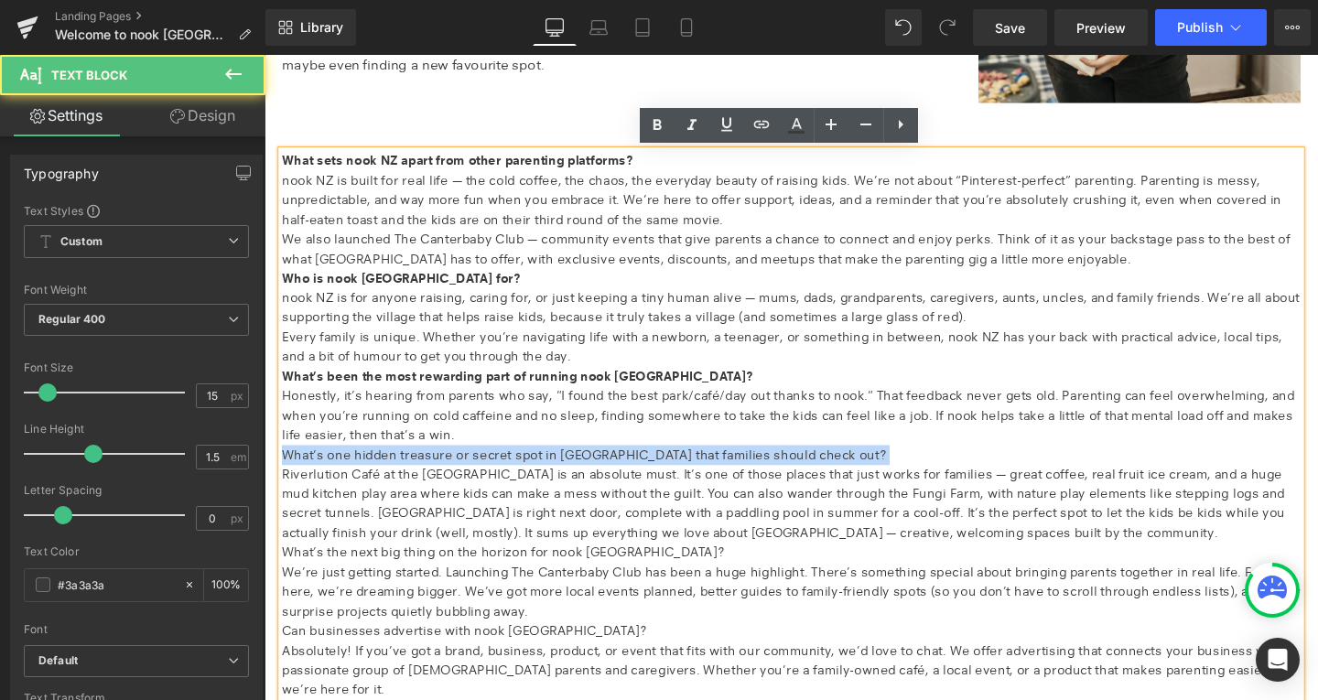
click at [344, 474] on p "What’s one hidden treasure or secret spot in Christchurch that families should …" at bounding box center [818, 475] width 1071 height 21
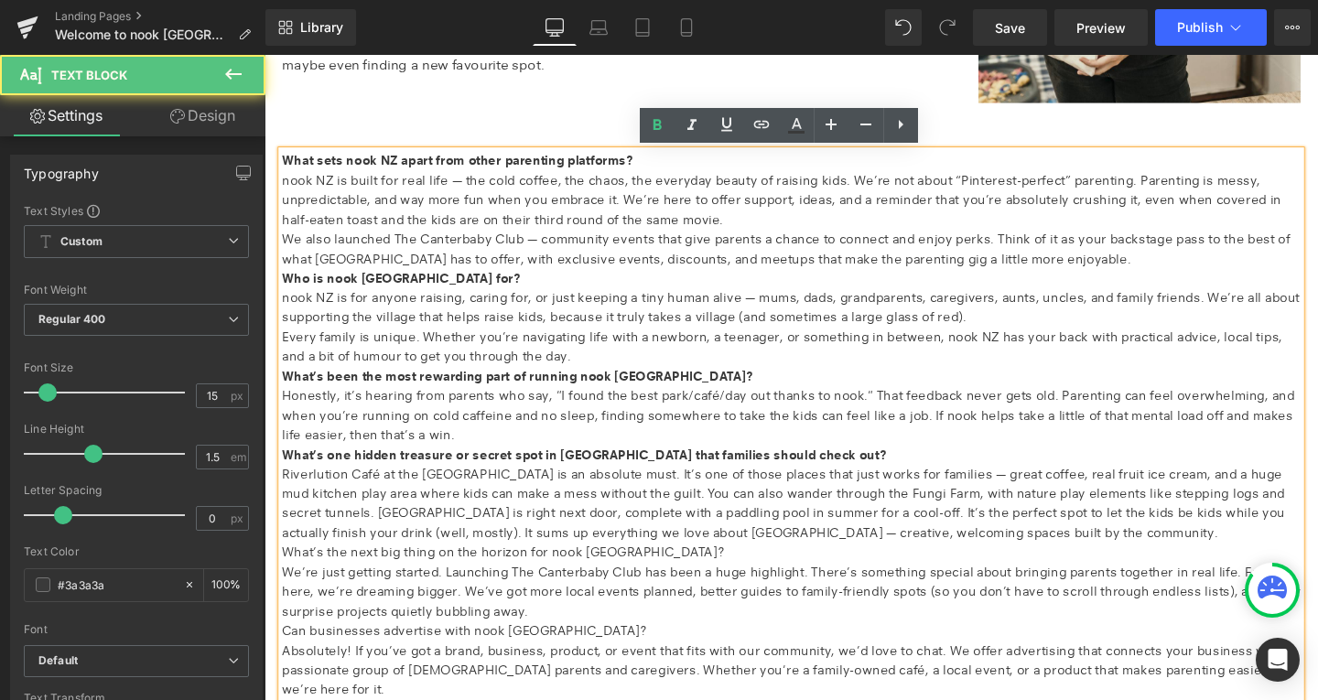
click at [341, 577] on p "What’s the next big thing on the horizon for nook NZ?" at bounding box center [818, 578] width 1071 height 21
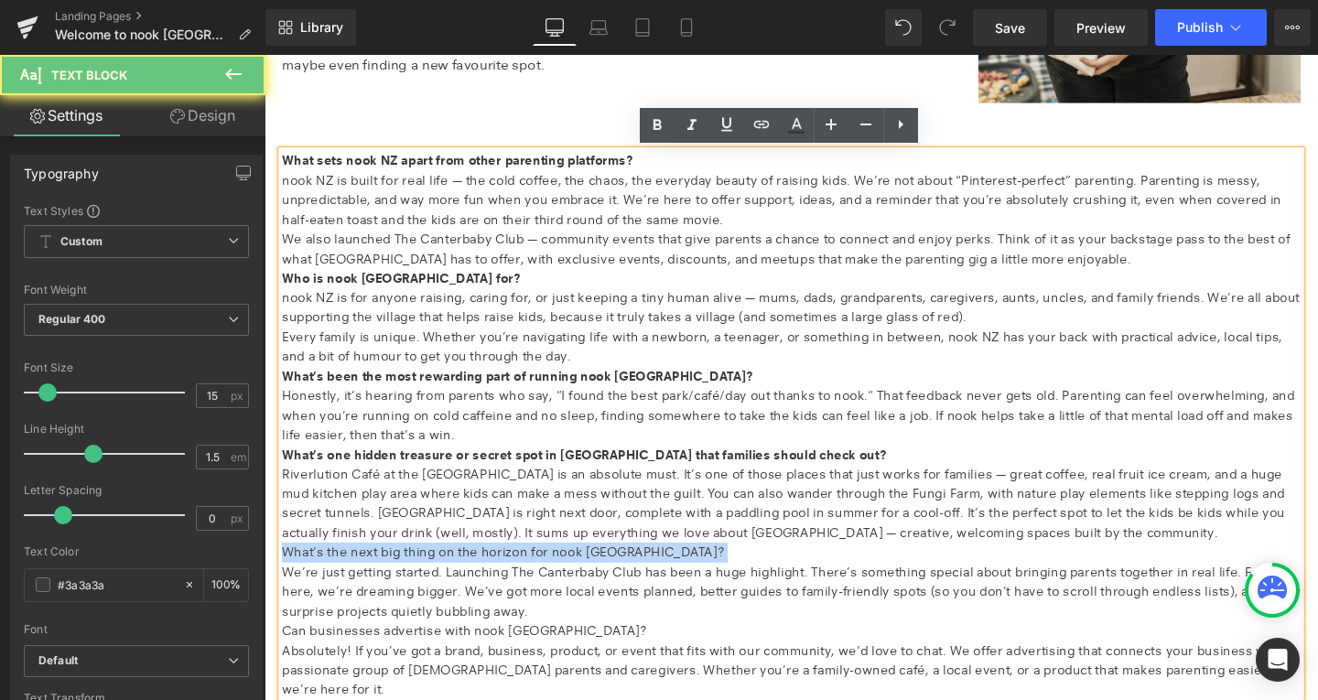
click at [341, 577] on p "What’s the next big thing on the horizon for nook NZ?" at bounding box center [818, 578] width 1071 height 21
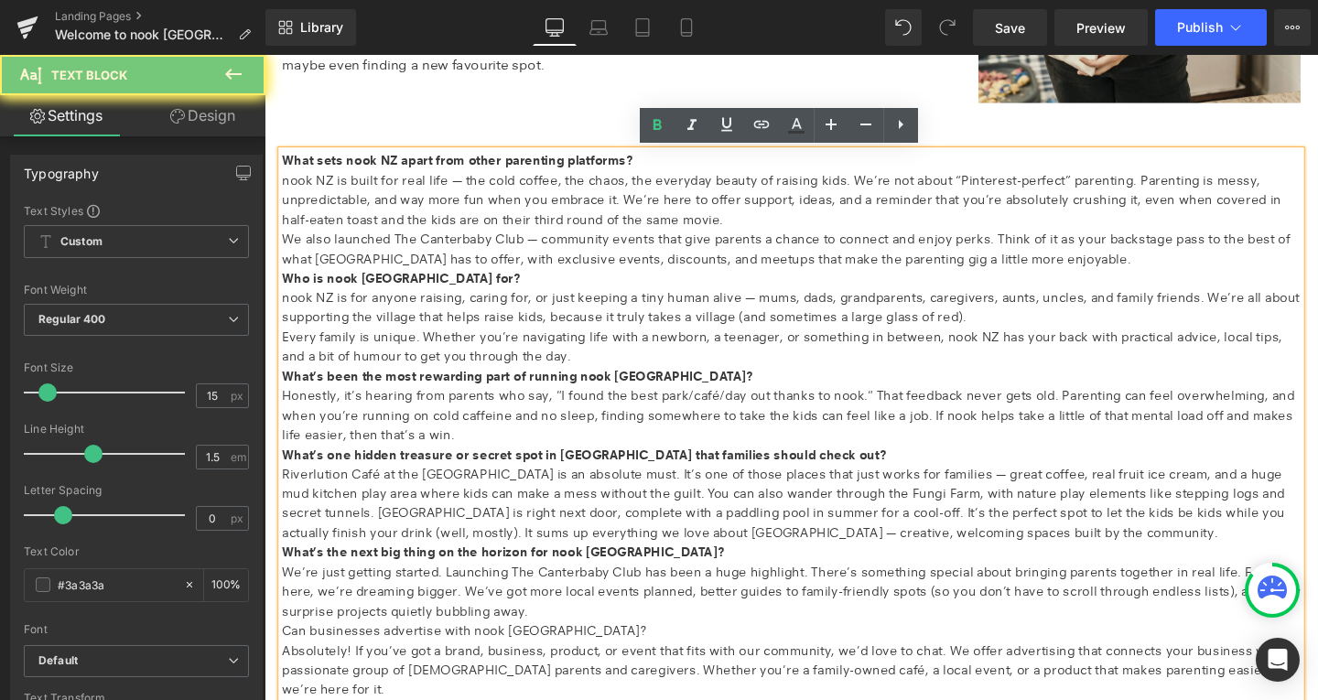
click at [348, 663] on p "Can businesses advertise with nook NZ?" at bounding box center [818, 660] width 1071 height 21
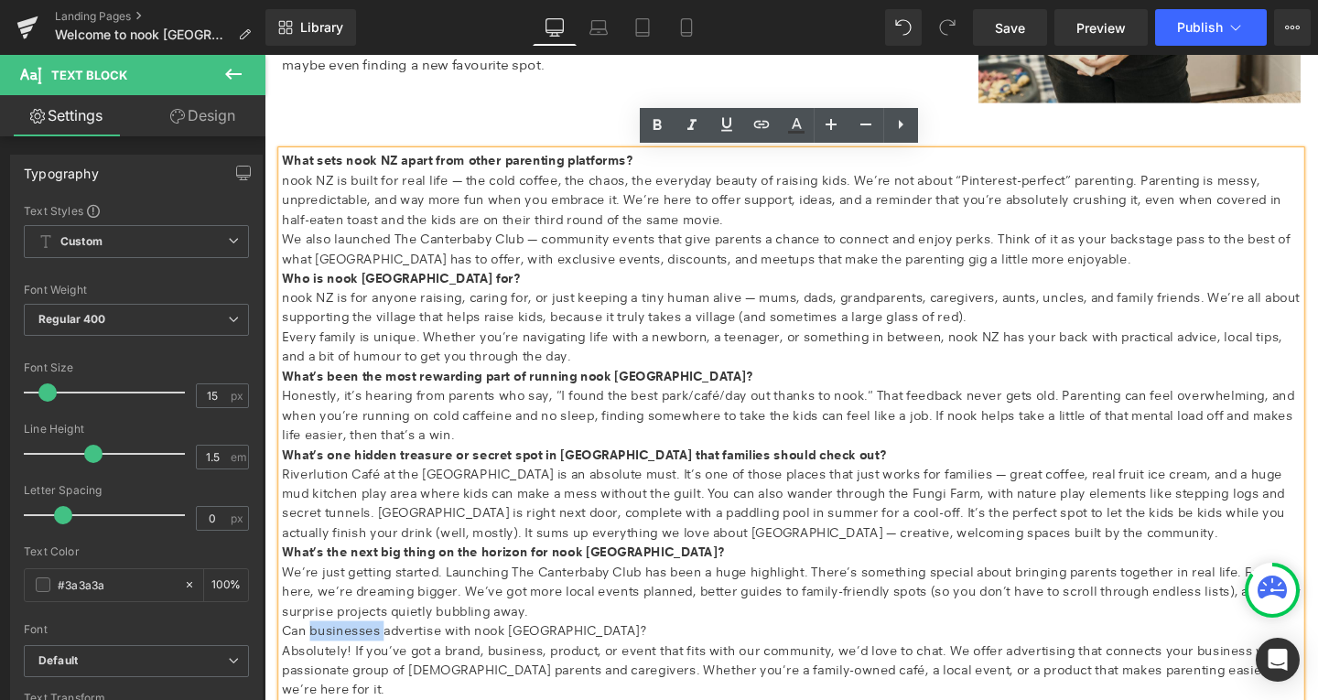
click at [348, 663] on p "Can businesses advertise with nook NZ?" at bounding box center [818, 660] width 1071 height 21
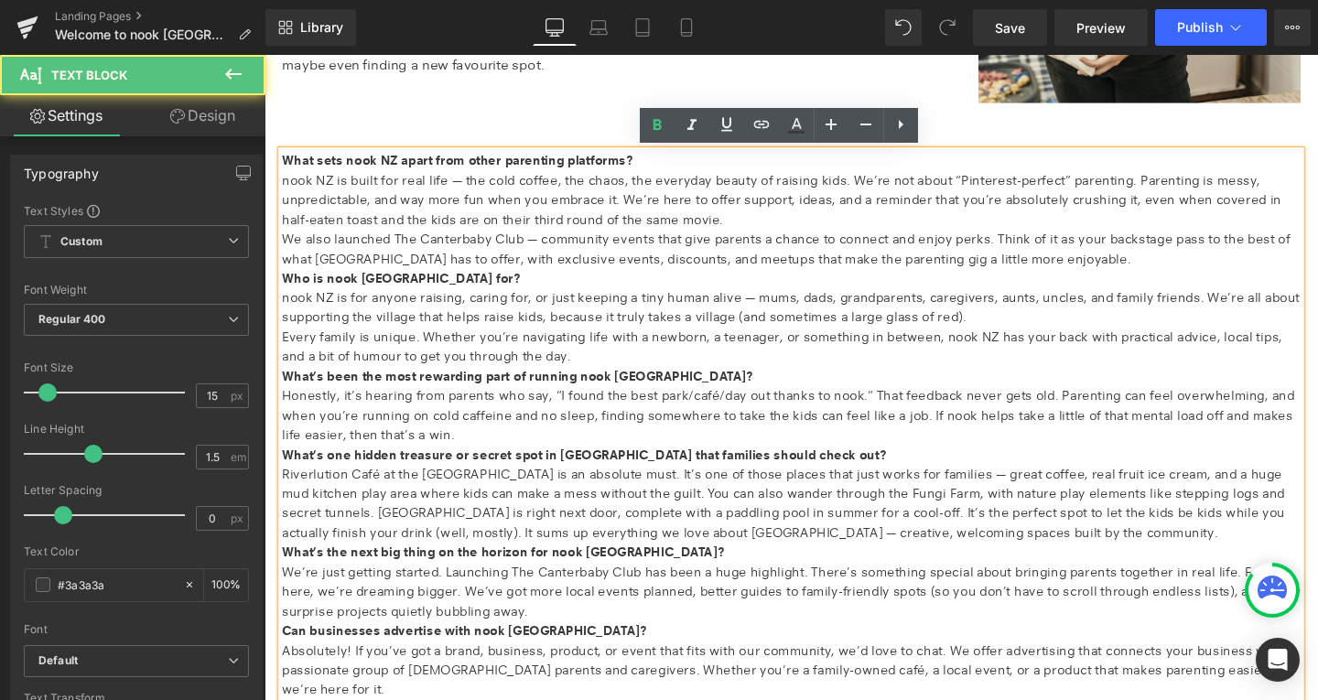
click at [730, 219] on p "nook NZ is built for real life — the cold coffee, the chaos, the everyday beaut…" at bounding box center [818, 208] width 1071 height 62
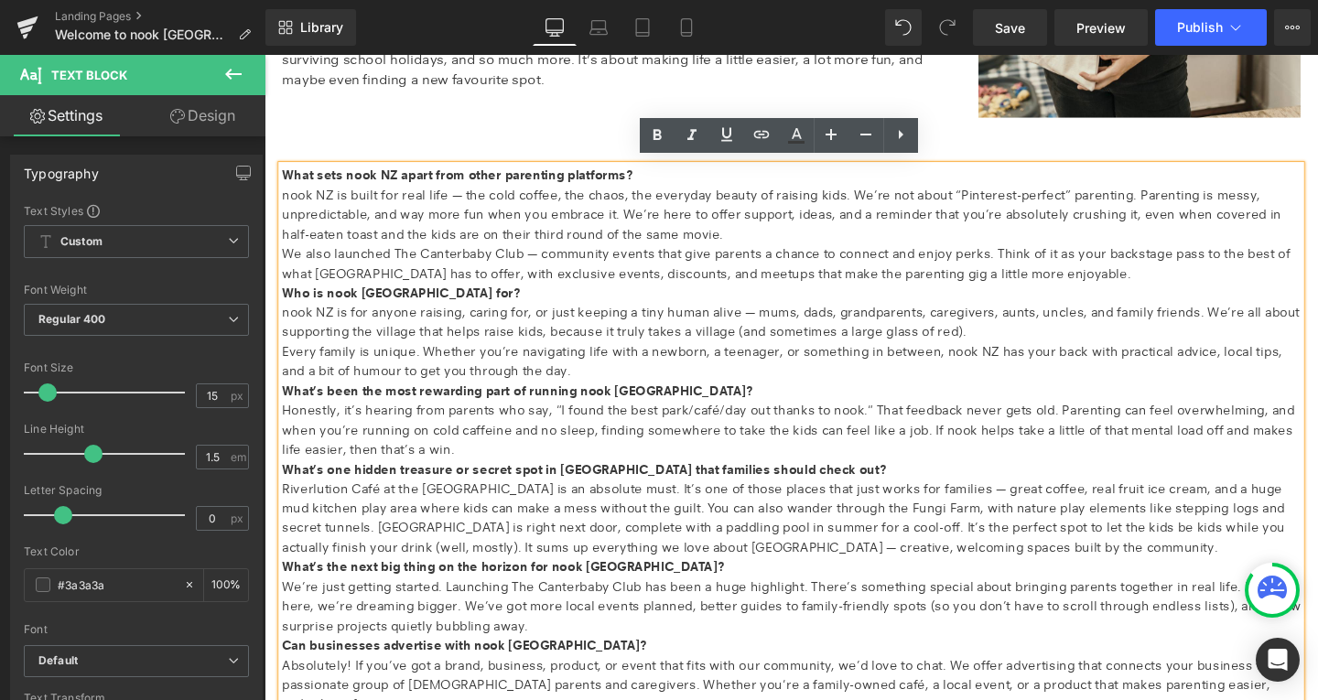
scroll to position [944, 0]
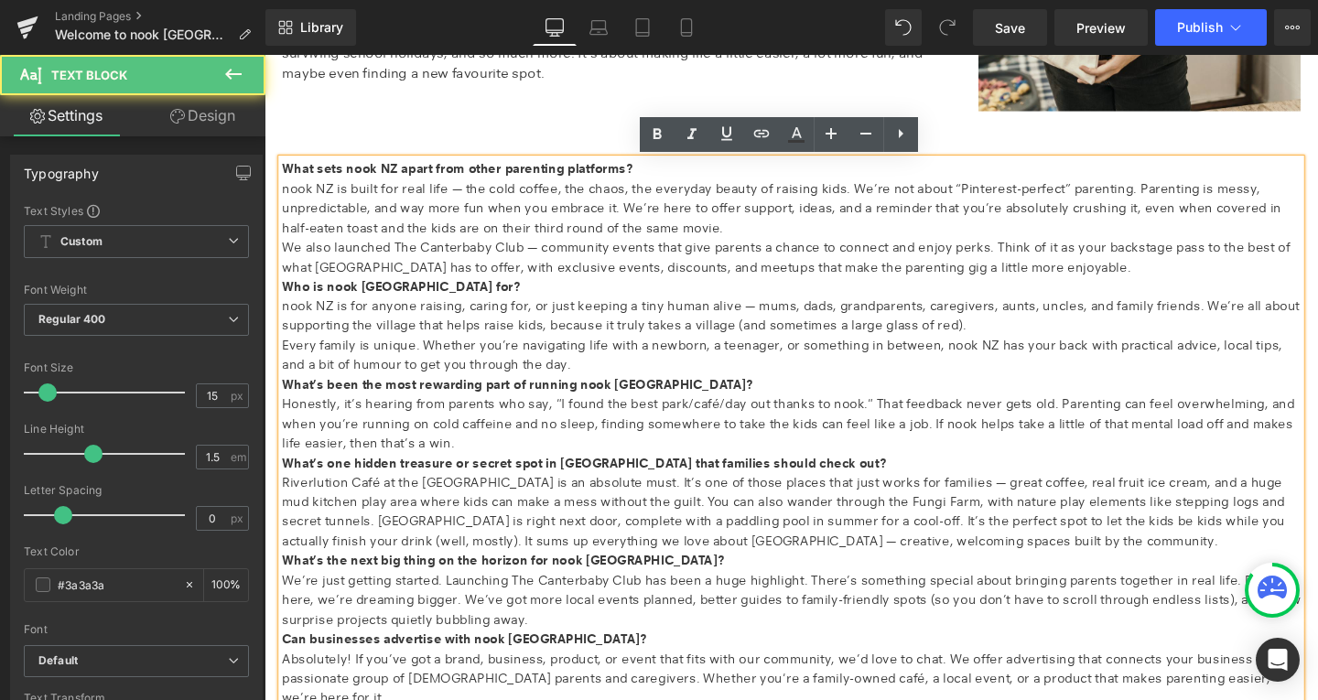
click at [1098, 276] on p "We also launched The Canterbaby Club — community events that give parents a cha…" at bounding box center [818, 267] width 1071 height 41
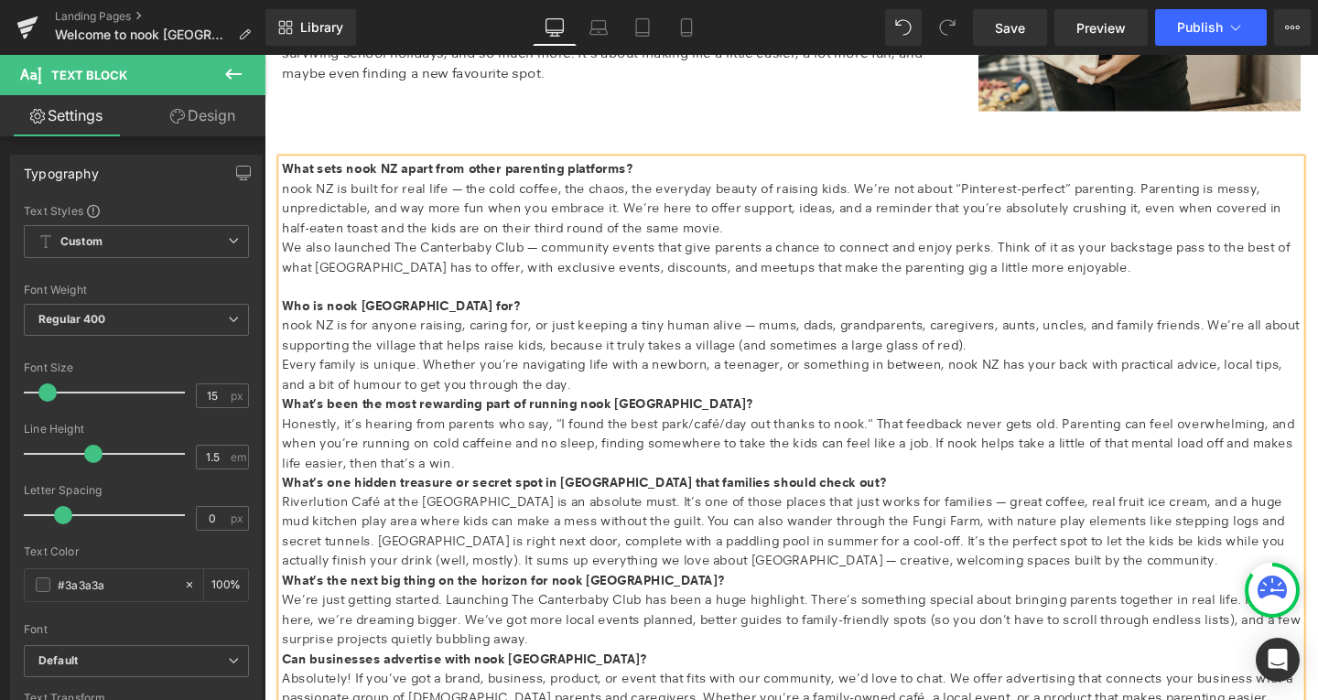
click at [626, 399] on p "Every family is unique. Whether you’re navigating life with a newborn, a teenag…" at bounding box center [818, 391] width 1071 height 41
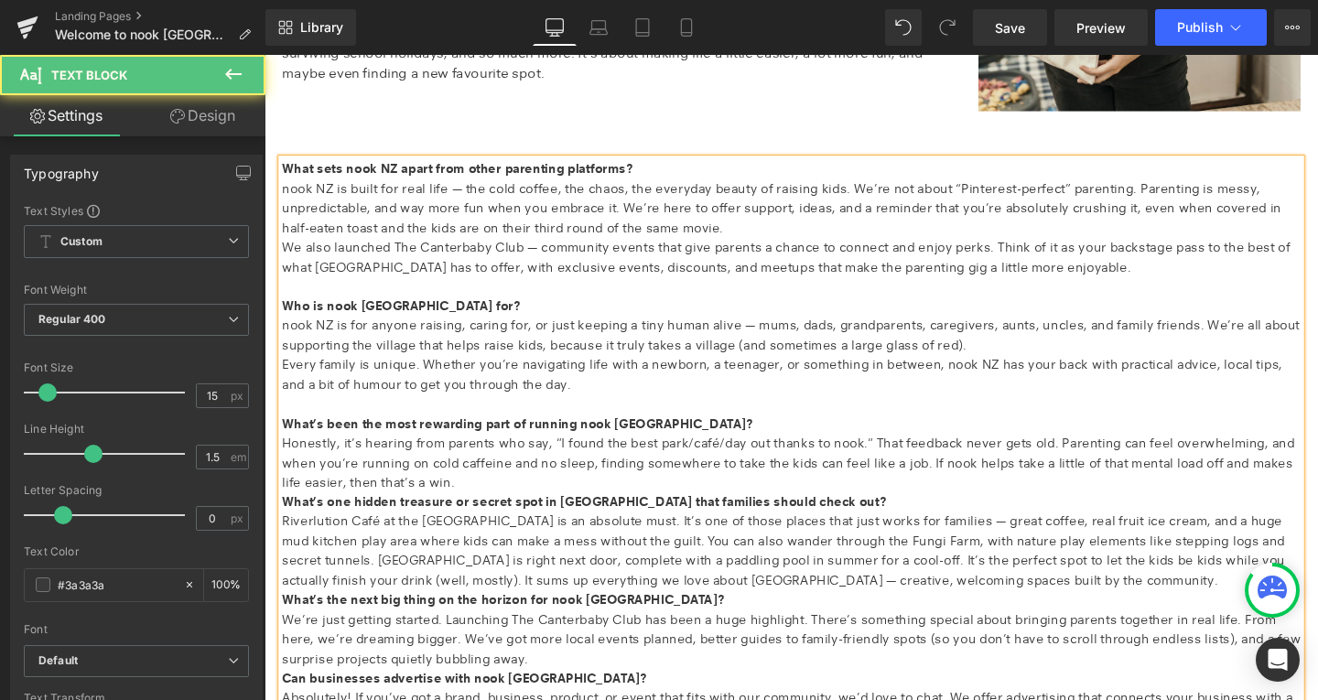
click at [454, 509] on p "Honestly, it’s hearing from parents who say, "I found the best park/café/day ou…" at bounding box center [818, 484] width 1071 height 62
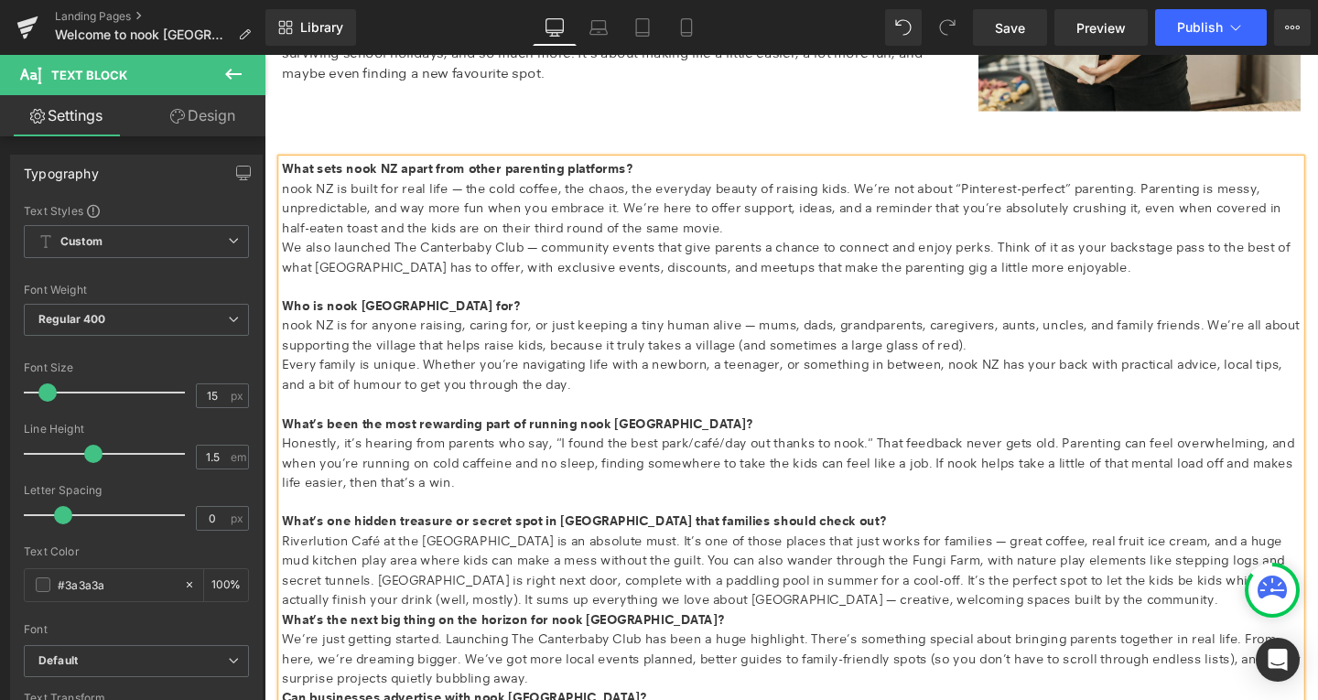
click at [1146, 630] on p "Riverlution Café at the Richmond Community Gardens is an absolute must. It’s on…" at bounding box center [818, 598] width 1071 height 82
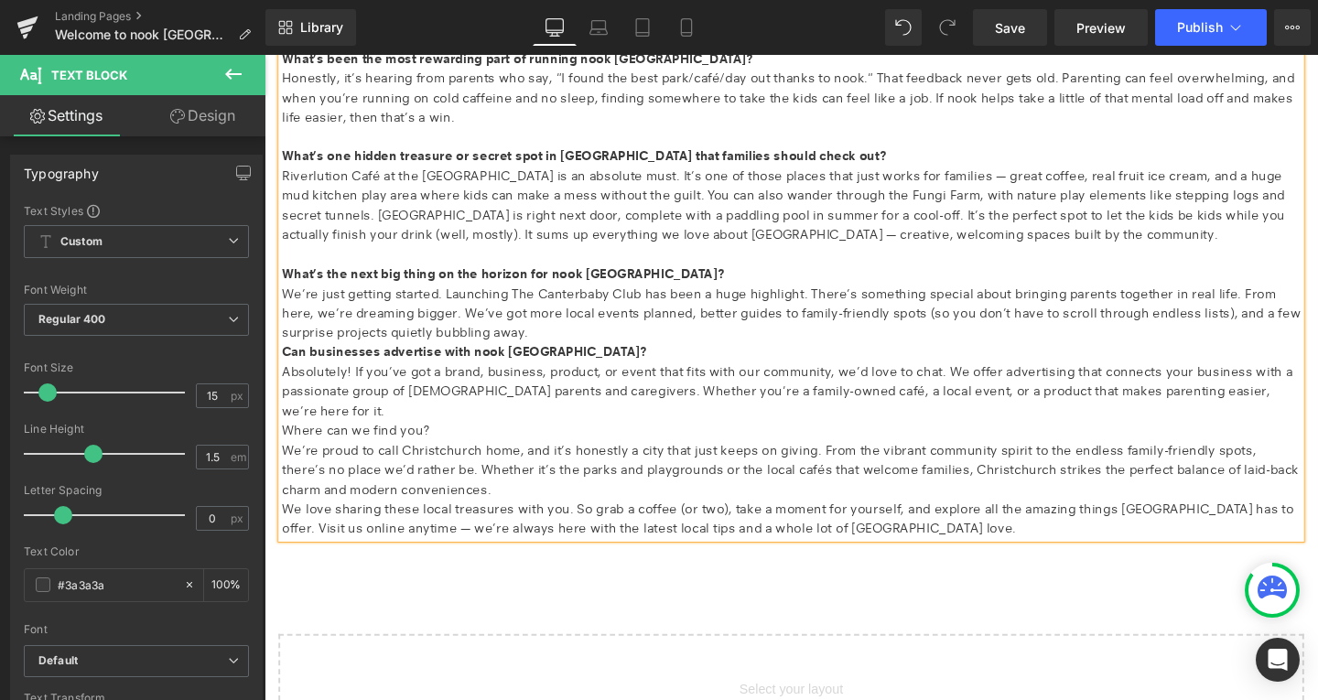
scroll to position [1332, 0]
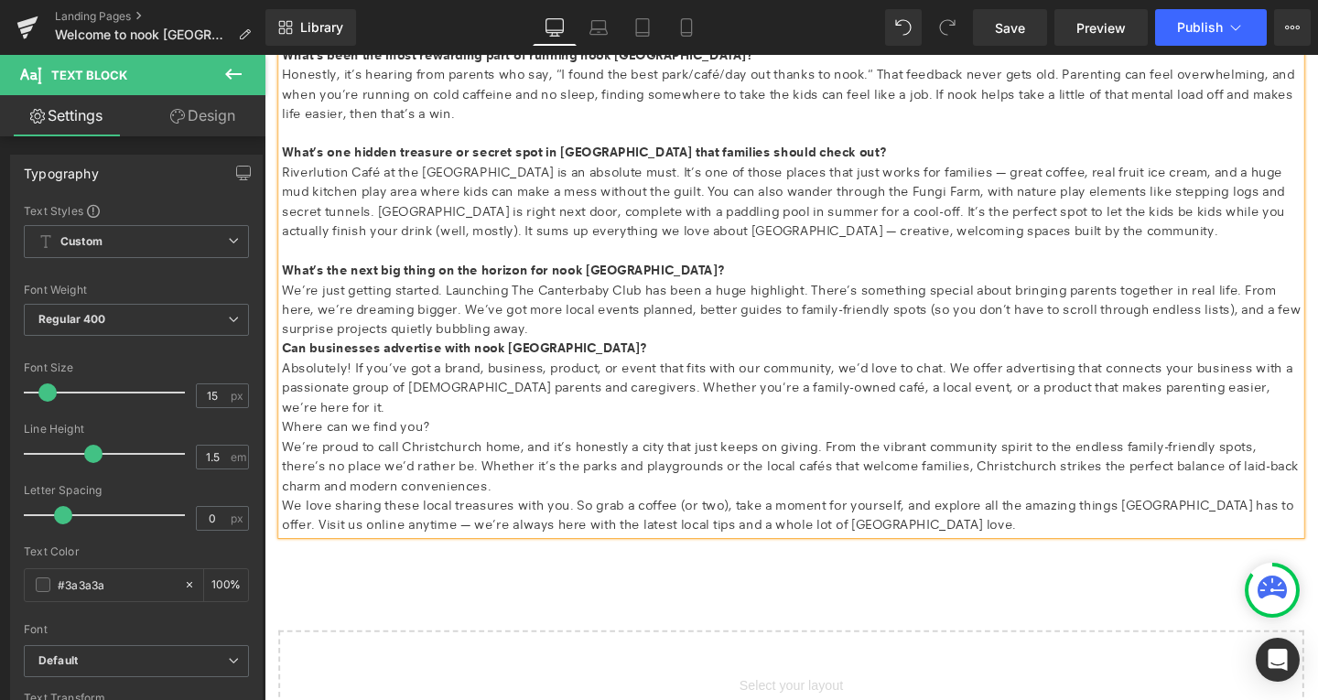
click at [575, 345] on p "We’re just getting started. Launching The Canterbaby Club has been a huge highl…" at bounding box center [818, 323] width 1071 height 62
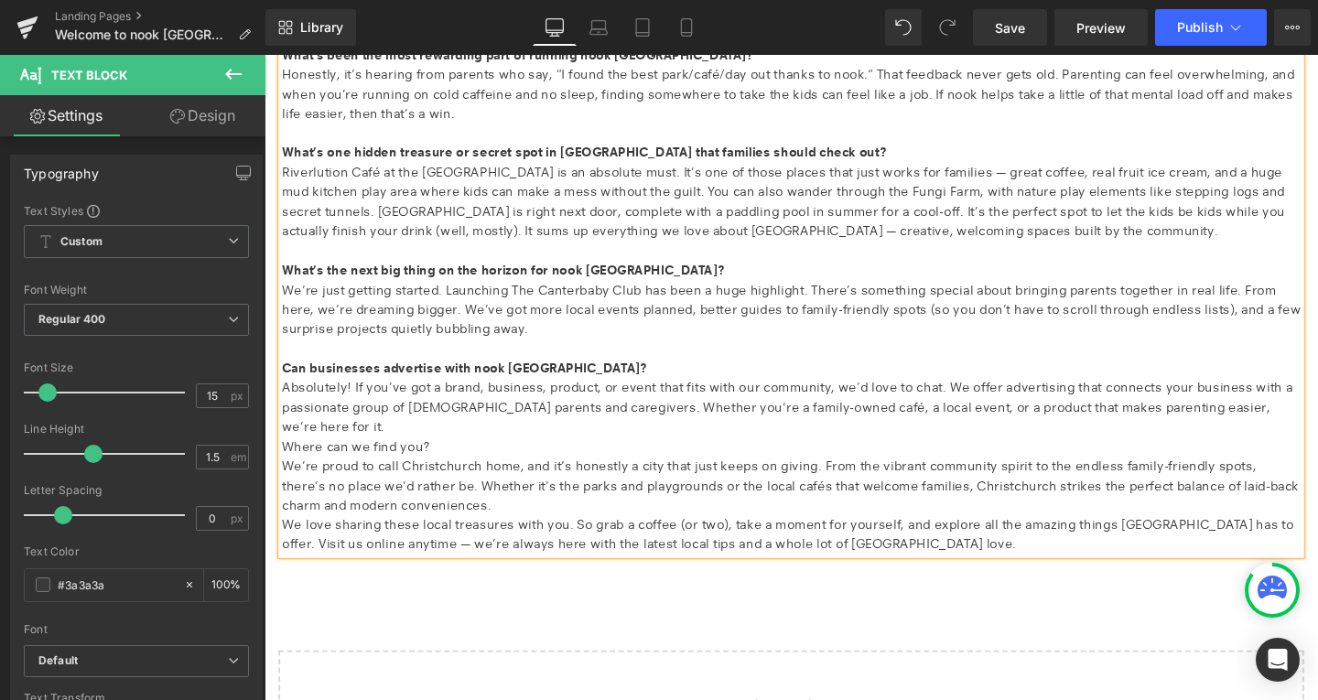
click at [473, 457] on p "Where can we find you?" at bounding box center [818, 467] width 1071 height 21
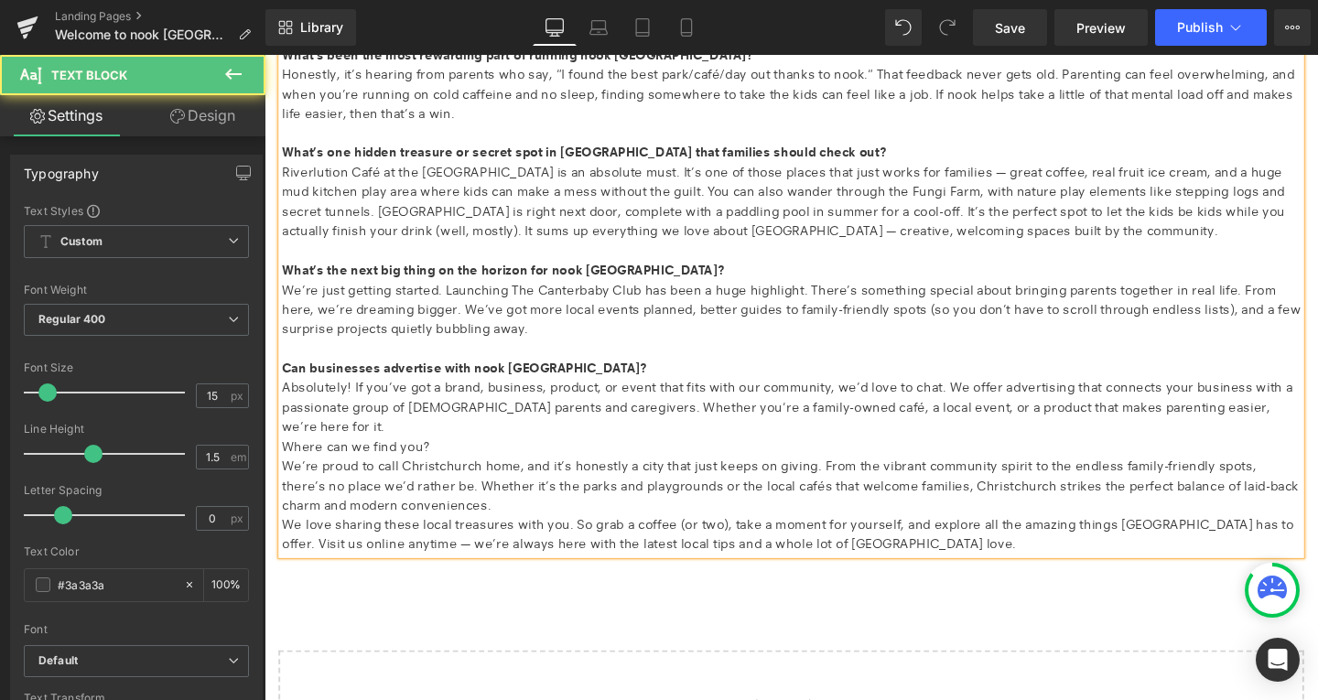
click at [361, 457] on p "Where can we find you?" at bounding box center [818, 467] width 1071 height 21
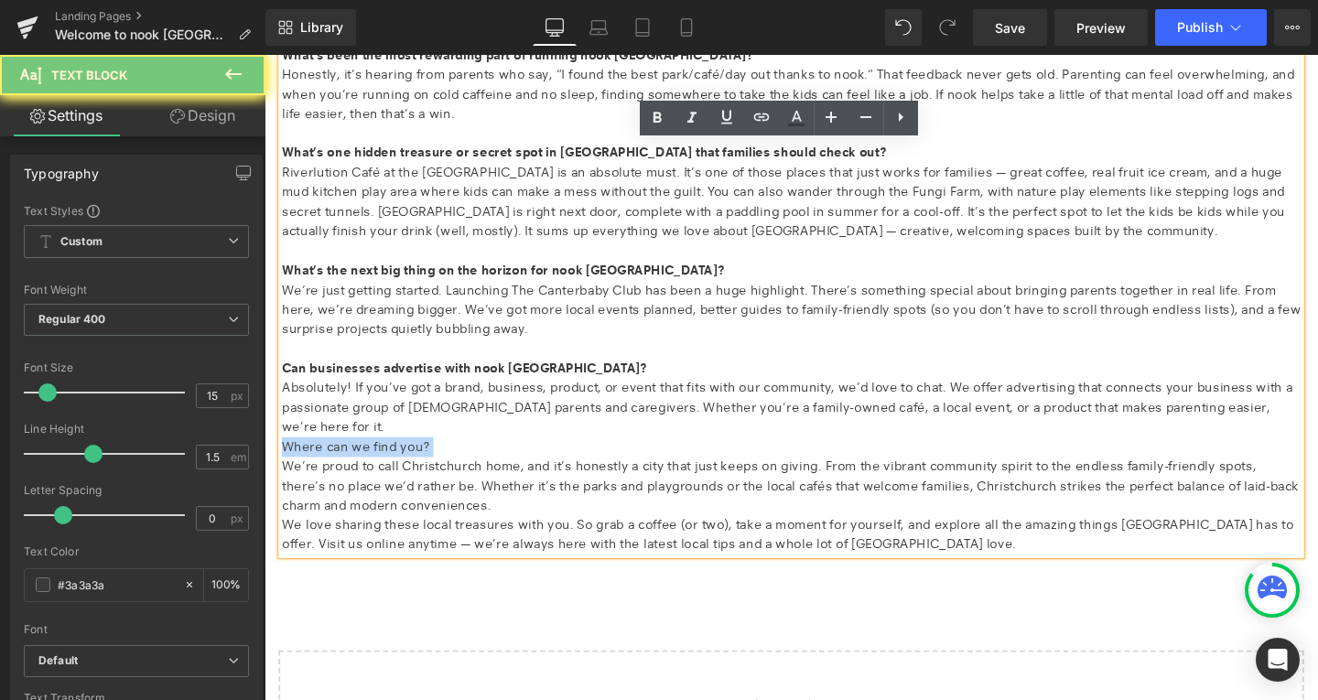
click at [361, 457] on p "Where can we find you?" at bounding box center [818, 467] width 1071 height 21
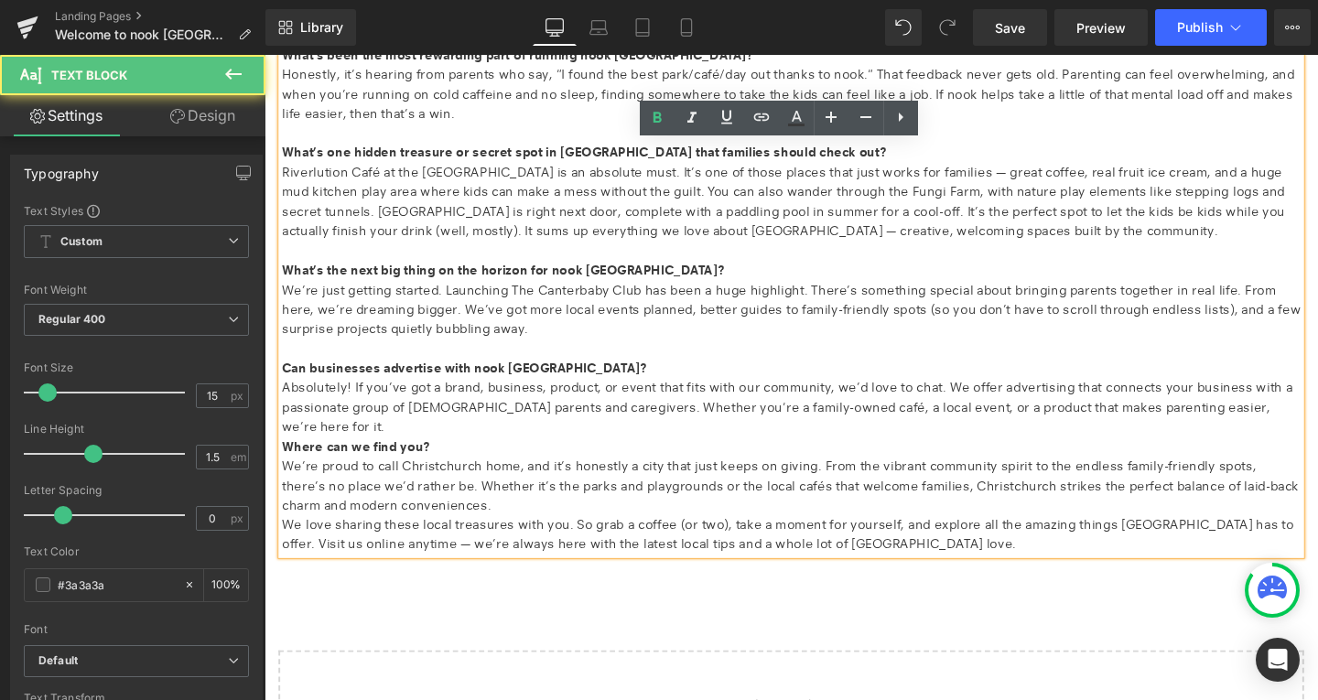
click at [1315, 427] on p "Absolutely! If you’ve got a brand, business, product, or event that fits with o…" at bounding box center [818, 426] width 1071 height 62
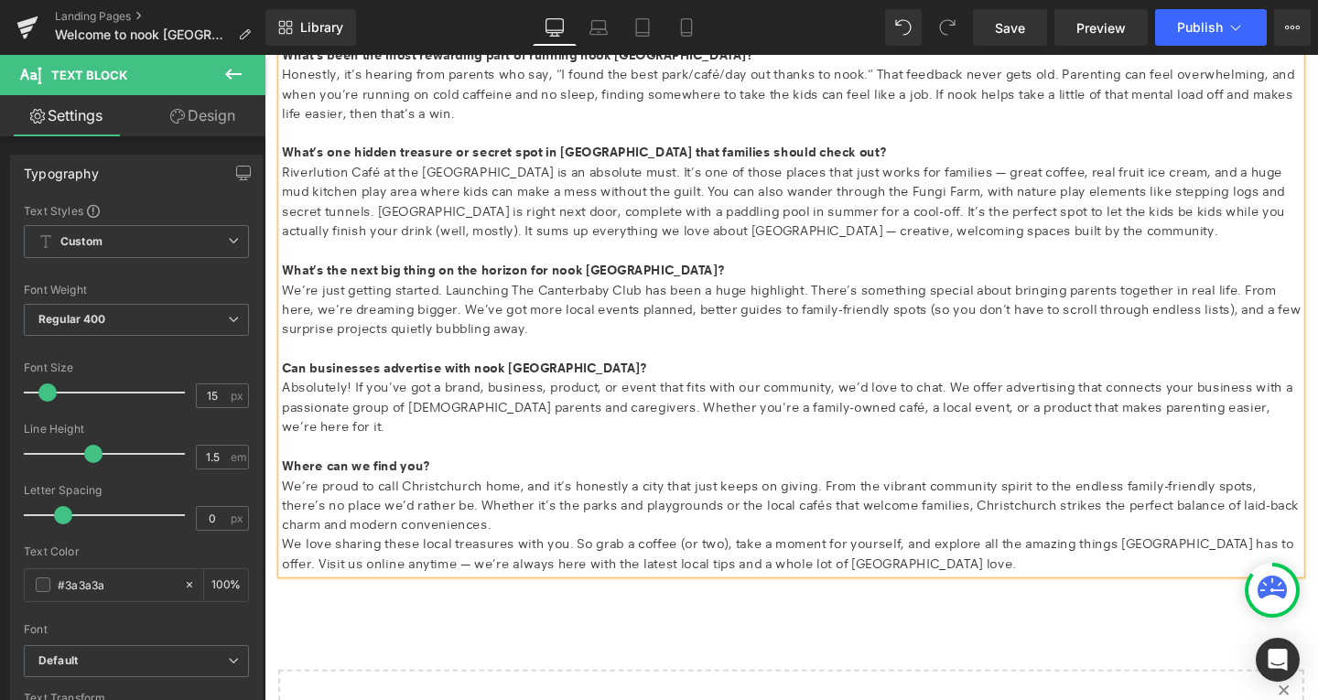
click at [475, 536] on p "We’re proud to call Christchurch home, and it’s honestly a city that just keeps…" at bounding box center [818, 529] width 1071 height 62
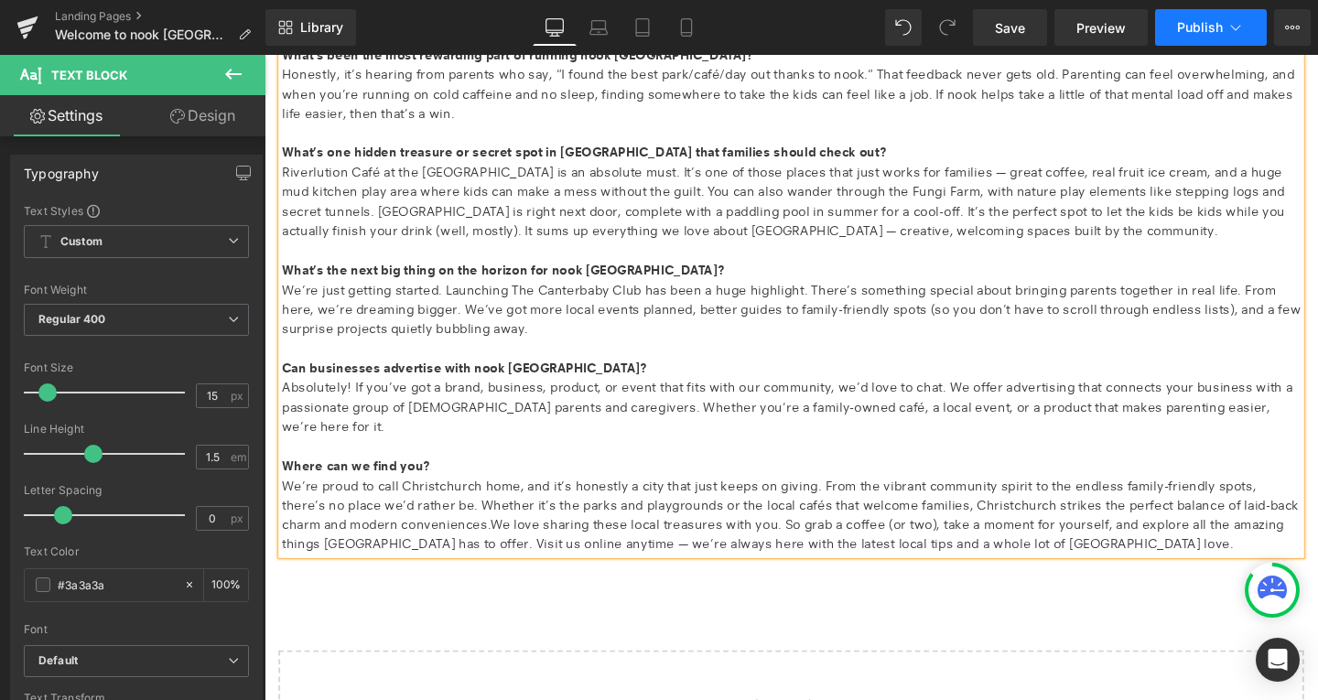
click at [1212, 33] on span "Publish" at bounding box center [1200, 27] width 46 height 15
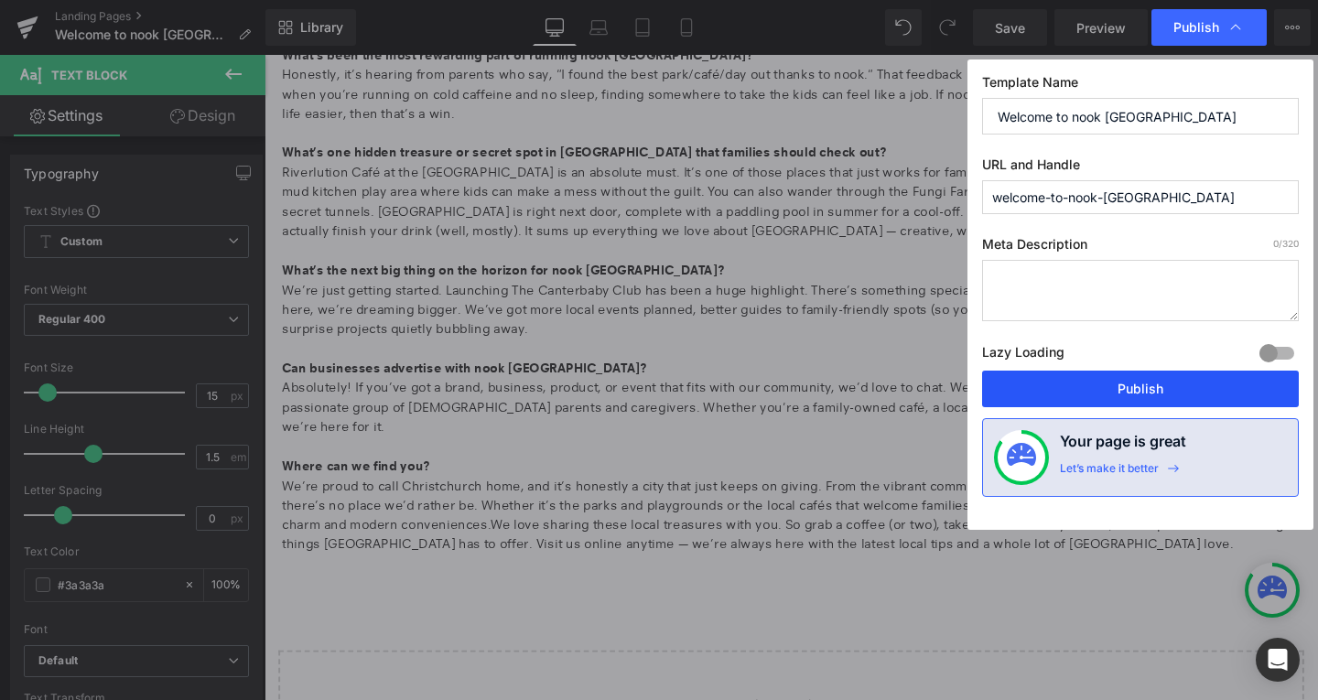
click at [1087, 384] on button "Publish" at bounding box center [1140, 389] width 317 height 37
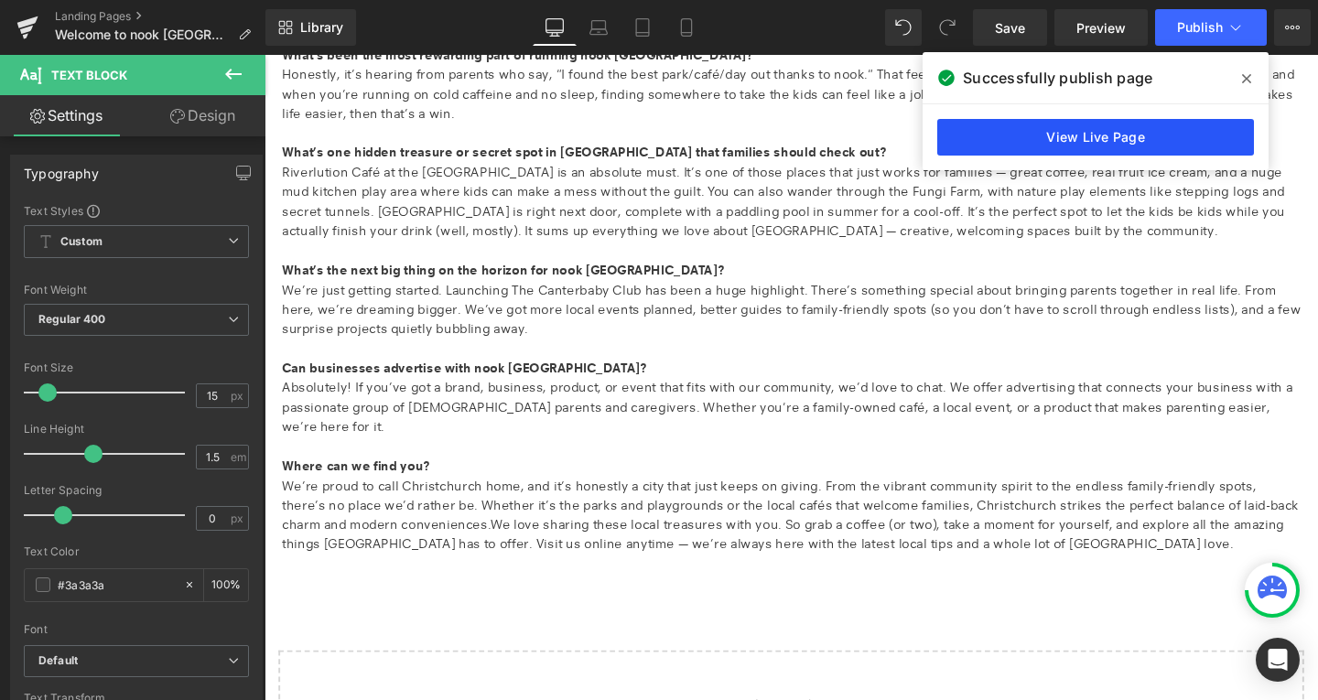
click at [1139, 147] on link "View Live Page" at bounding box center [1095, 137] width 317 height 37
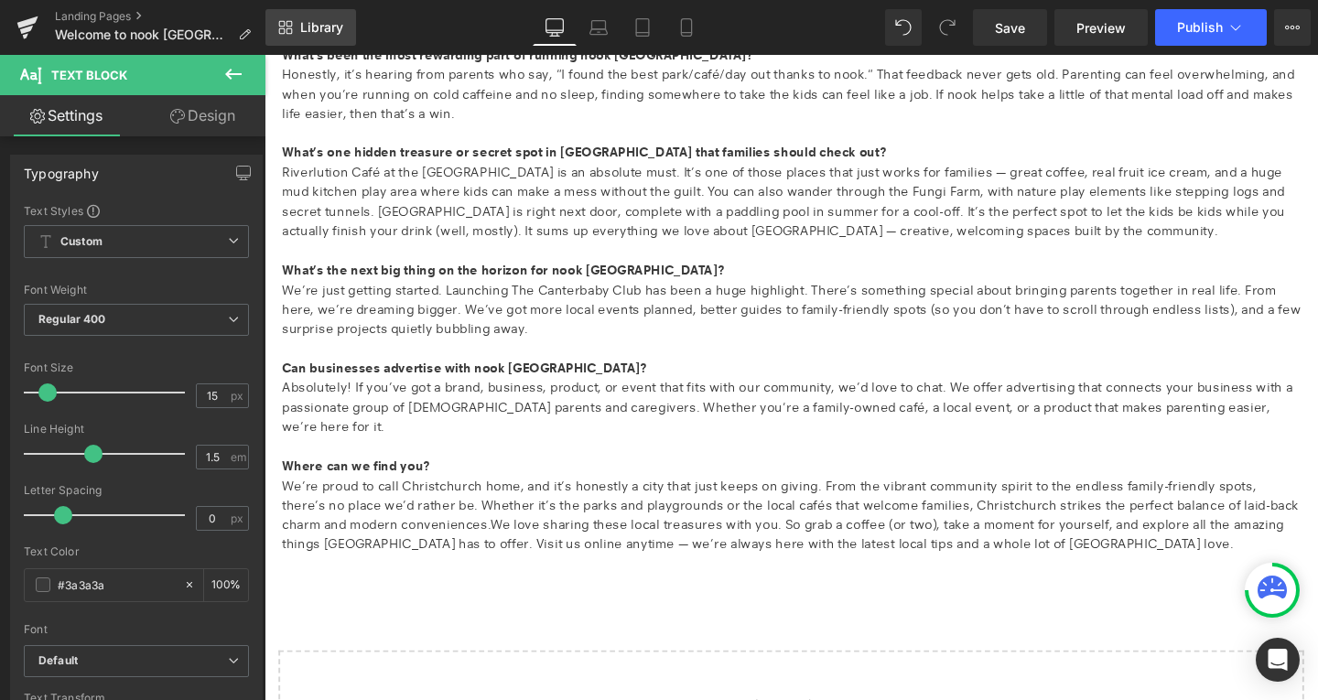
click at [302, 26] on span "Library" at bounding box center [321, 27] width 43 height 16
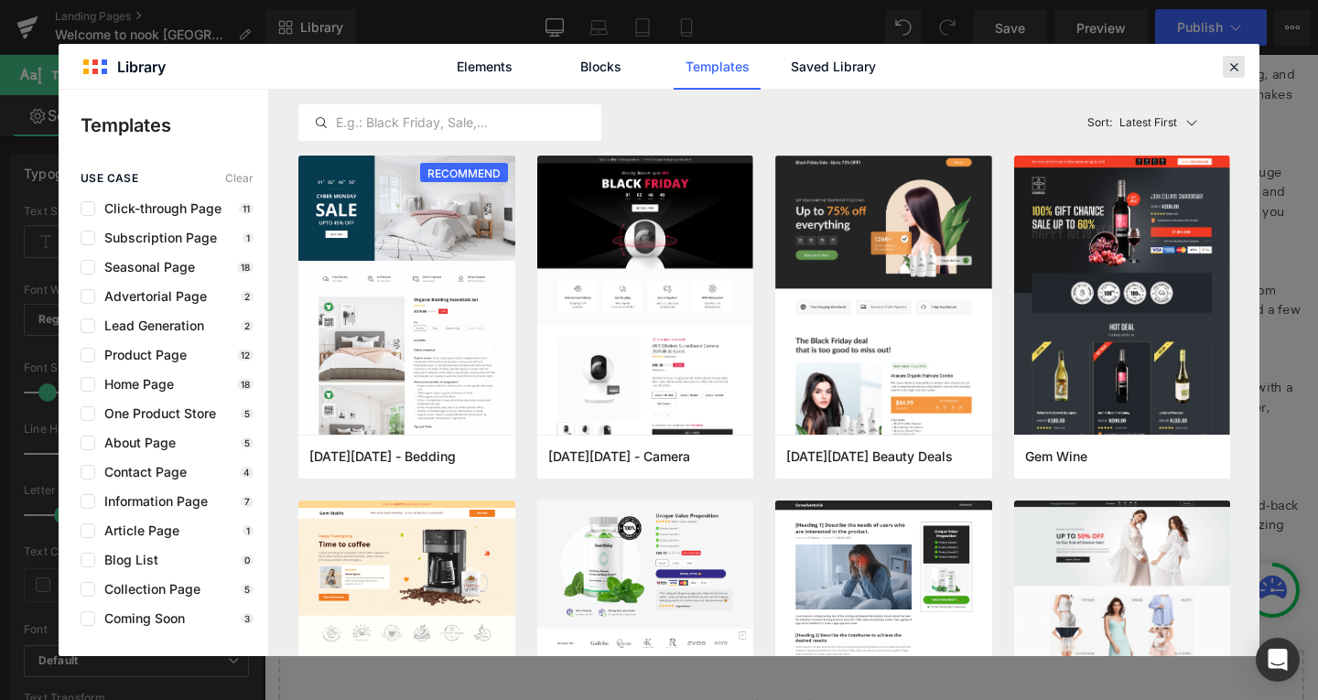
click at [1236, 74] on icon at bounding box center [1234, 67] width 16 height 16
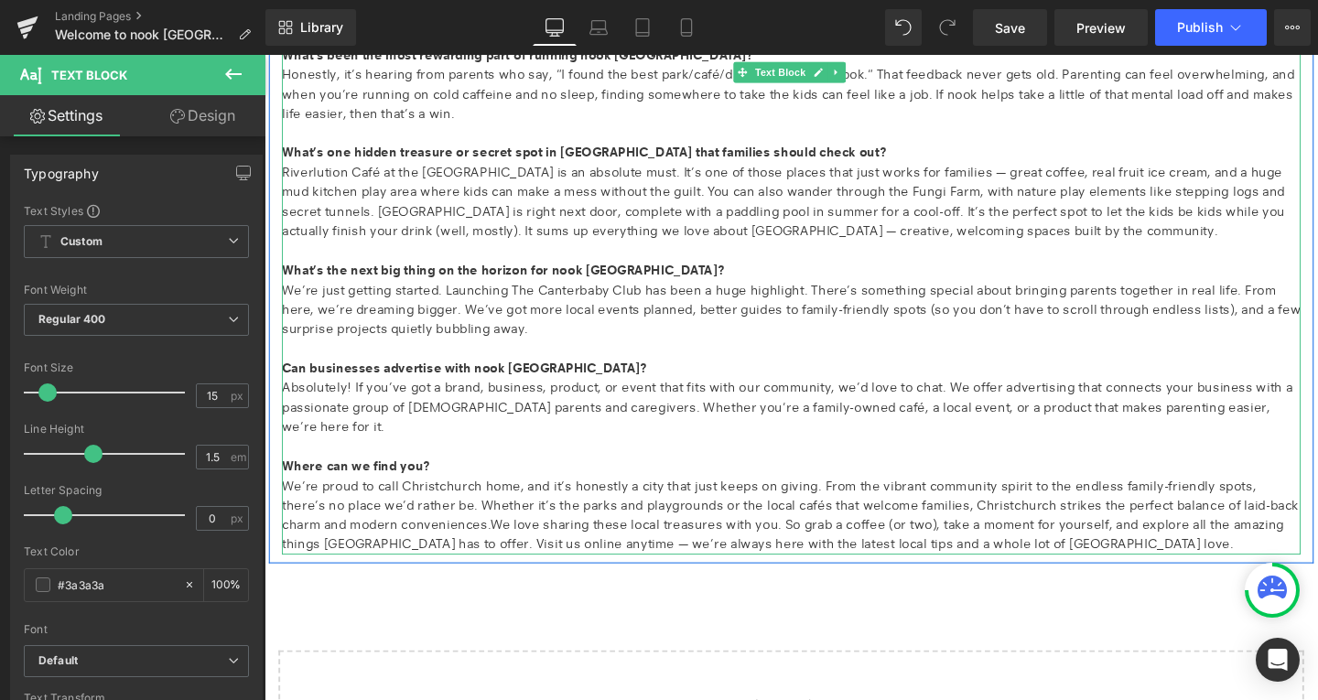
click at [775, 343] on p "We’re just getting started. Launching The Canterbaby Club has been a huge highl…" at bounding box center [818, 323] width 1071 height 62
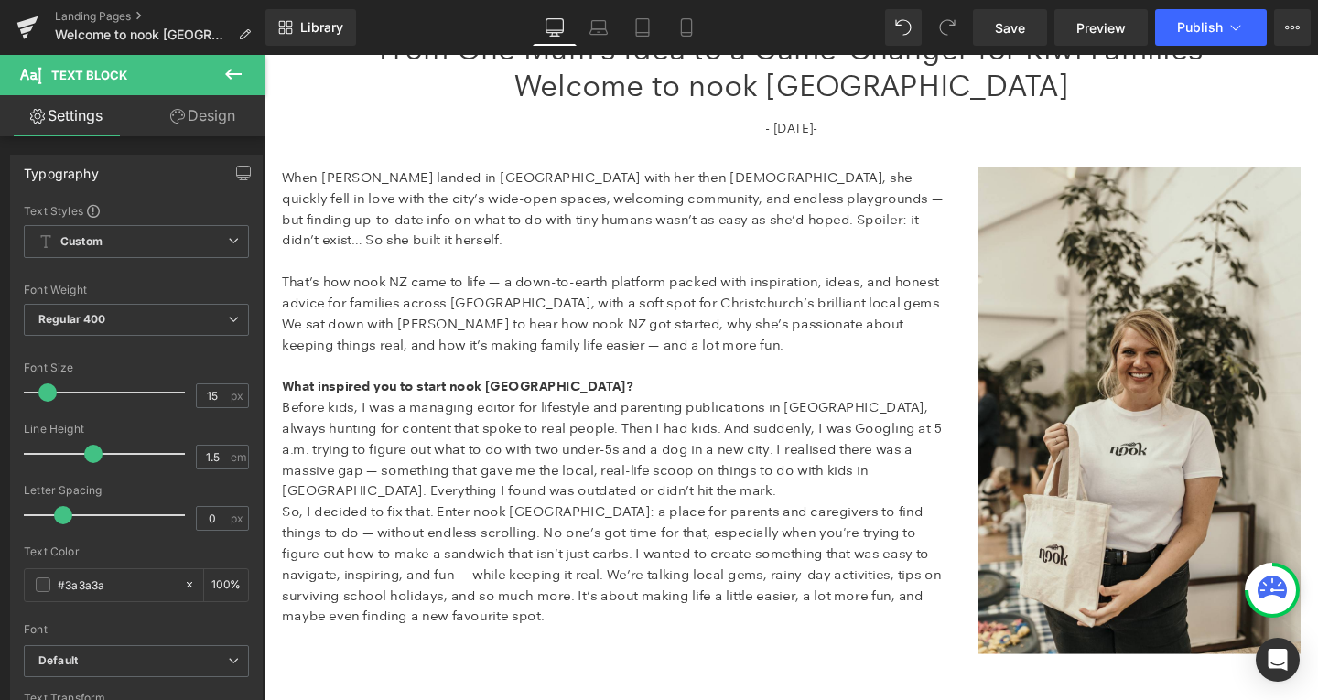
scroll to position [375, 0]
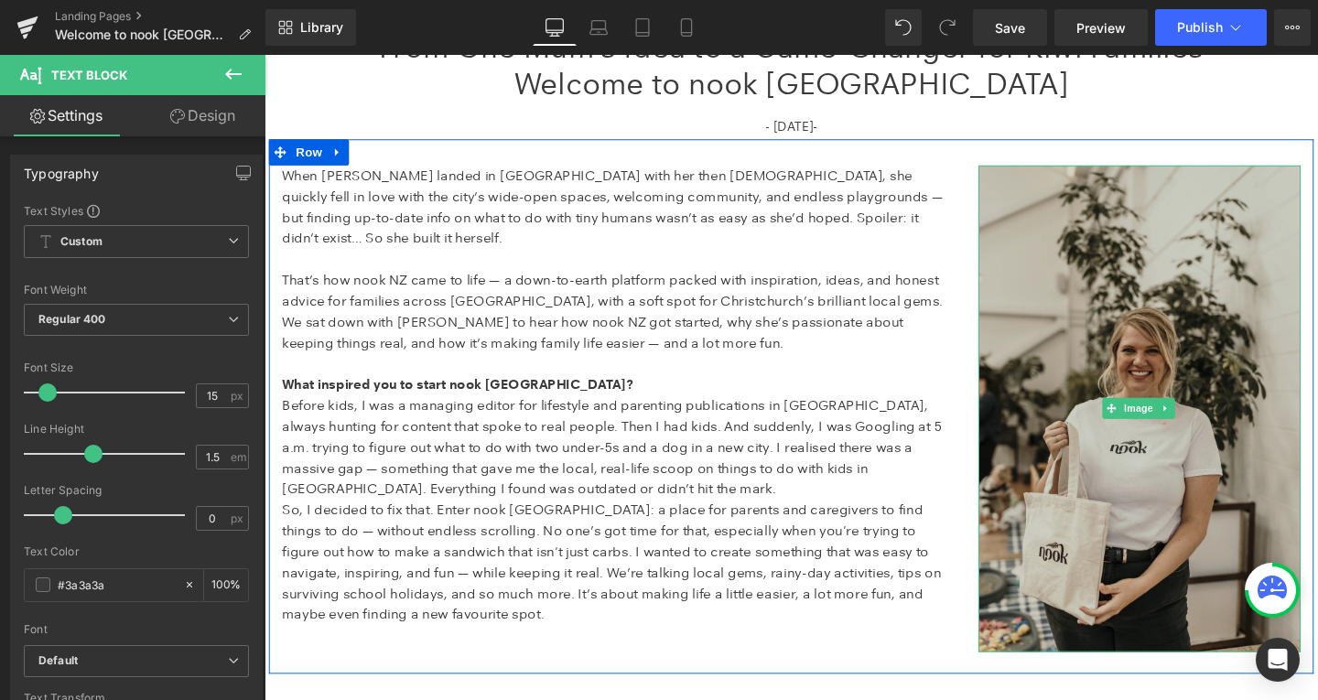
click at [1052, 417] on img at bounding box center [1184, 427] width 339 height 512
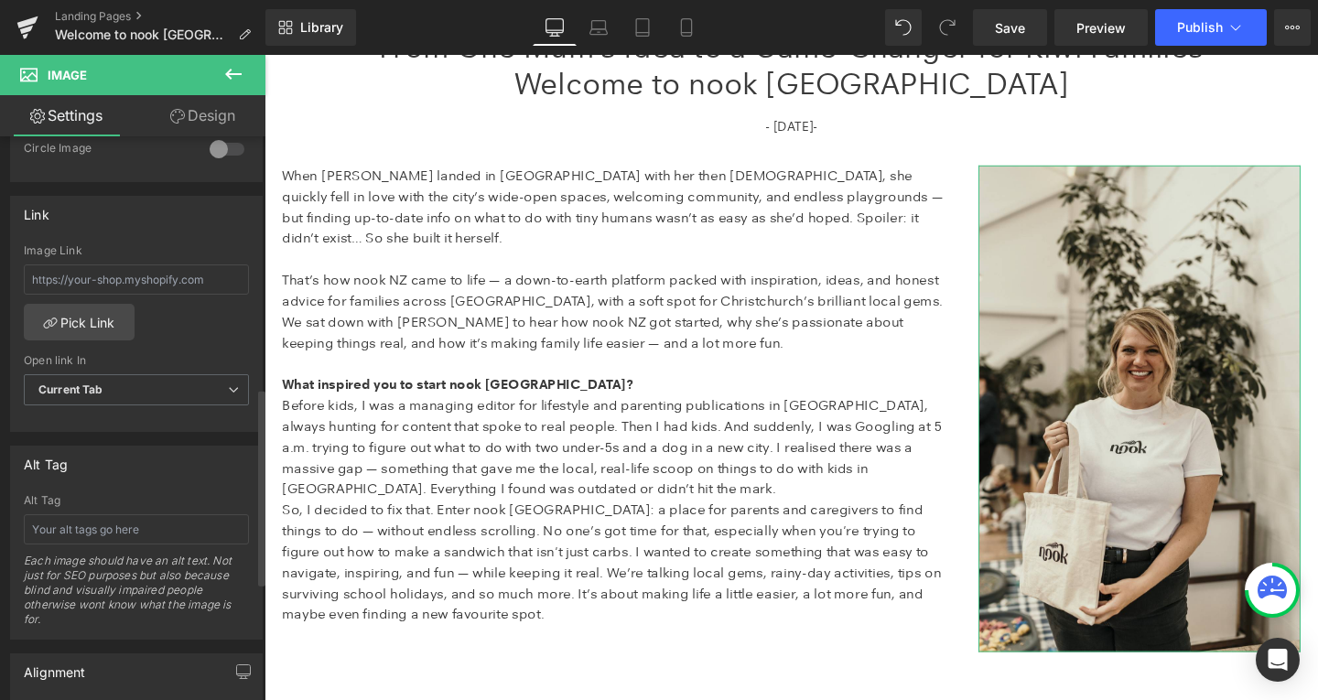
scroll to position [1060, 0]
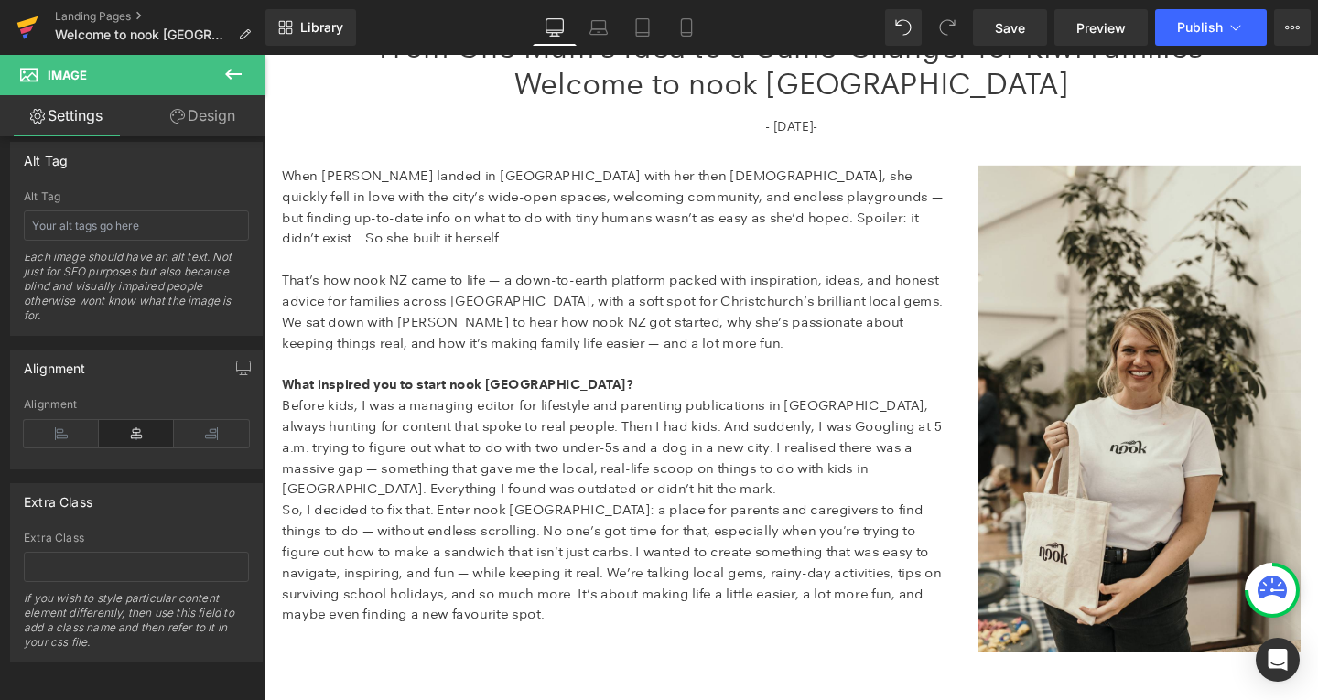
click at [30, 34] on icon at bounding box center [27, 28] width 22 height 46
